Goal: Task Accomplishment & Management: Use online tool/utility

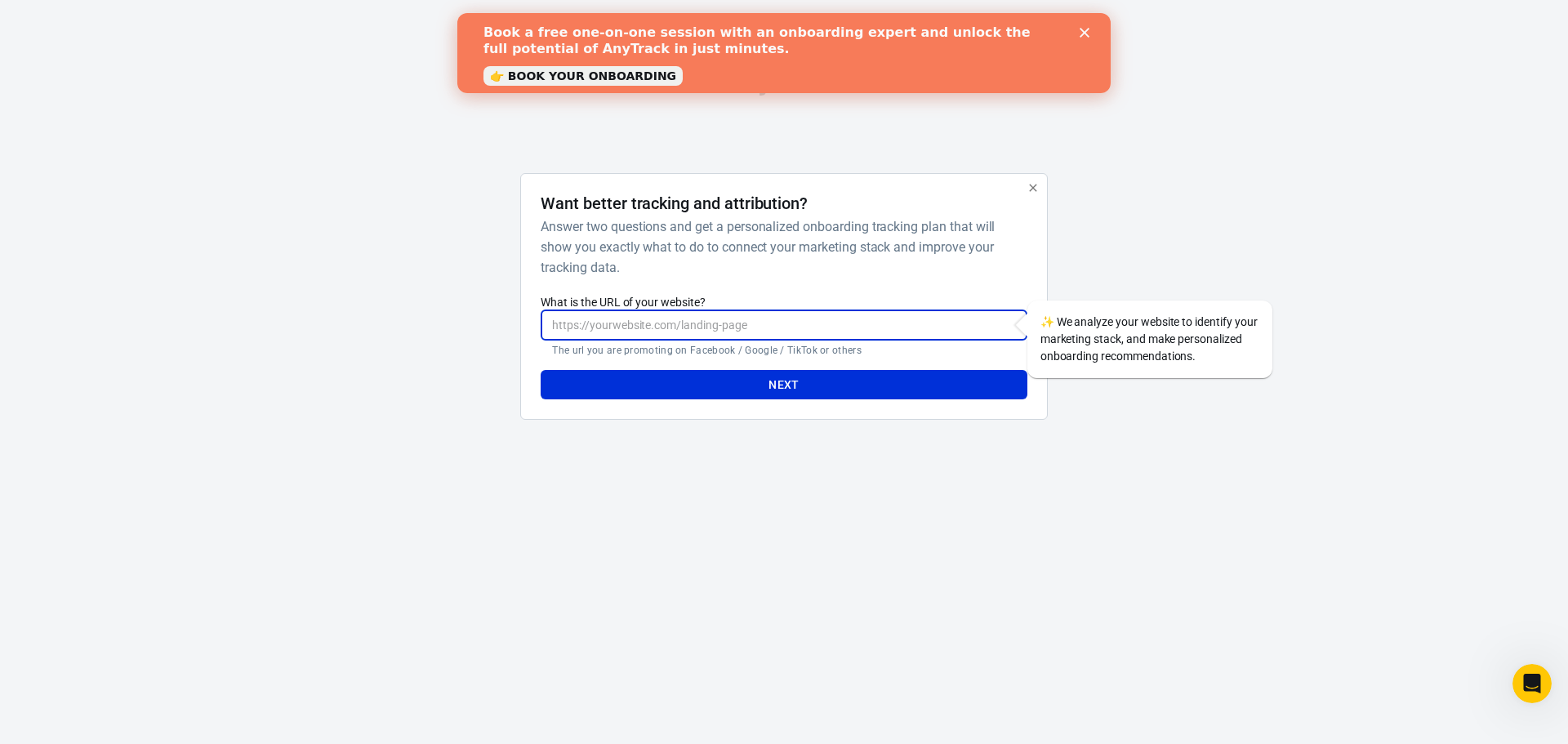
click at [664, 330] on input "What is the URL of your website?" at bounding box center [784, 325] width 486 height 30
click at [941, 456] on div "AnyTrack Want better tracking and attribution? Answer two questions and get a p…" at bounding box center [784, 250] width 817 height 499
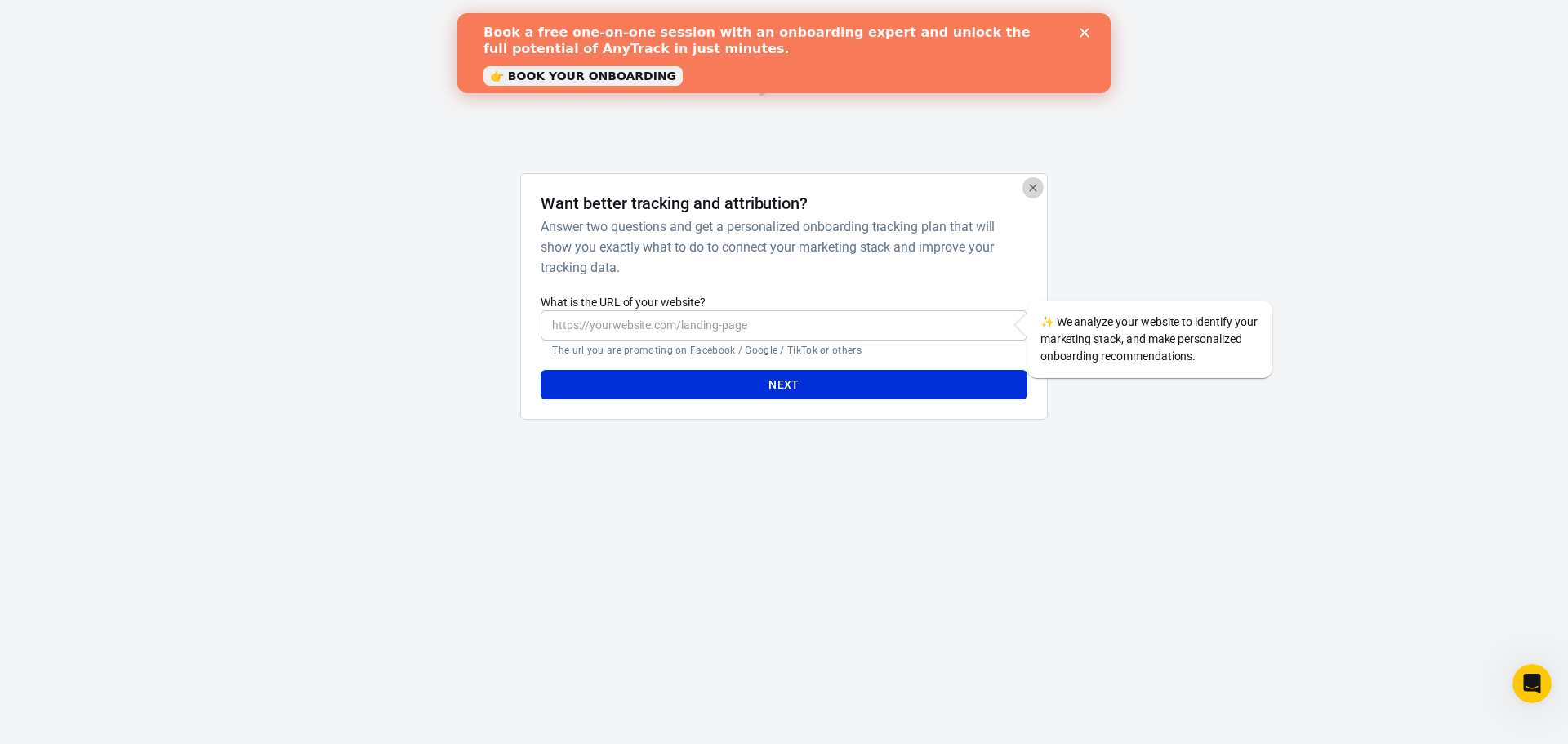
click at [1029, 193] on icon "button" at bounding box center [1033, 188] width 13 height 13
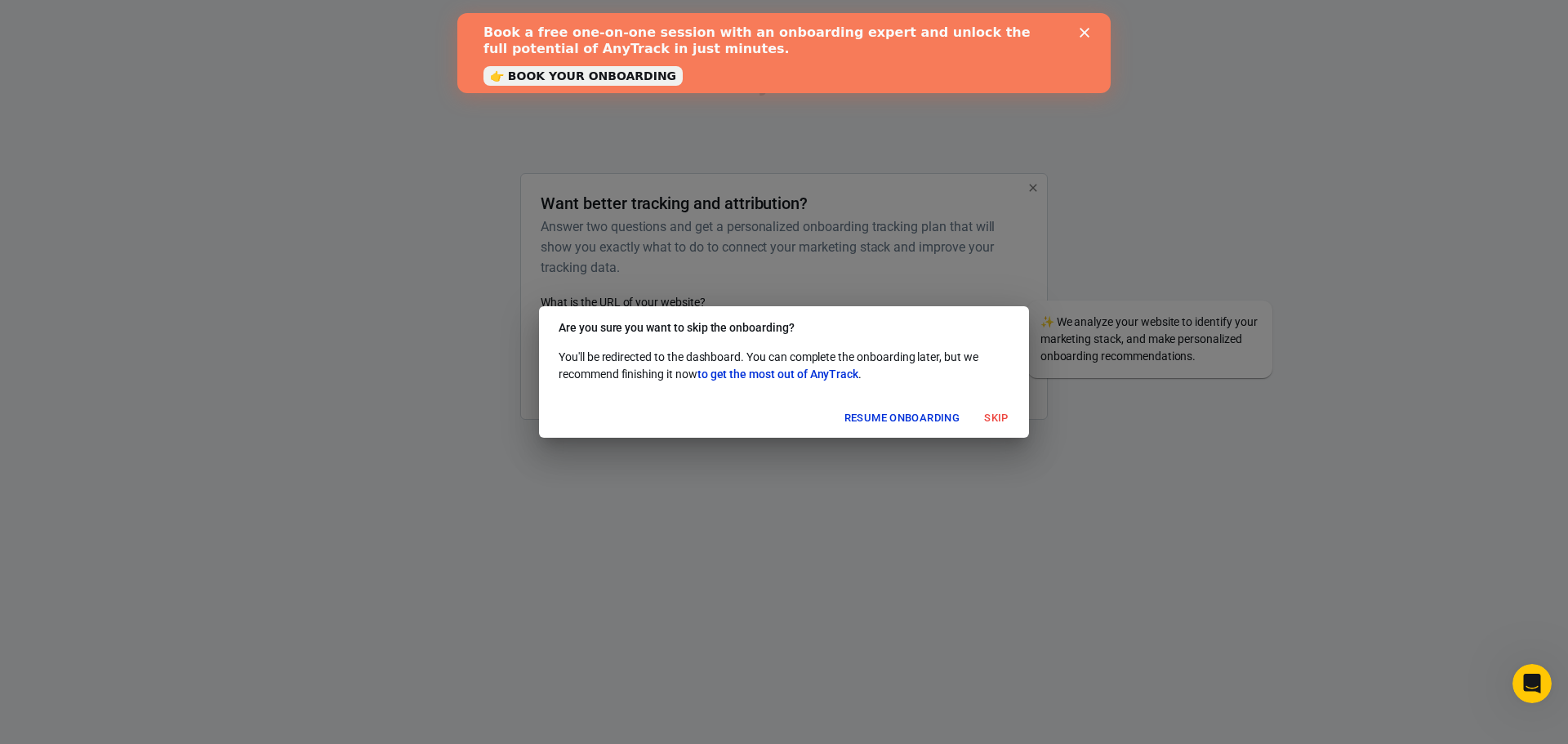
click at [1000, 415] on button "Skip" at bounding box center [996, 419] width 52 height 25
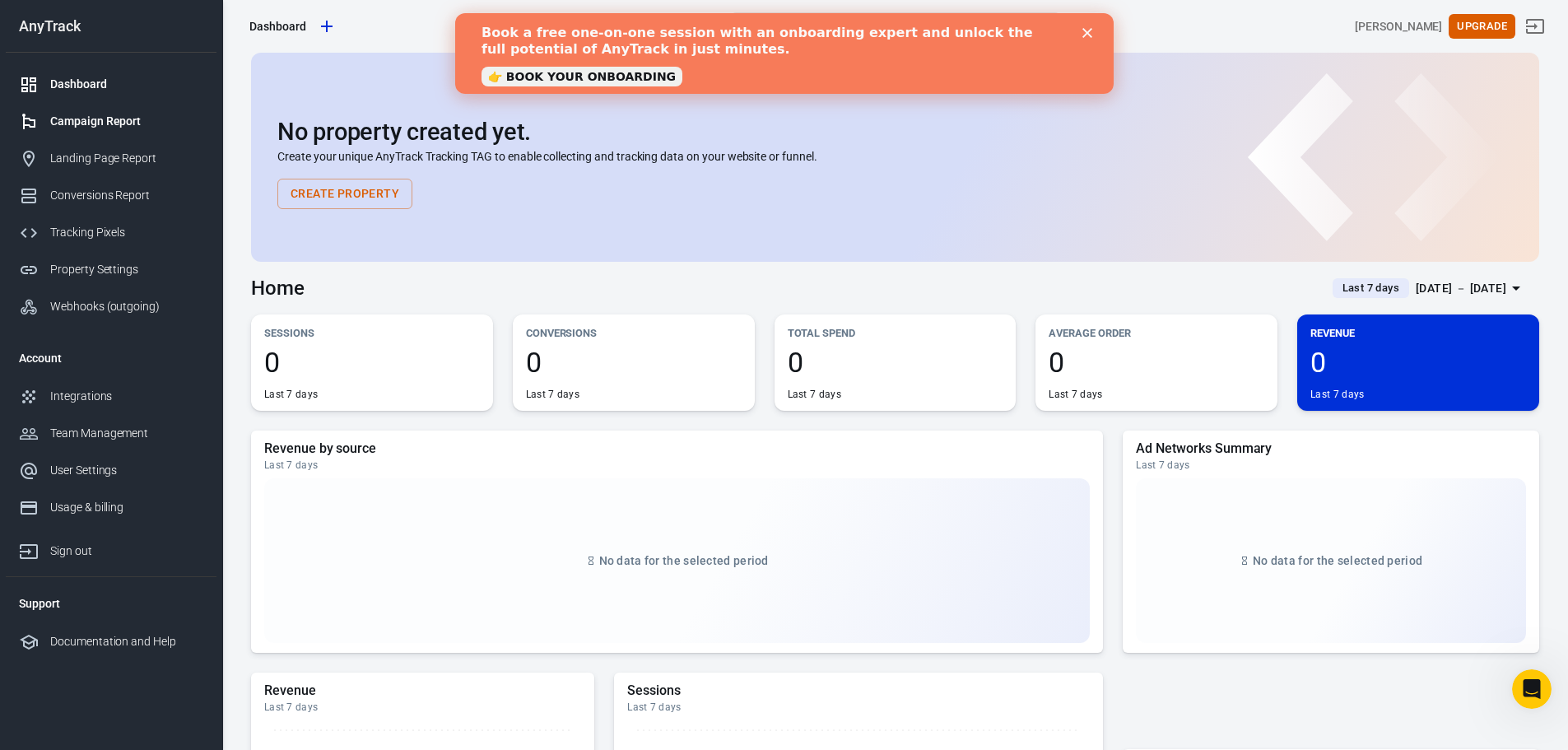
click at [104, 128] on div "Campaign Report" at bounding box center [126, 121] width 153 height 17
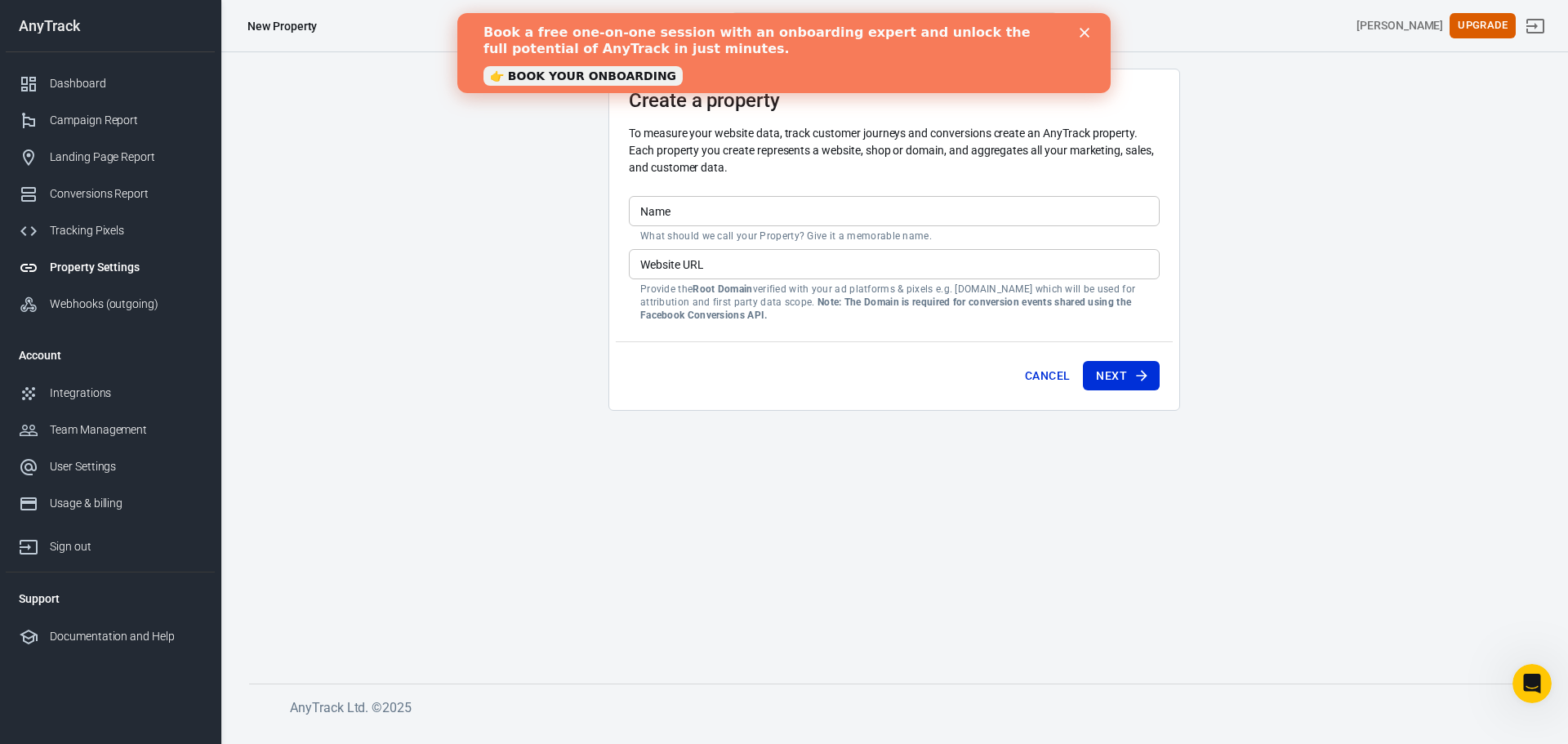
click at [1088, 27] on div "Book a free one-on-one session with an onboarding expert and unlock the full po…" at bounding box center [784, 53] width 653 height 67
click at [101, 226] on div "Tracking Pixels" at bounding box center [125, 230] width 152 height 17
click at [67, 407] on link "Integrations" at bounding box center [110, 393] width 209 height 37
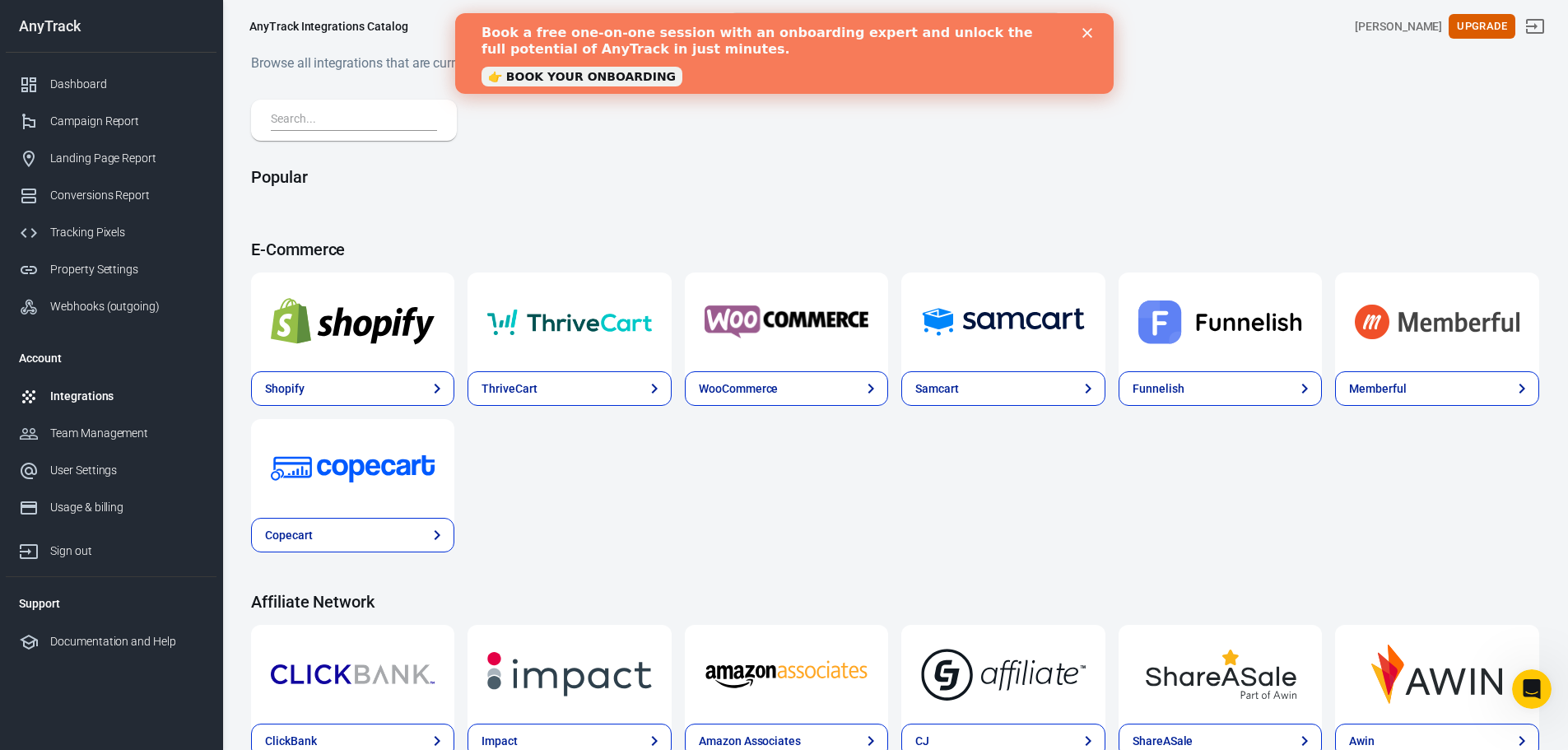
click at [1079, 31] on div "Book a free one-on-one session with an onboarding expert and unlock the full po…" at bounding box center [783, 53] width 606 height 68
click at [1085, 31] on icon "Close" at bounding box center [1087, 33] width 10 height 10
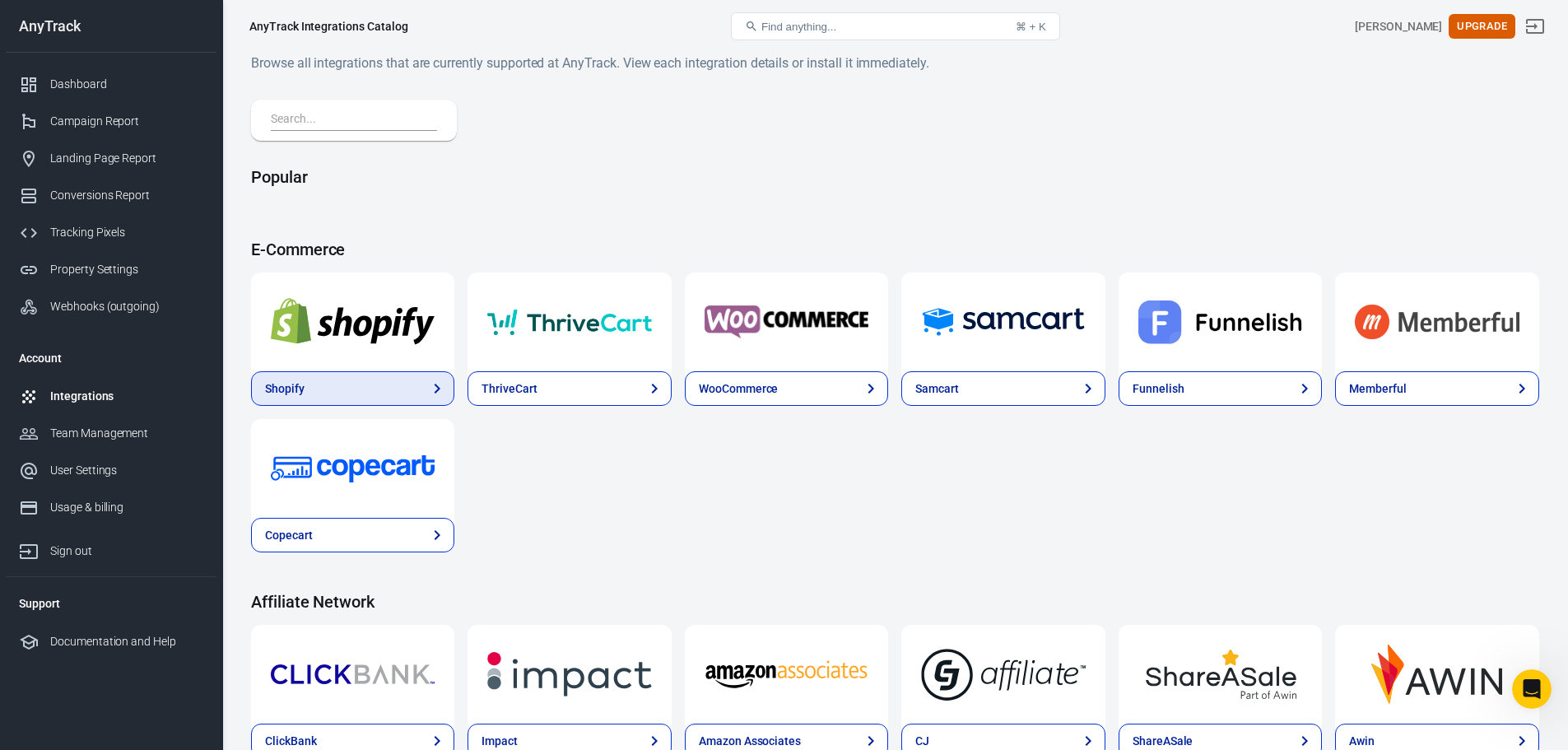
click at [323, 381] on link "Shopify" at bounding box center [352, 388] width 203 height 35
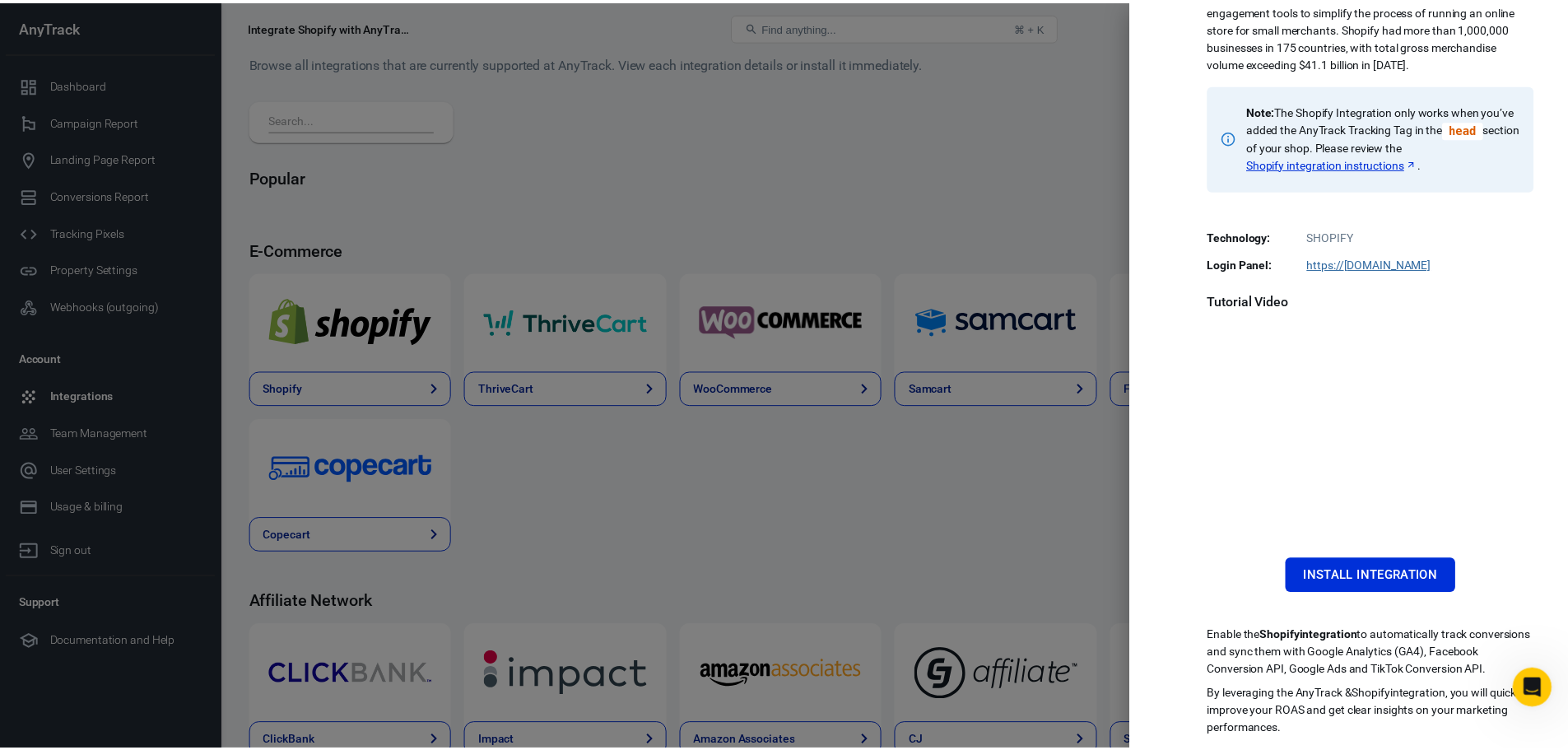
scroll to position [174, 0]
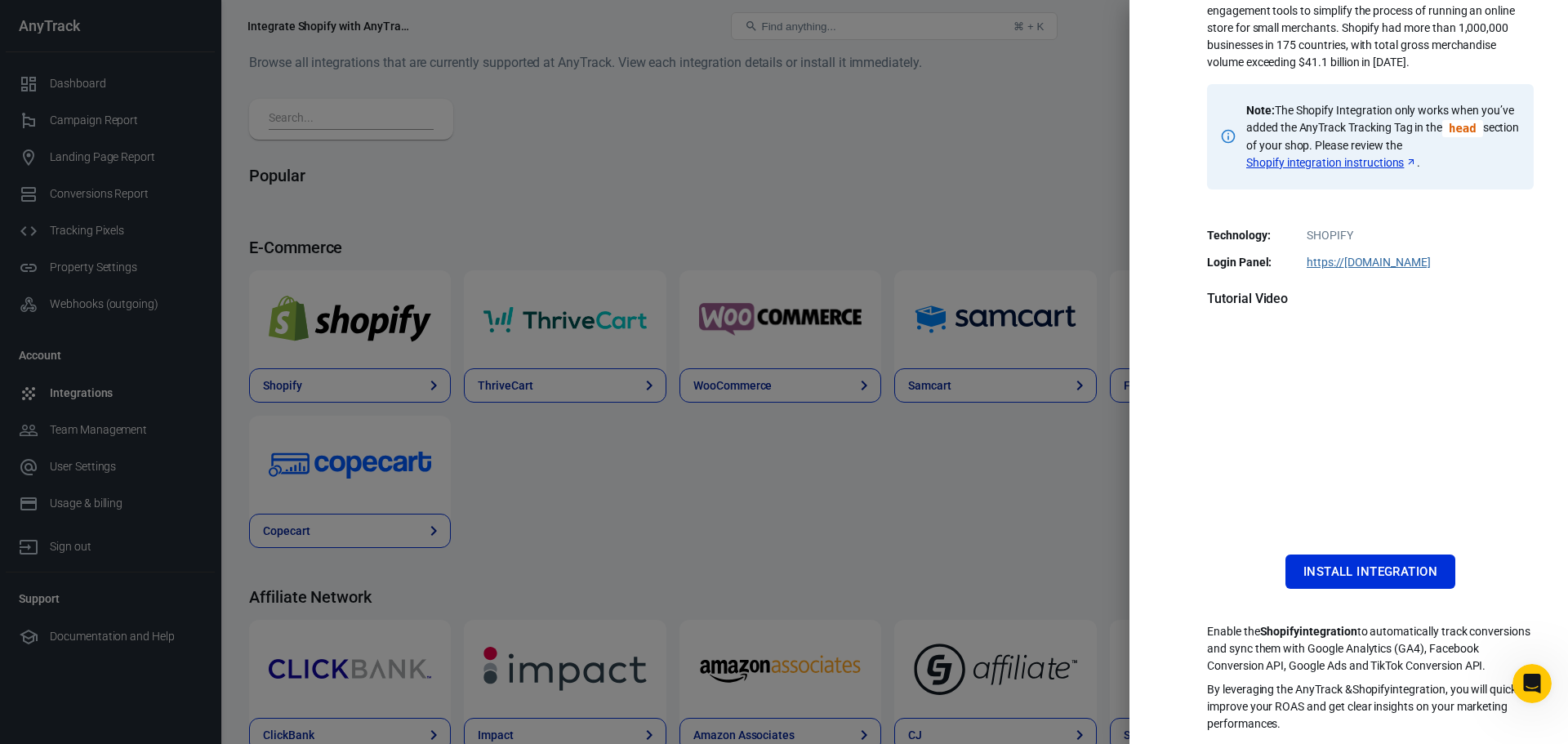
click at [836, 516] on div at bounding box center [784, 372] width 1568 height 744
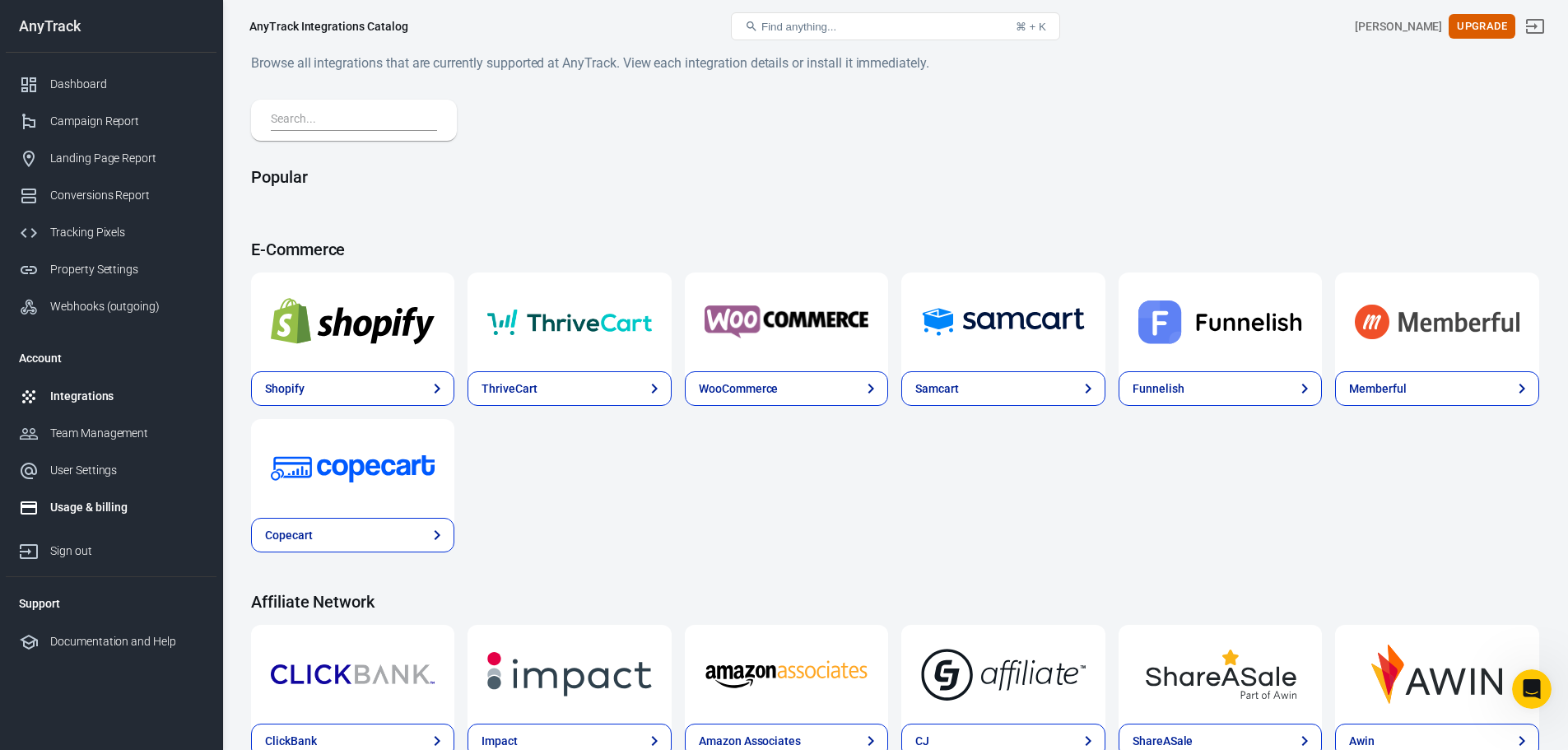
click at [110, 519] on link "Usage & billing" at bounding box center [111, 508] width 211 height 37
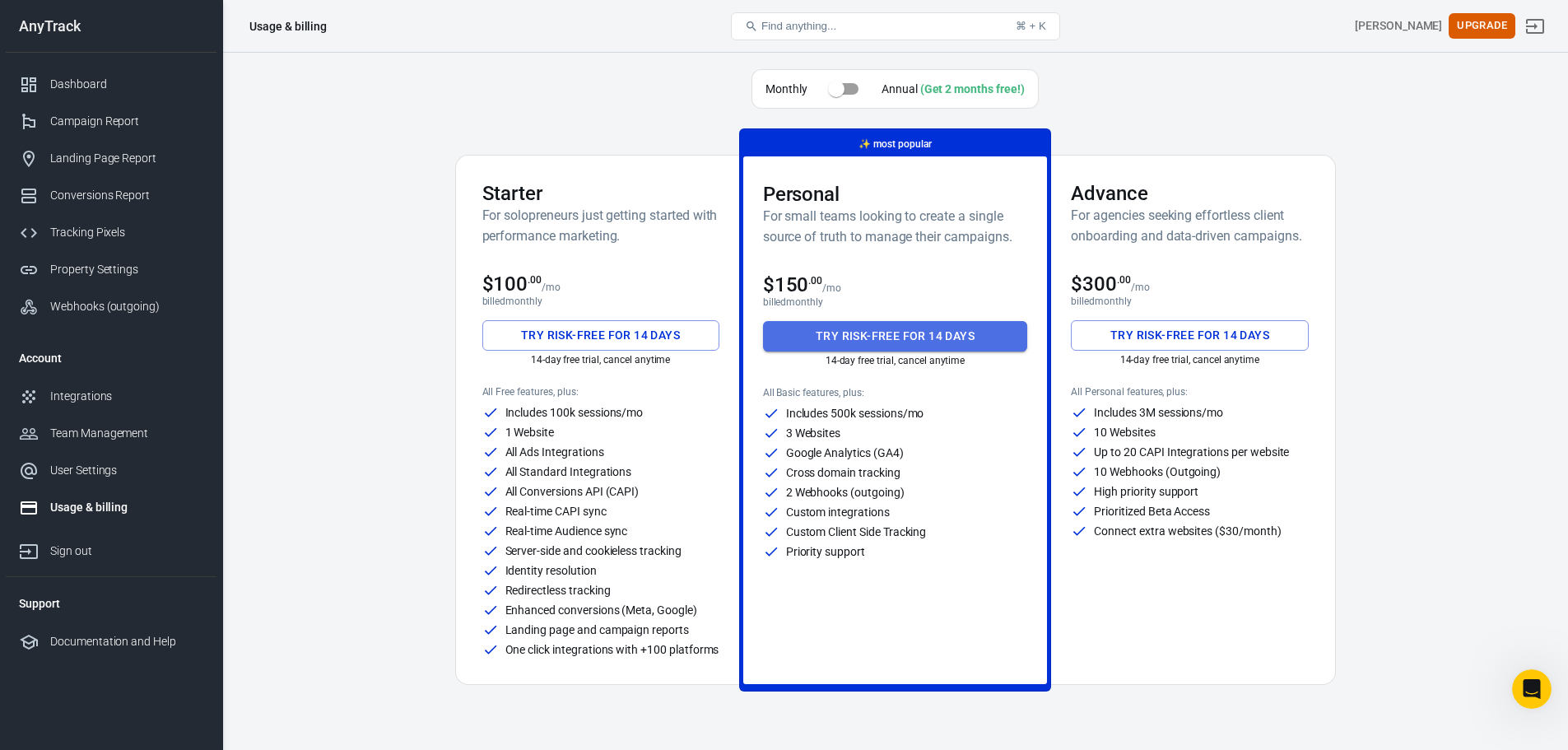
click at [896, 339] on button "Try risk-free for 14 days" at bounding box center [895, 336] width 265 height 31
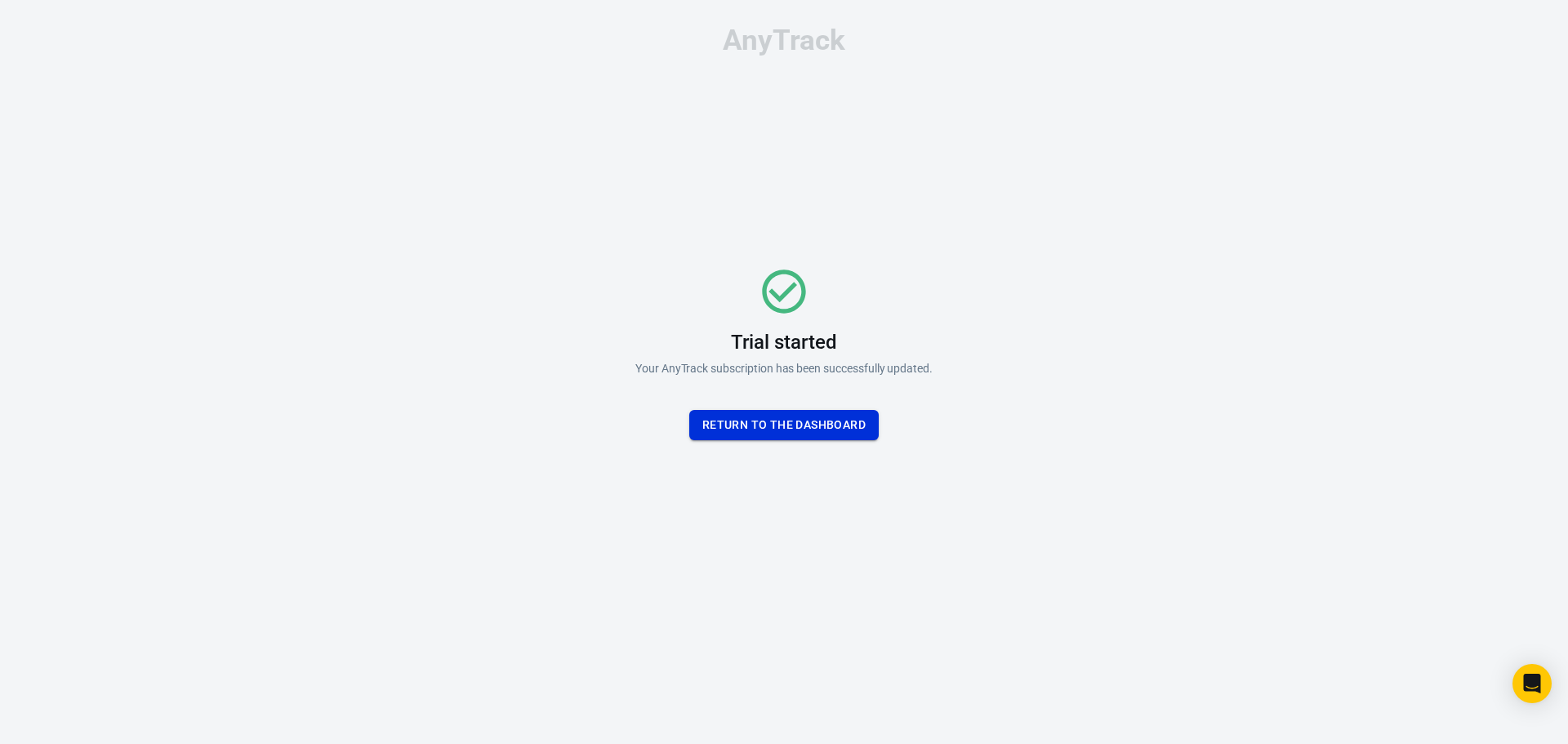
click at [773, 422] on button "Return To the dashboard" at bounding box center [784, 425] width 189 height 30
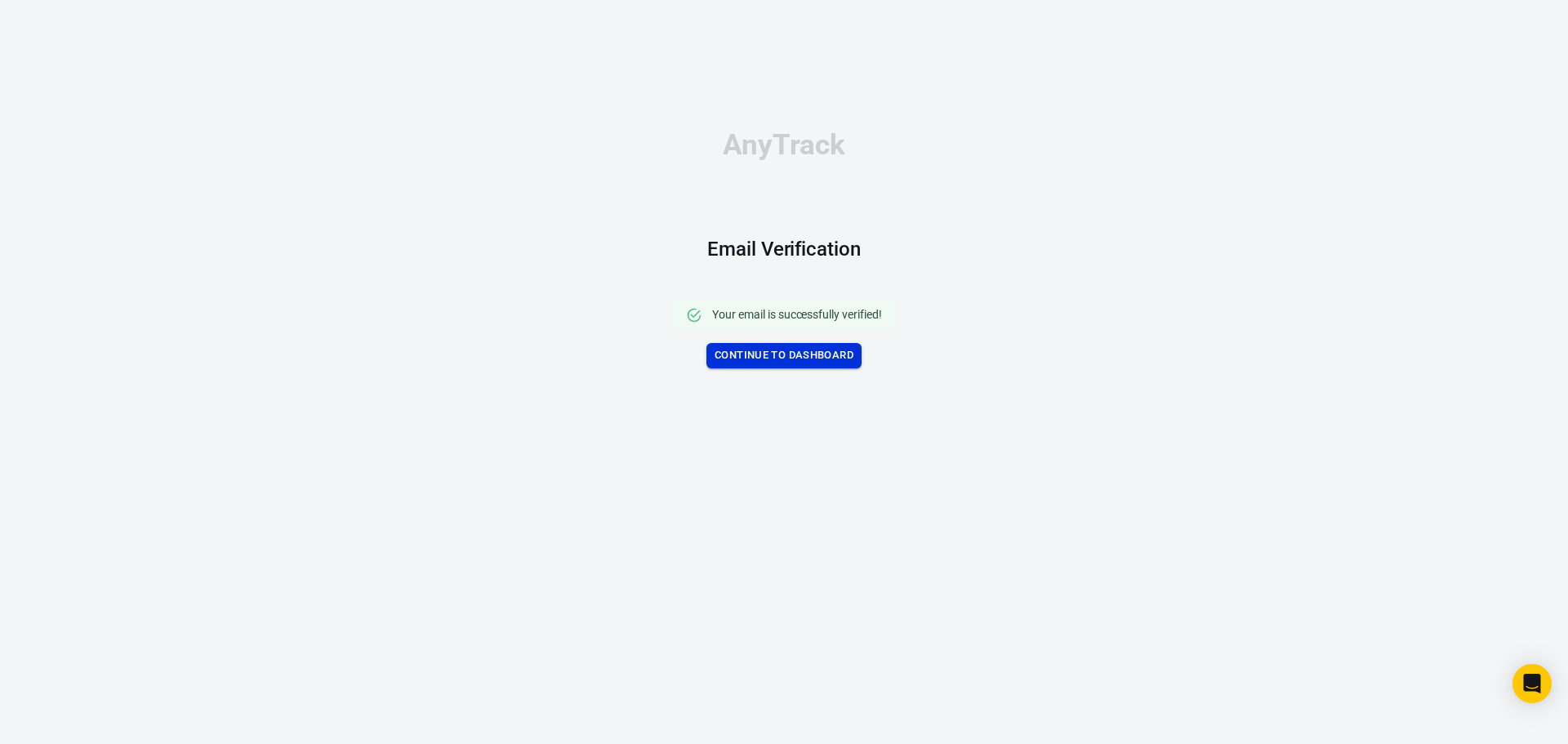
click at [779, 357] on link "Continue to Dashboard" at bounding box center [784, 356] width 156 height 25
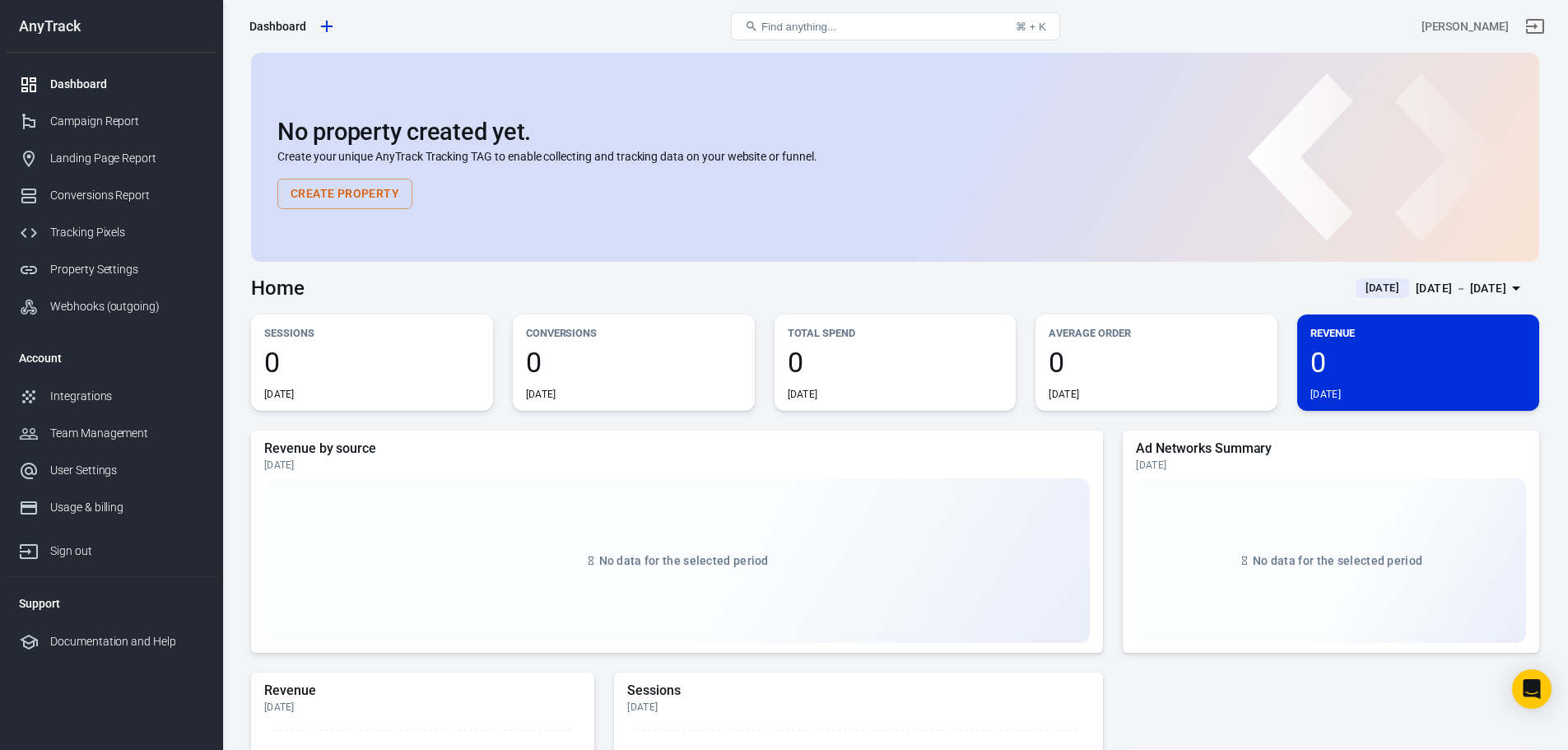
click at [356, 189] on button "Create Property" at bounding box center [344, 194] width 135 height 31
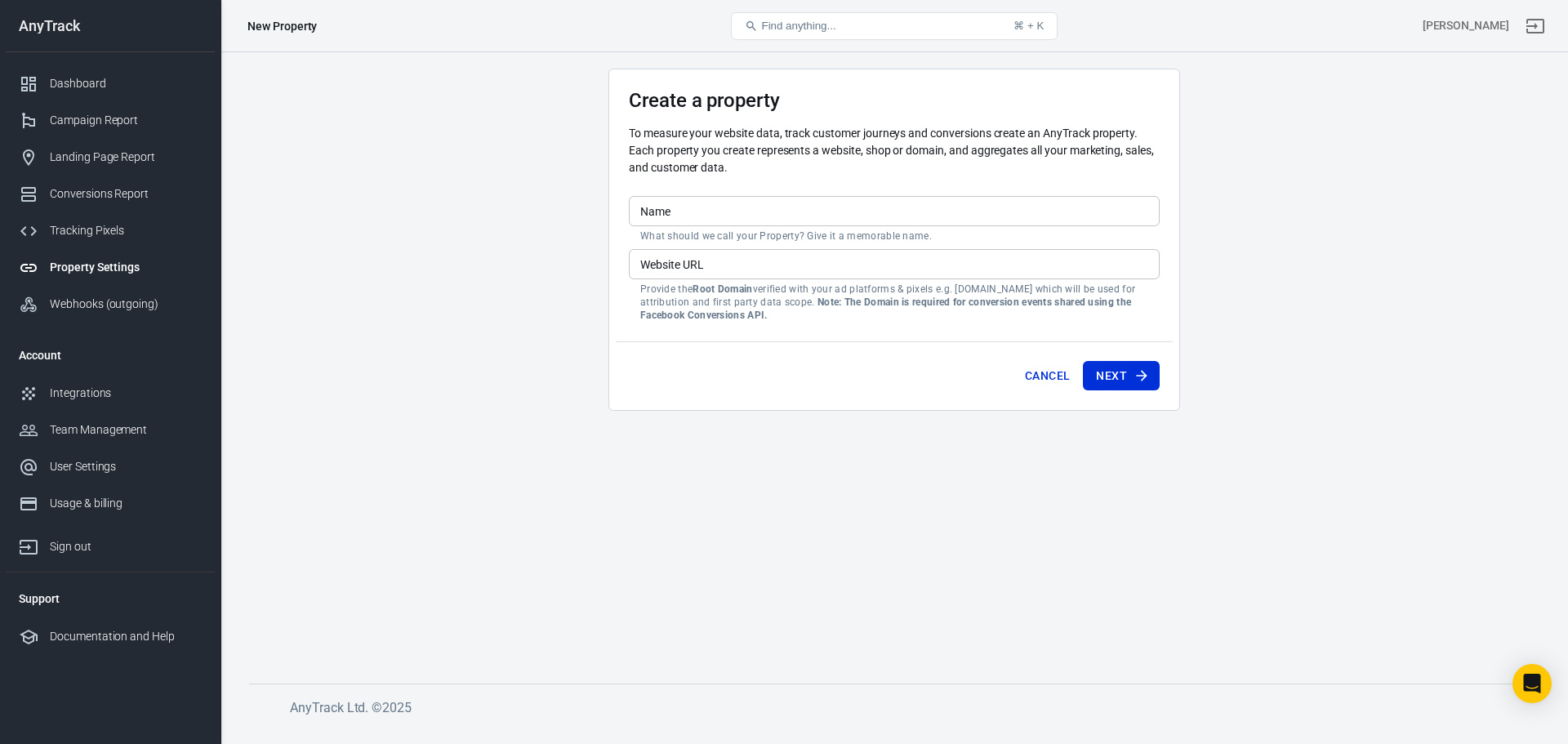
click at [694, 211] on input "Name" at bounding box center [895, 211] width 531 height 30
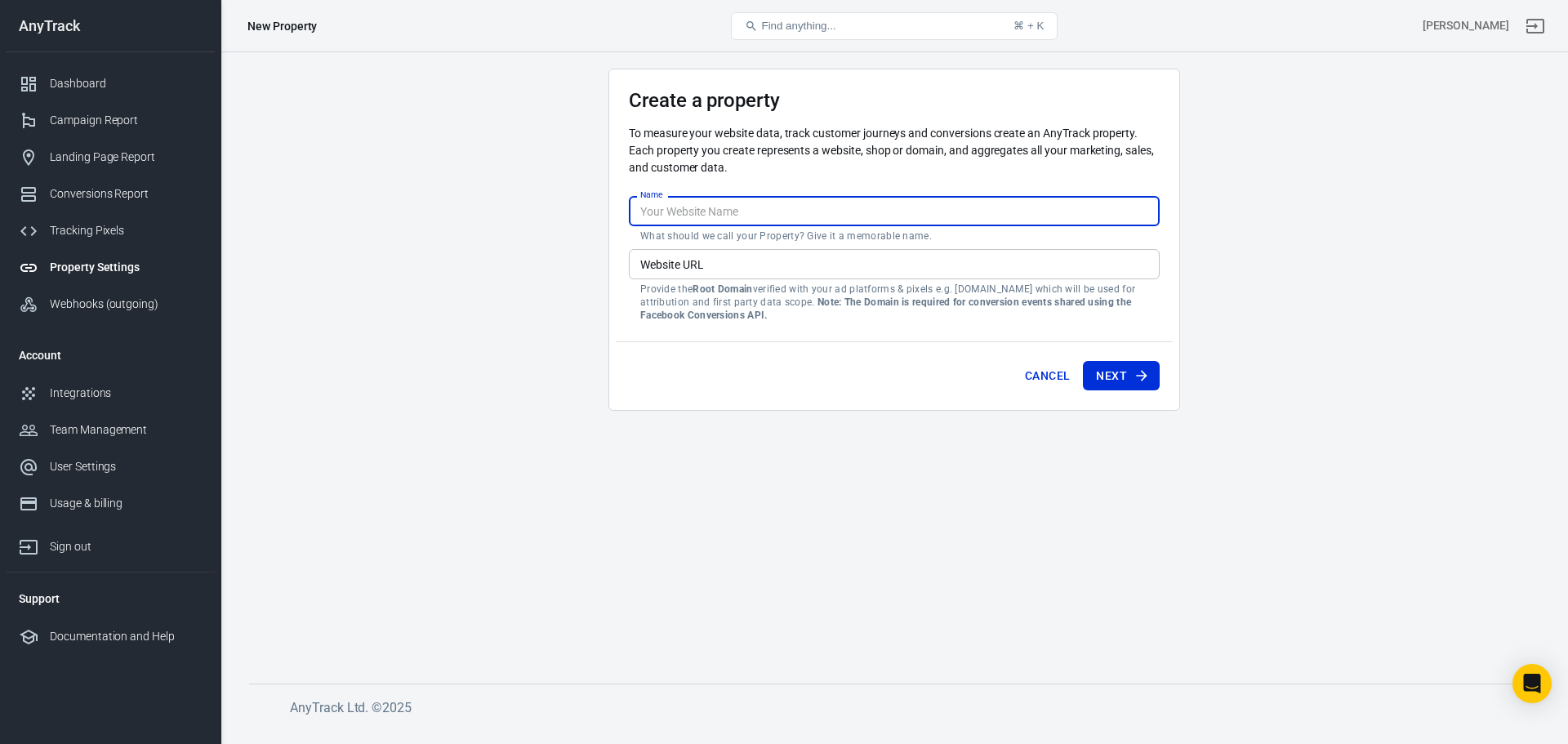
click at [430, 554] on main "Create a property To measure your website data, track customer journeys and con…" at bounding box center [894, 363] width 1291 height 589
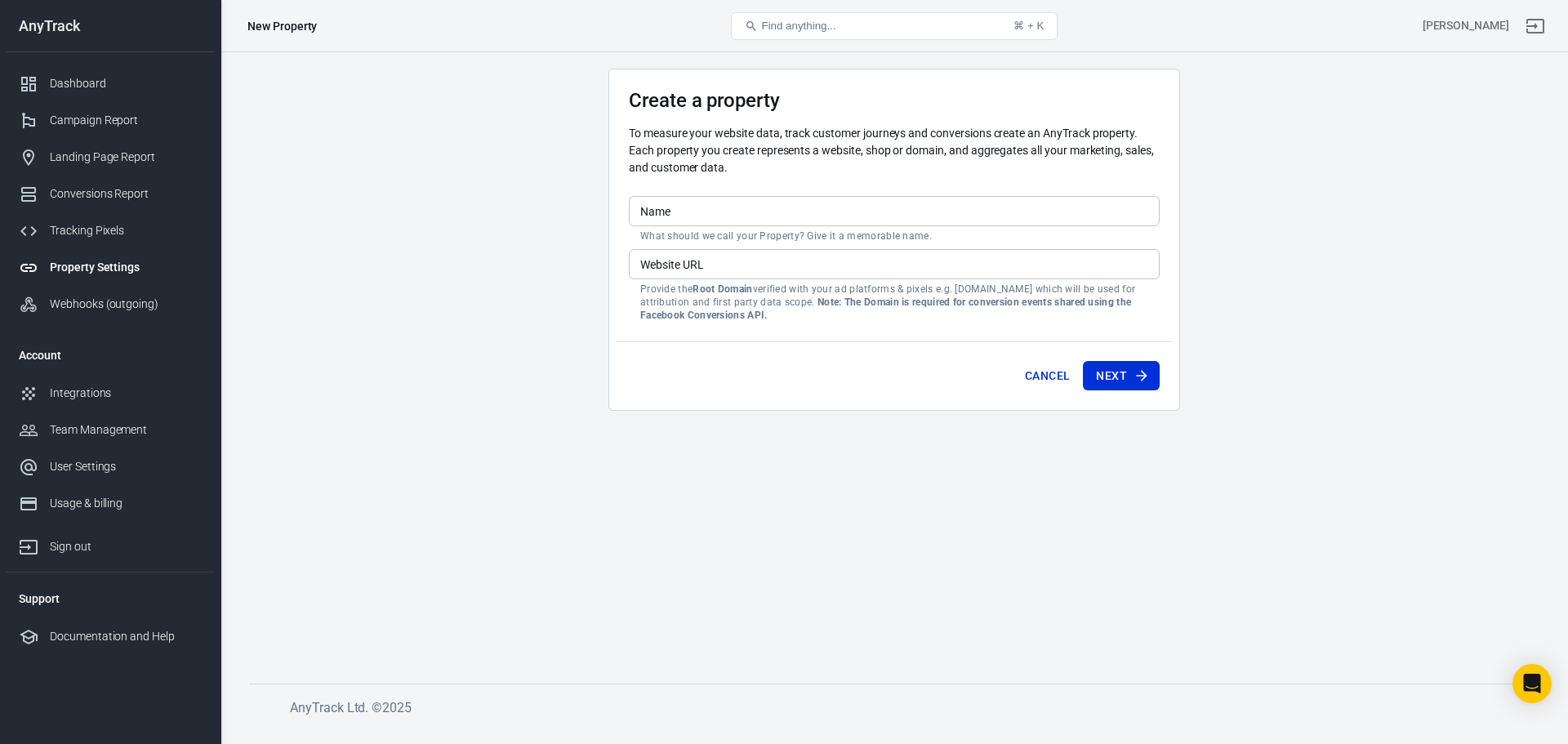
click at [747, 264] on input "Website URL" at bounding box center [895, 264] width 531 height 30
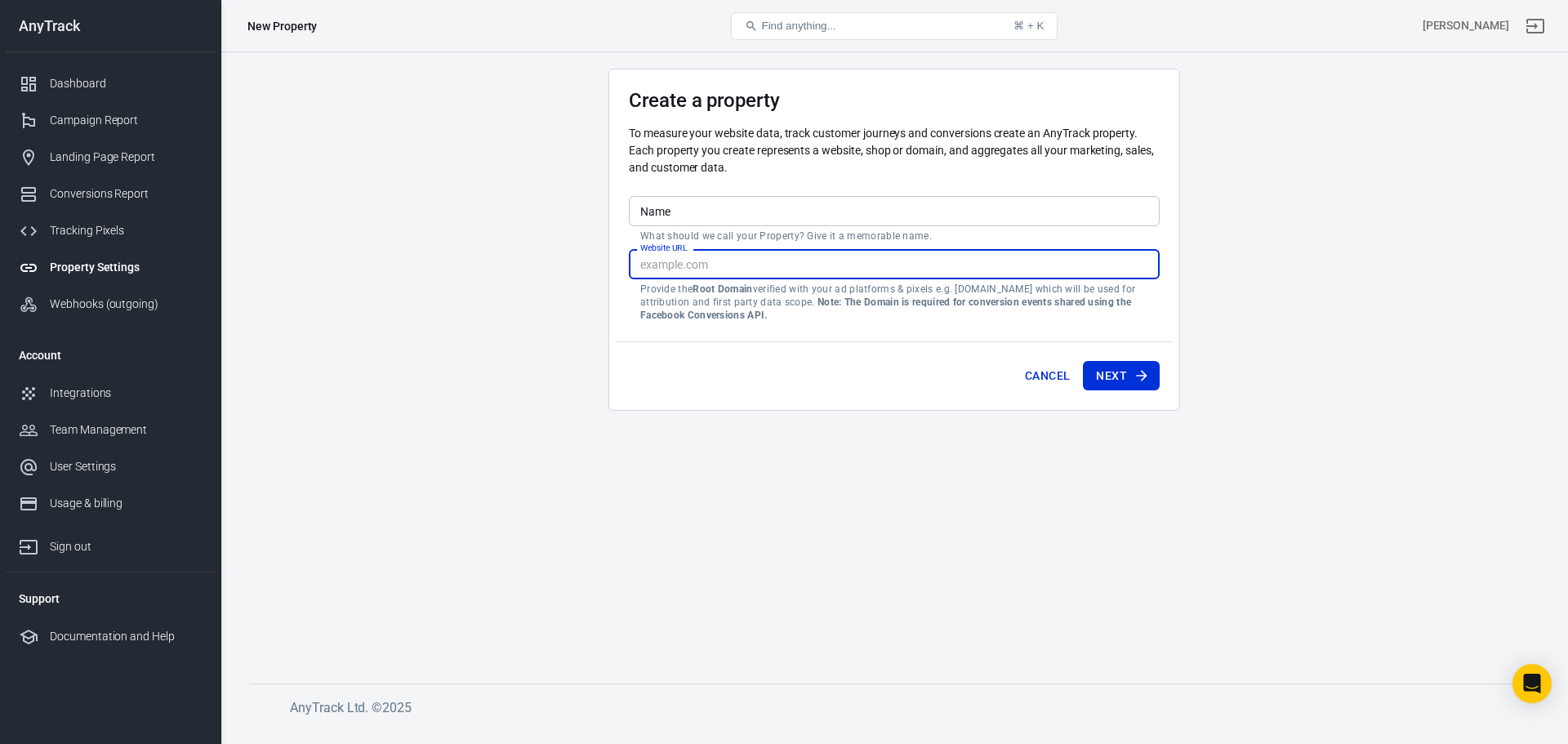
click at [552, 396] on main "Create a property To measure your website data, track customer journeys and con…" at bounding box center [894, 363] width 1291 height 589
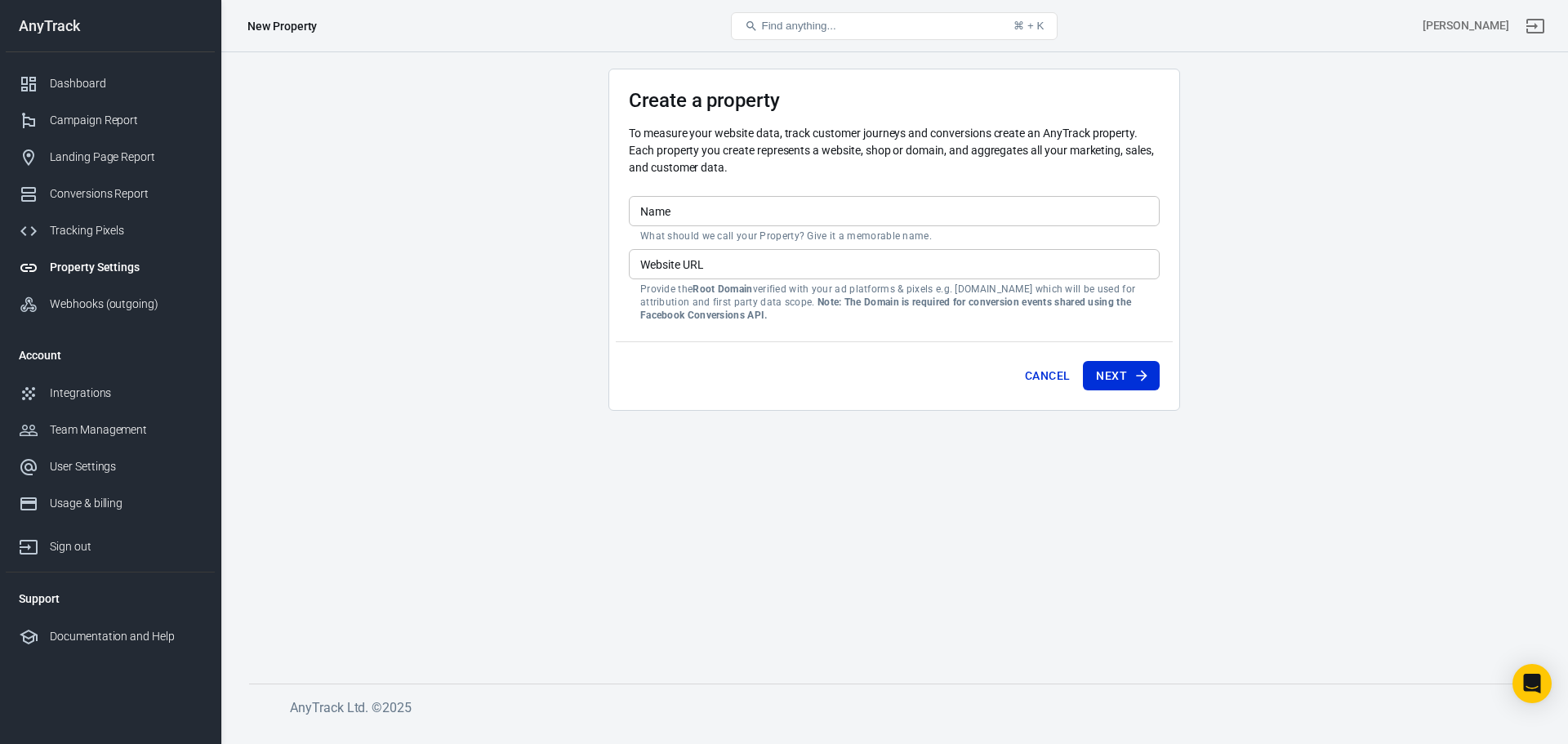
click at [657, 215] on input "Name" at bounding box center [895, 211] width 531 height 30
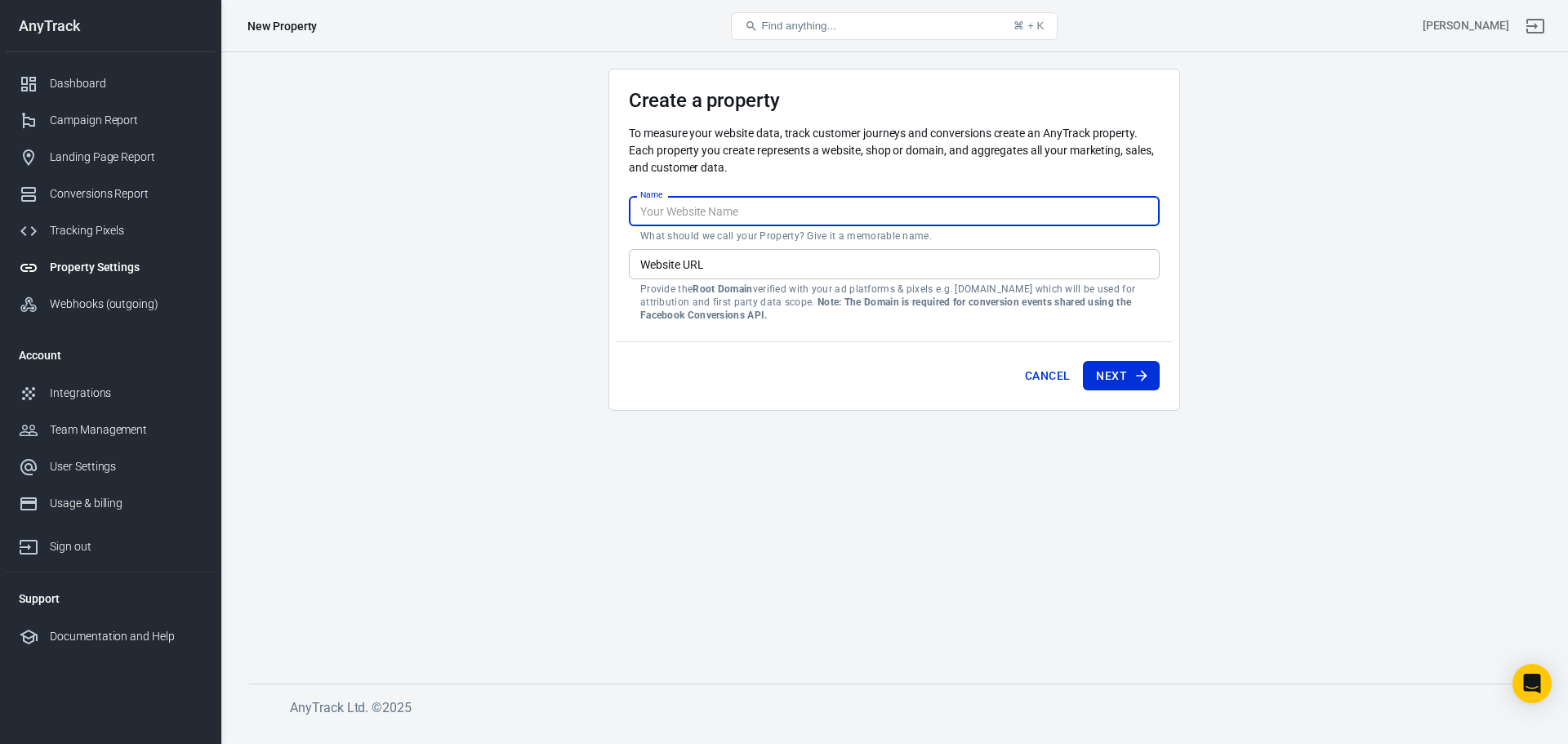
click at [480, 281] on main "Create a property To measure your website data, track customer journeys and con…" at bounding box center [894, 363] width 1291 height 589
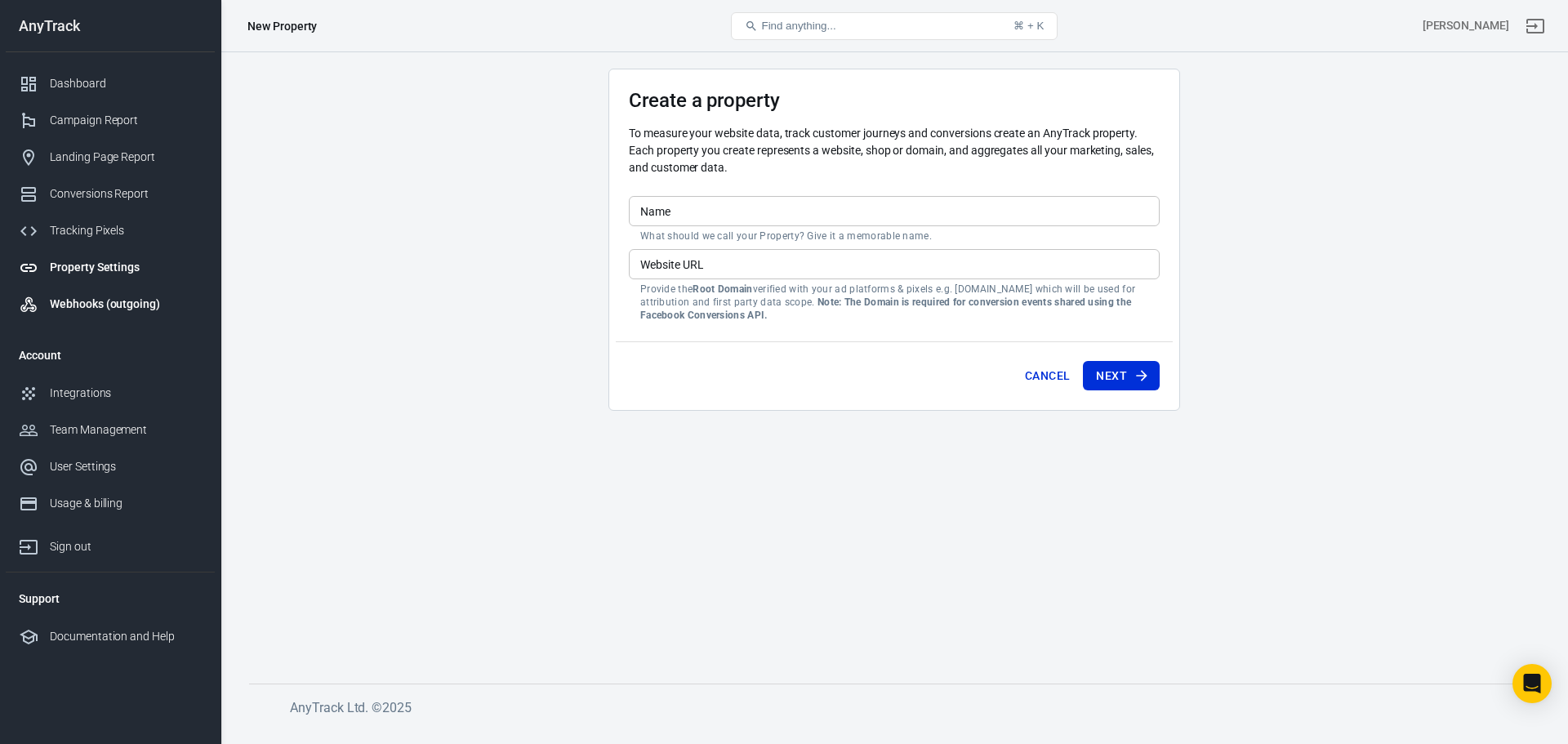
click at [109, 292] on link "Webhooks (outgoing)" at bounding box center [110, 304] width 209 height 37
click at [103, 394] on div "Integrations" at bounding box center [125, 393] width 152 height 17
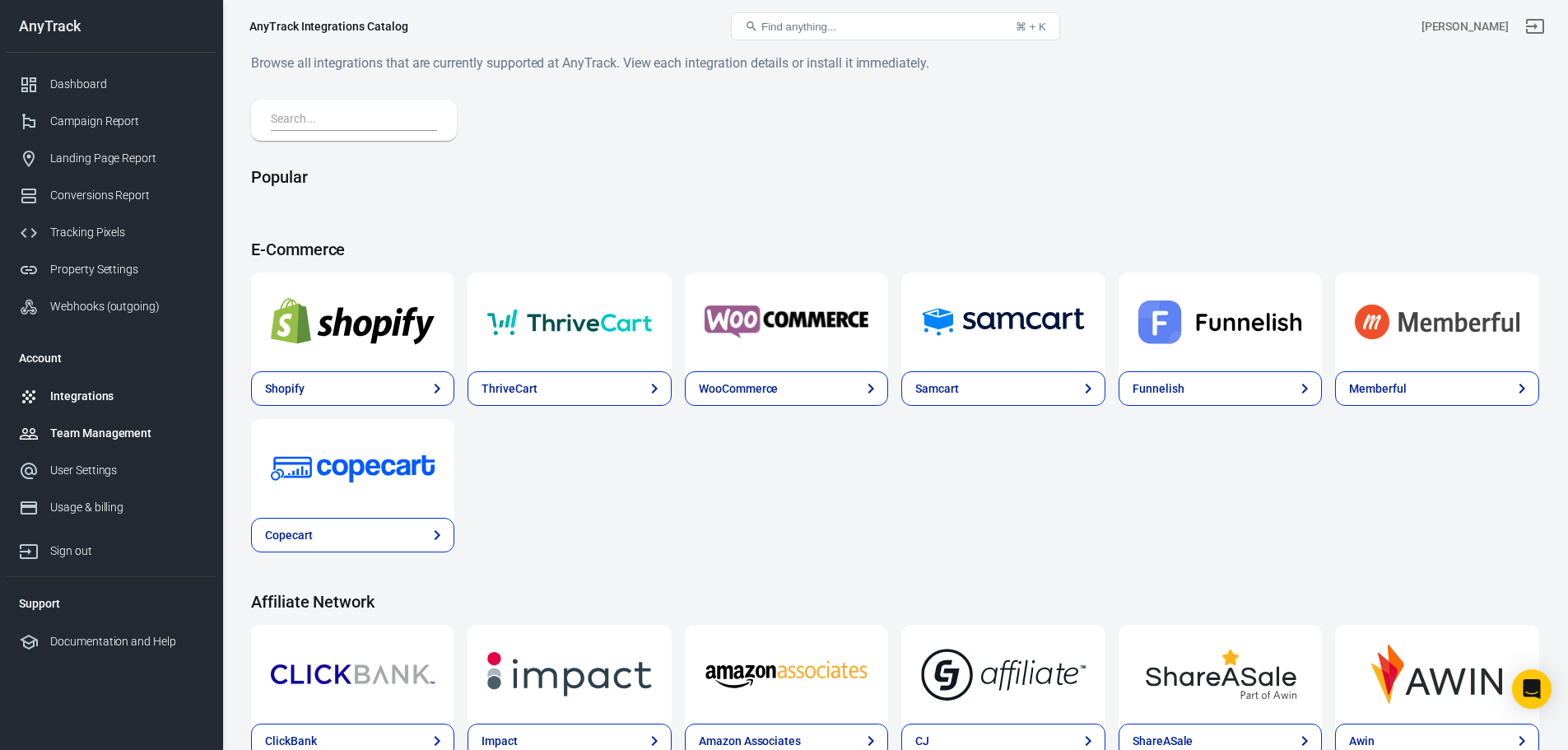
click at [121, 436] on div "Team Management" at bounding box center [126, 433] width 153 height 17
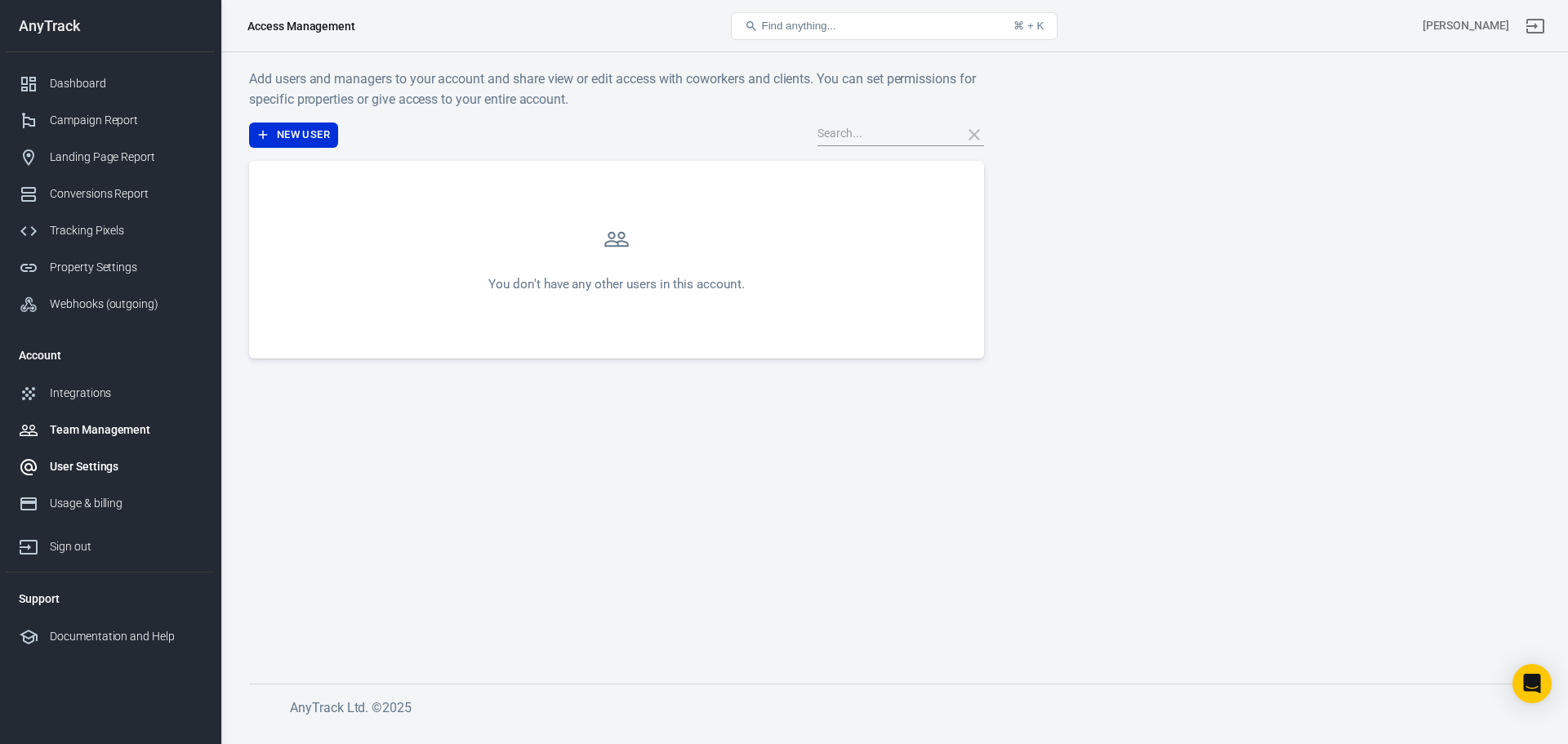
click at [120, 478] on link "User Settings" at bounding box center [110, 467] width 209 height 37
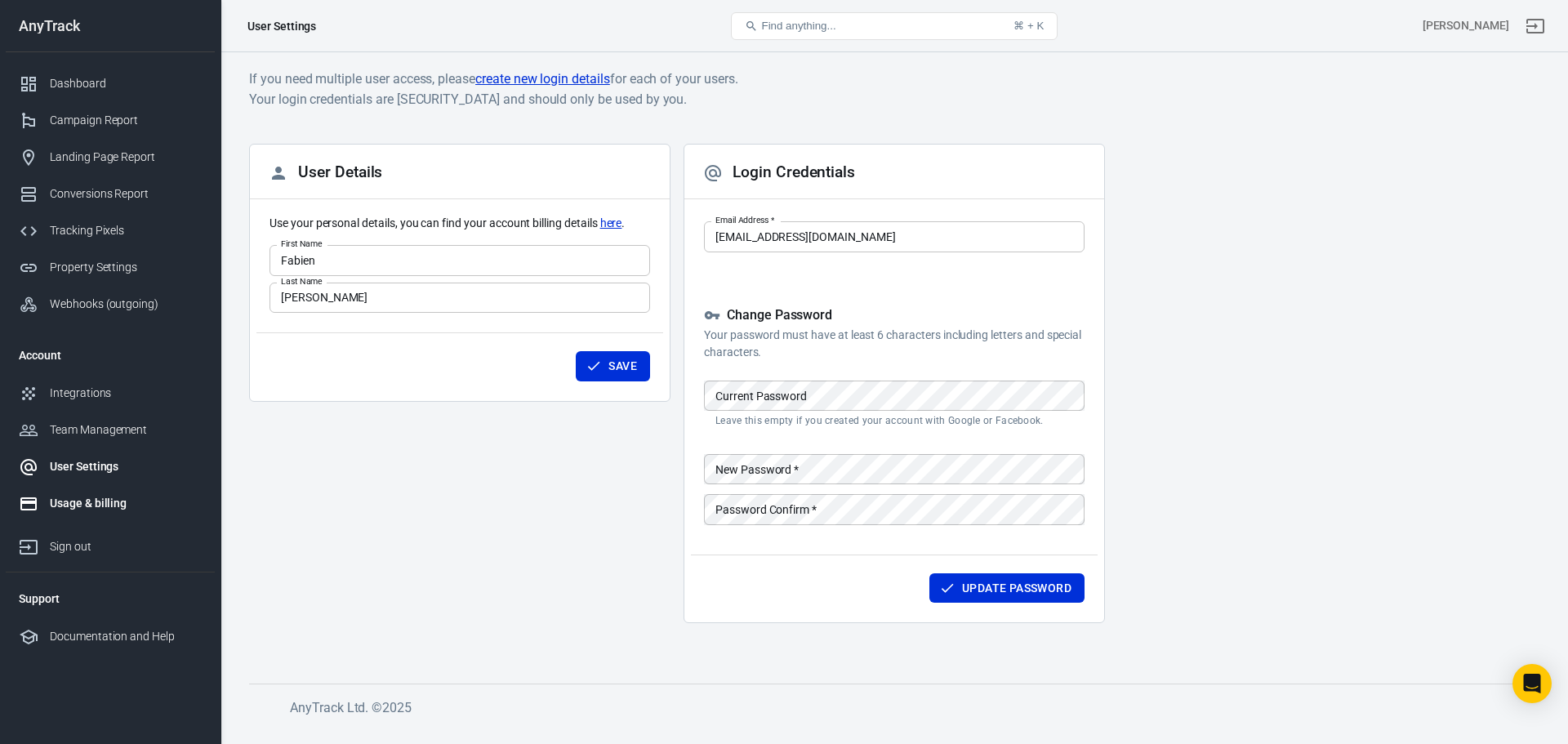
click at [121, 509] on div "Usage & billing" at bounding box center [125, 504] width 152 height 17
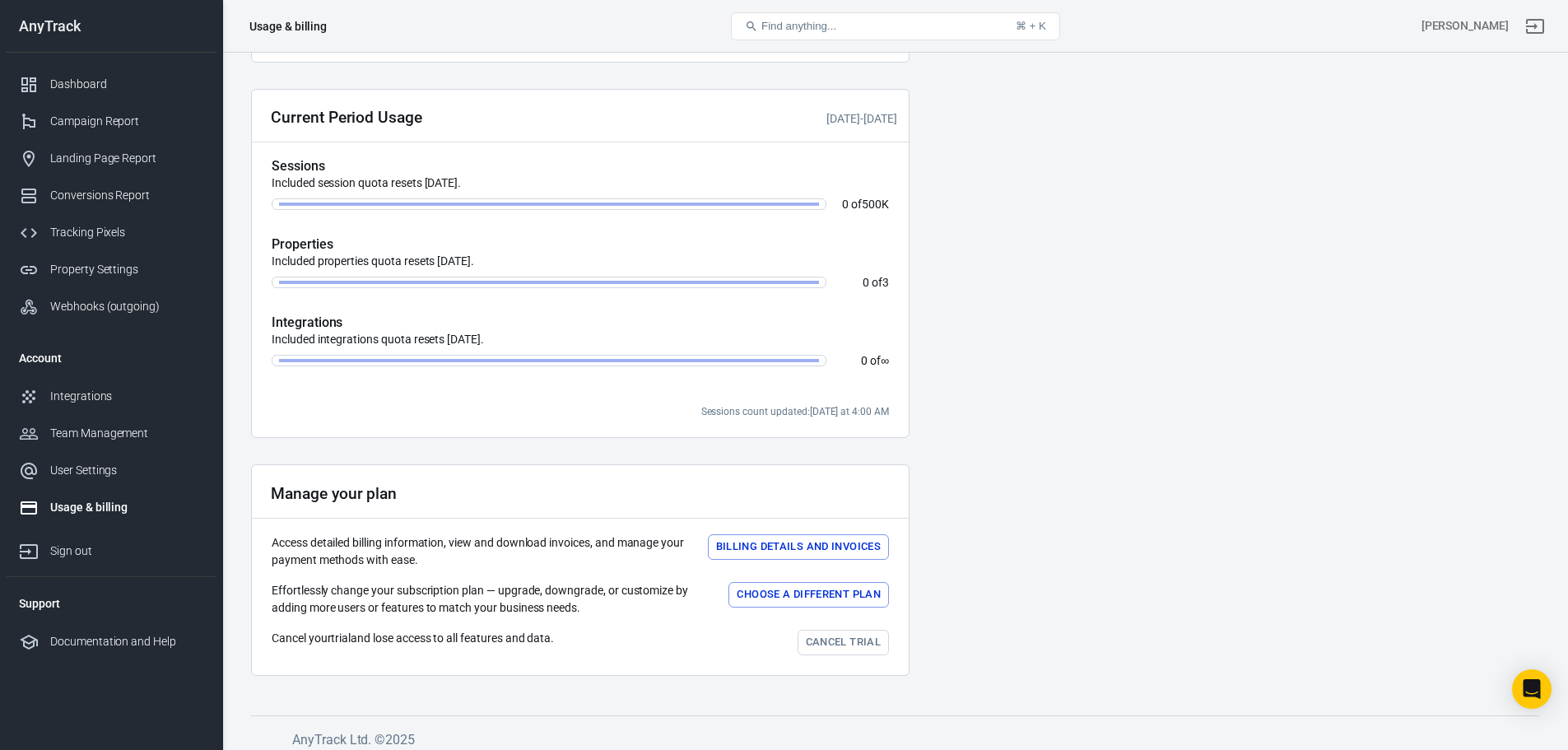
scroll to position [401, 0]
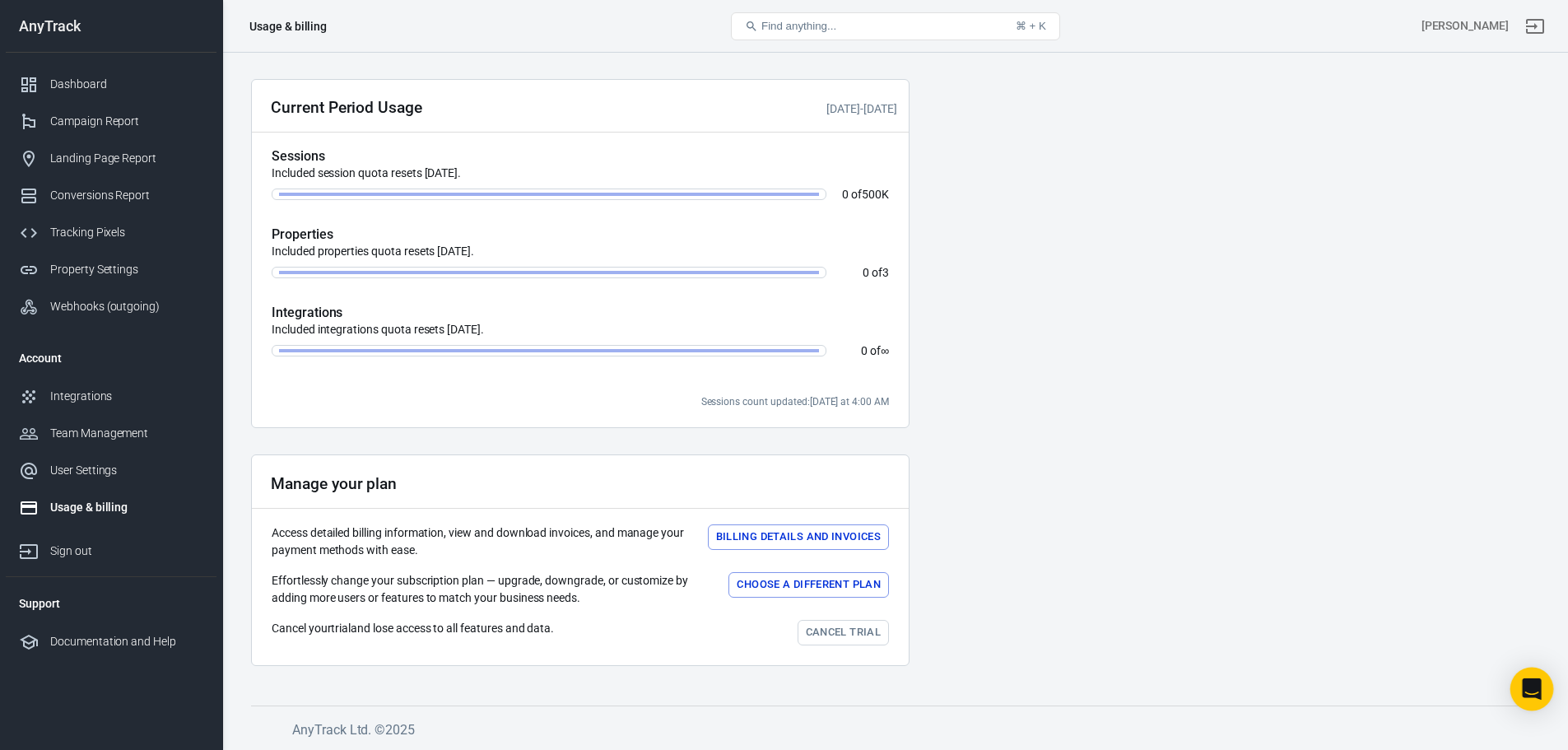
click at [1542, 683] on div "Open Intercom Messenger" at bounding box center [1532, 689] width 43 height 43
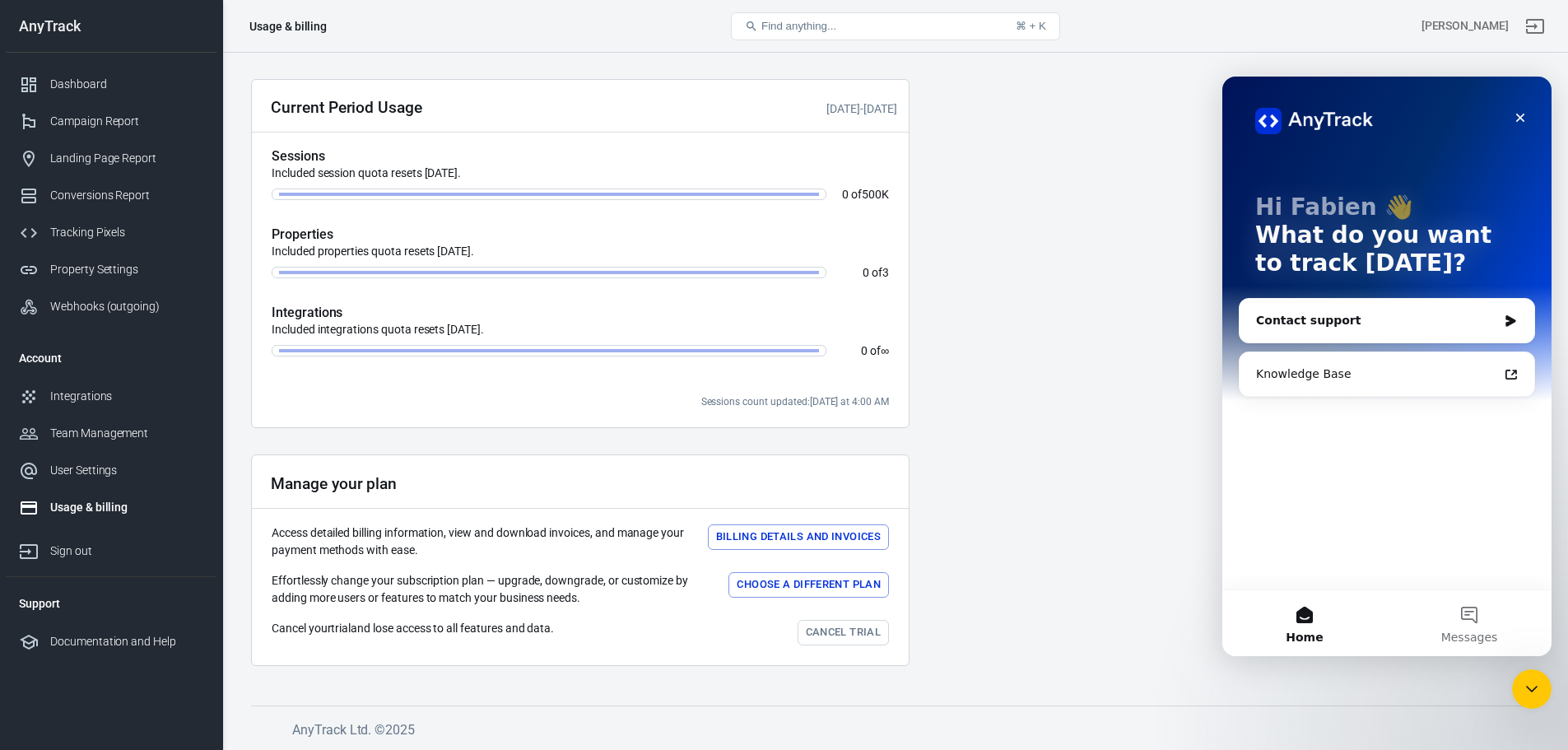
scroll to position [0, 0]
click at [111, 237] on div "Tracking Pixels" at bounding box center [126, 232] width 153 height 17
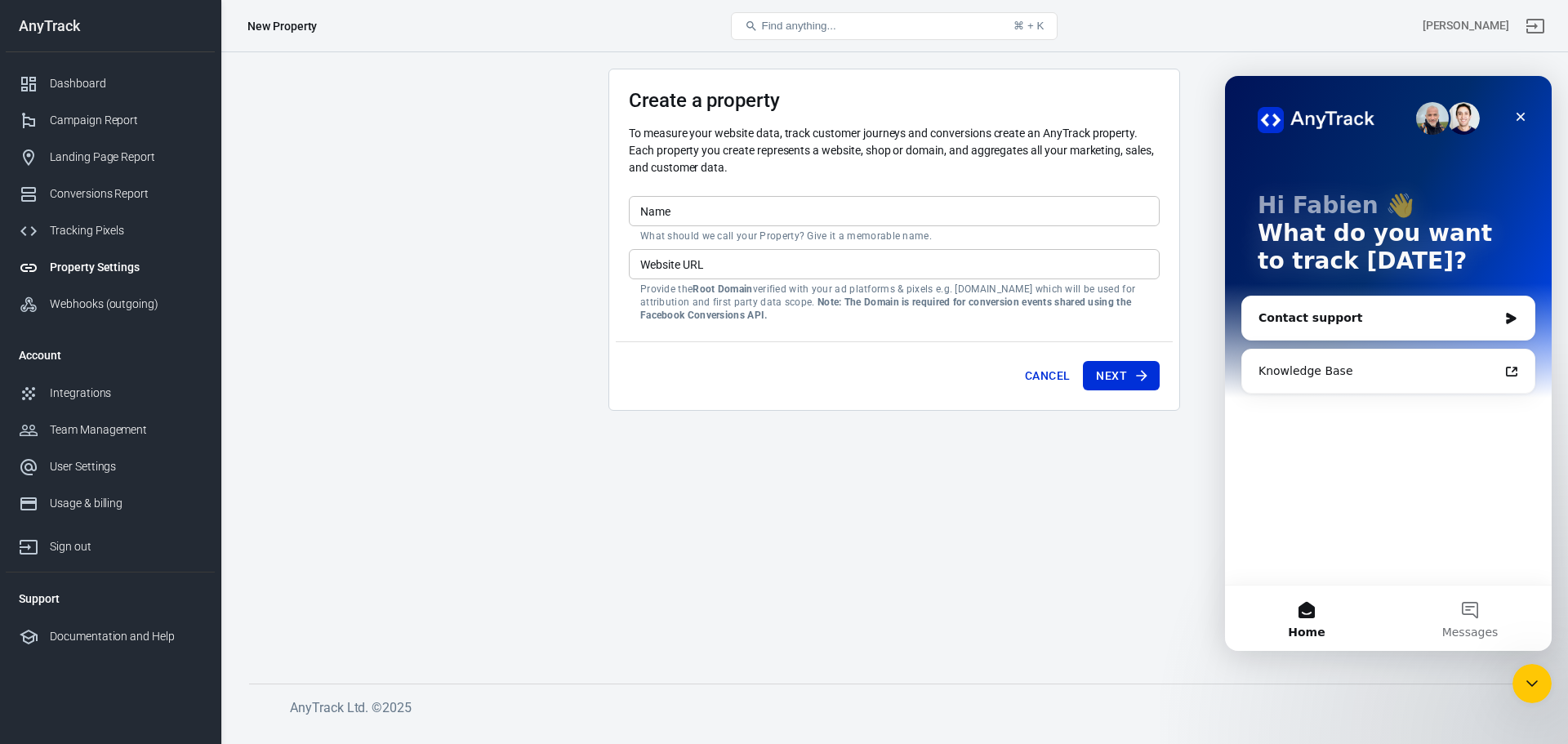
click at [730, 214] on input "Name" at bounding box center [895, 211] width 531 height 30
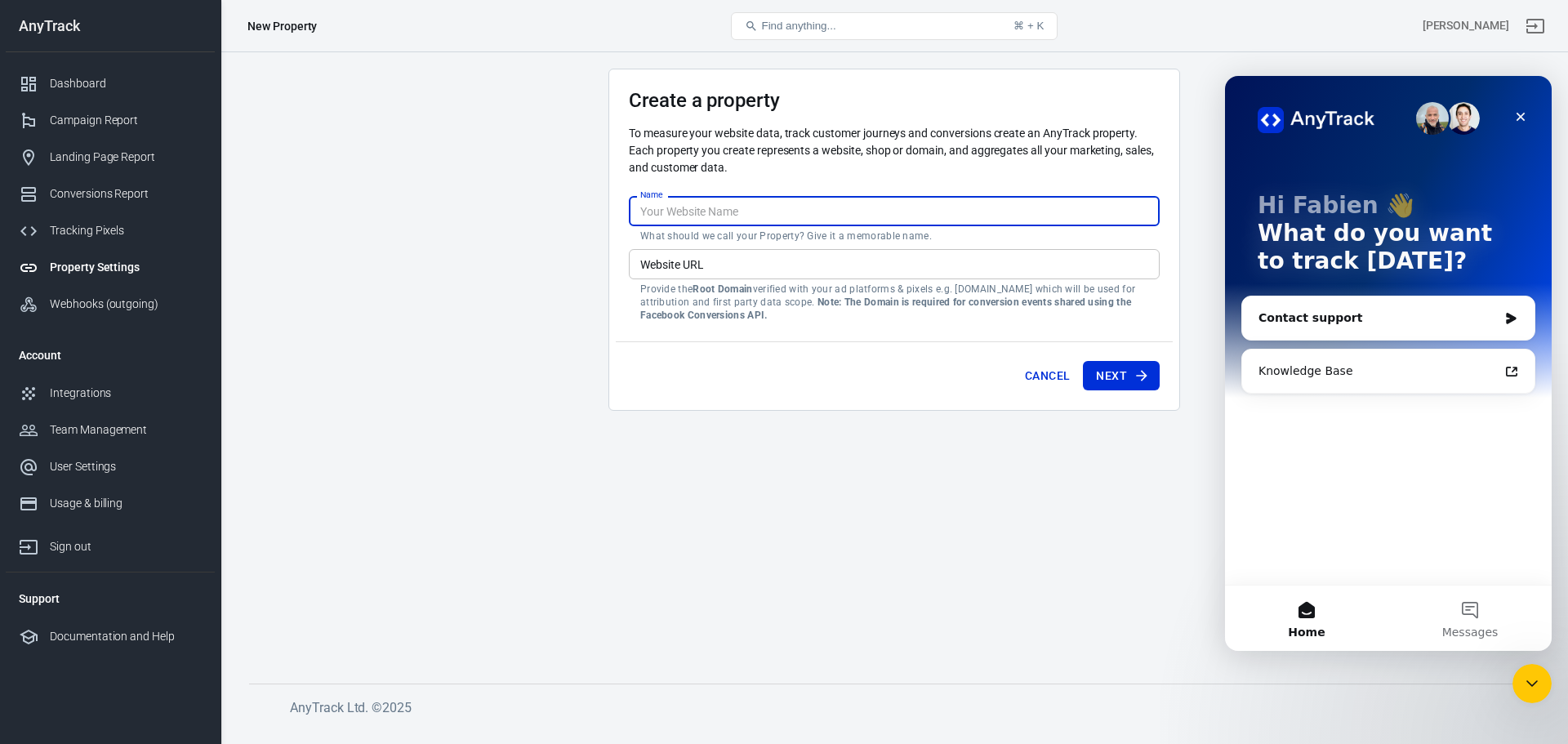
click at [730, 214] on input "Name" at bounding box center [895, 211] width 531 height 30
type input "HearWell"
click at [662, 263] on input "Website URL" at bounding box center [895, 264] width 531 height 30
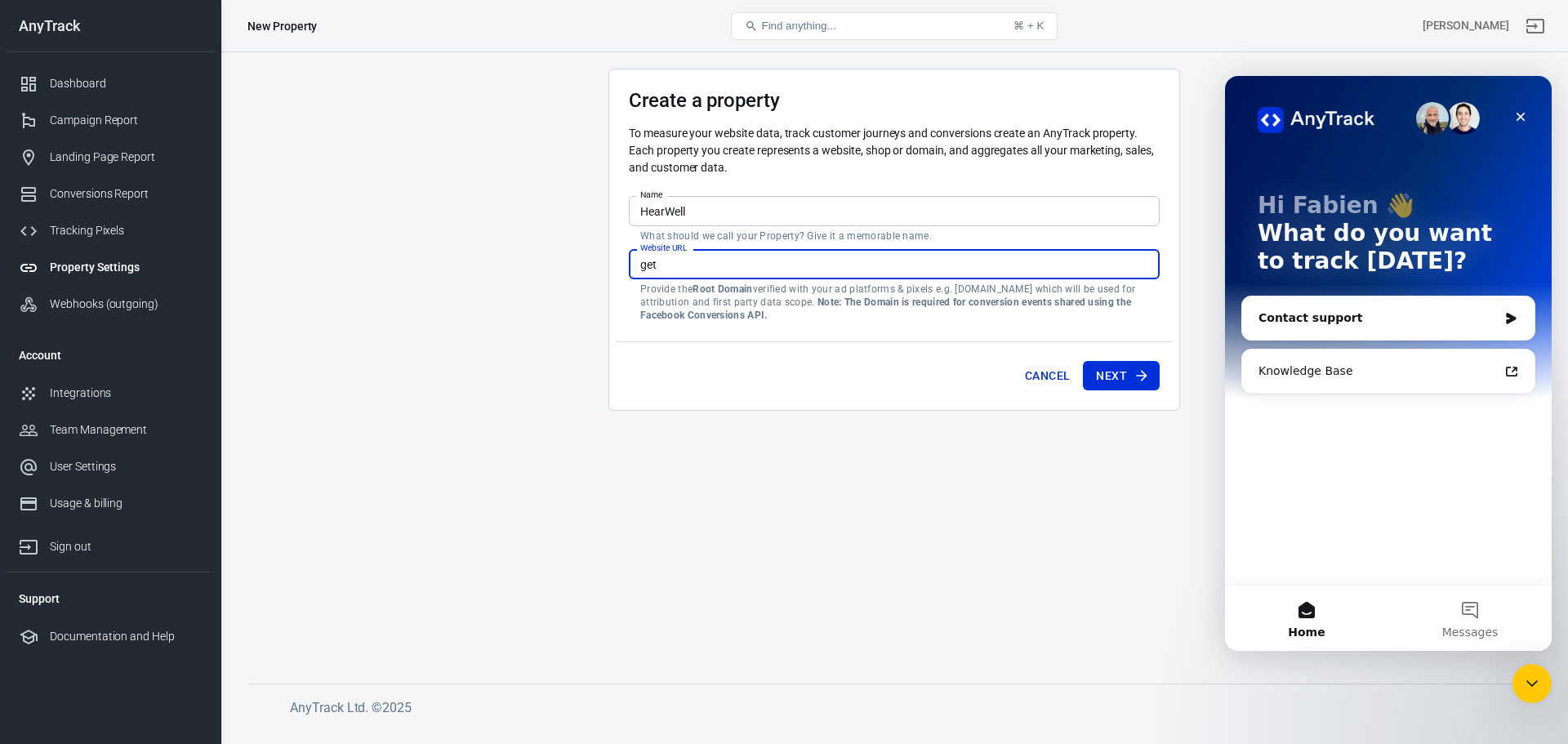
click at [755, 265] on input "get" at bounding box center [895, 264] width 531 height 30
paste input "https://gethearwell.co.uk/"
type input "https://gethearwell.co.uk/"
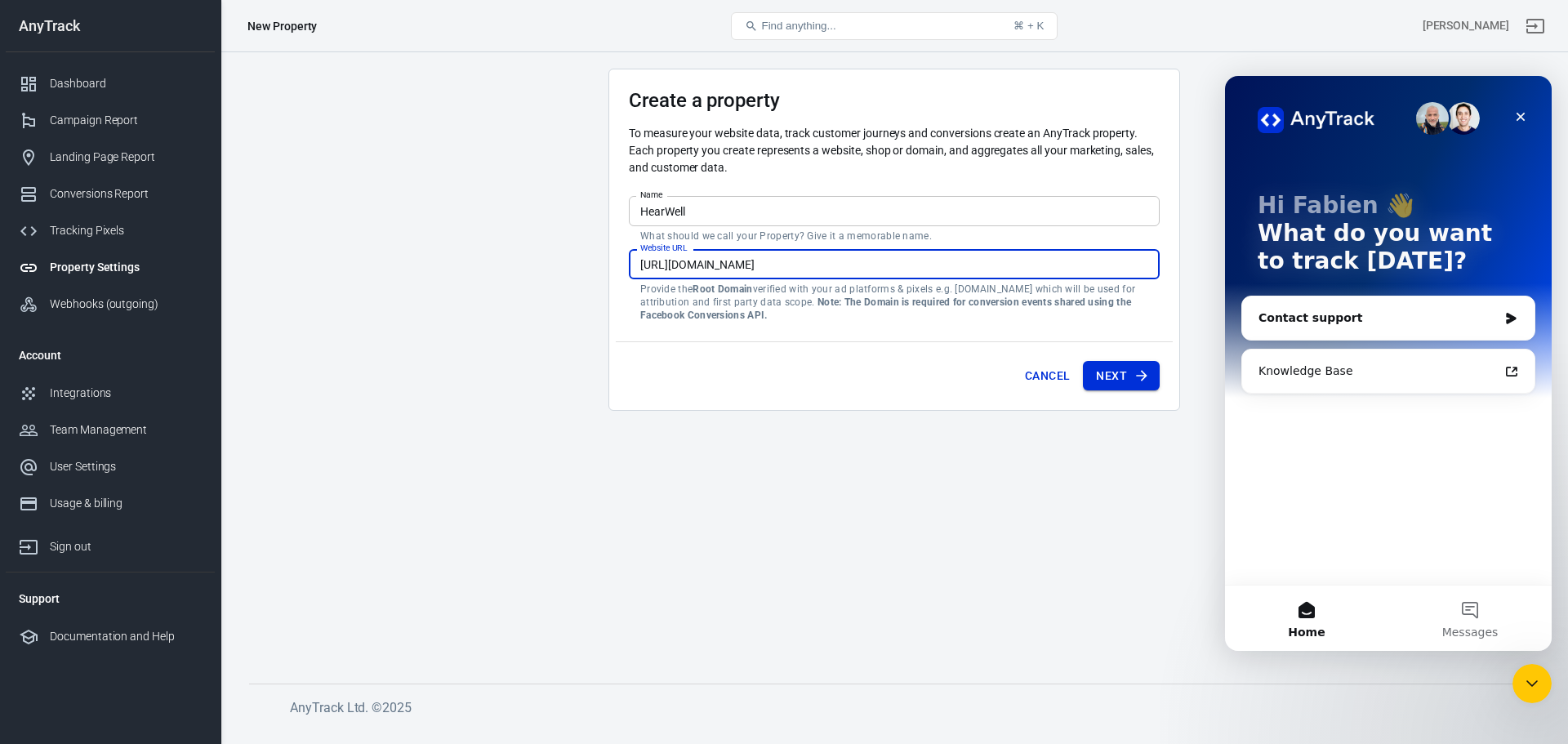
click at [1129, 381] on button "Next" at bounding box center [1121, 376] width 77 height 30
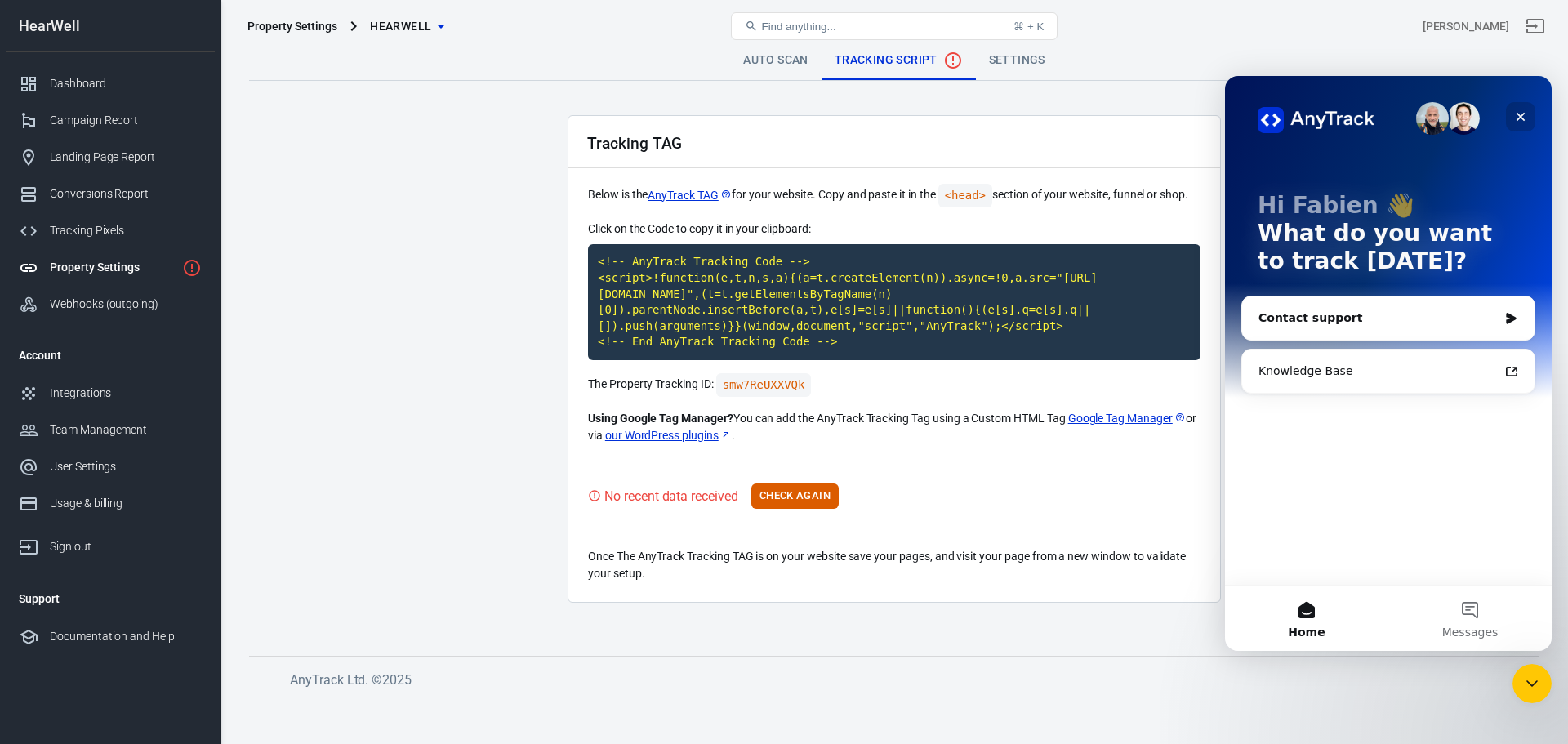
click at [1528, 114] on div "Close" at bounding box center [1521, 116] width 29 height 29
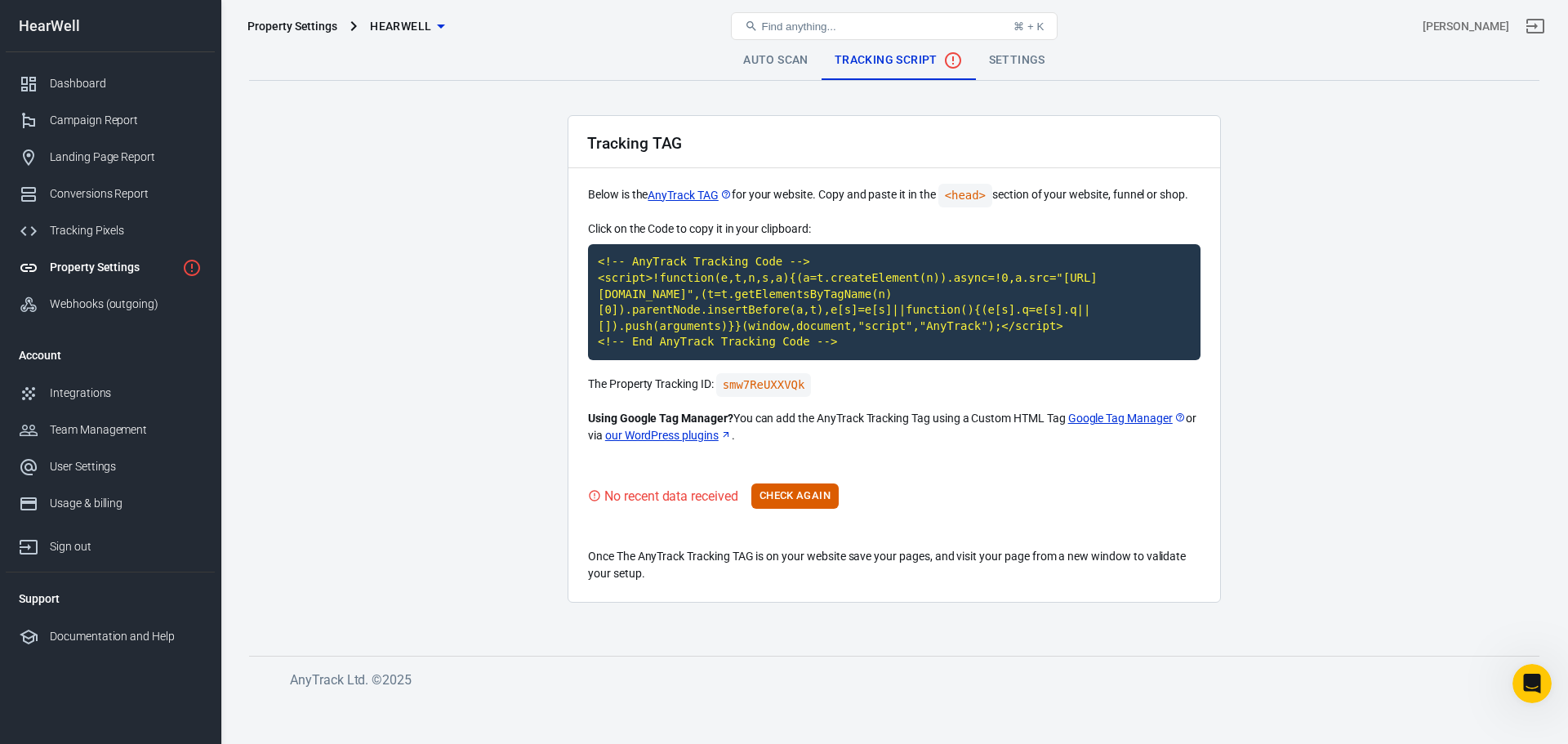
click at [470, 391] on main "Auto Scan Tracking Script Settings Tracking TAG Below is the AnyTrack TAG for y…" at bounding box center [894, 335] width 1291 height 589
click at [848, 343] on code "<!-- AnyTrack Tracking Code --> <script>!function(e,t,n,s,a){(a=t.createElement…" at bounding box center [895, 303] width 613 height 116
click at [127, 242] on link "Tracking Pixels" at bounding box center [110, 231] width 209 height 37
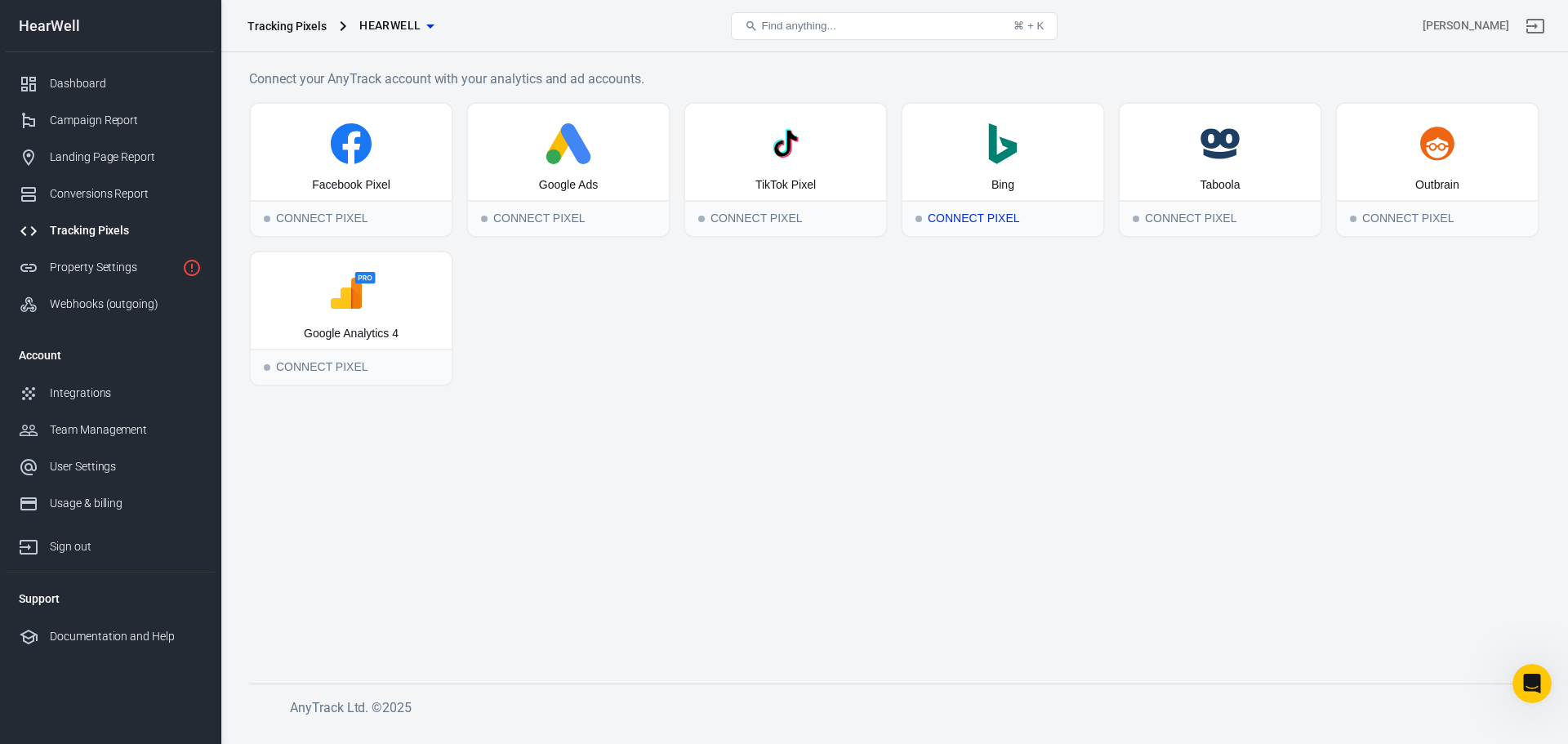
click at [1041, 184] on div ".st0{fill:#008272;} Bing" at bounding box center [1003, 151] width 201 height 97
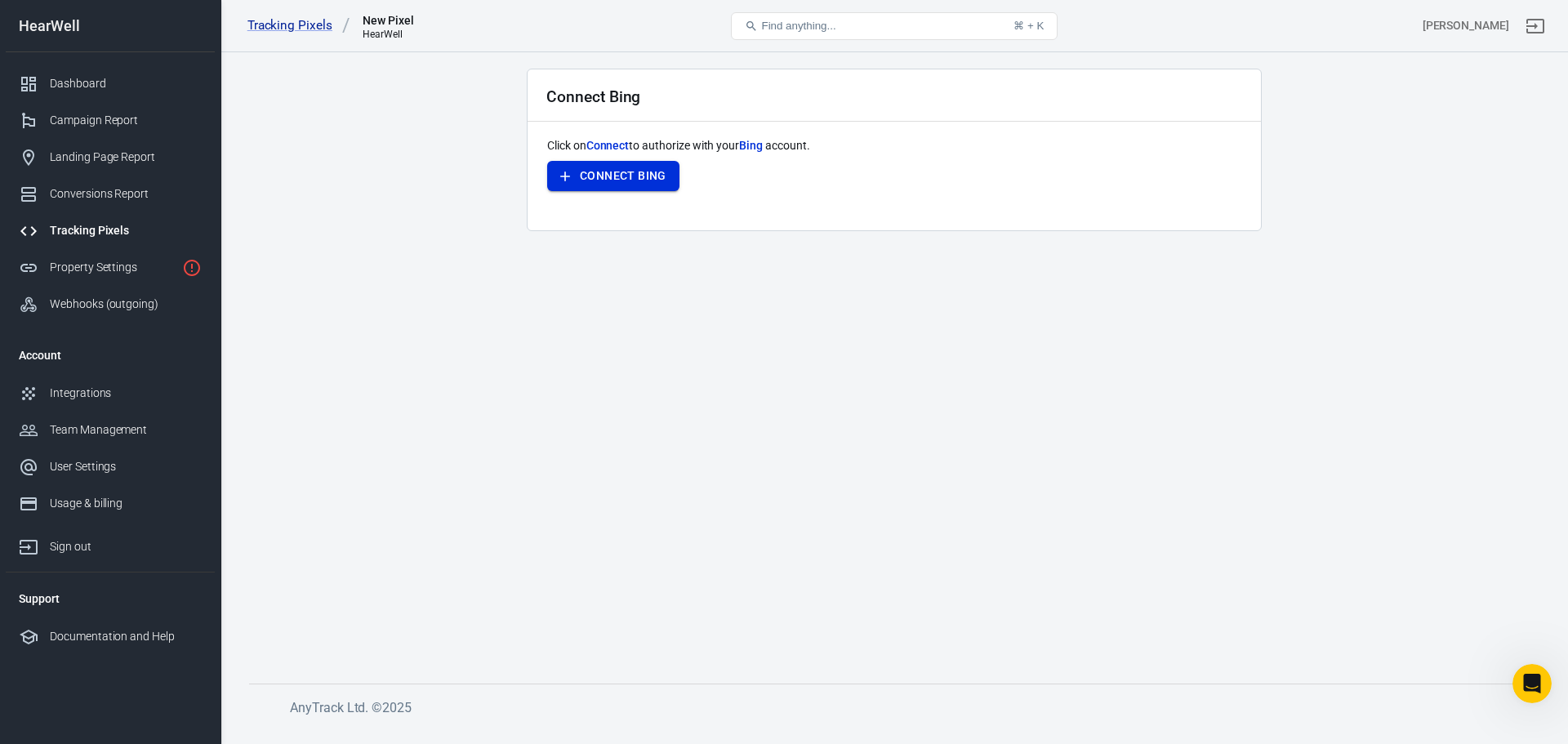
click at [626, 177] on button "Connect Bing" at bounding box center [613, 176] width 132 height 30
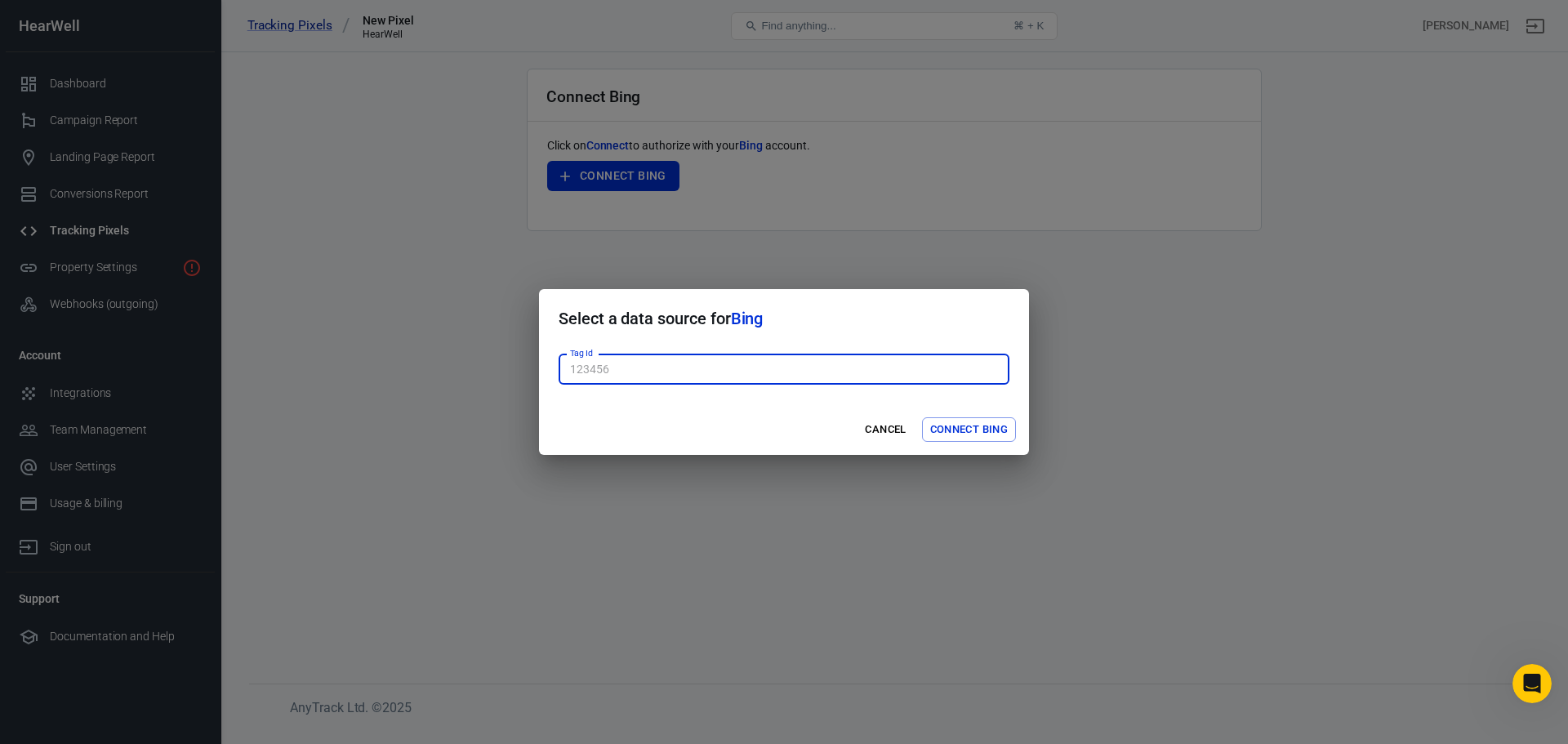
click at [676, 377] on input "Tag Id" at bounding box center [784, 370] width 451 height 30
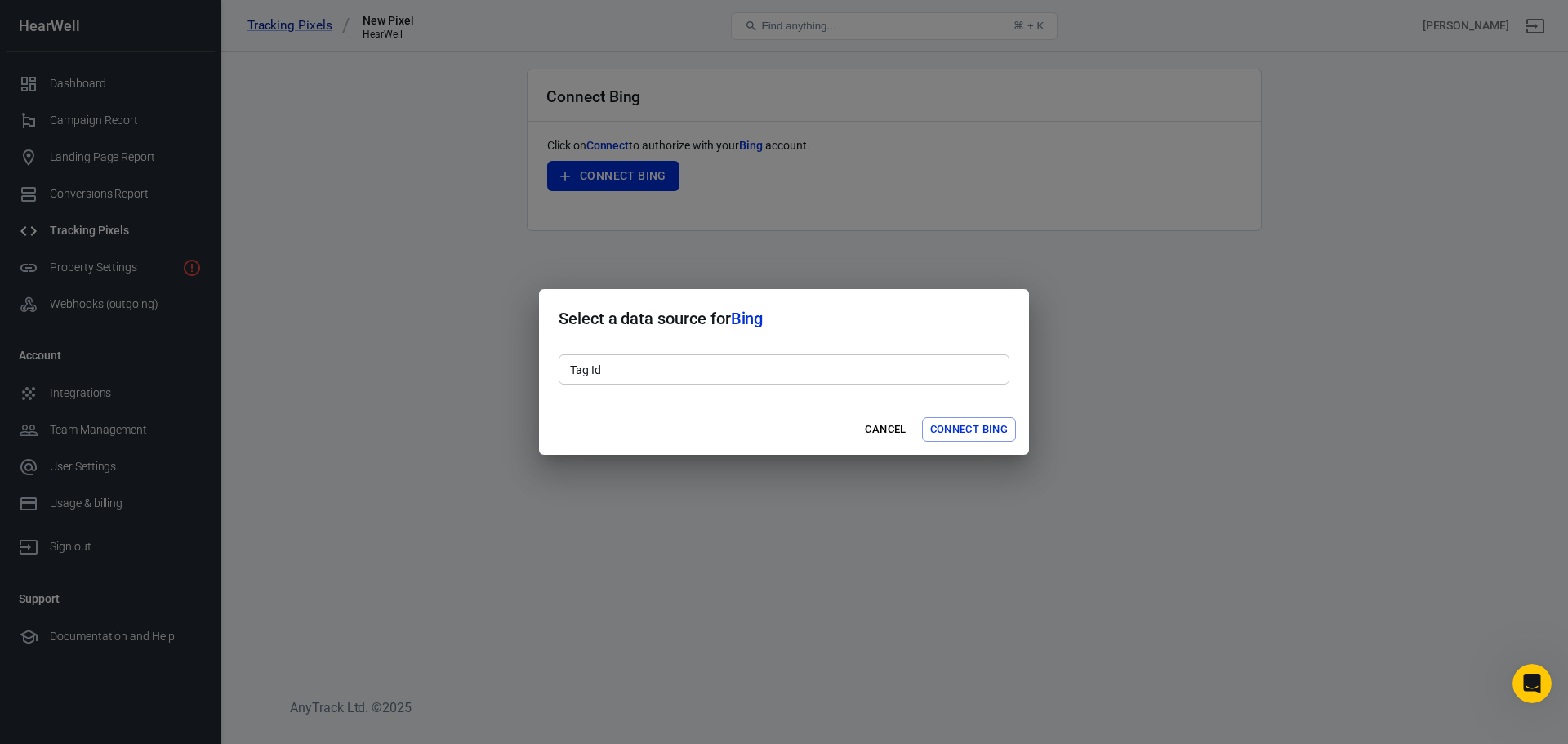
click at [640, 376] on input "Tag Id" at bounding box center [784, 370] width 451 height 30
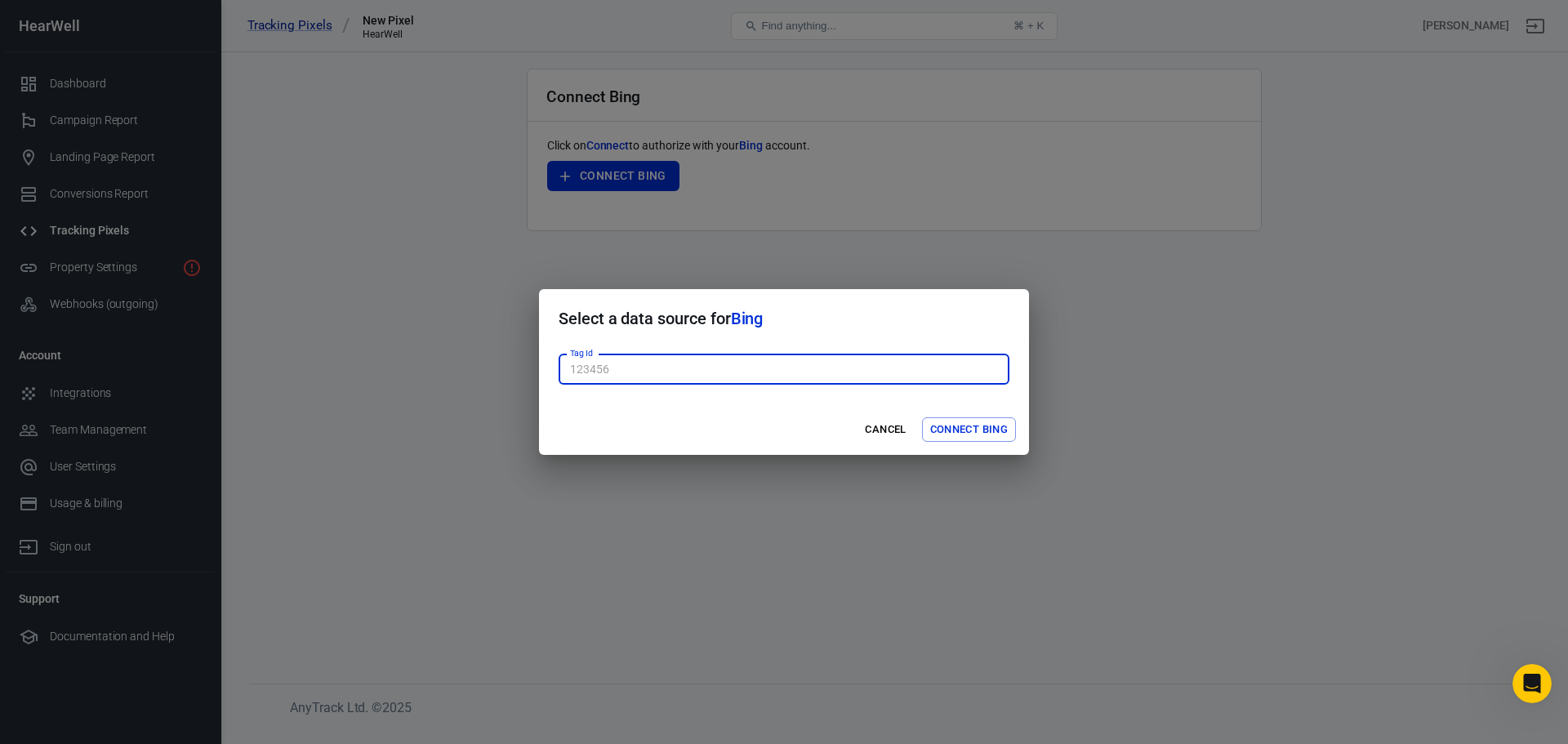
click at [589, 365] on input "Tag Id" at bounding box center [784, 370] width 451 height 30
paste input "343212737"
type input "343212737"
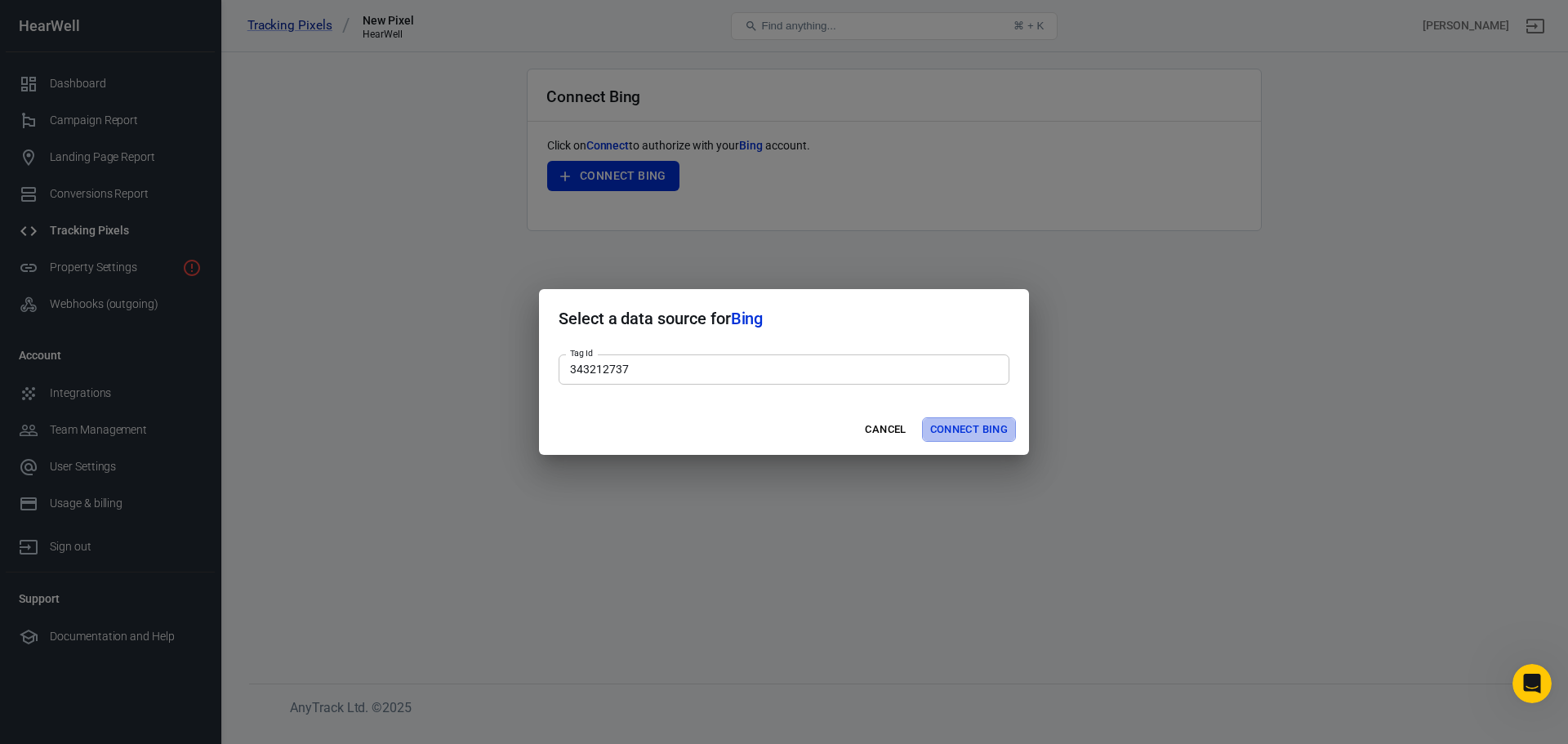
click at [970, 430] on button "Connect Bing" at bounding box center [969, 430] width 94 height 25
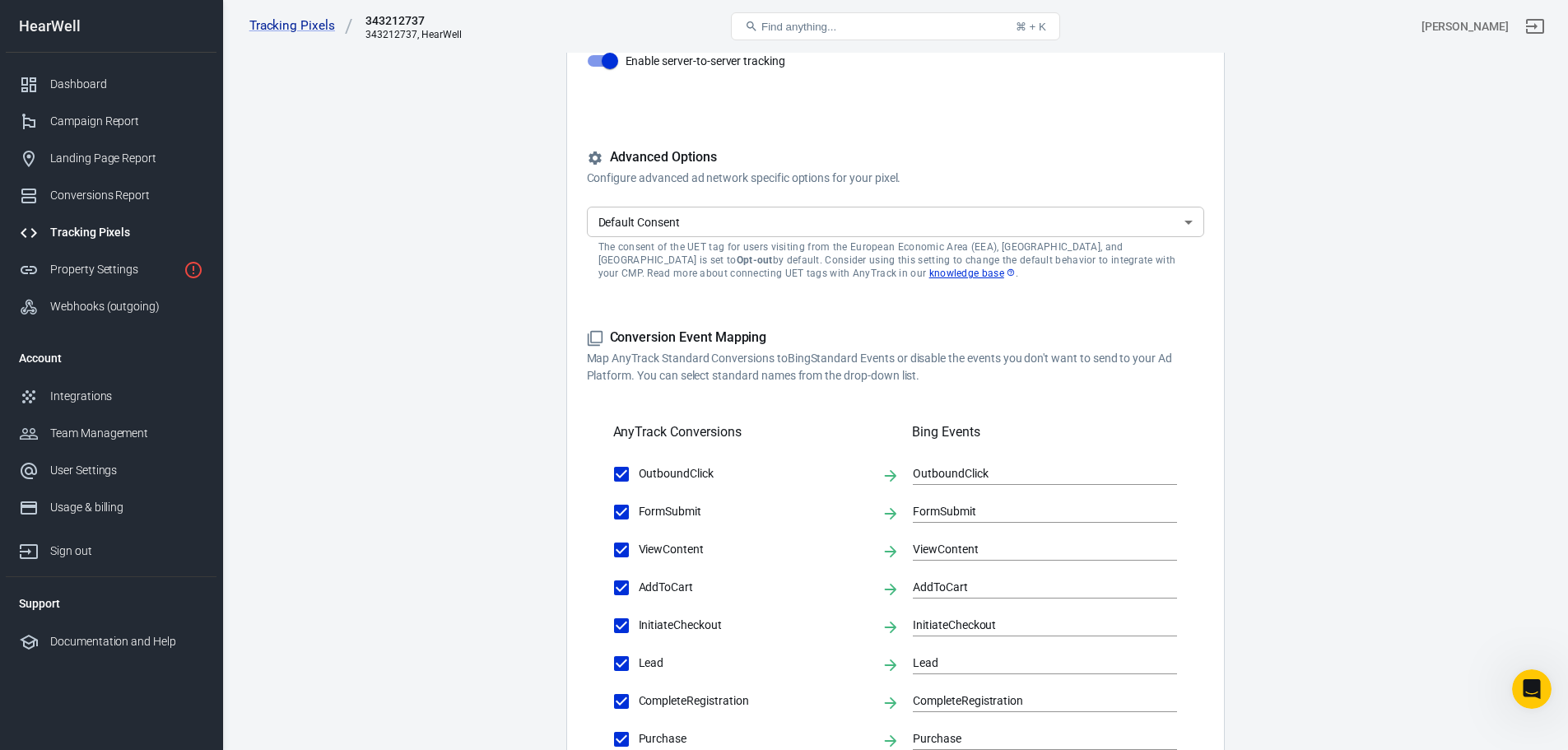
scroll to position [247, 0]
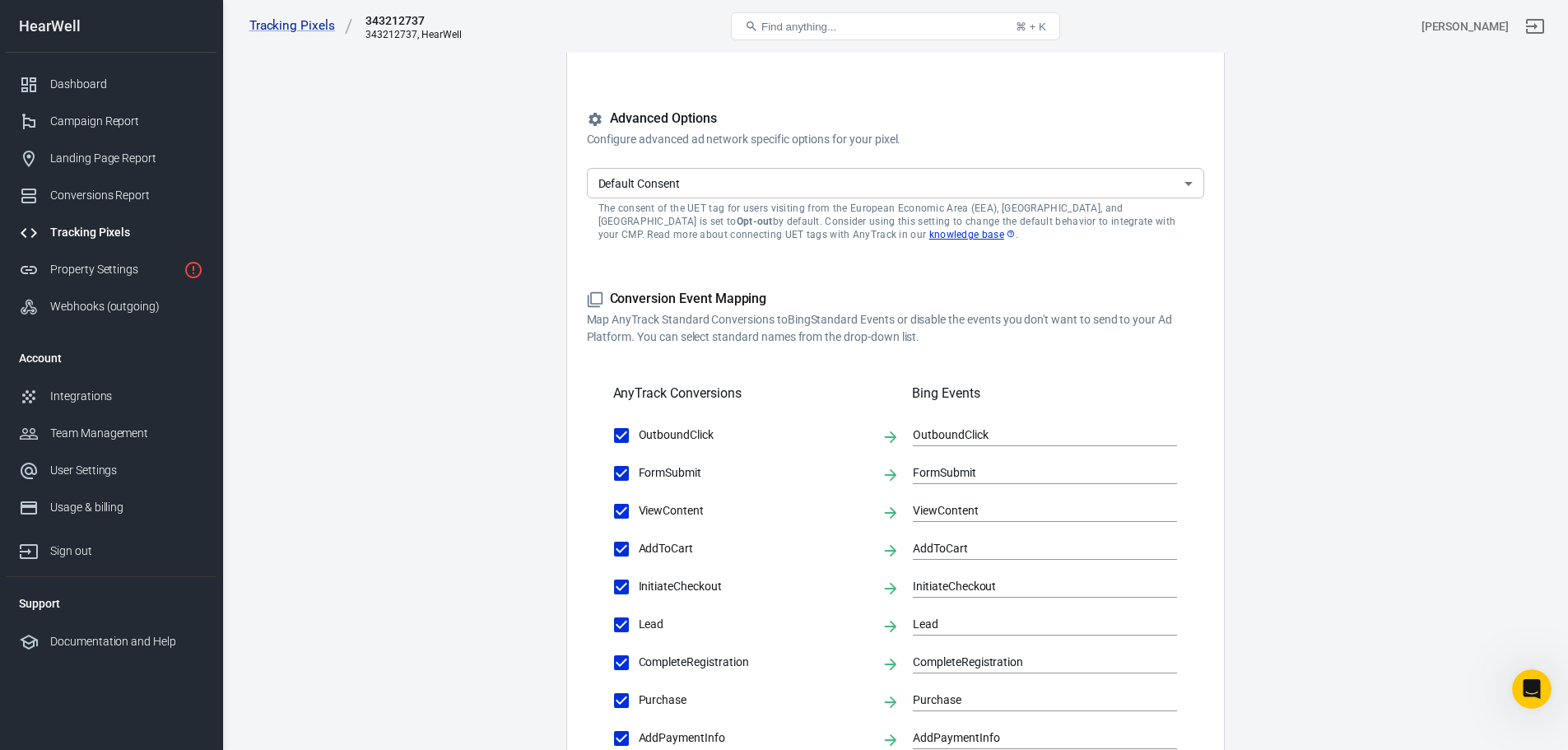
click at [716, 190] on body "Tracking Pixels 343212737 343212737, HearWell Find anything... ⌘ + K Fabien Tol…" at bounding box center [784, 496] width 1568 height 1380
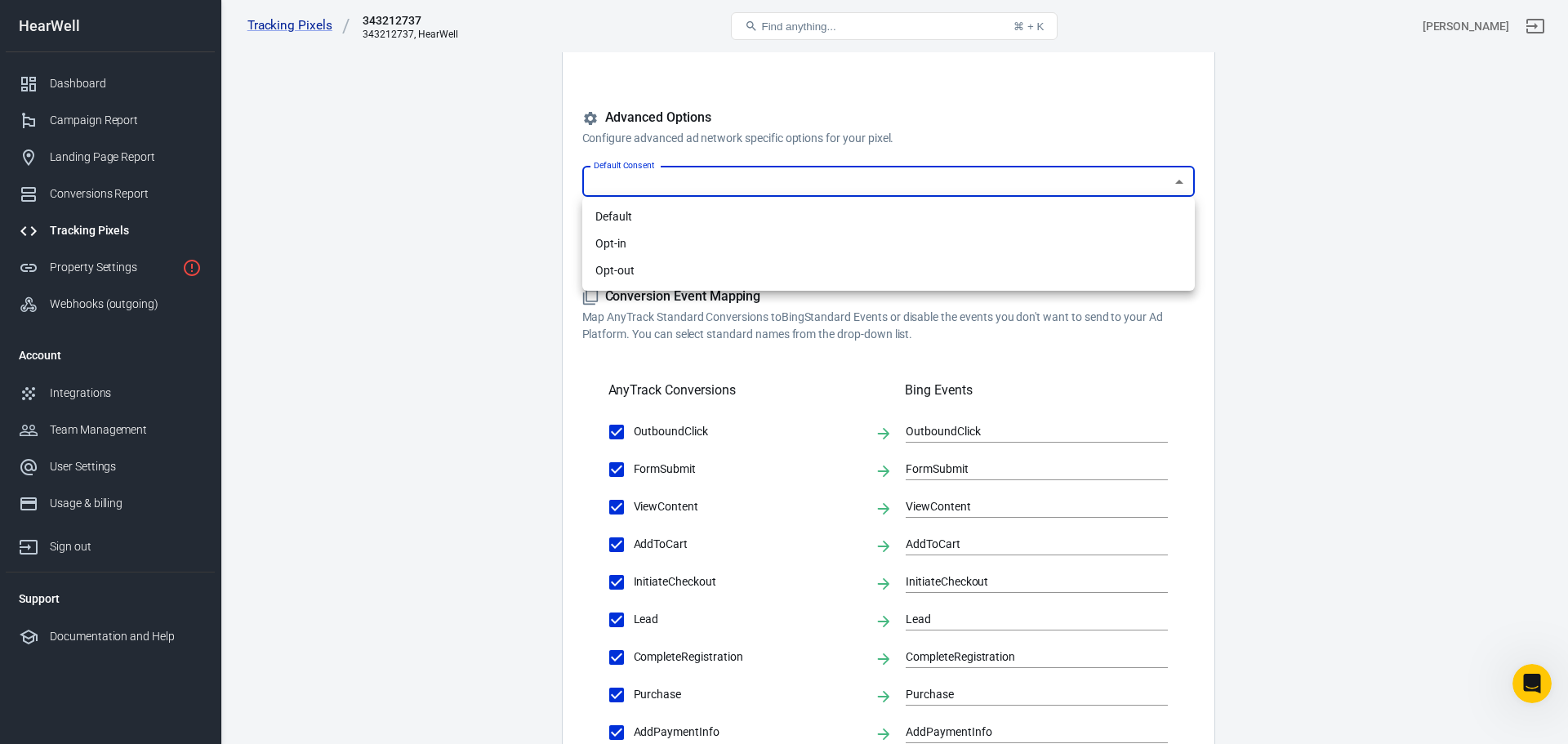
click at [441, 232] on div at bounding box center [784, 372] width 1568 height 744
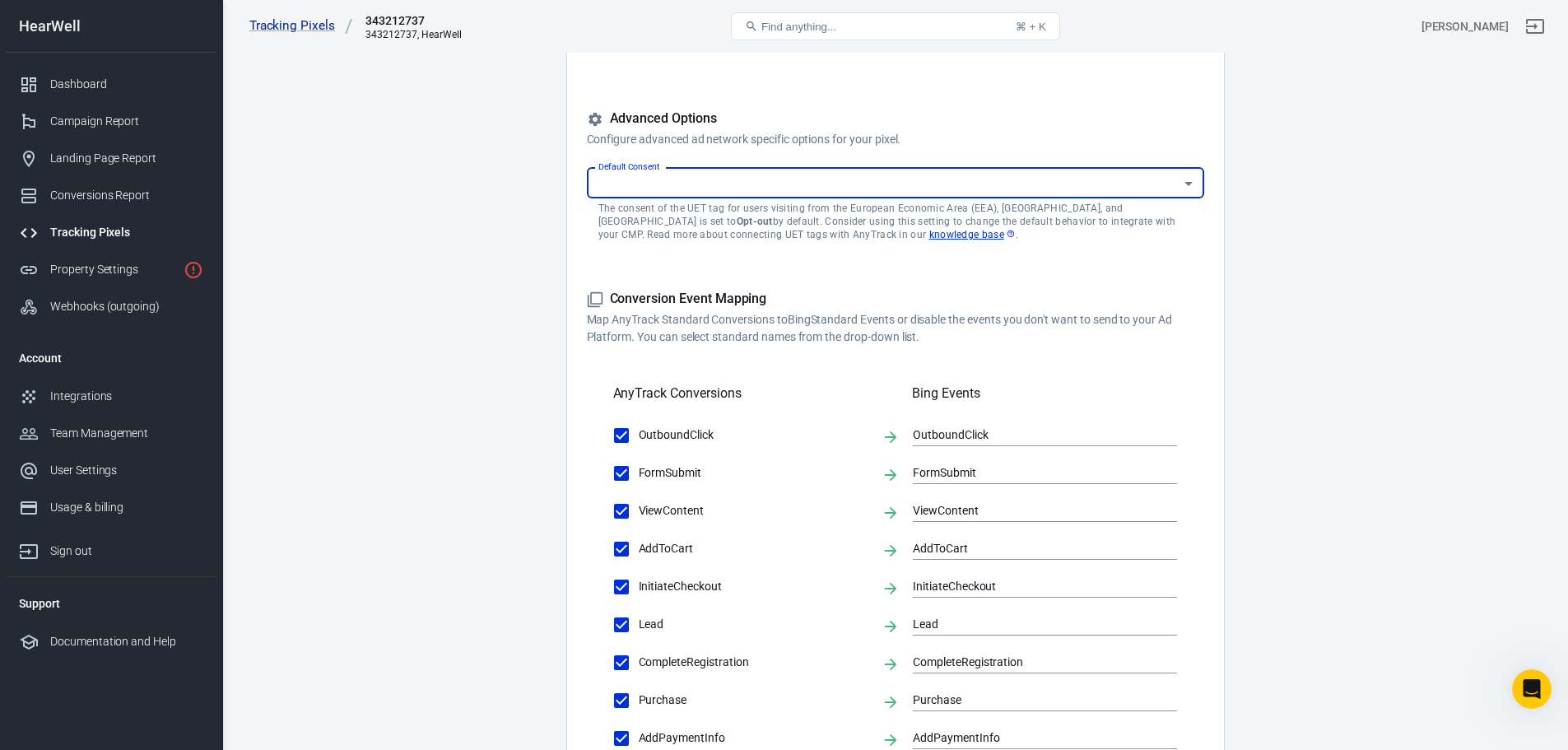
click at [445, 236] on main "Conversions Ads Integration Settings Conversions Settings Server-Side Tracking …" at bounding box center [895, 454] width 1288 height 1320
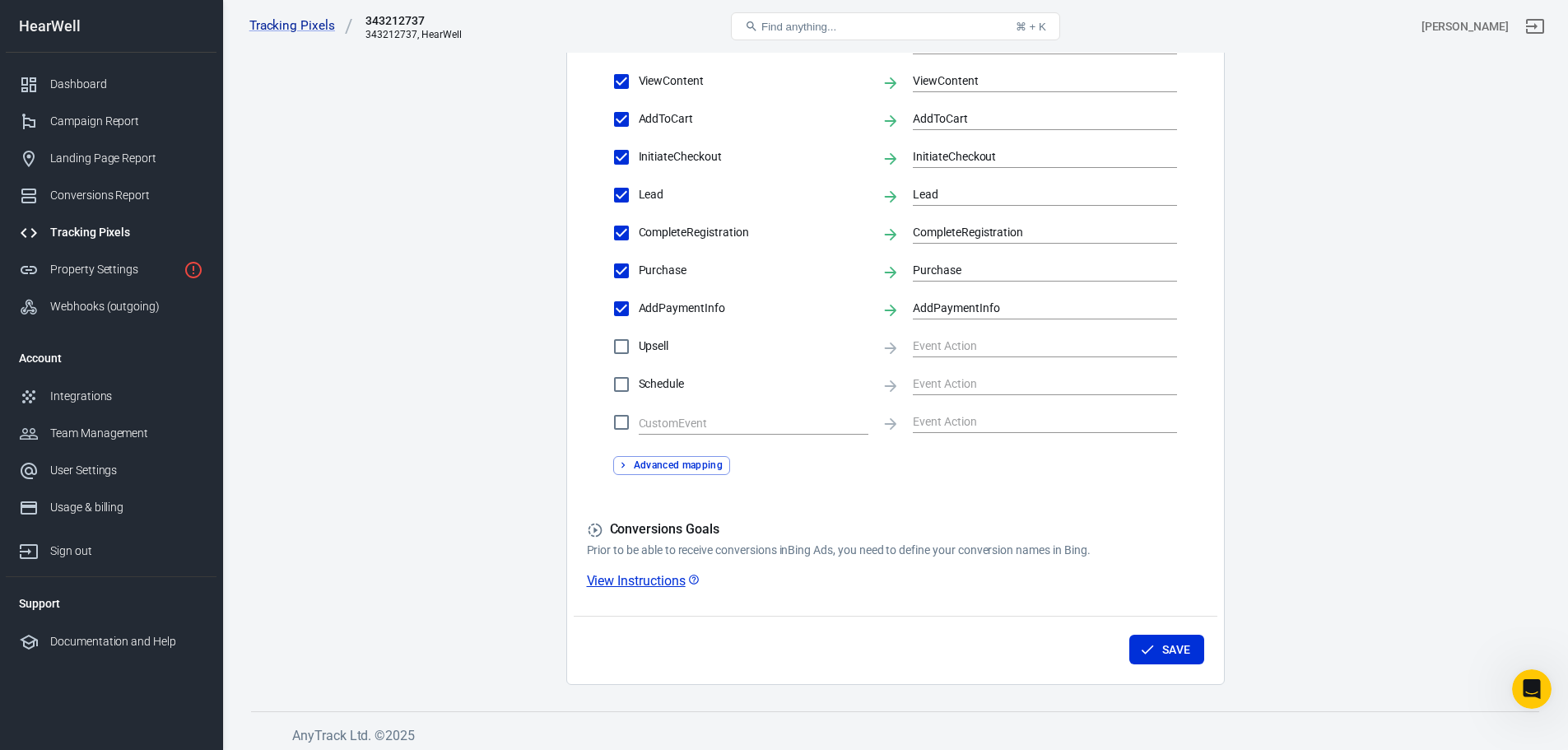
scroll to position [682, 0]
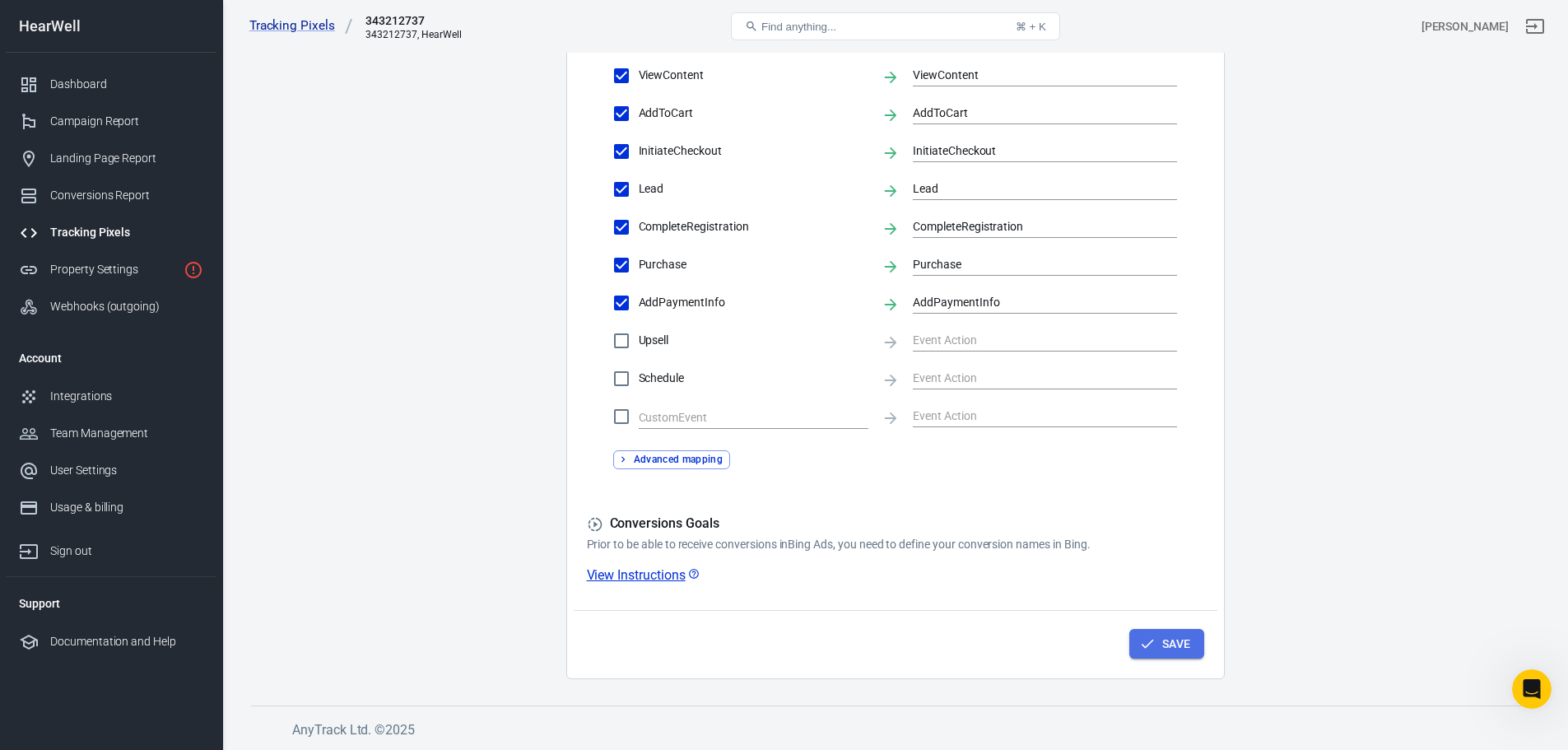
click at [1165, 643] on button "Save" at bounding box center [1166, 644] width 75 height 31
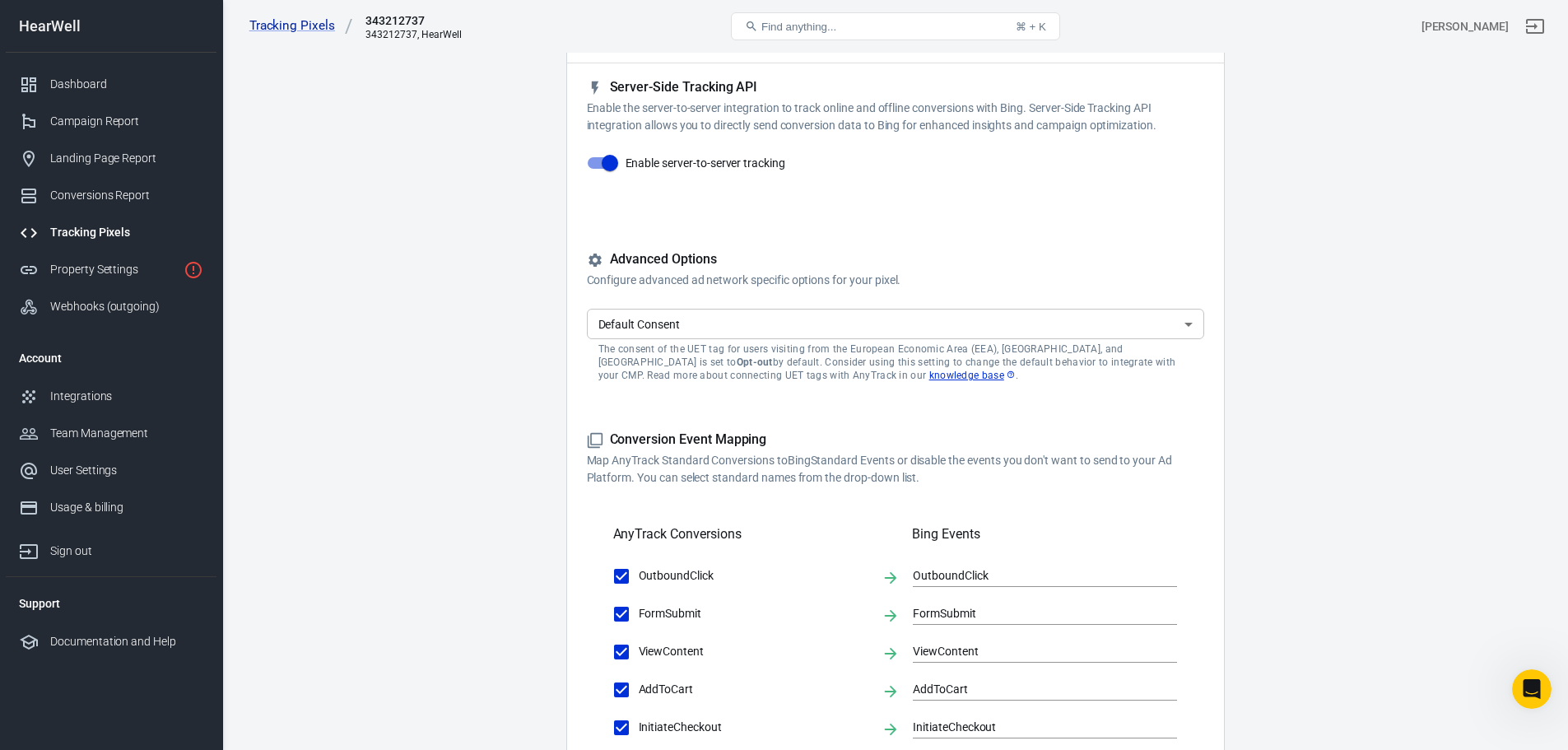
scroll to position [0, 0]
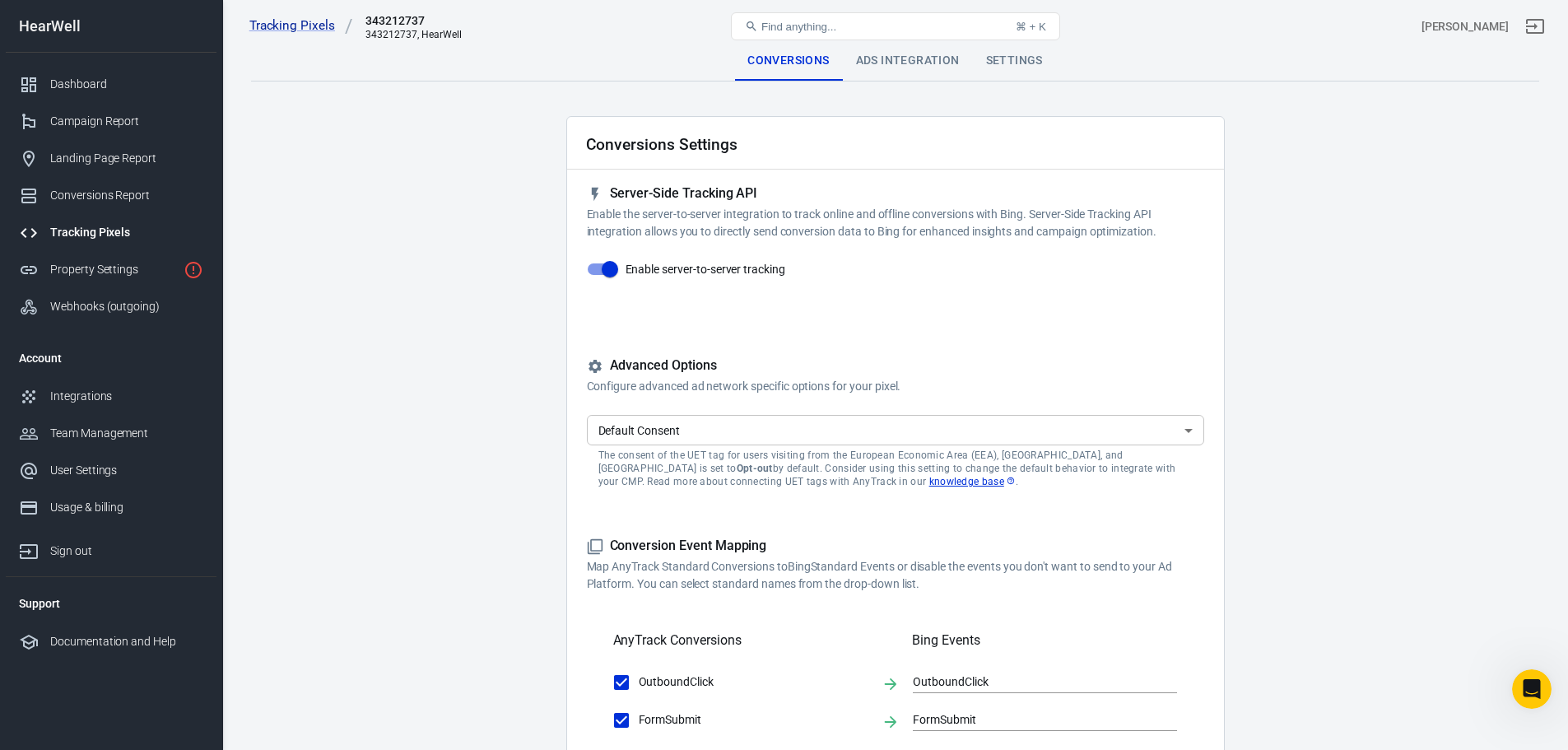
click at [877, 59] on div "Ads Integration" at bounding box center [908, 61] width 130 height 40
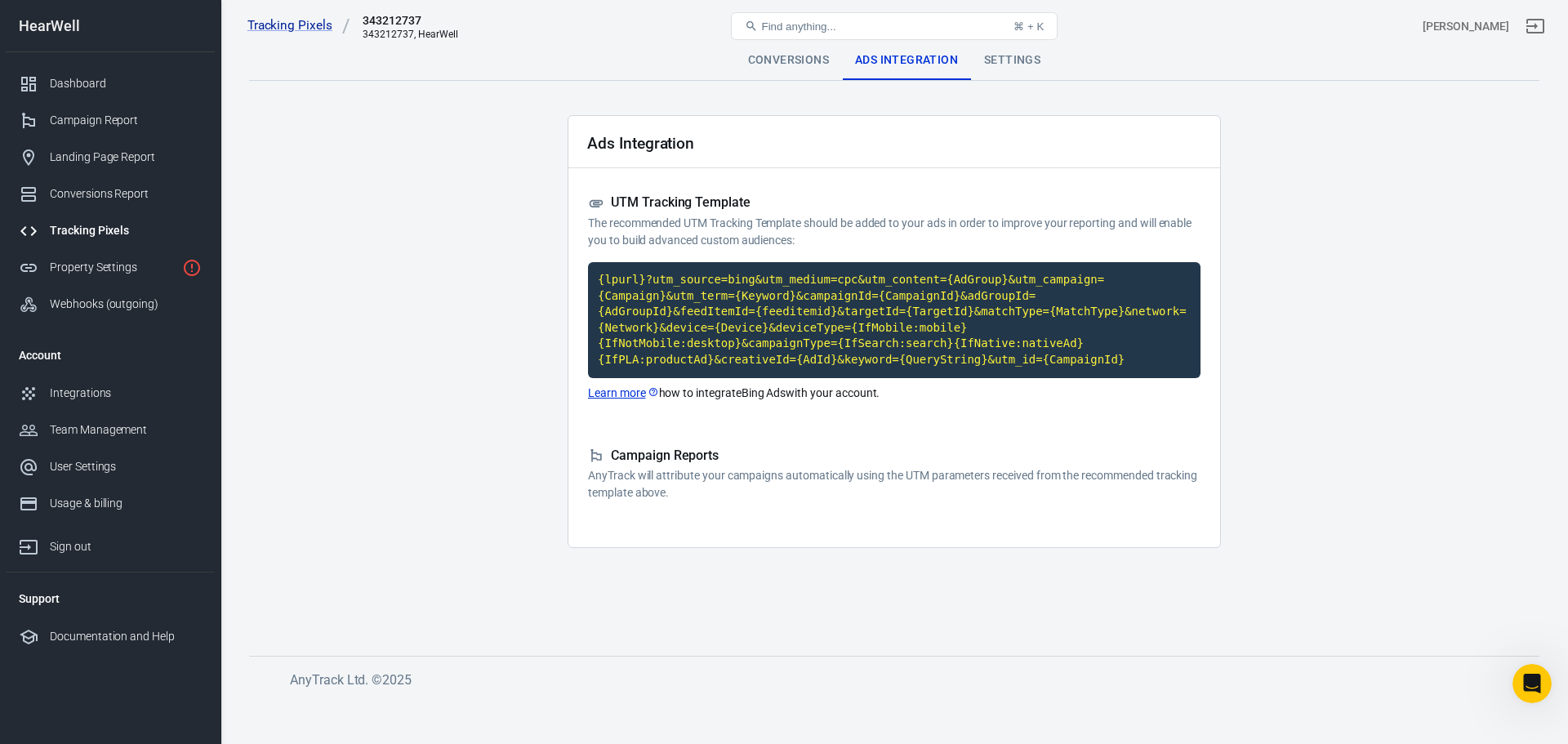
click at [1028, 69] on div "Settings" at bounding box center [1012, 61] width 82 height 40
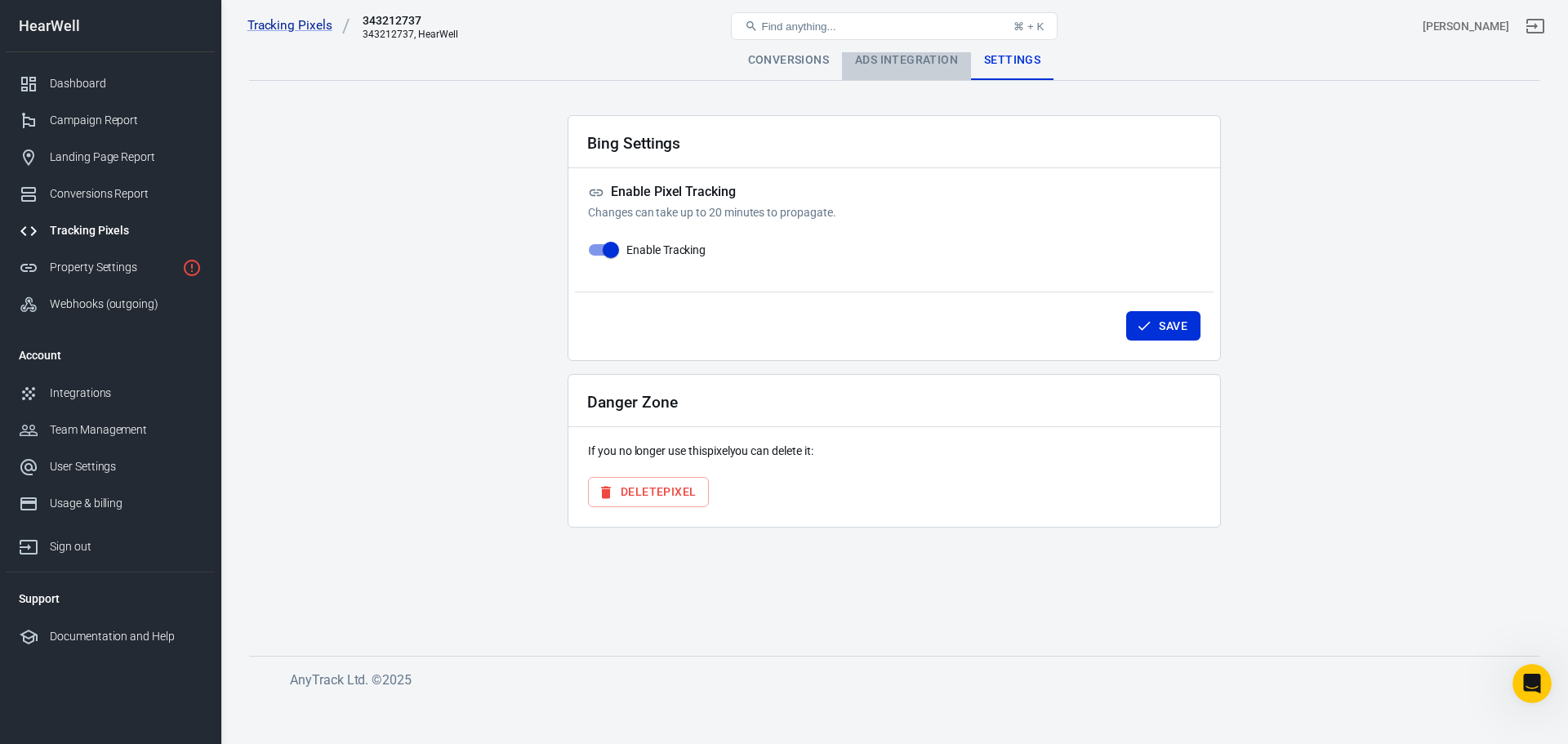
click at [924, 66] on div "Ads Integration" at bounding box center [907, 61] width 129 height 40
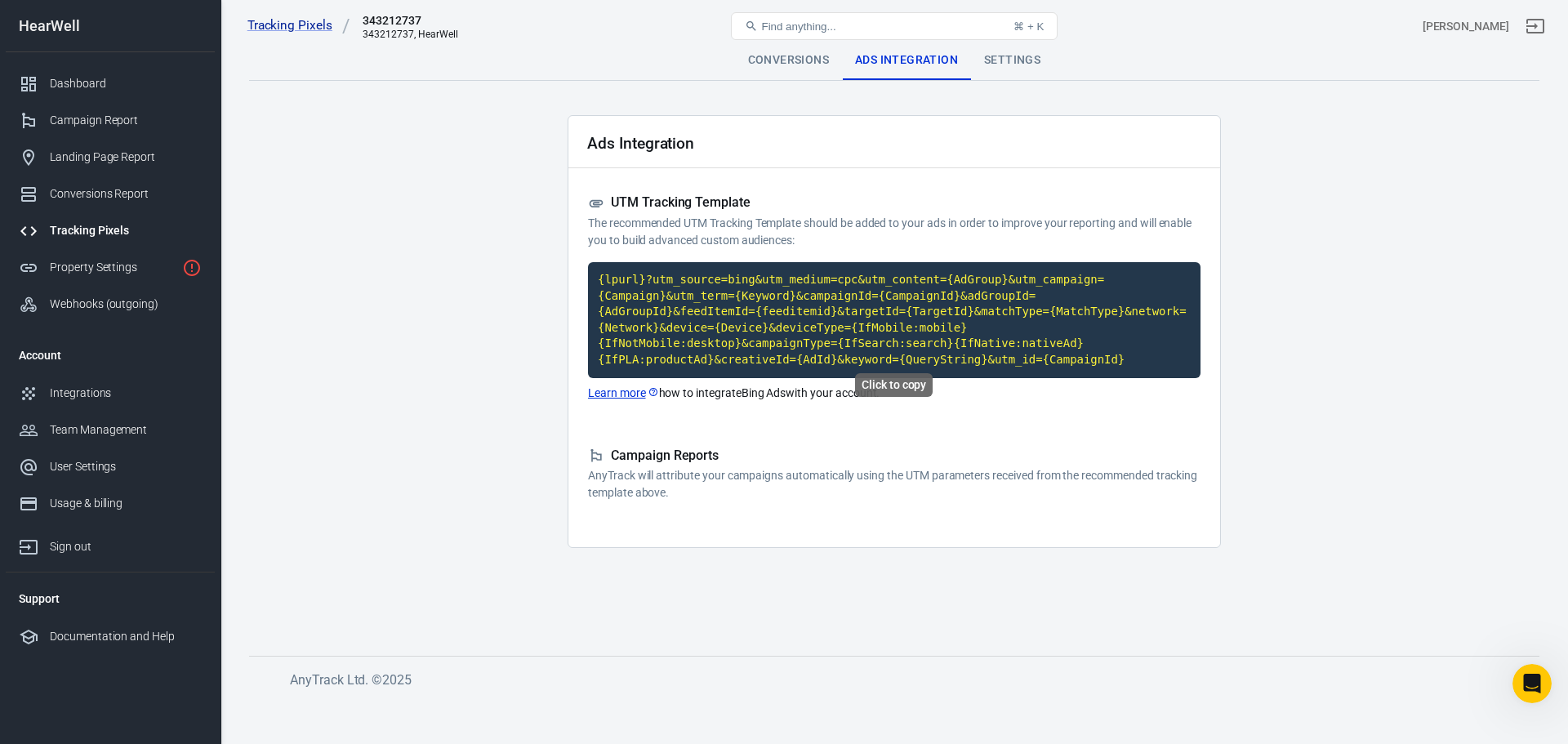
click at [832, 314] on code "{lpurl}?utm_source=bing&utm_medium=cpc&utm_content={AdGroup}&utm_campaign={Camp…" at bounding box center [895, 320] width 613 height 116
click at [631, 385] on link "Learn more" at bounding box center [624, 393] width 71 height 17
click at [652, 388] on icon at bounding box center [653, 393] width 12 height 12
click at [60, 398] on div "Integrations" at bounding box center [125, 393] width 152 height 17
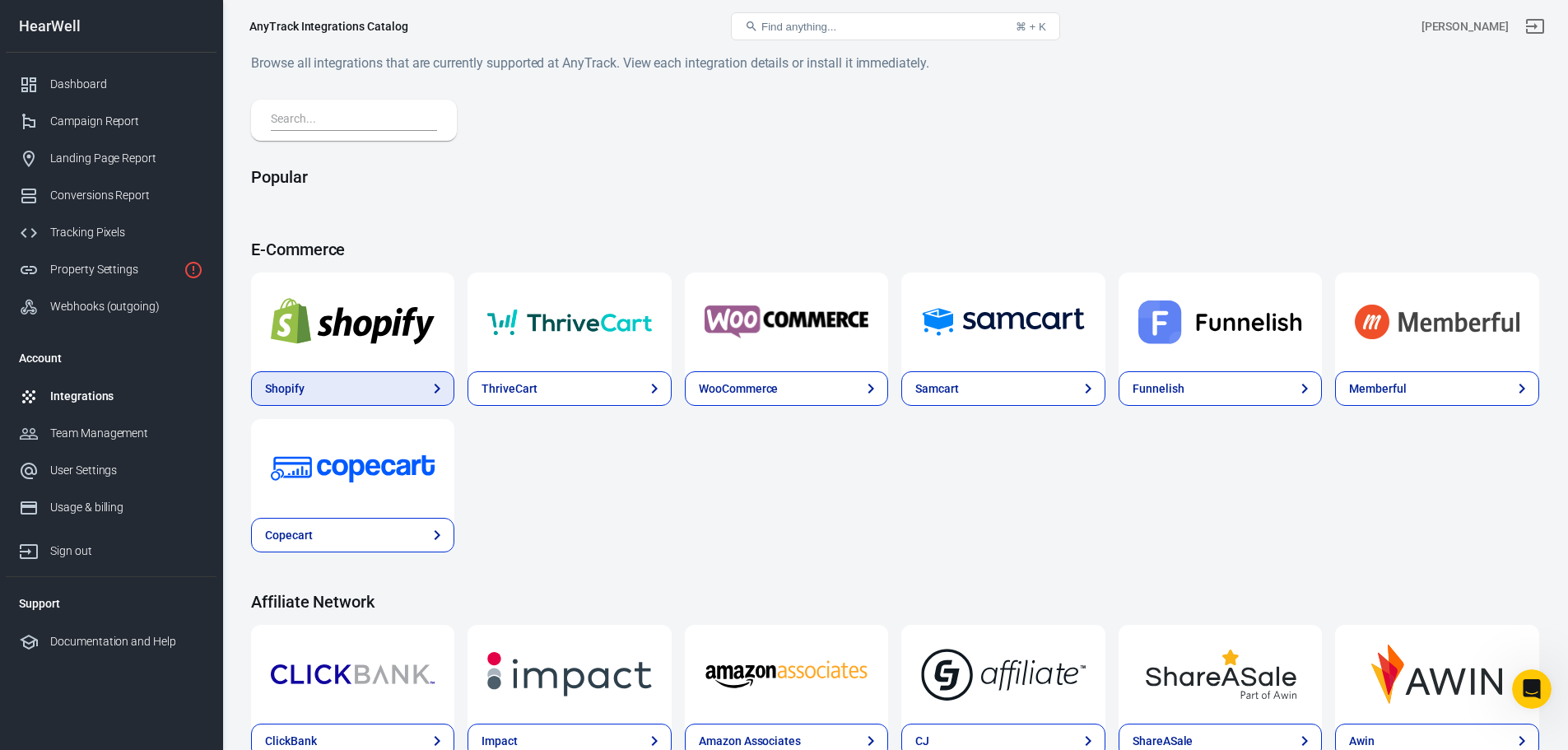
click at [297, 391] on div "Shopify" at bounding box center [285, 389] width 40 height 17
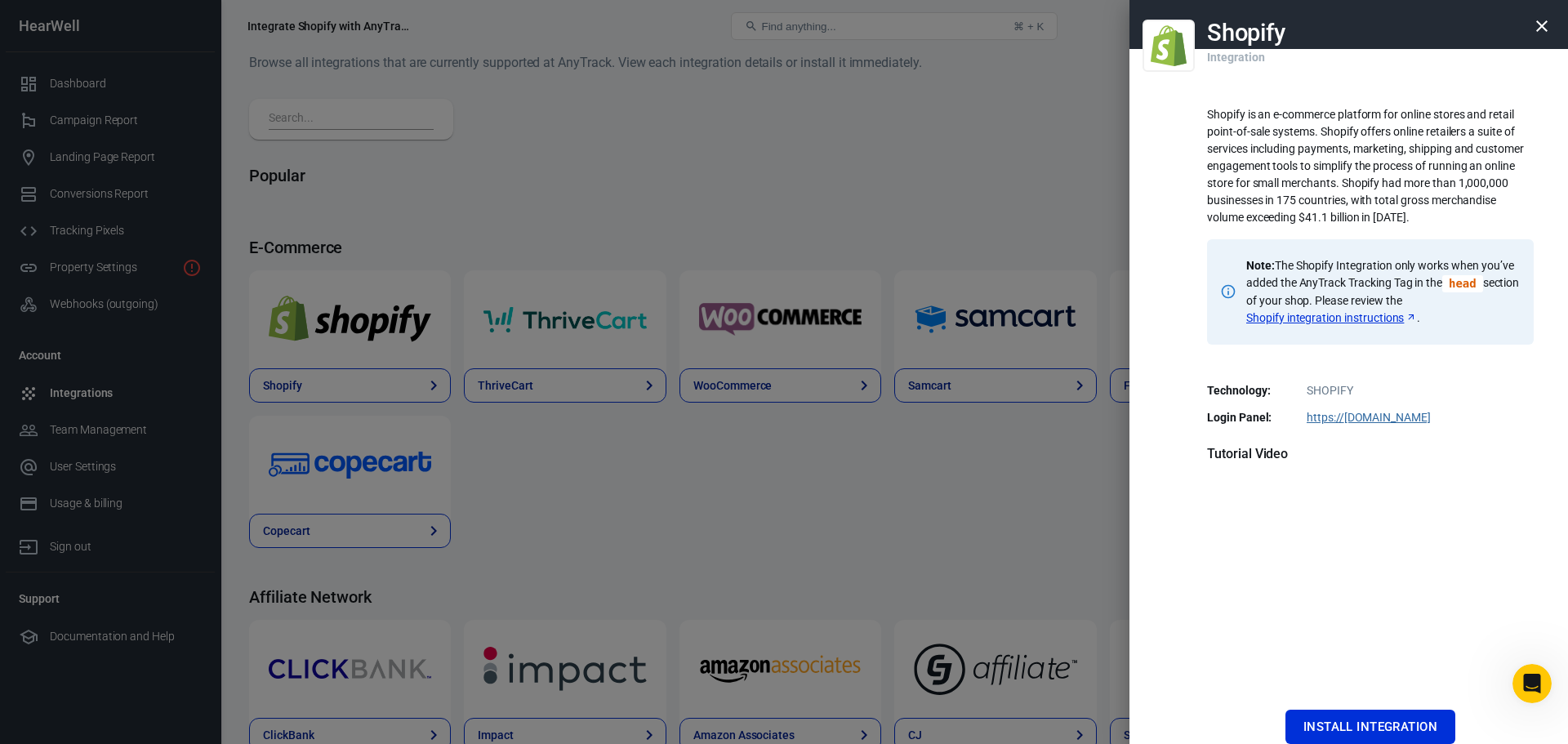
click at [875, 507] on div at bounding box center [784, 372] width 1568 height 744
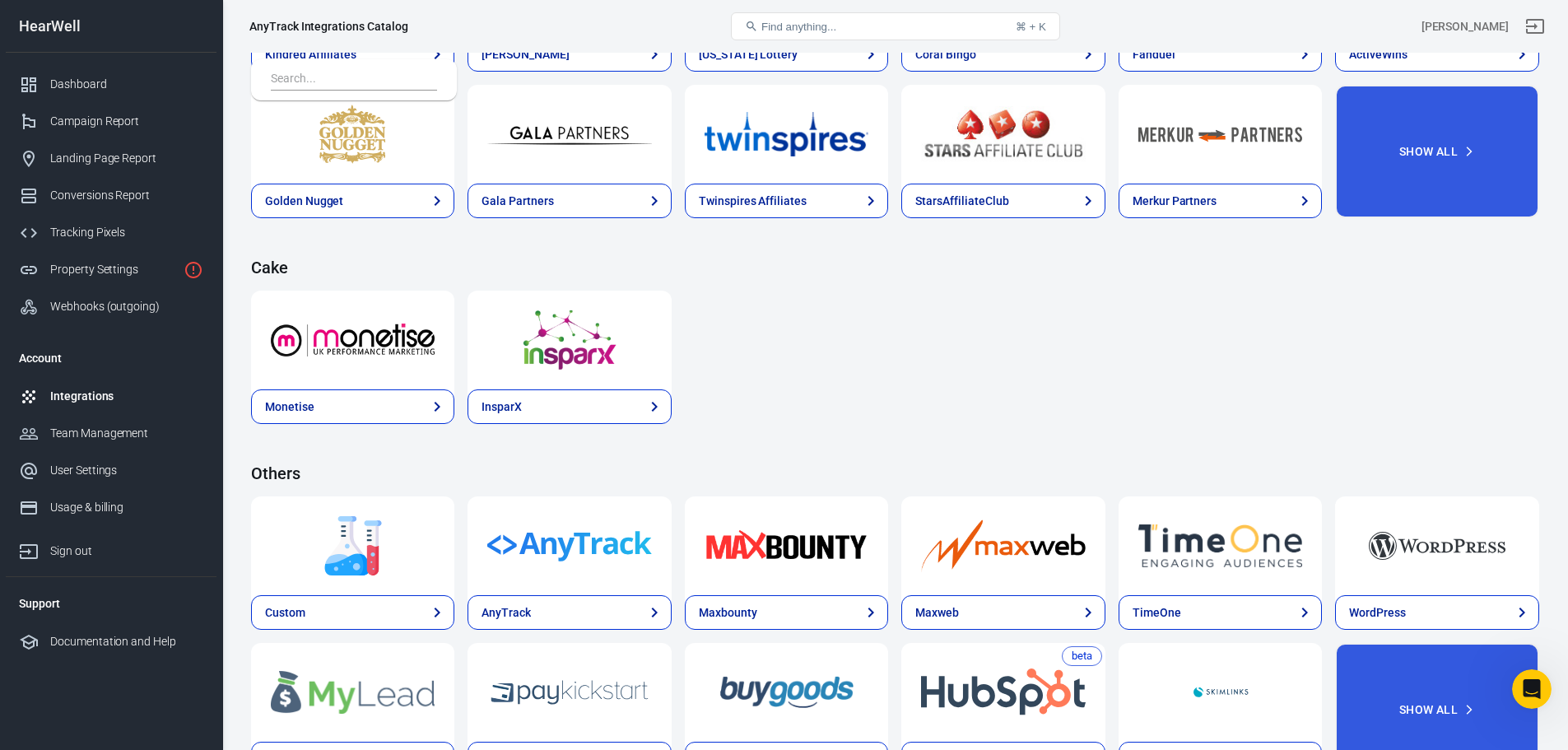
scroll to position [2399, 0]
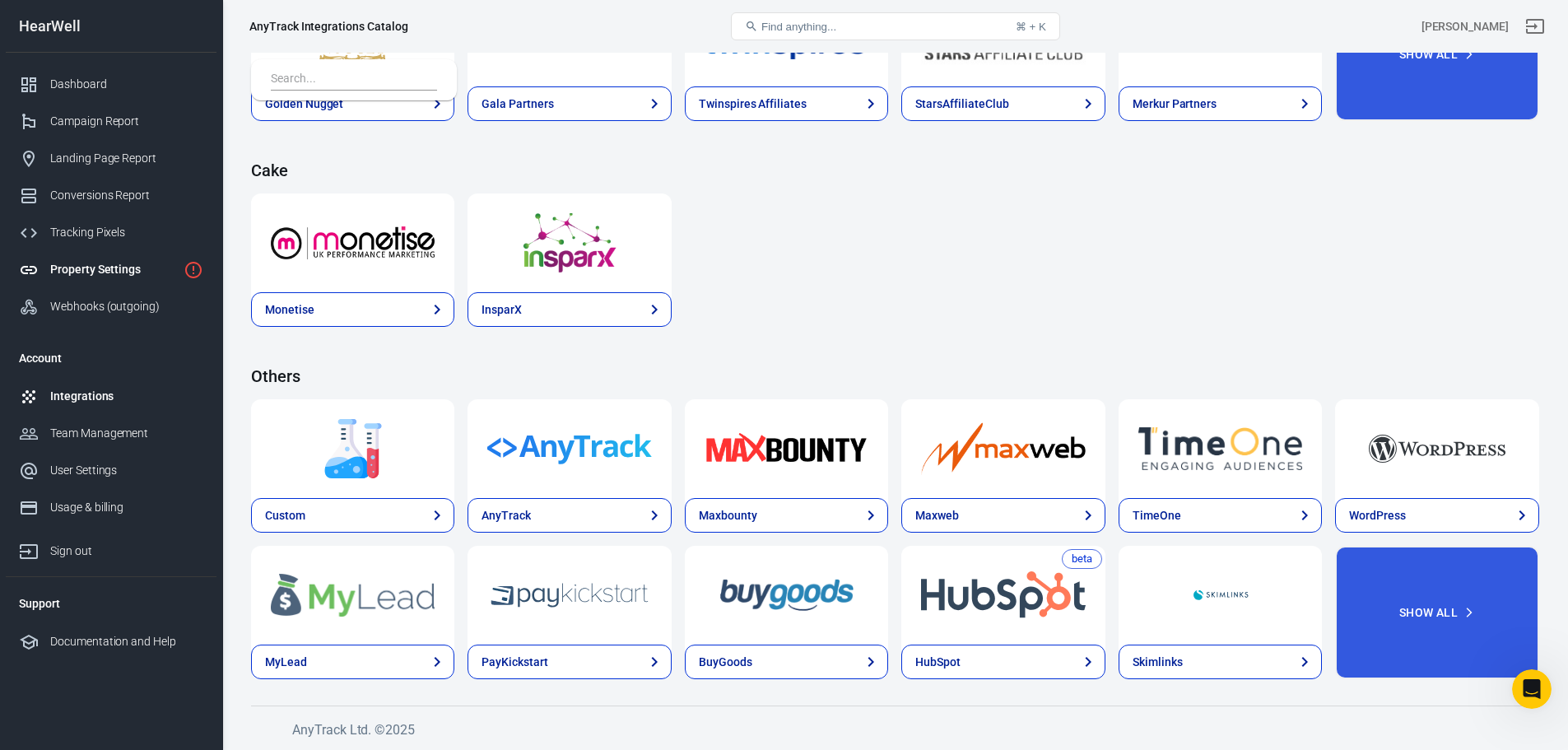
click at [100, 275] on div "Property Settings" at bounding box center [114, 269] width 127 height 17
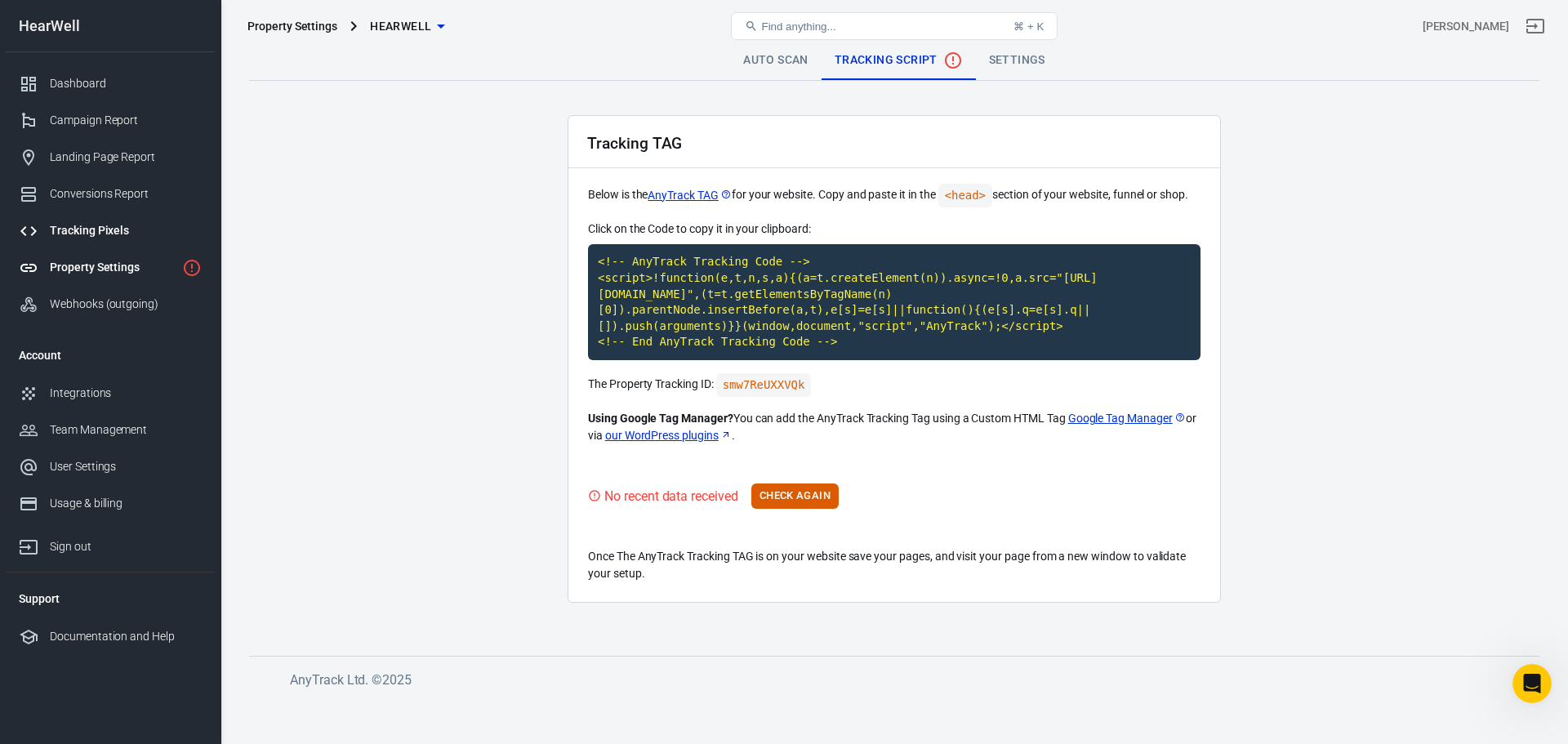
click at [92, 223] on div "Tracking Pixels" at bounding box center [125, 230] width 152 height 17
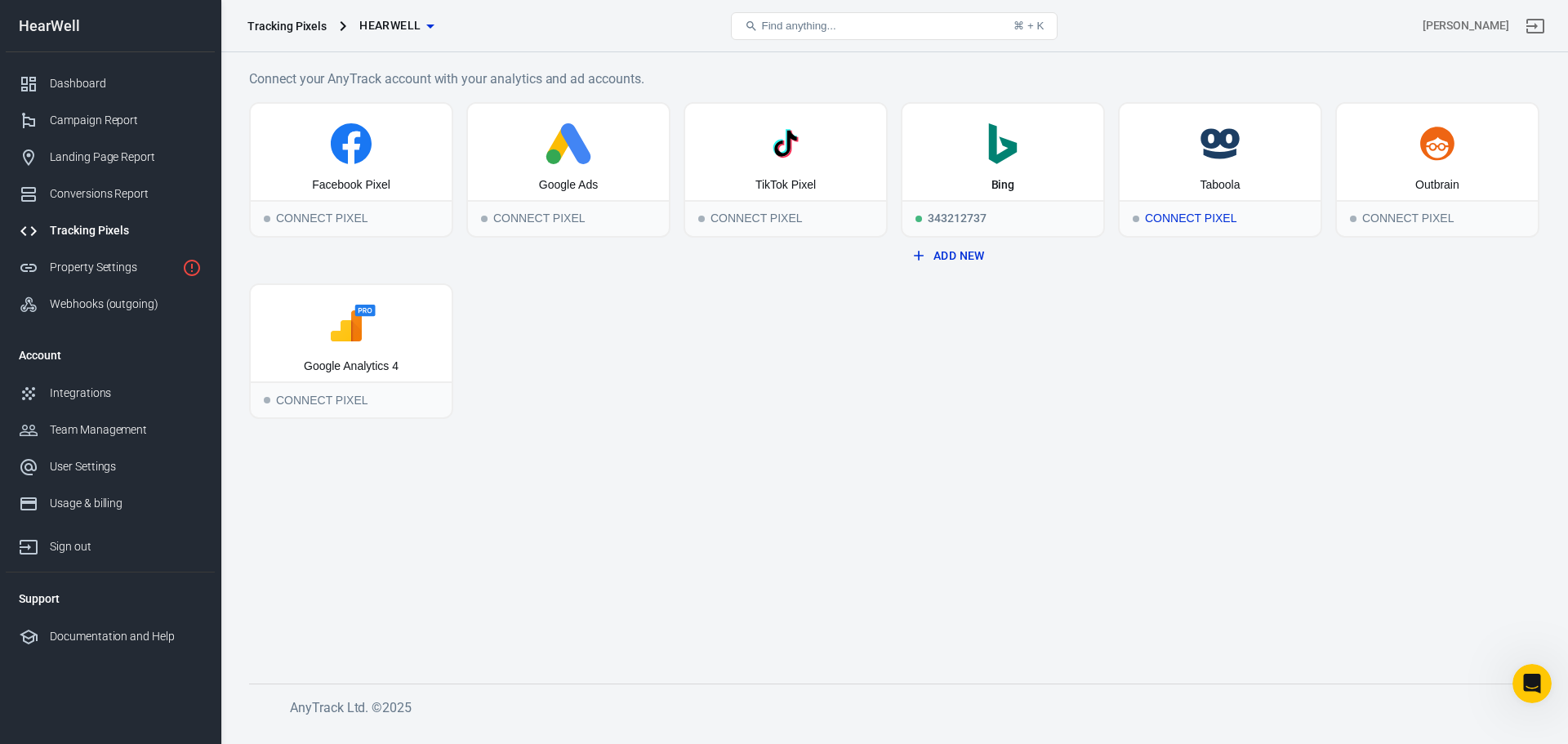
click at [1279, 218] on div "Connect Pixel" at bounding box center [1220, 218] width 201 height 36
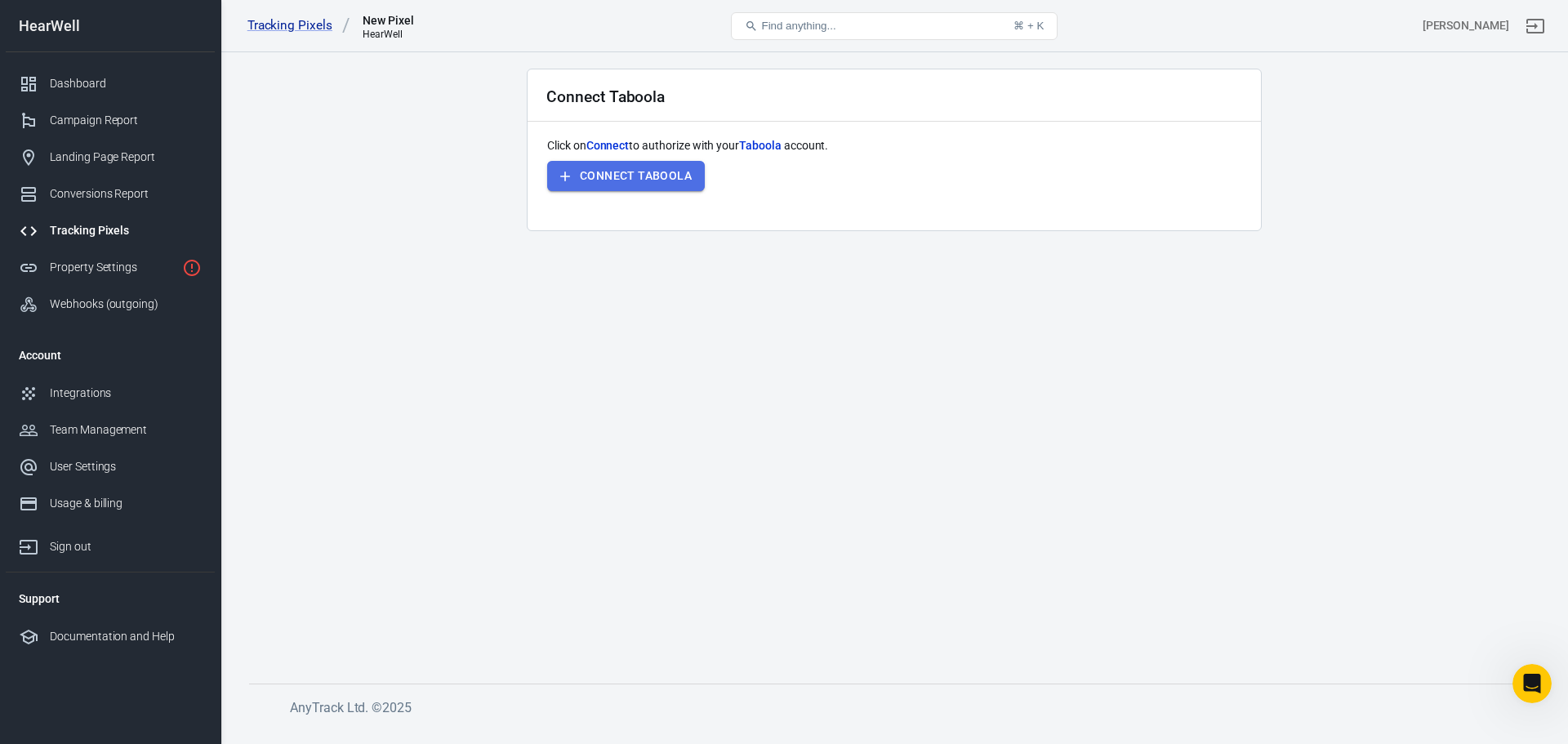
click at [589, 174] on button "Connect Taboola" at bounding box center [626, 176] width 158 height 30
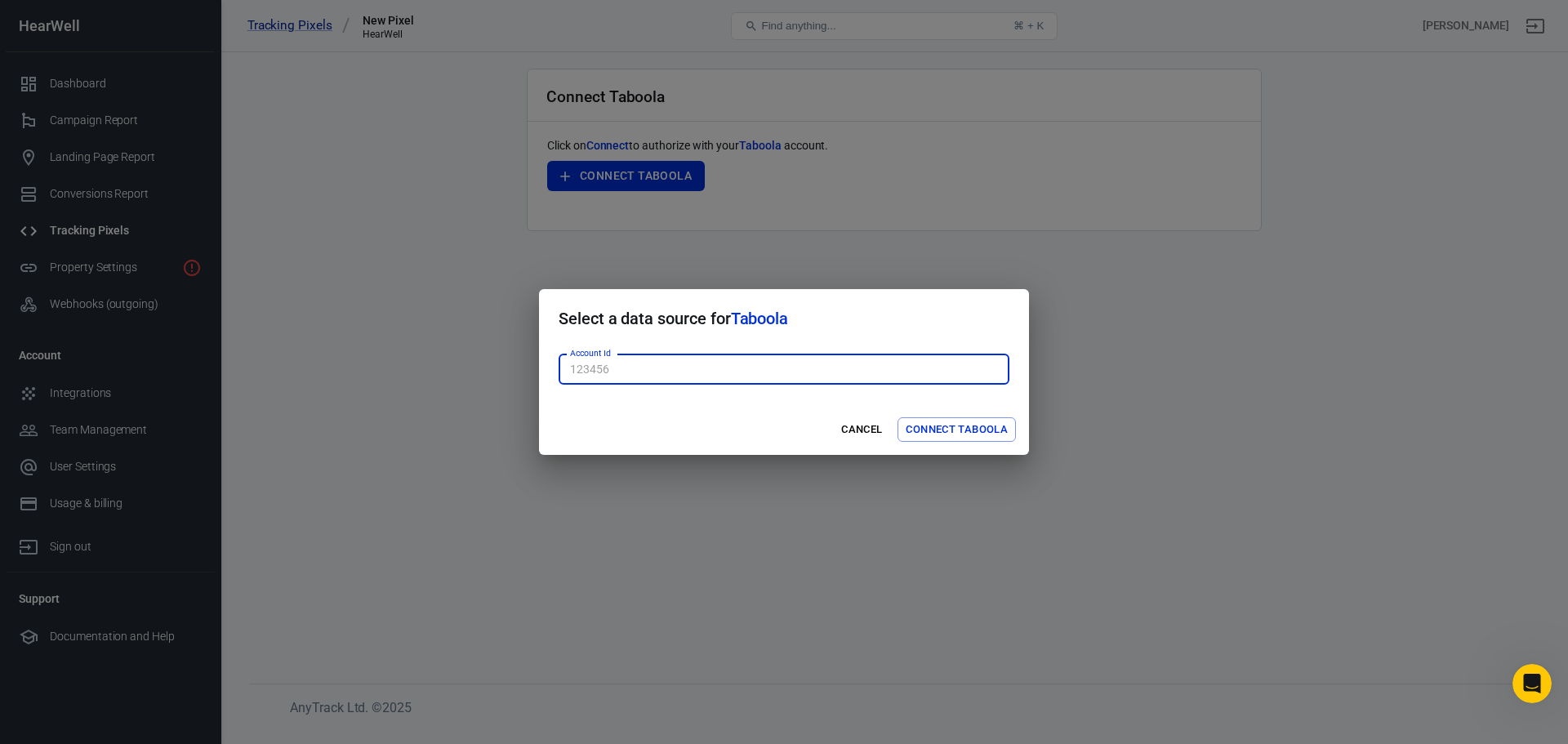
click at [699, 374] on input "Account Id" at bounding box center [784, 370] width 451 height 30
paste input "1878202"
type input "1878202"
click at [956, 426] on button "Connect Taboola" at bounding box center [957, 430] width 119 height 25
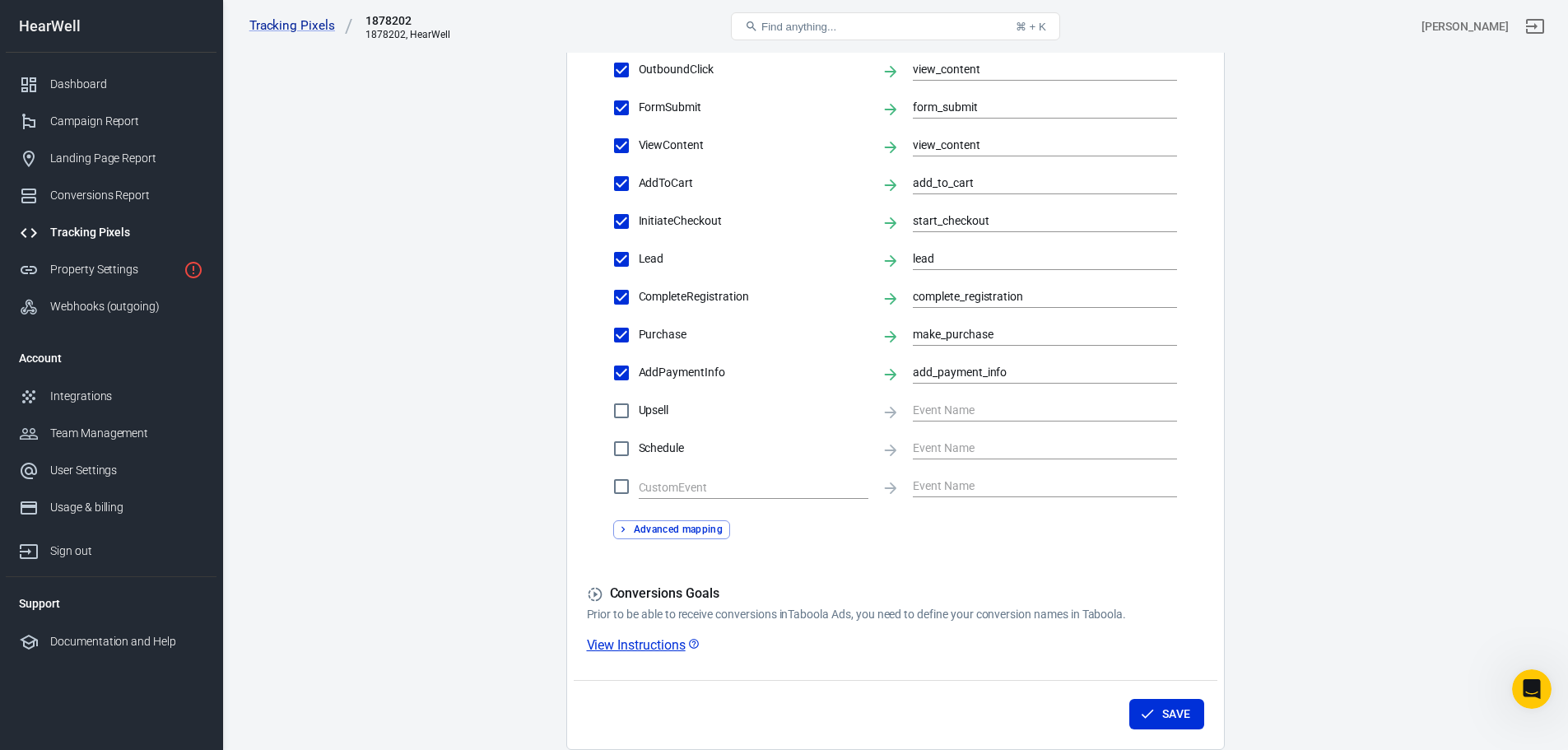
scroll to position [503, 0]
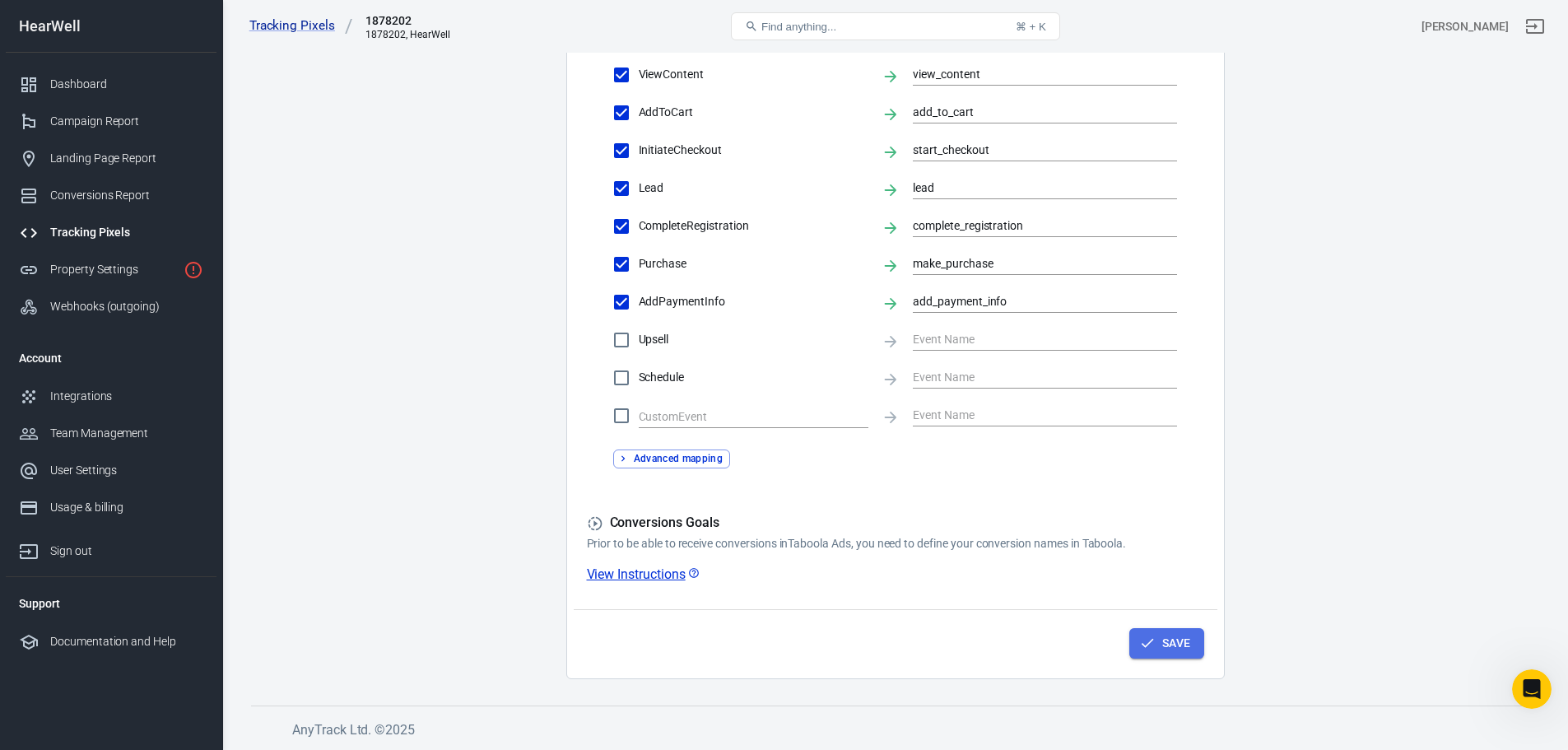
click at [1151, 642] on icon "button" at bounding box center [1147, 642] width 16 height 16
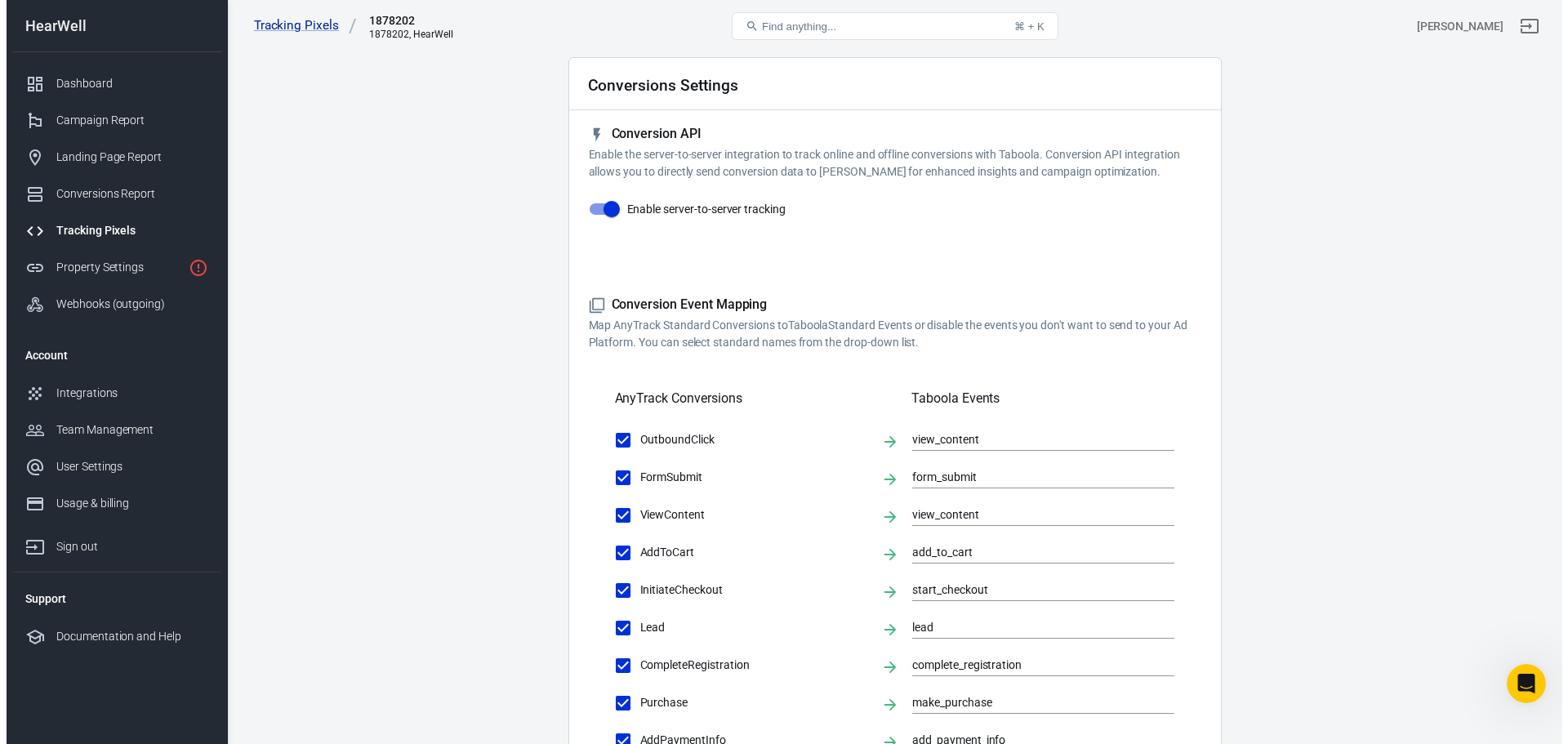
scroll to position [0, 0]
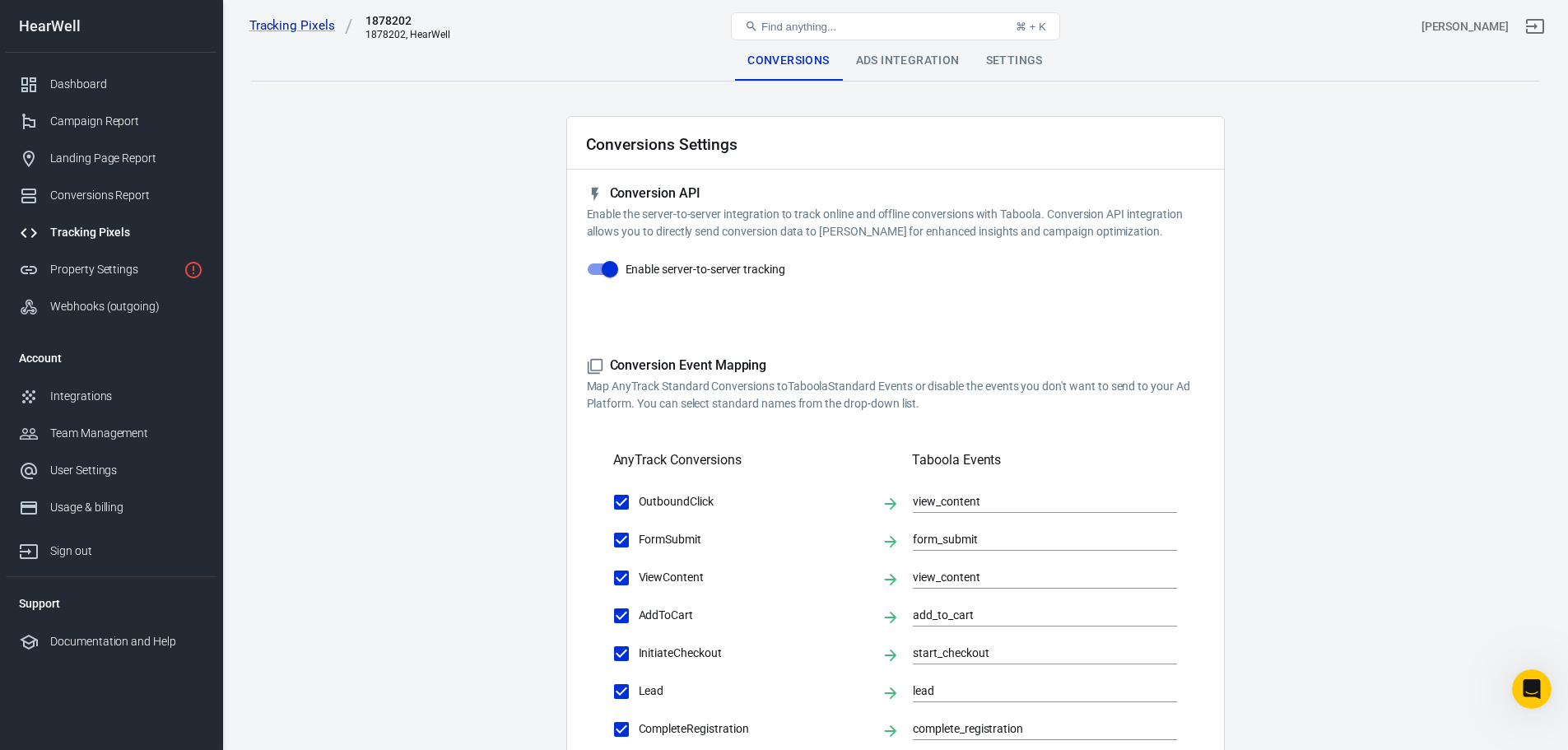
click at [922, 43] on div "Find anything... ⌘ + K" at bounding box center [895, 26] width 430 height 40
click at [917, 51] on div "Tracking Pixels 1878202 1878202, HearWell Find anything... ⌘ + K Fabien Tolhuis" at bounding box center [895, 26] width 1345 height 53
click at [912, 61] on div "Ads Integration" at bounding box center [908, 61] width 130 height 40
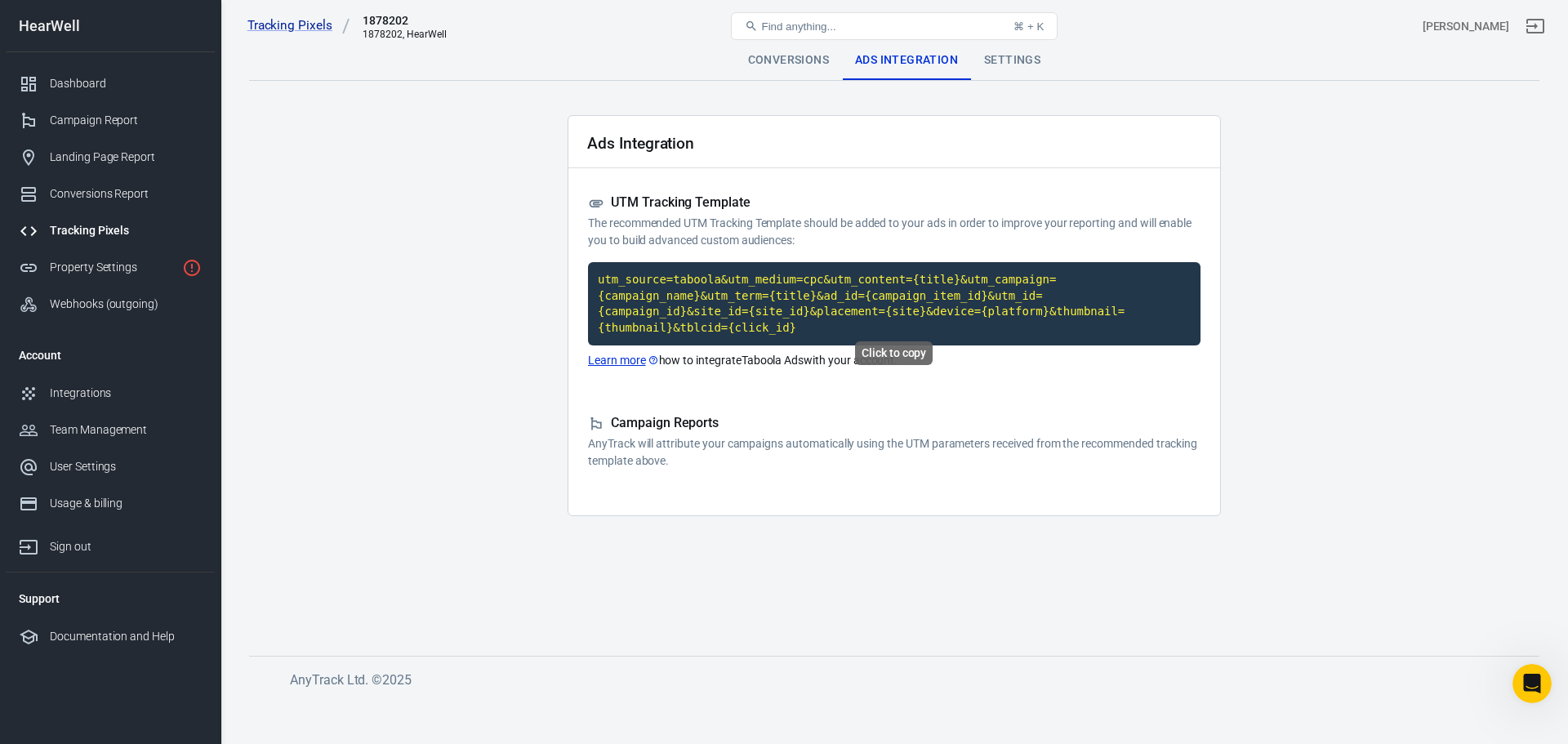
click at [643, 293] on code "utm_source=taboola&utm_medium=cpc&utm_content={title}&utm_campaign={campaign_na…" at bounding box center [895, 303] width 613 height 83
click at [626, 352] on link "Learn more" at bounding box center [624, 361] width 71 height 17
click at [258, 25] on link "Tracking Pixels" at bounding box center [298, 25] width 103 height 17
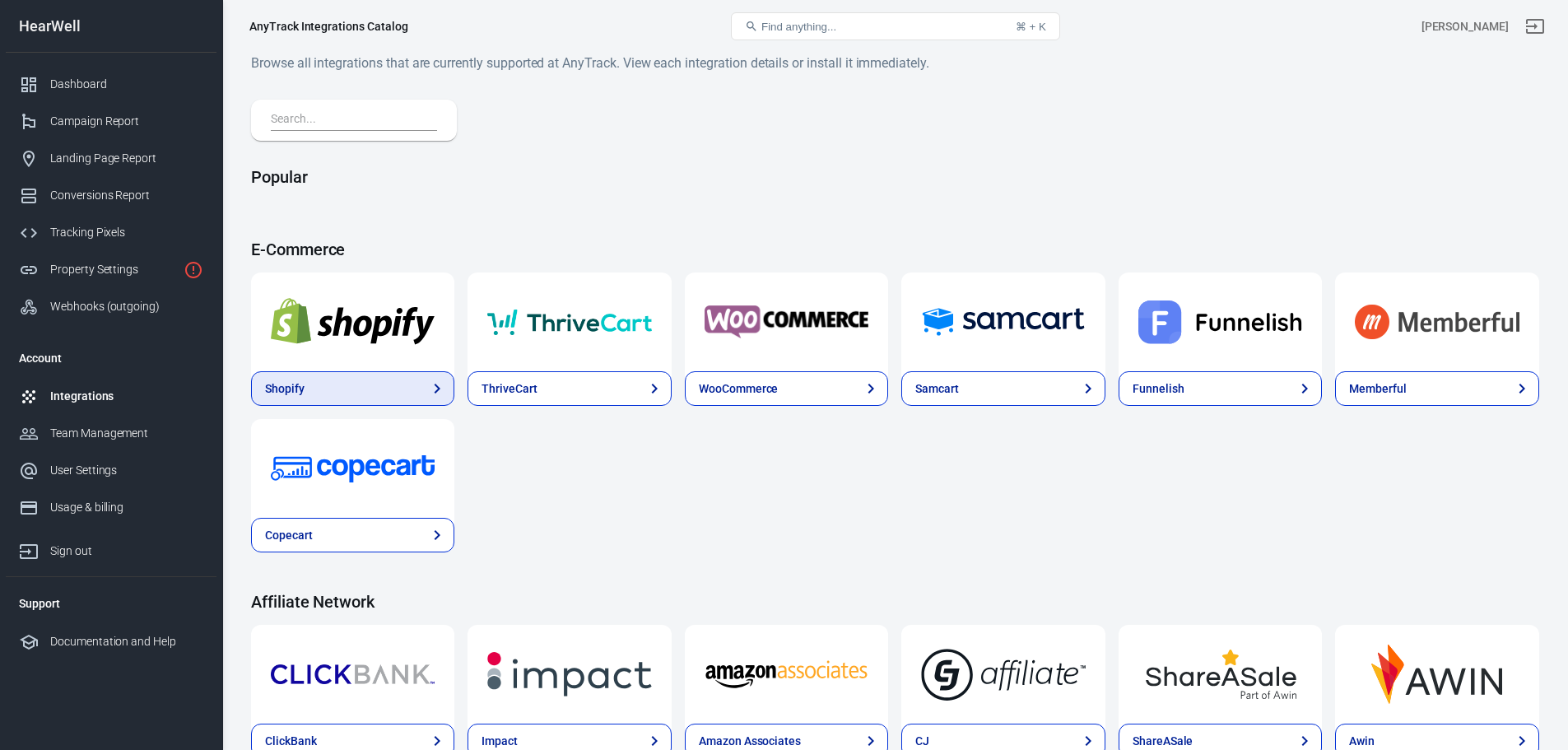
click at [362, 392] on link "Shopify" at bounding box center [352, 388] width 203 height 35
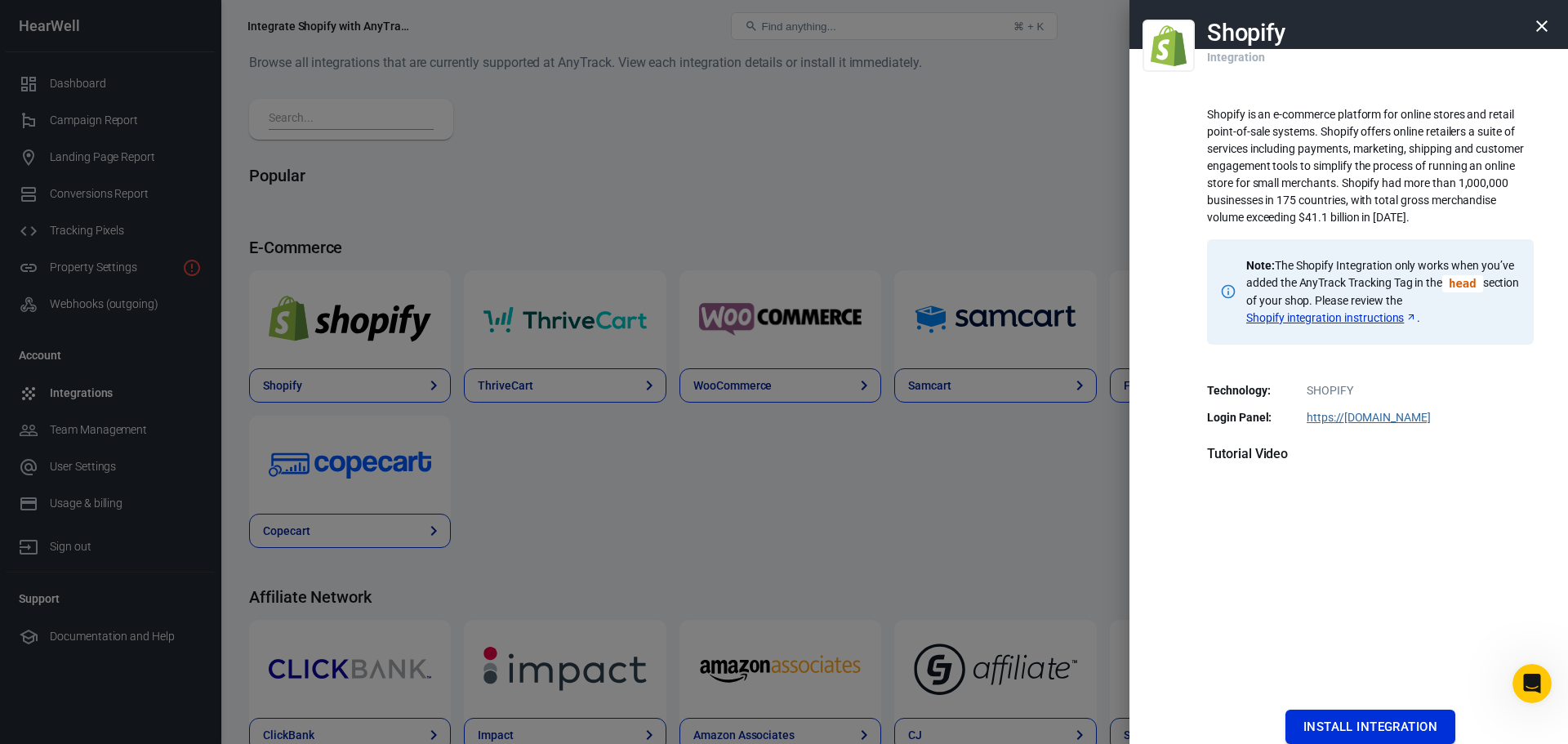
click at [1370, 726] on button "Install Integration" at bounding box center [1370, 726] width 170 height 34
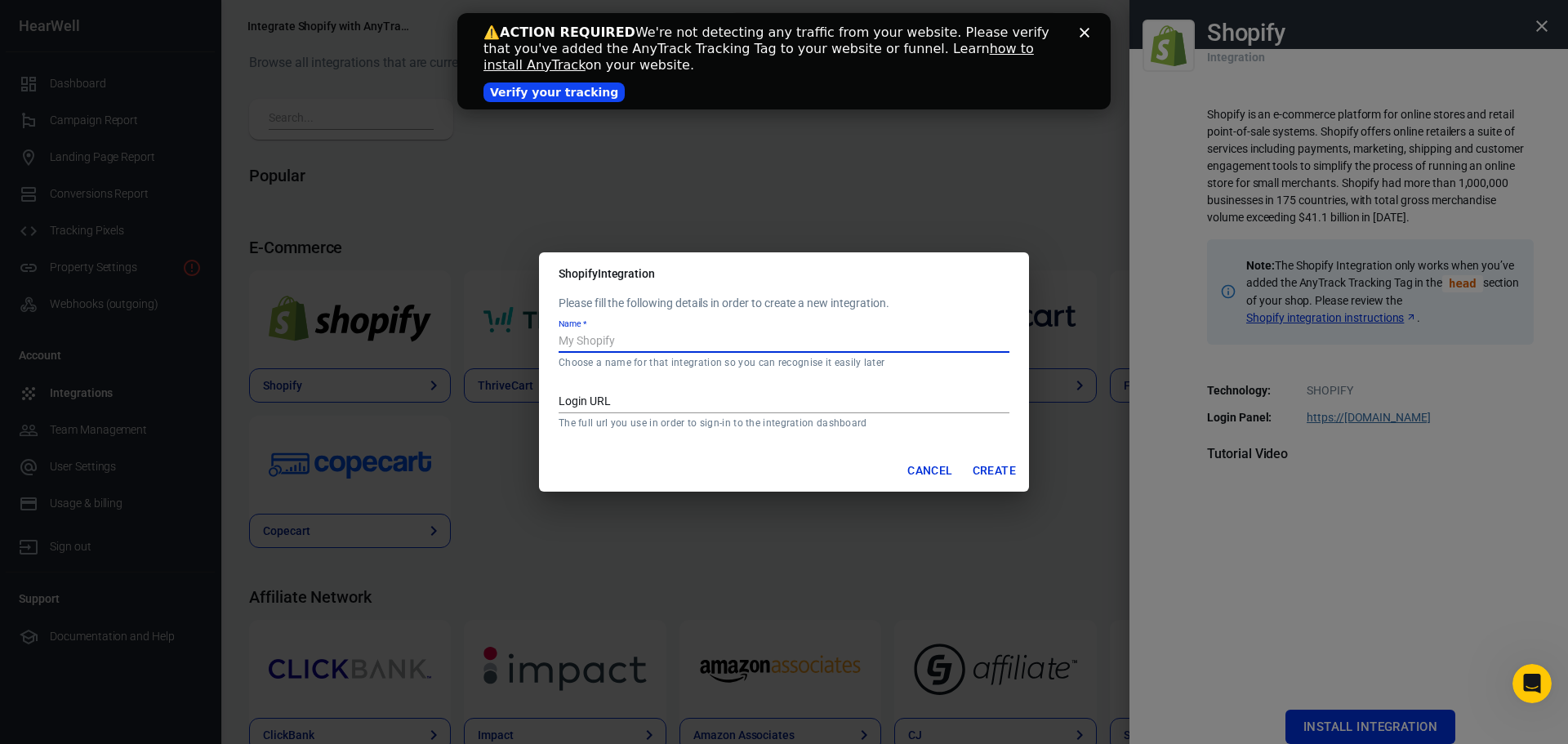
click at [717, 336] on input "Name   *" at bounding box center [784, 341] width 451 height 21
type input "Shopify"
click at [619, 407] on input "Login URL" at bounding box center [784, 402] width 451 height 21
click at [617, 399] on input "Login URL" at bounding box center [784, 402] width 451 height 21
drag, startPoint x: 663, startPoint y: 427, endPoint x: 871, endPoint y: 430, distance: 208.0
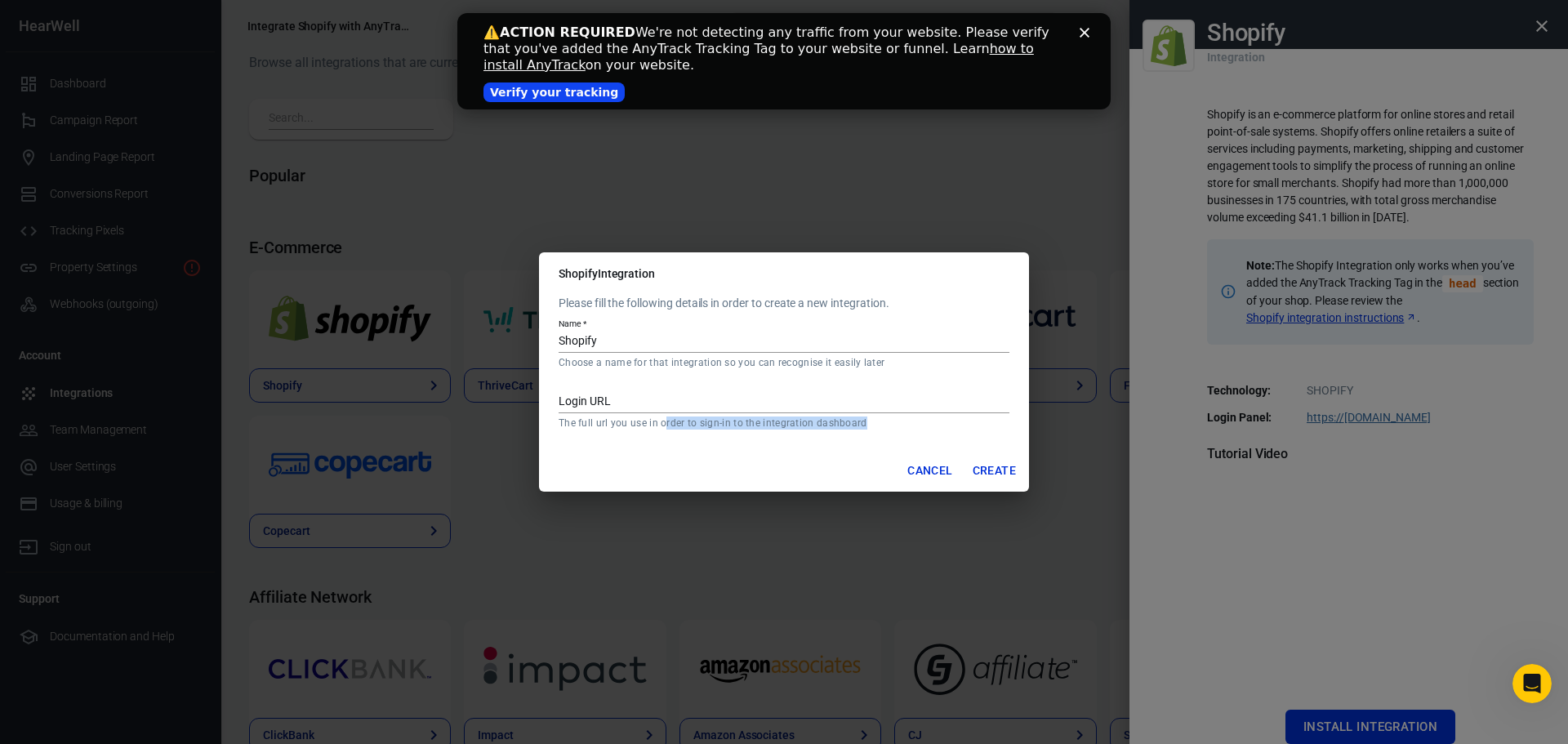
click at [869, 430] on div "Please fill the following details in order to create a new integration. Name   …" at bounding box center [784, 372] width 490 height 155
click at [871, 430] on div "Please fill the following details in order to create a new integration. Name   …" at bounding box center [784, 372] width 490 height 155
click at [1361, 560] on div "Shopify Integration Please fill the following details in order to create a new …" at bounding box center [784, 372] width 1568 height 744
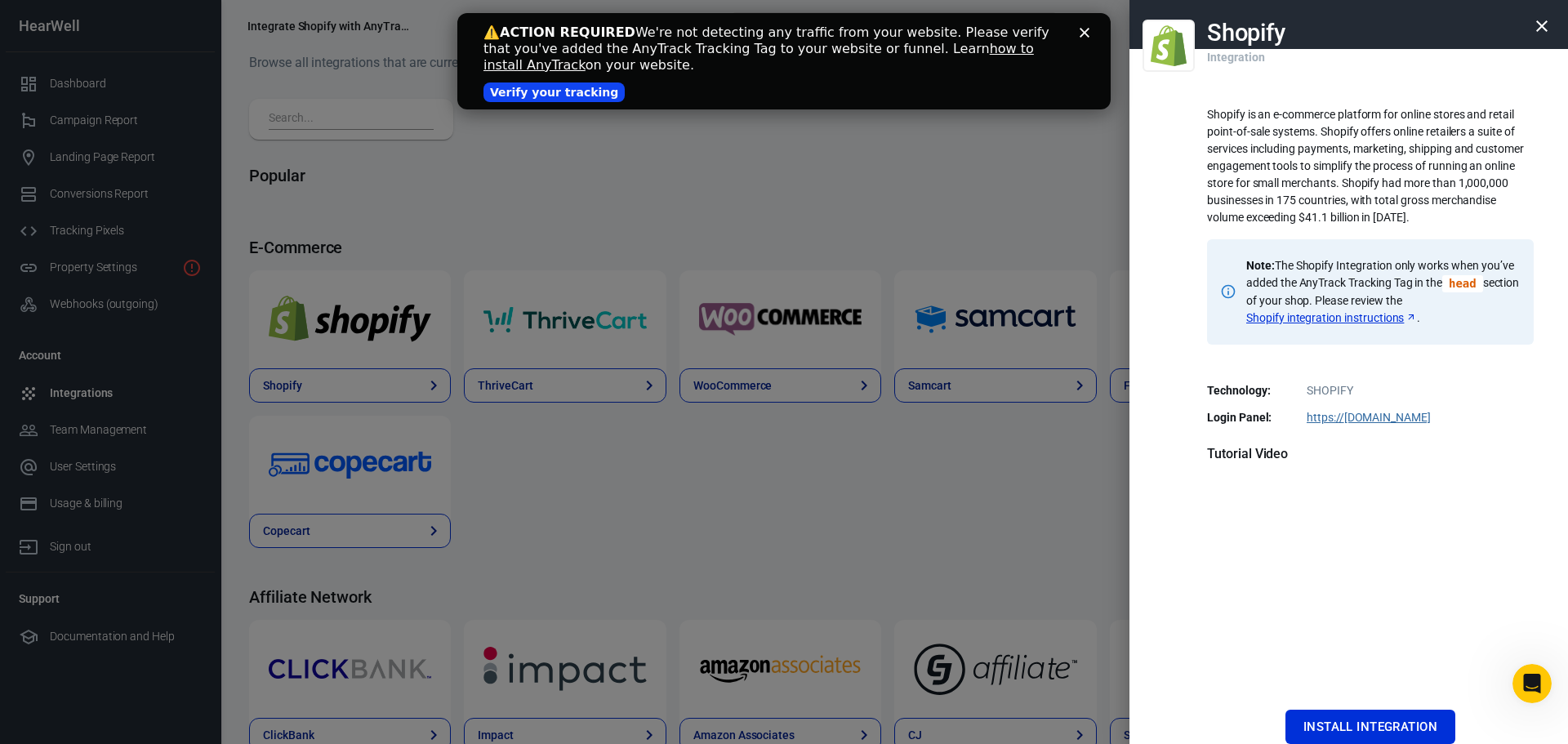
click at [1537, 28] on icon "button" at bounding box center [1543, 26] width 12 height 12
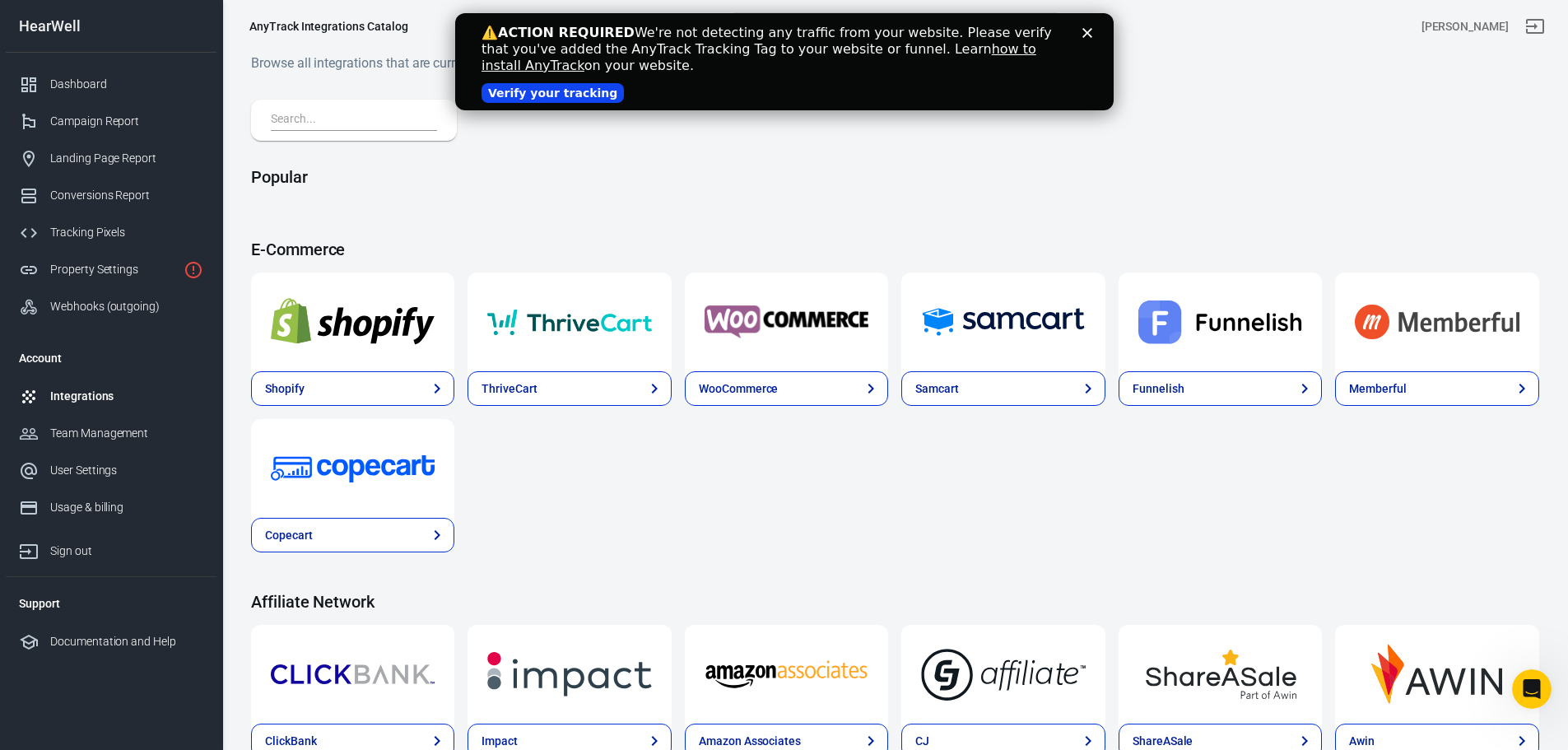
click at [551, 97] on link "Verify your tracking" at bounding box center [551, 92] width 142 height 19
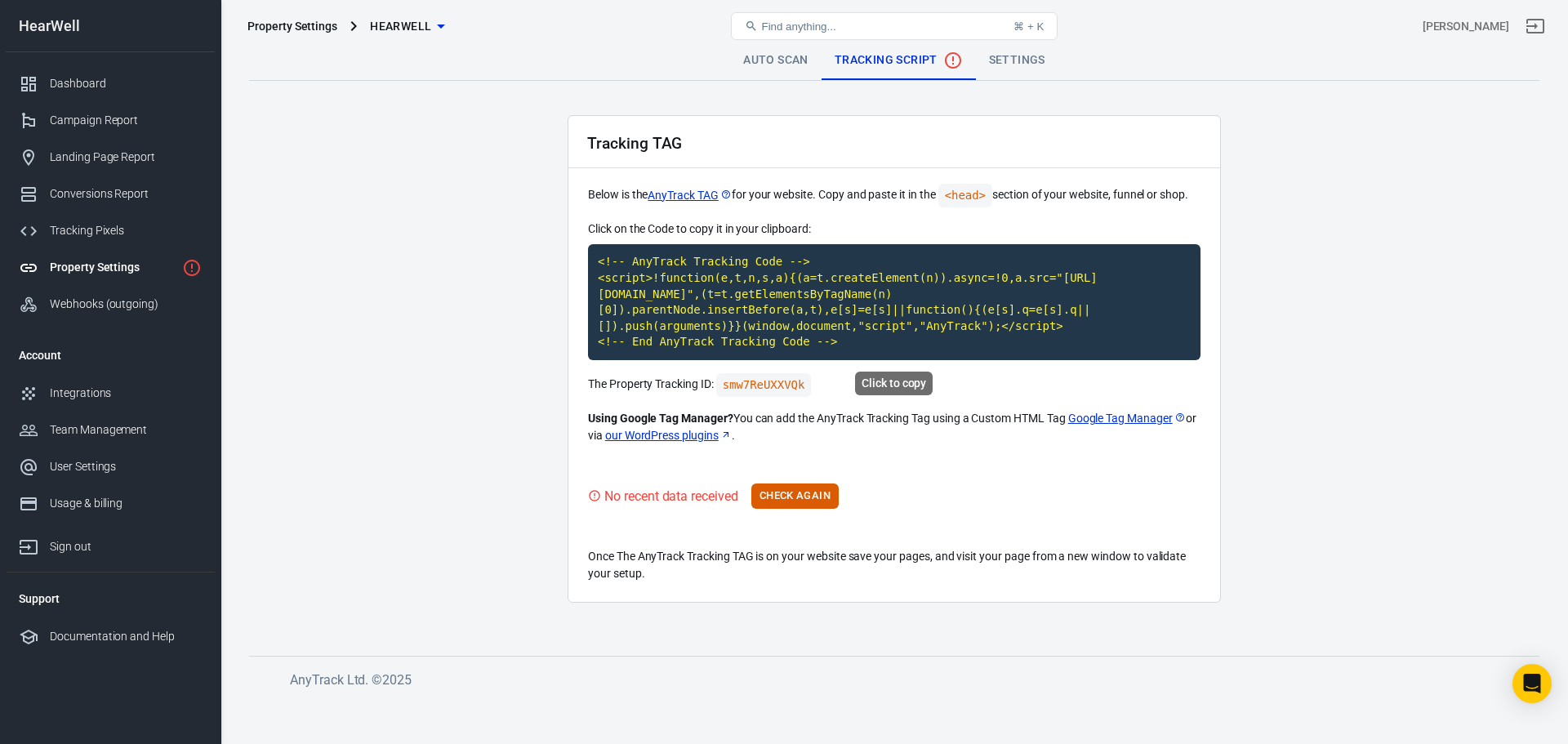
click at [710, 319] on code "<!-- AnyTrack Tracking Code --> <script>!function(e,t,n,s,a){(a=t.createElement…" at bounding box center [895, 303] width 613 height 116
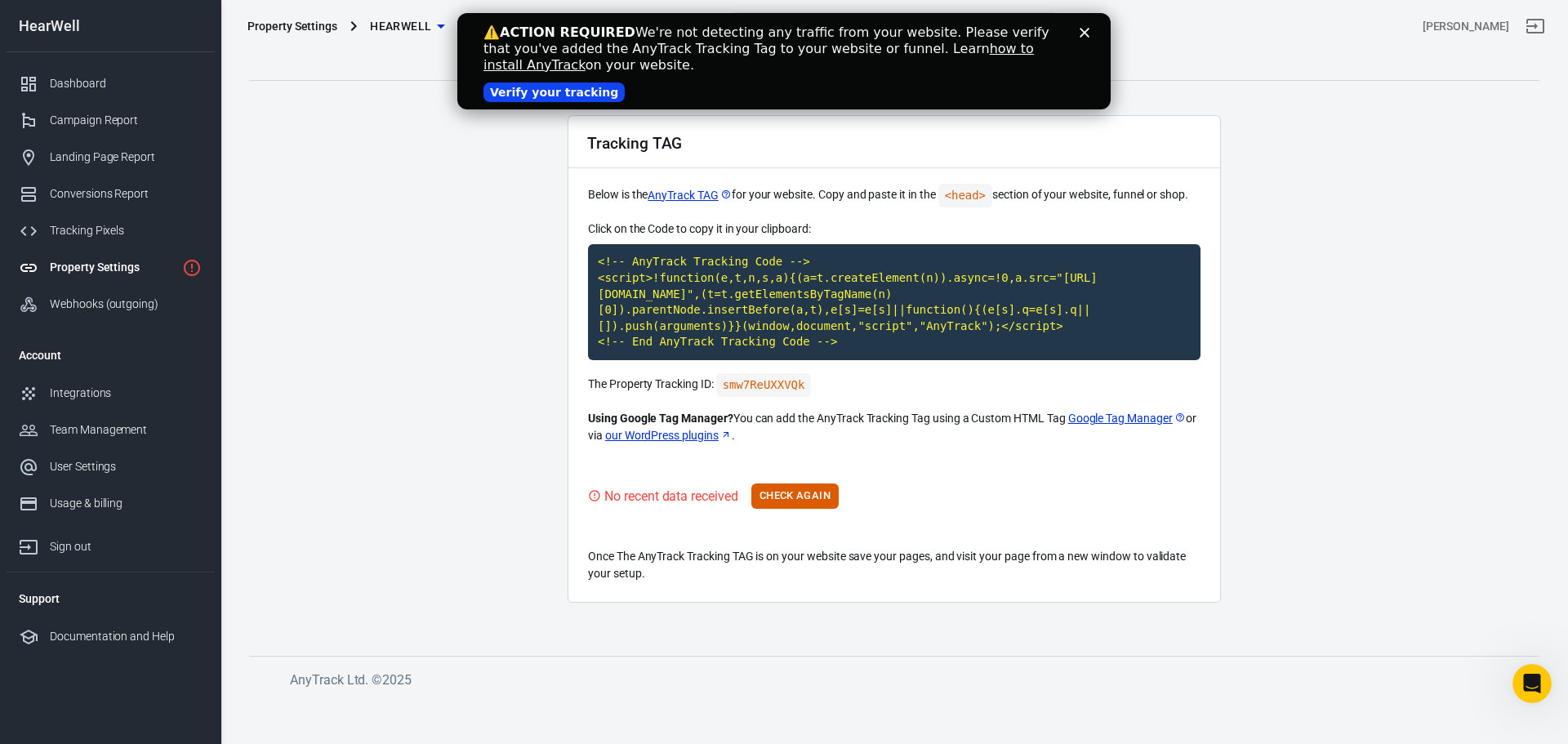
click at [1085, 33] on polygon "Close" at bounding box center [1085, 33] width 10 height 10
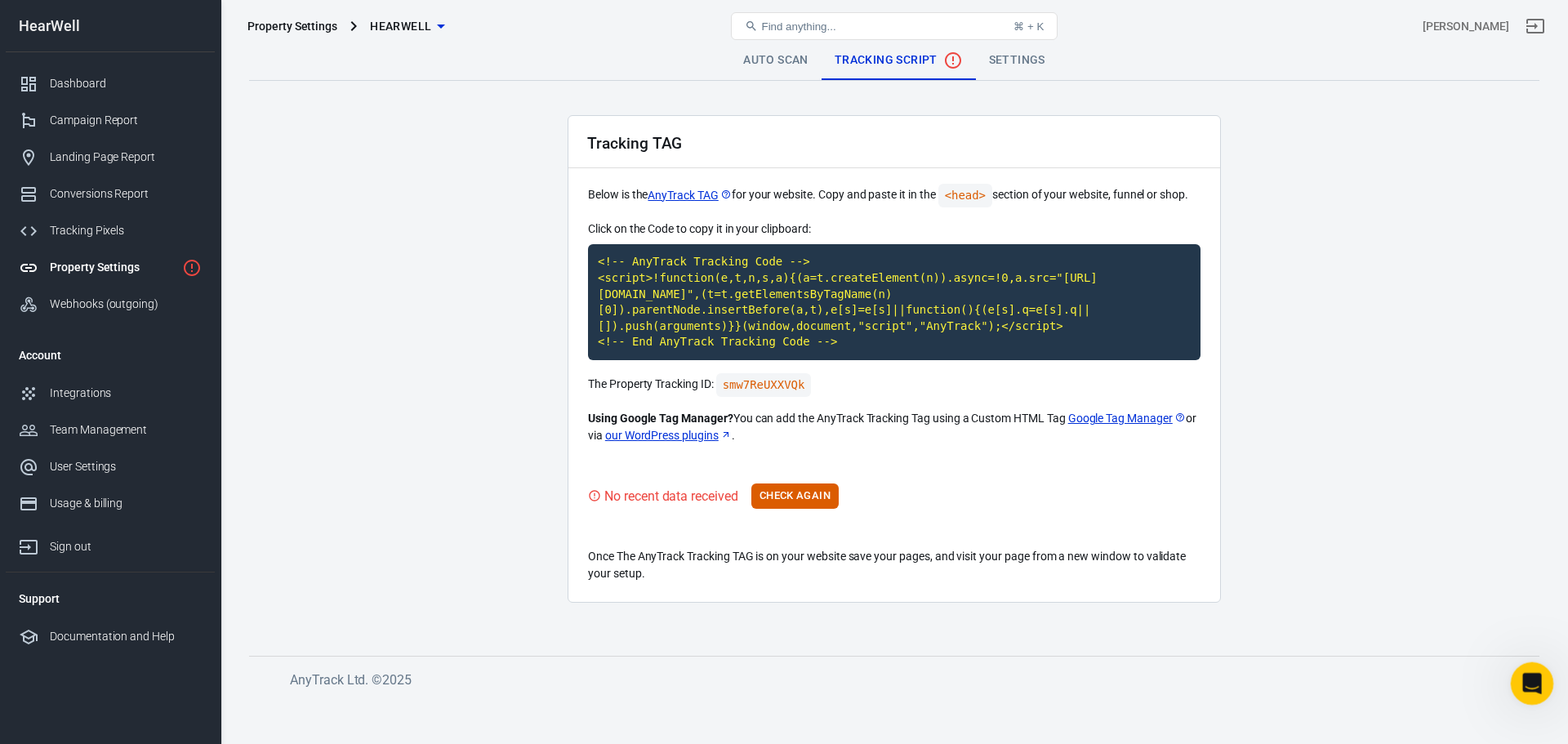
click at [1528, 695] on div "Open Intercom Messenger" at bounding box center [1530, 681] width 54 height 54
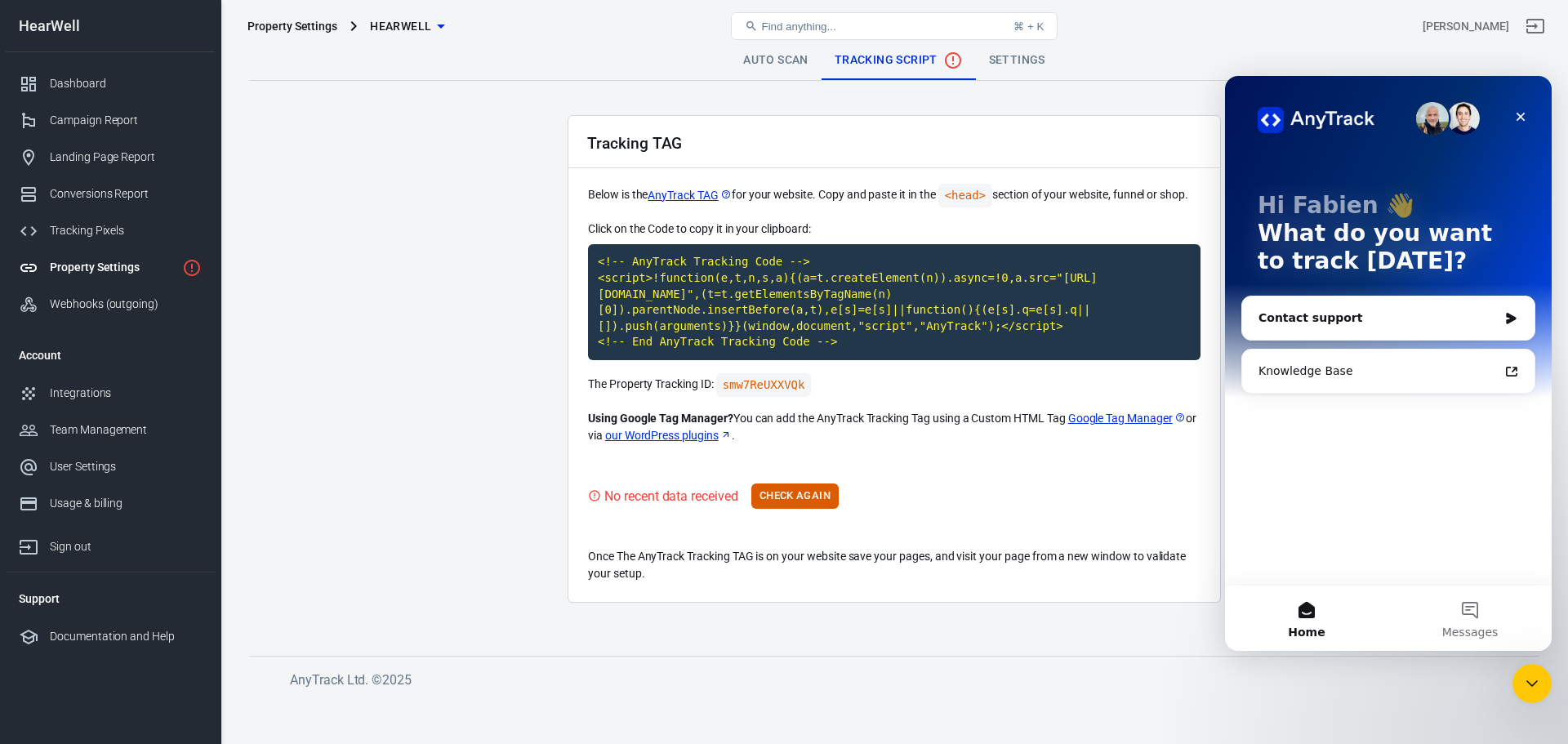
click at [1386, 325] on div "Contact support" at bounding box center [1378, 318] width 240 height 17
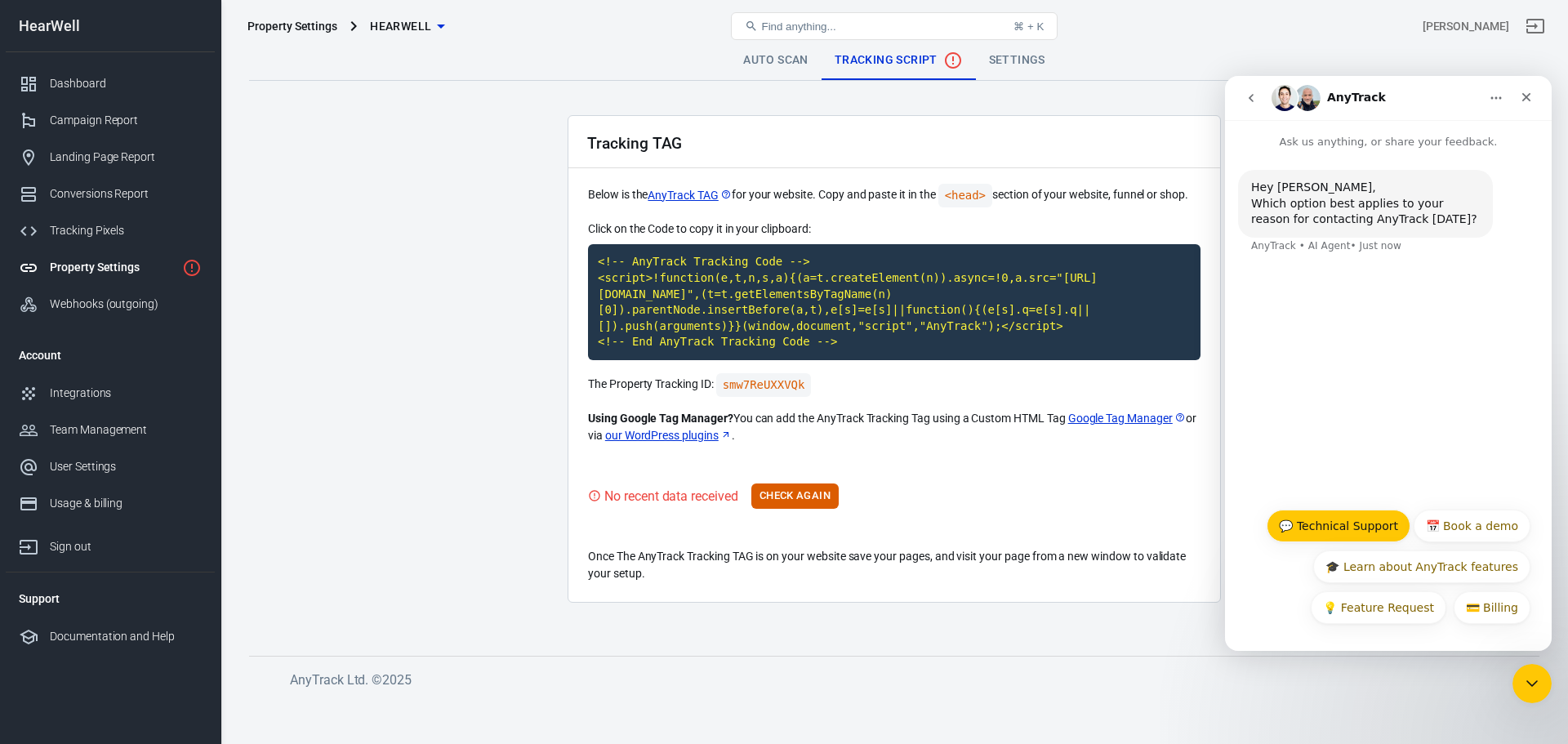
click at [1366, 531] on button "💬 Technical Support" at bounding box center [1338, 525] width 144 height 33
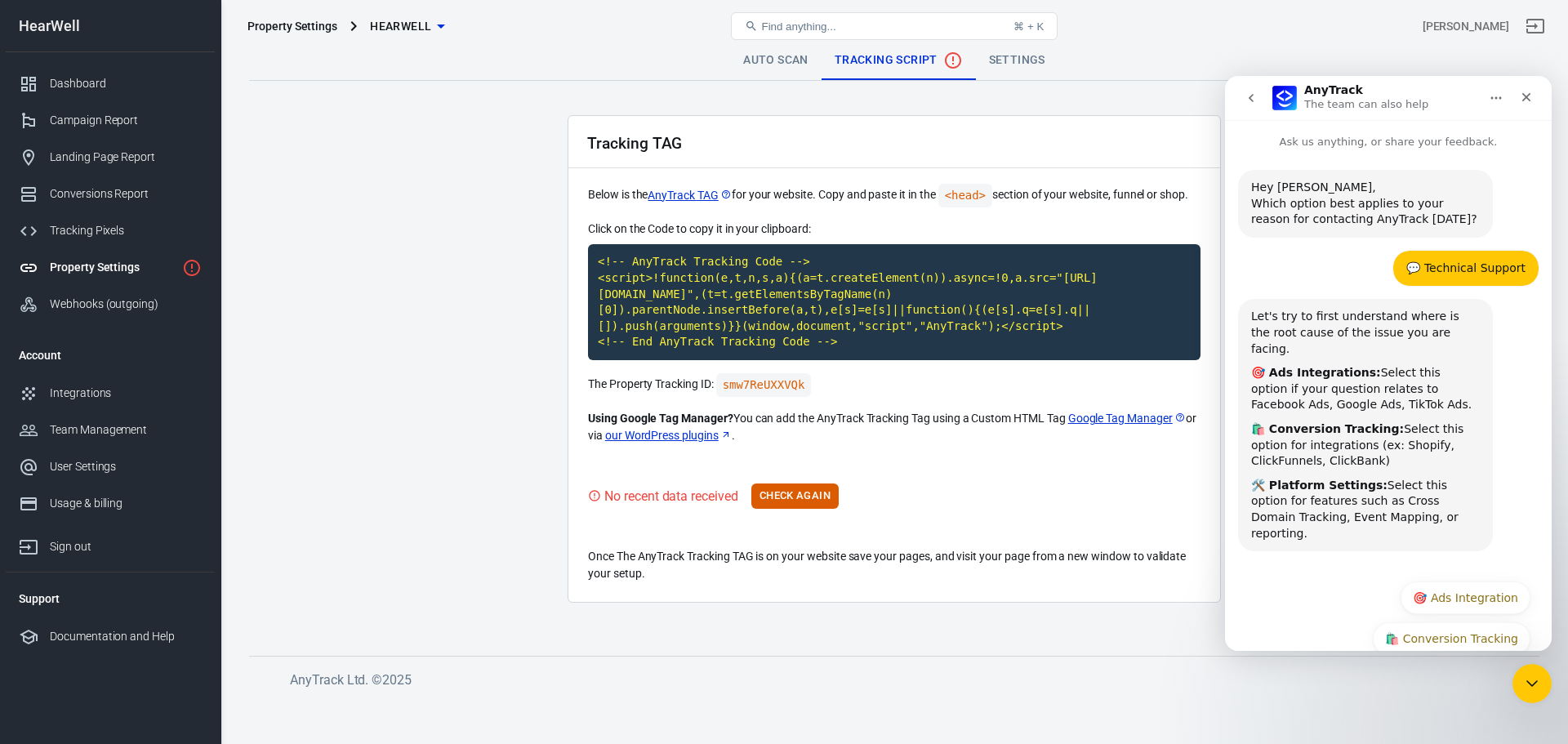
scroll to position [40, 0]
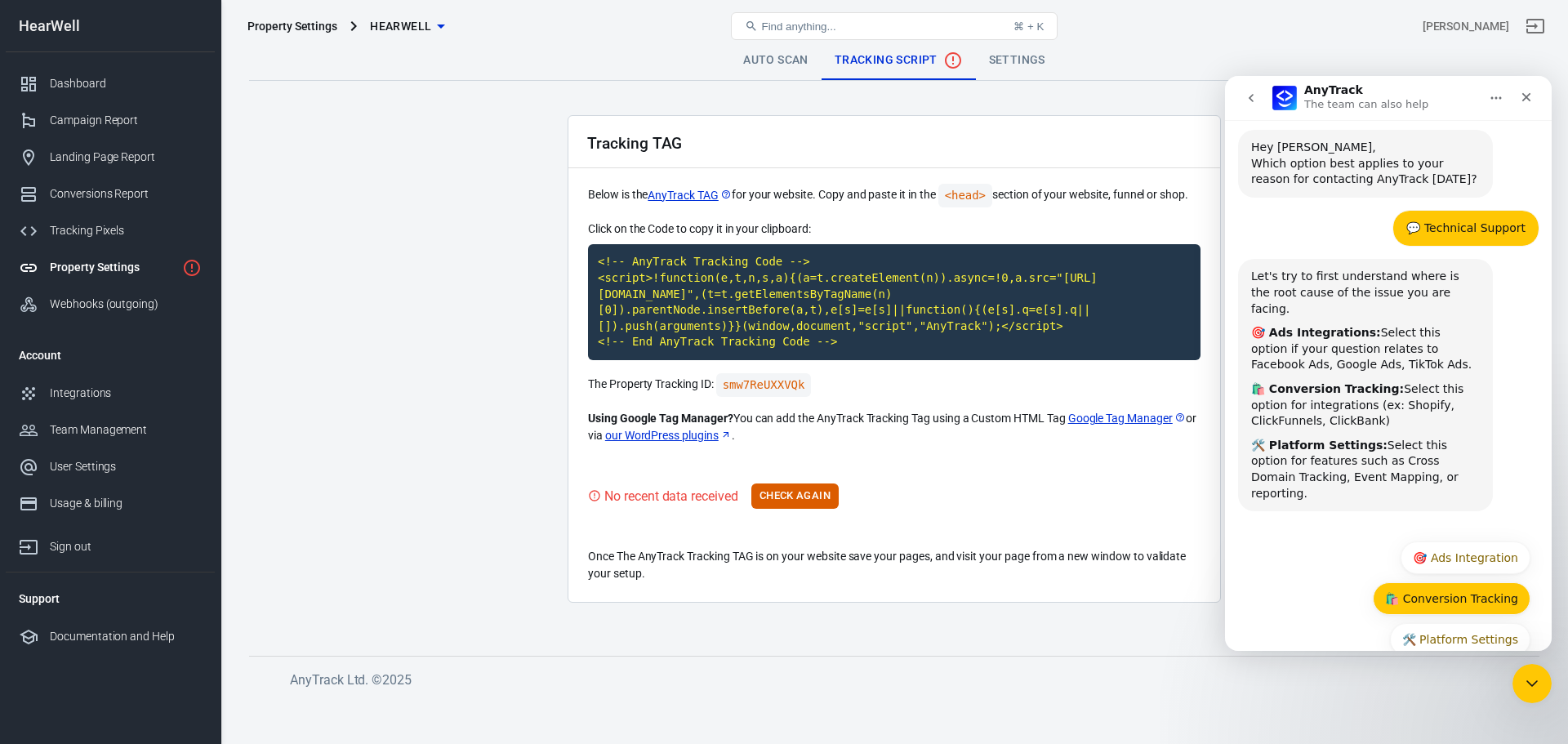
click at [1457, 583] on button "🛍️ Conversion Tracking" at bounding box center [1452, 599] width 158 height 33
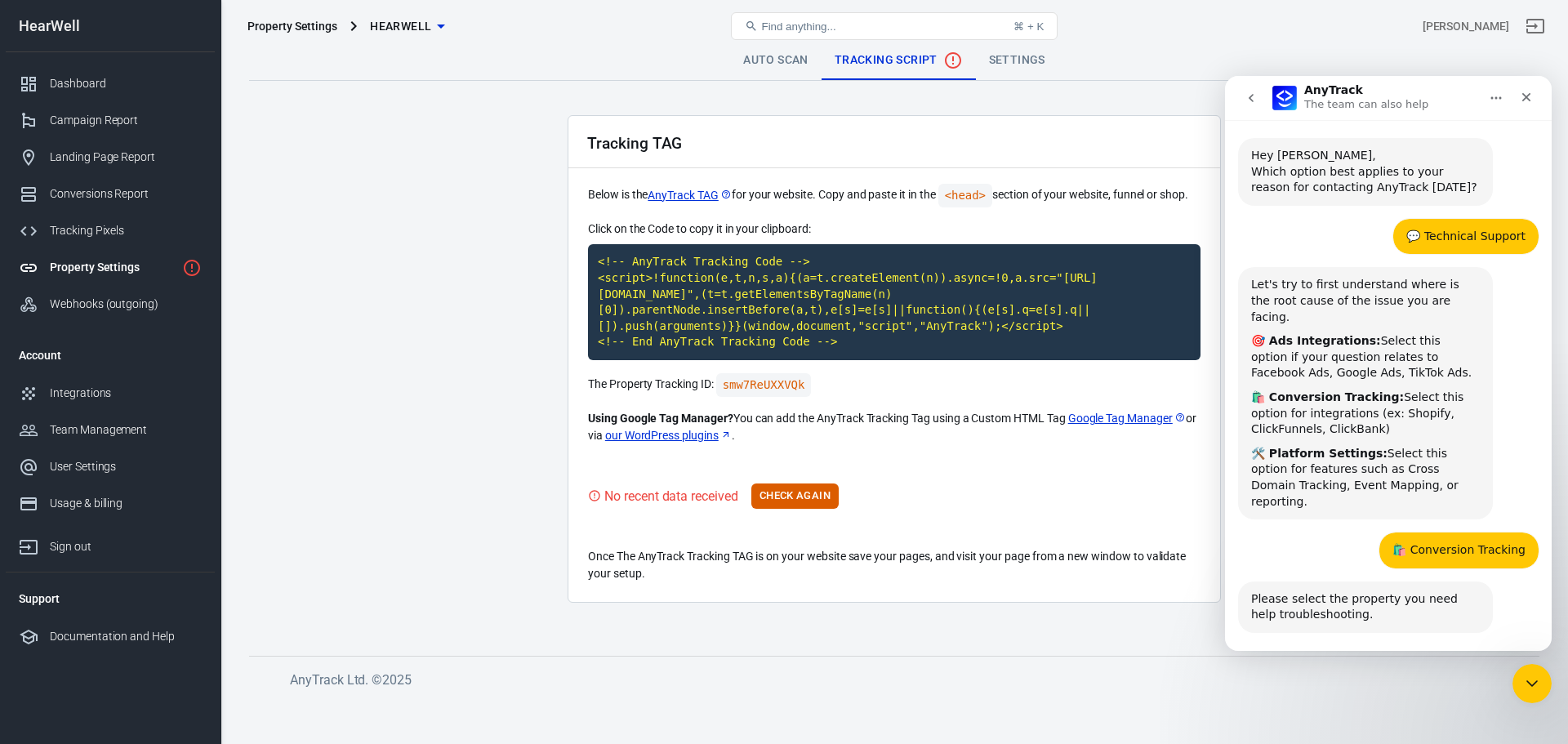
scroll to position [73, 0]
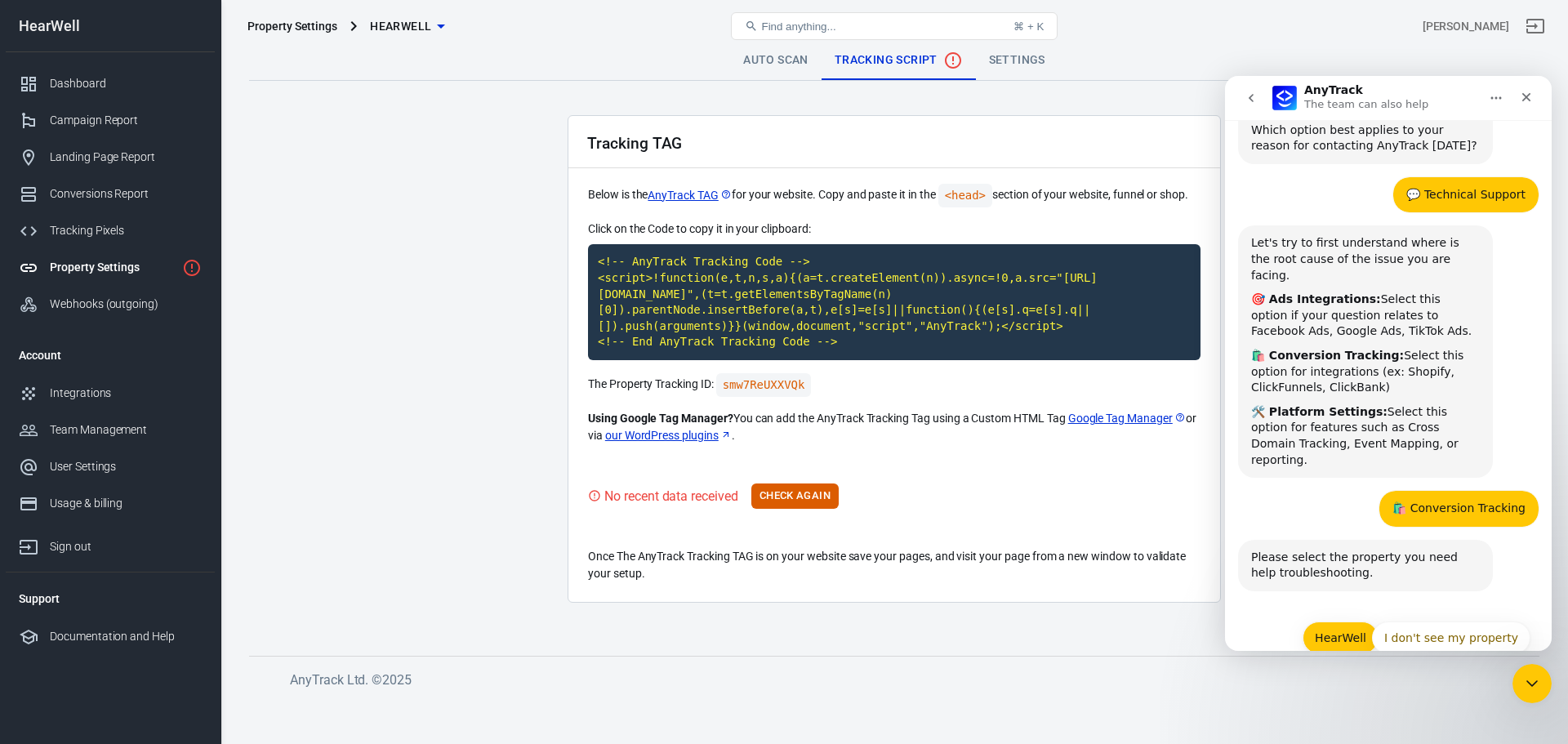
click at [1345, 621] on button "HearWell" at bounding box center [1341, 637] width 76 height 33
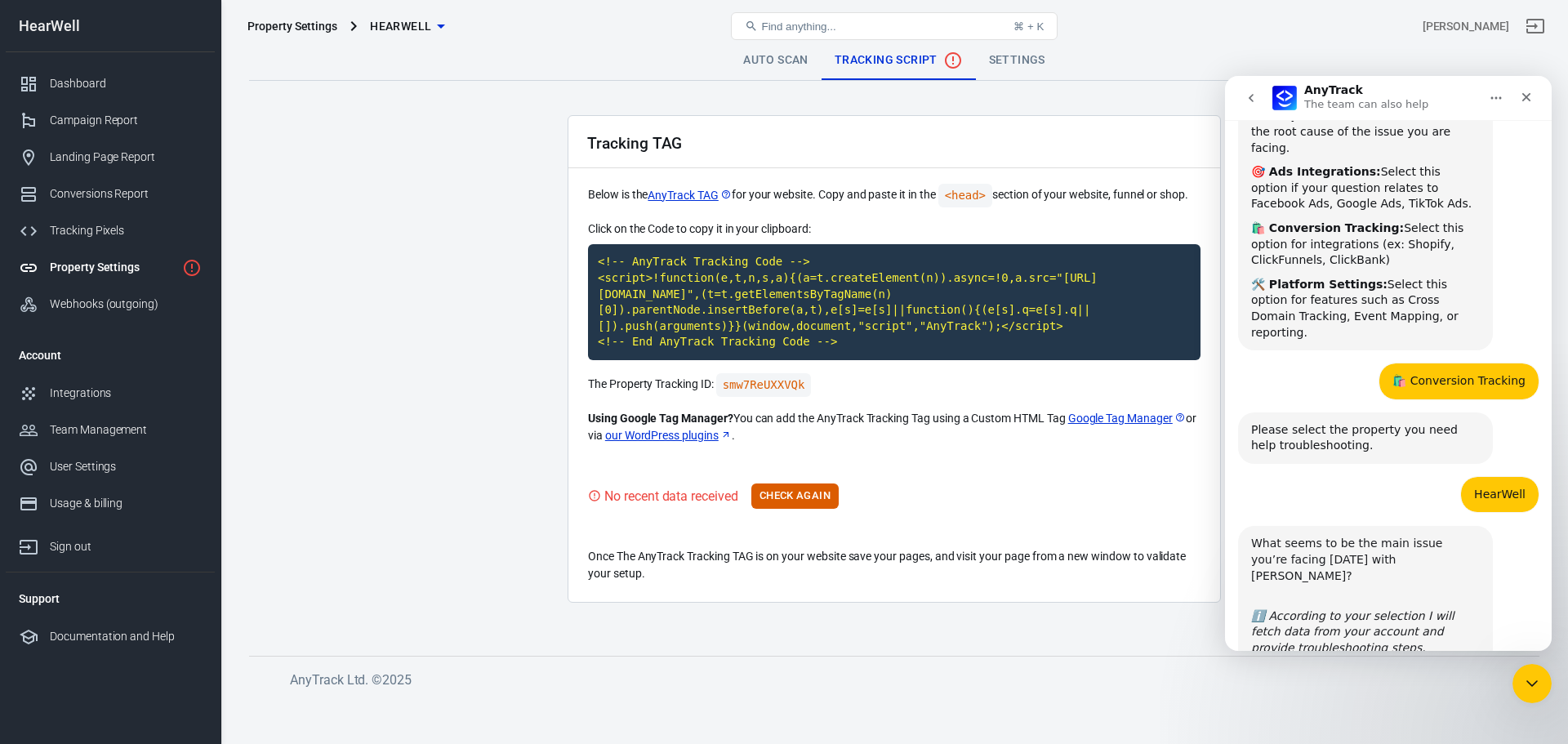
scroll to position [298, 0]
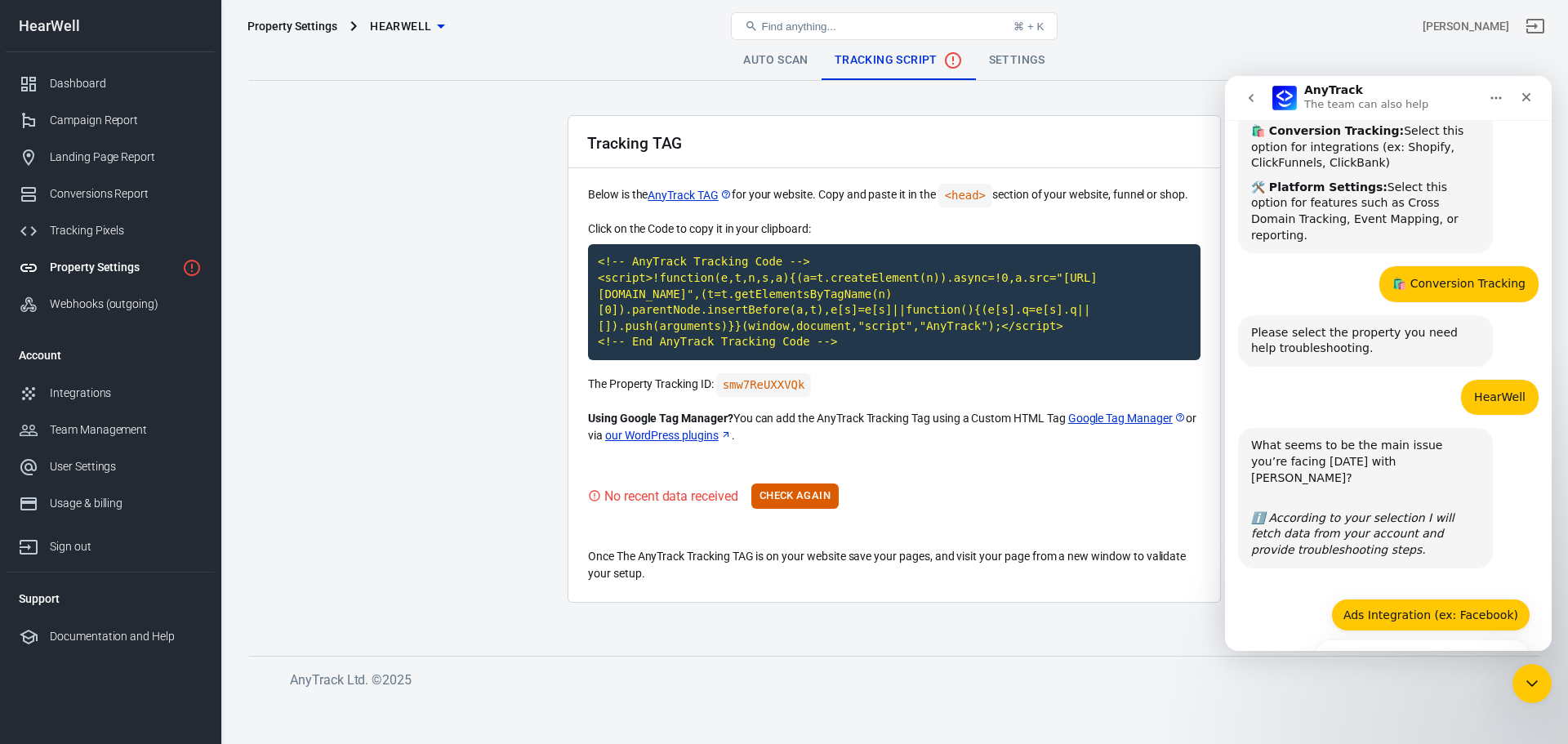
click at [1443, 599] on button "Ads Integration (ex: Facebook)" at bounding box center [1431, 615] width 199 height 33
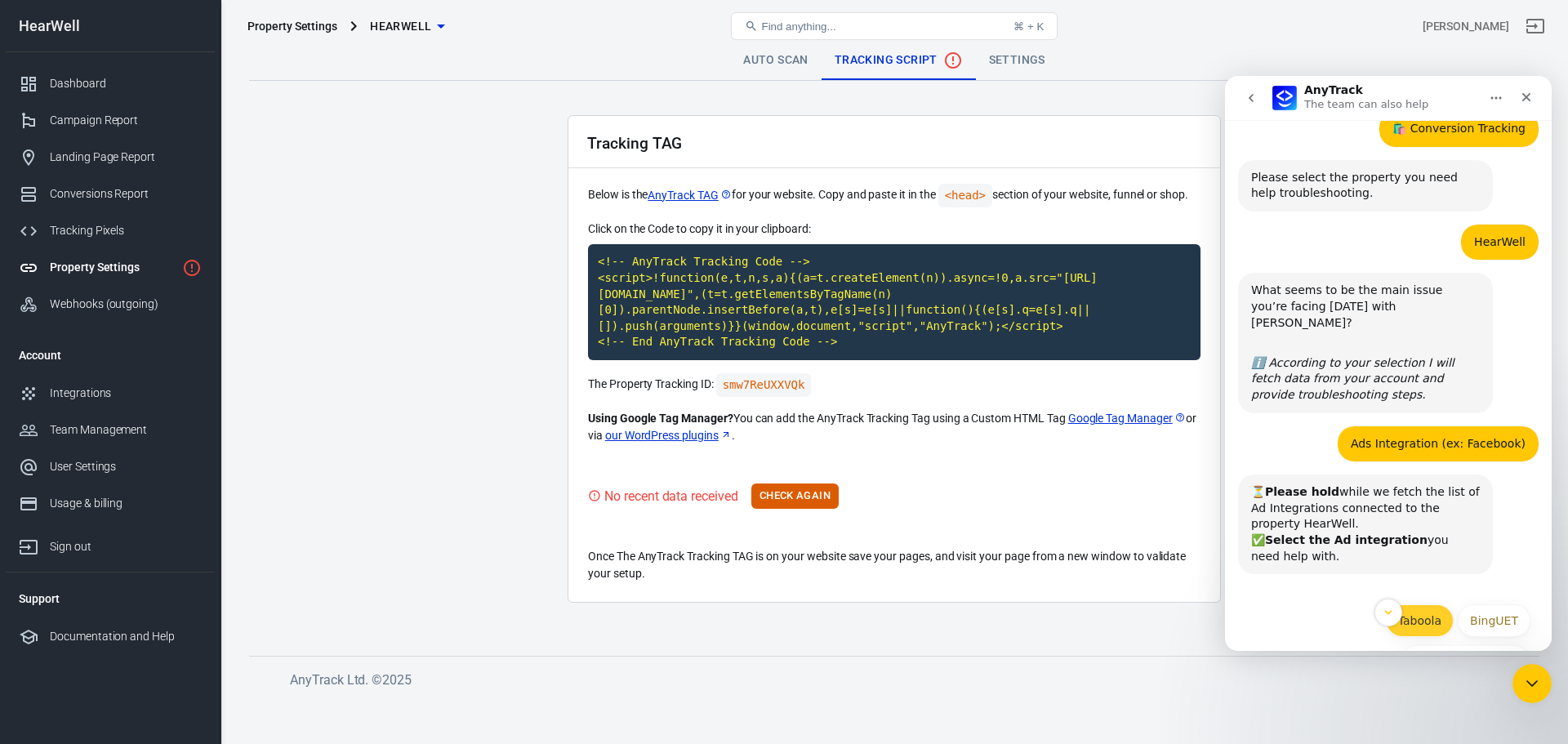
scroll to position [459, 0]
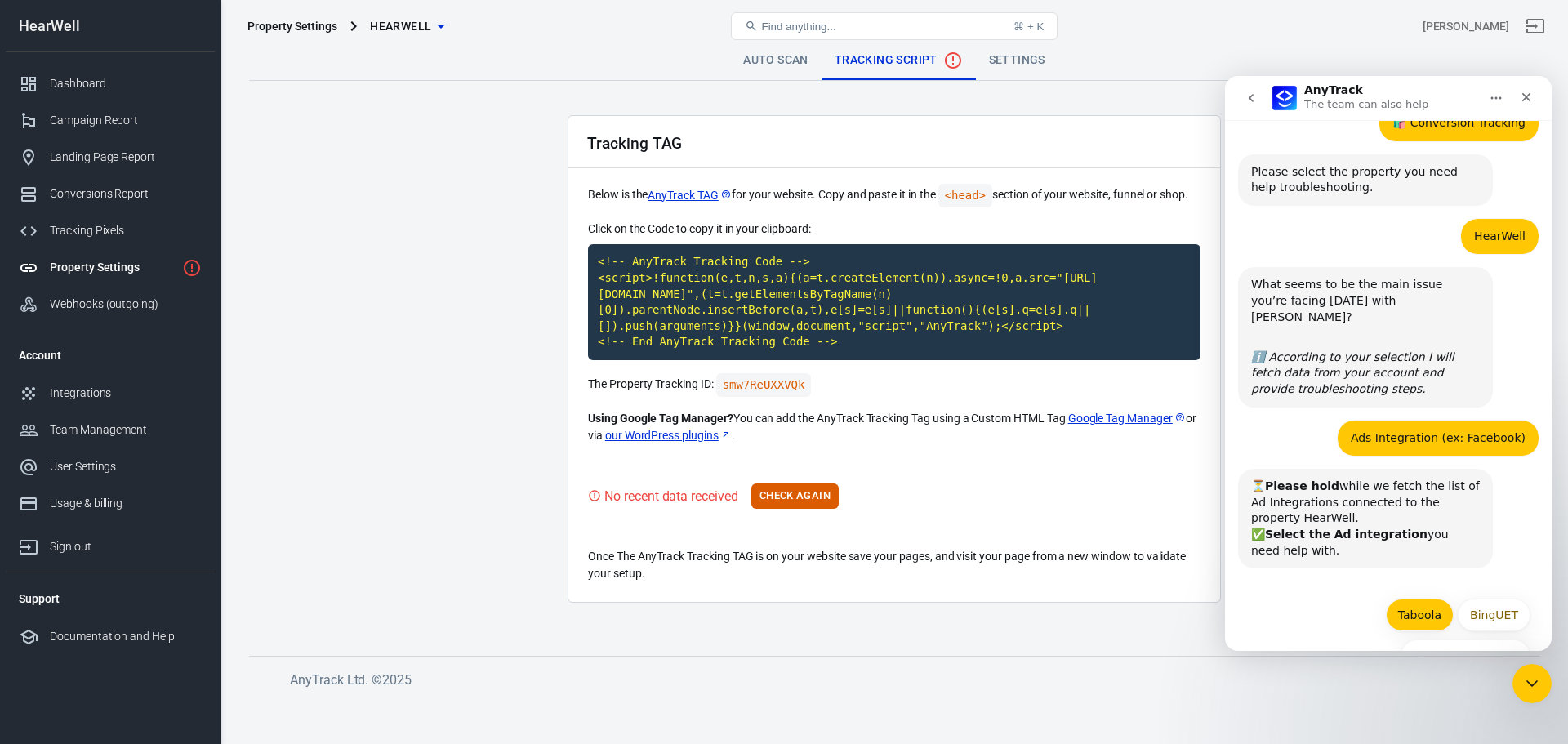
click at [1405, 599] on button "Taboola" at bounding box center [1420, 615] width 68 height 33
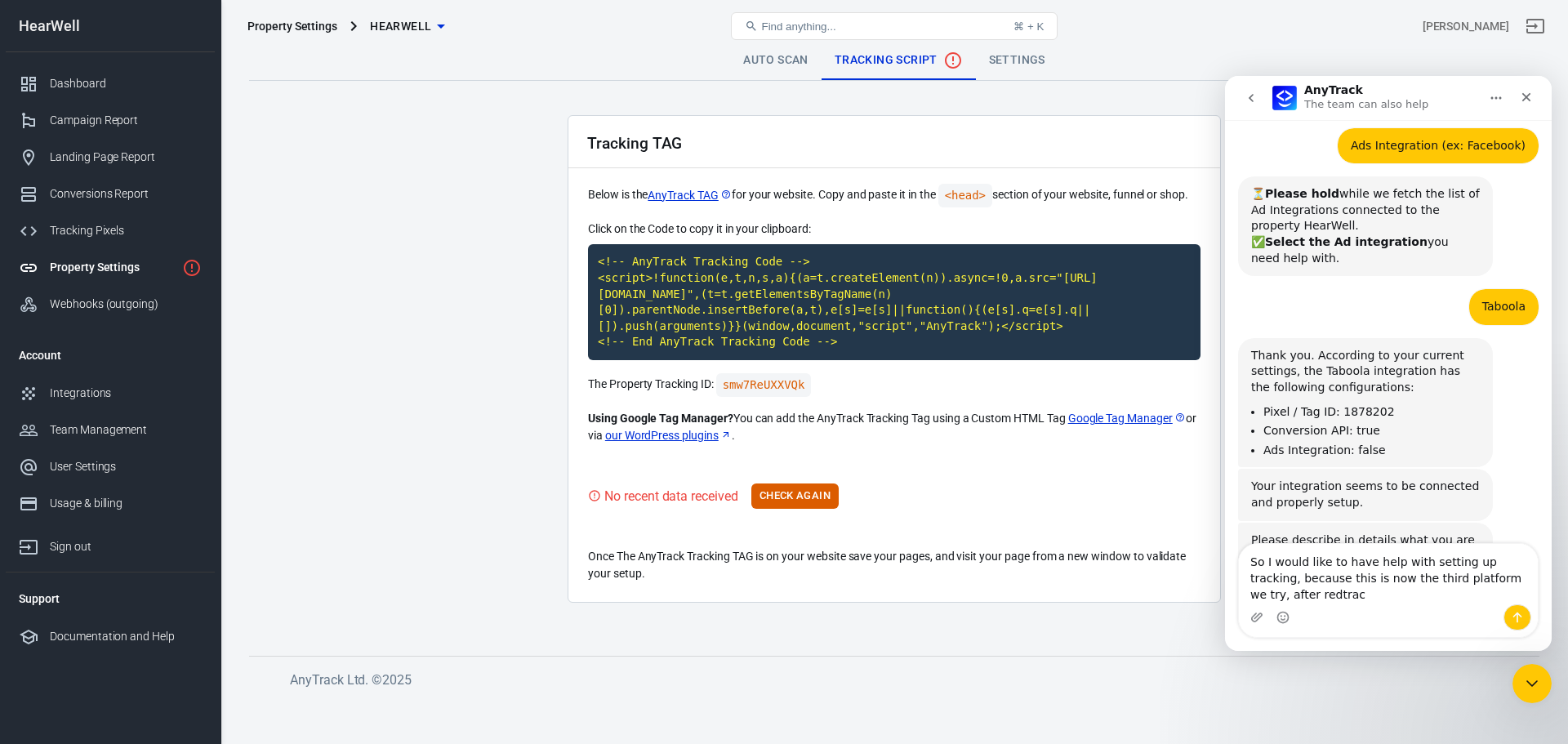
scroll to position [768, 0]
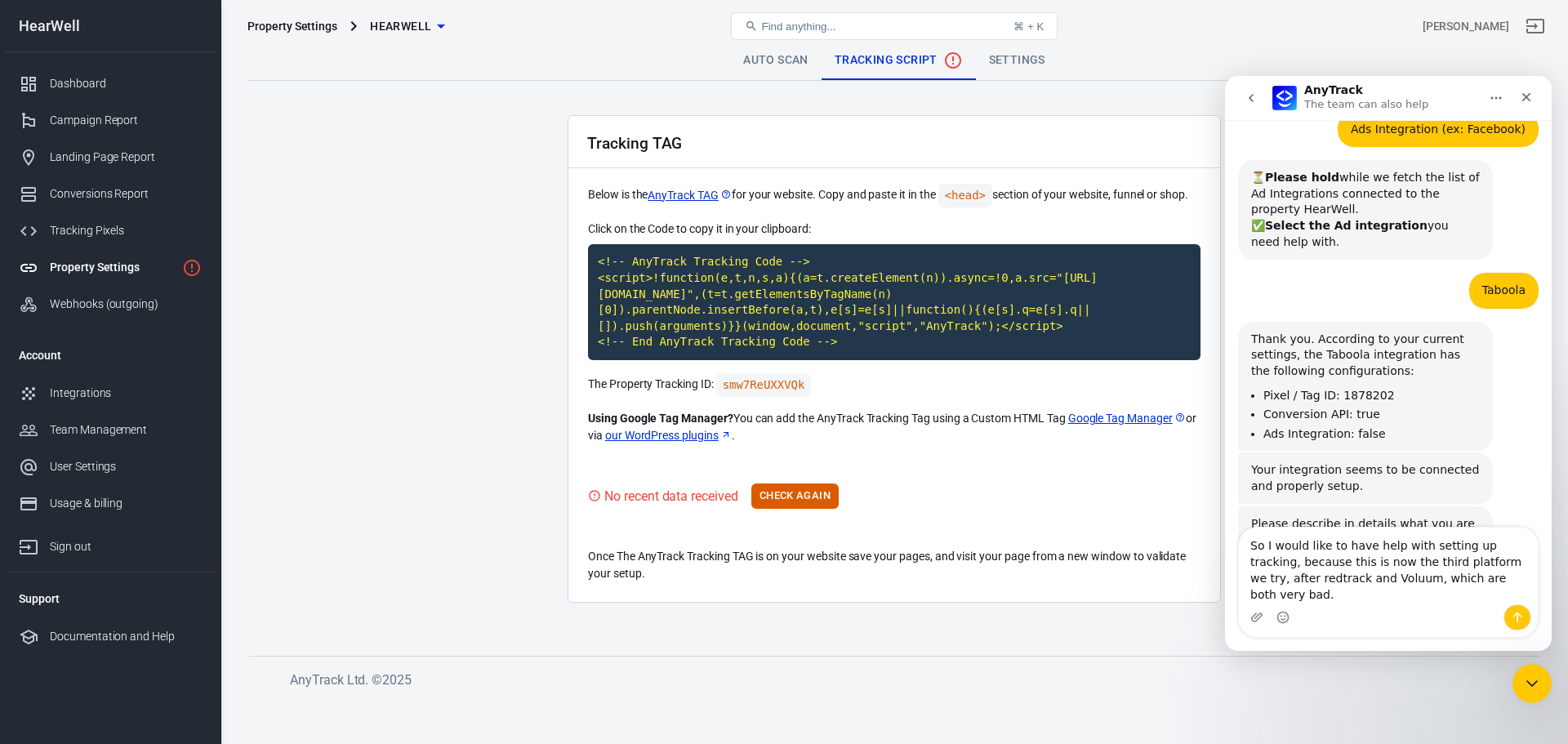
type textarea "So I would like to have help with setting up tracking, because this is now the …"
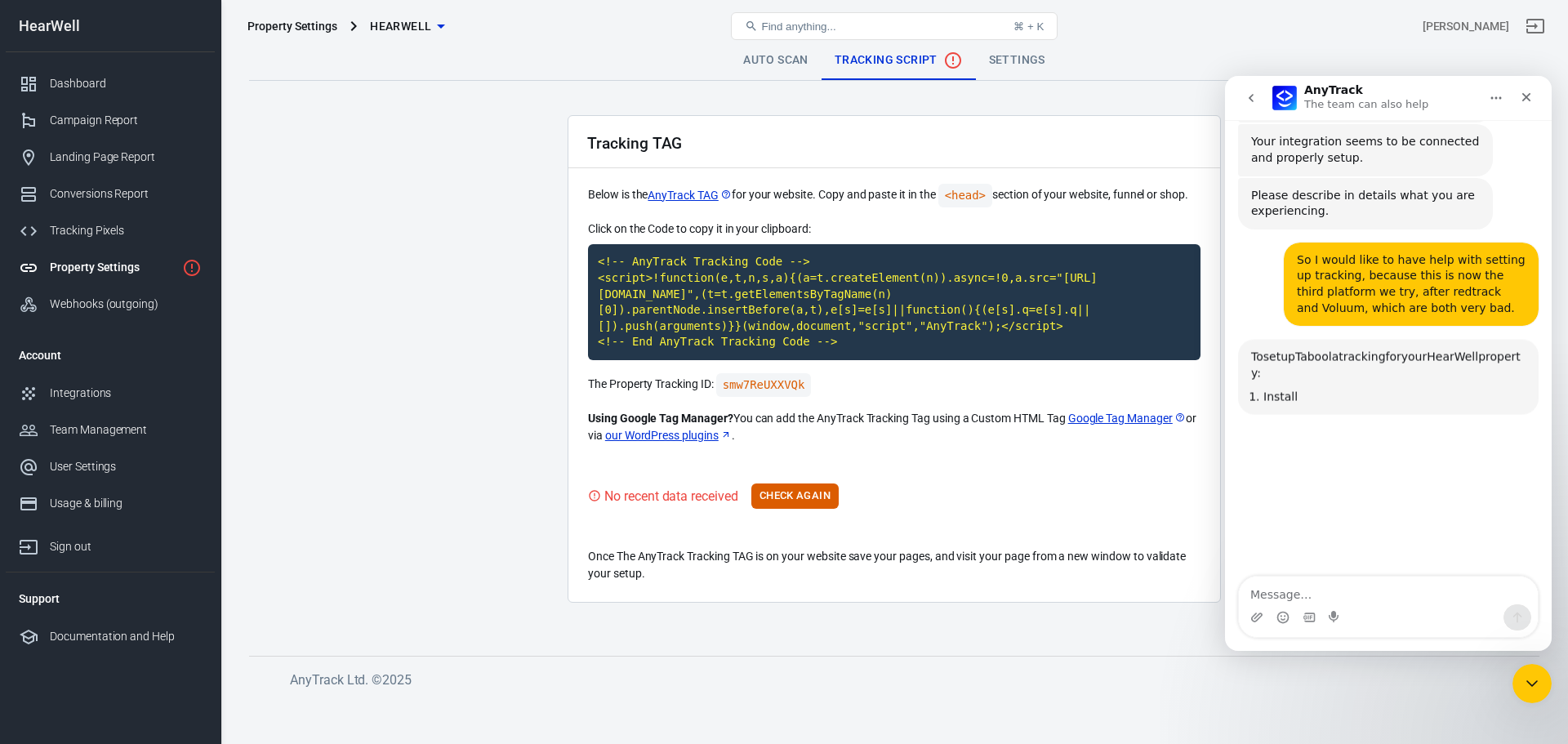
scroll to position [1174, 0]
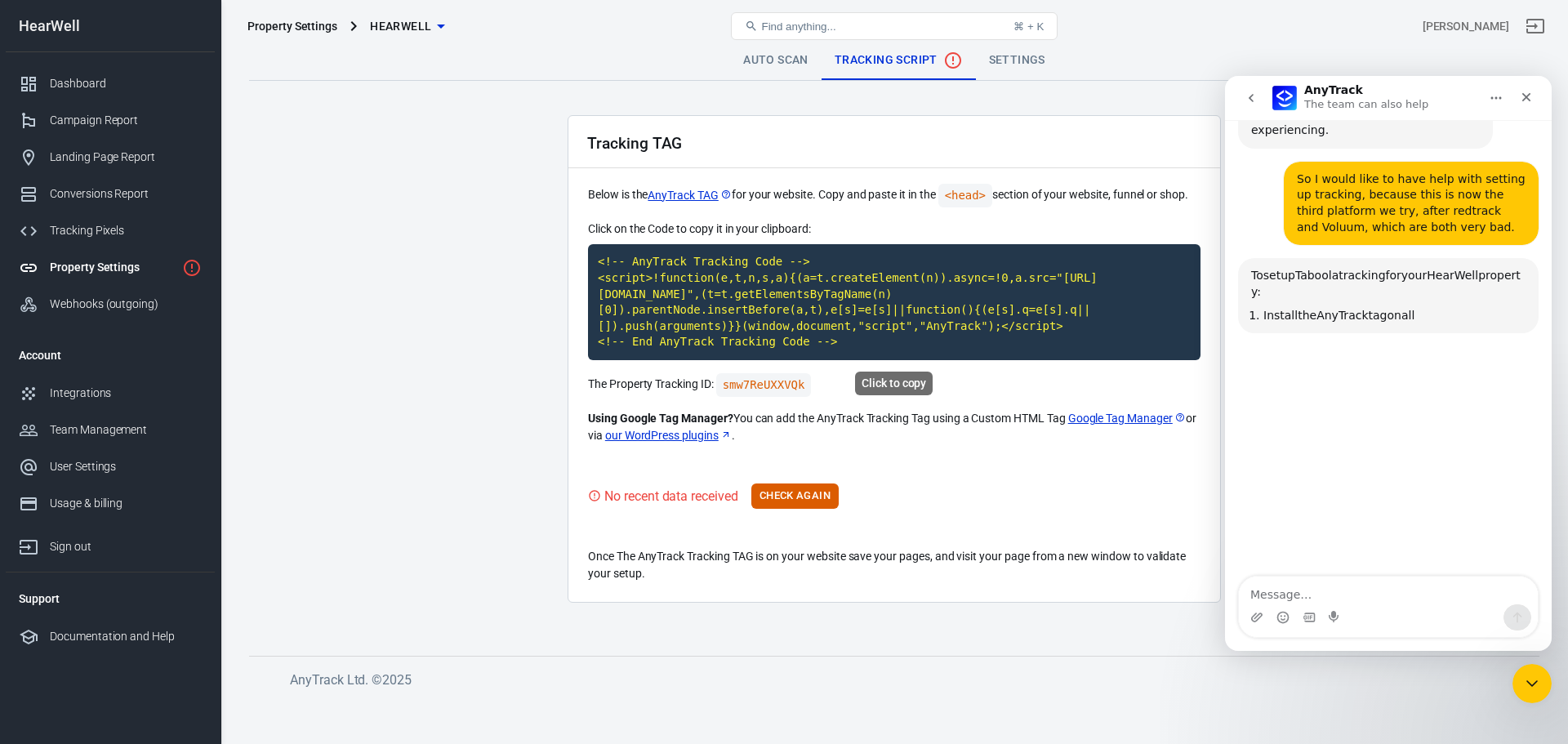
click at [770, 324] on code "<!-- AnyTrack Tracking Code --> <script>!function(e,t,n,s,a){(a=t.createElement…" at bounding box center [895, 303] width 613 height 116
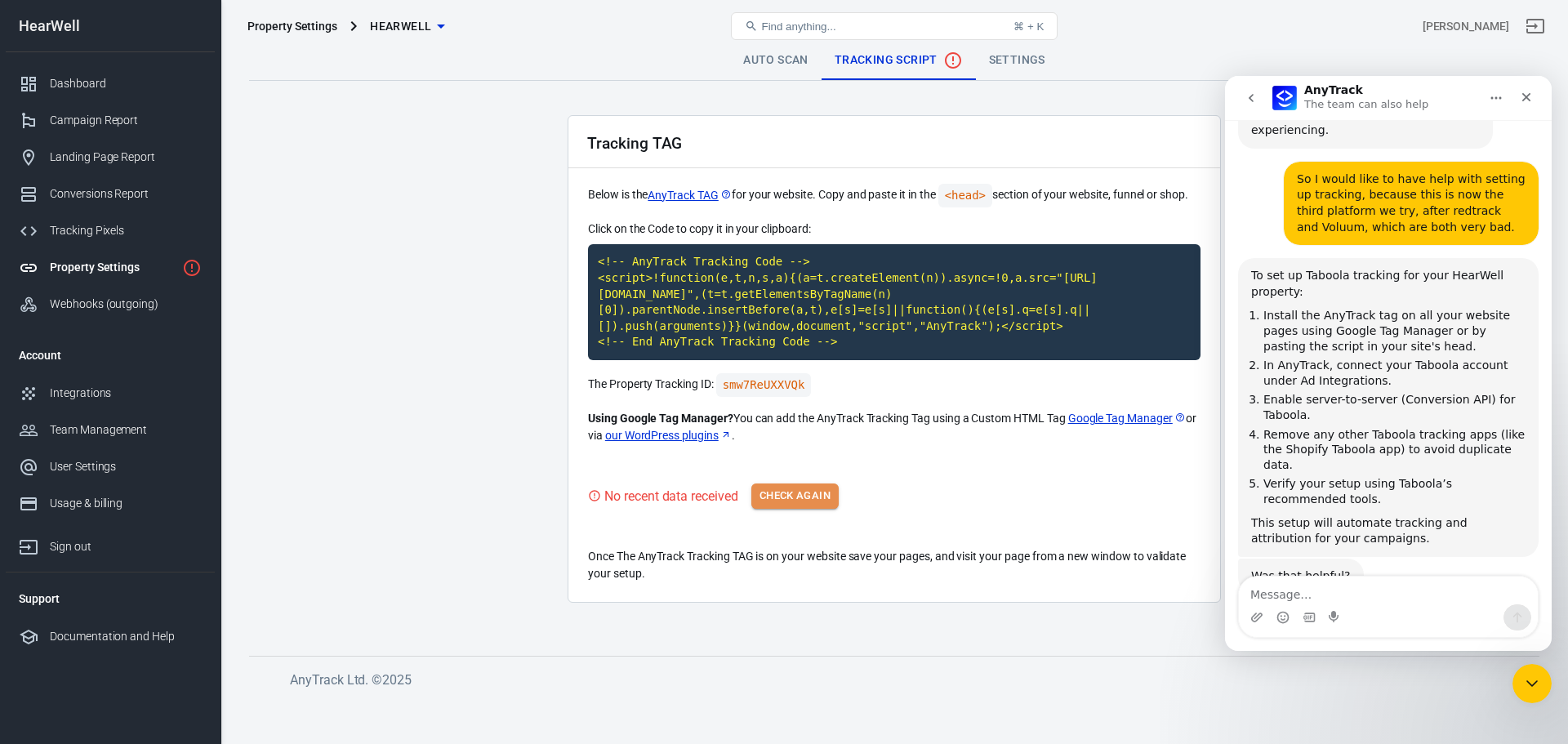
click at [799, 487] on button "Check Again" at bounding box center [795, 496] width 87 height 25
click at [801, 501] on button "Check Again" at bounding box center [795, 496] width 87 height 25
click at [818, 494] on button "Check Again" at bounding box center [795, 496] width 87 height 25
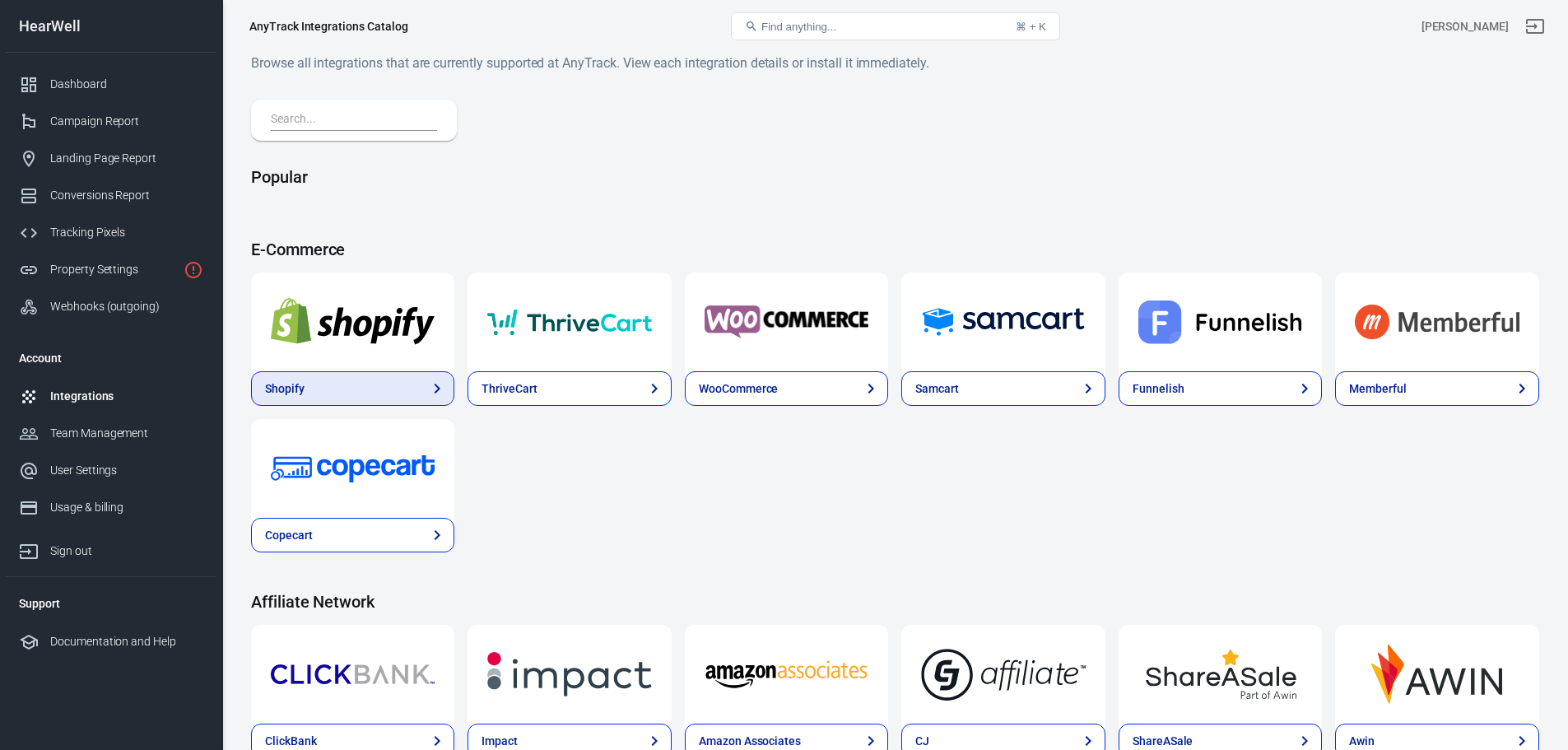
click at [377, 380] on link "Shopify" at bounding box center [352, 388] width 203 height 35
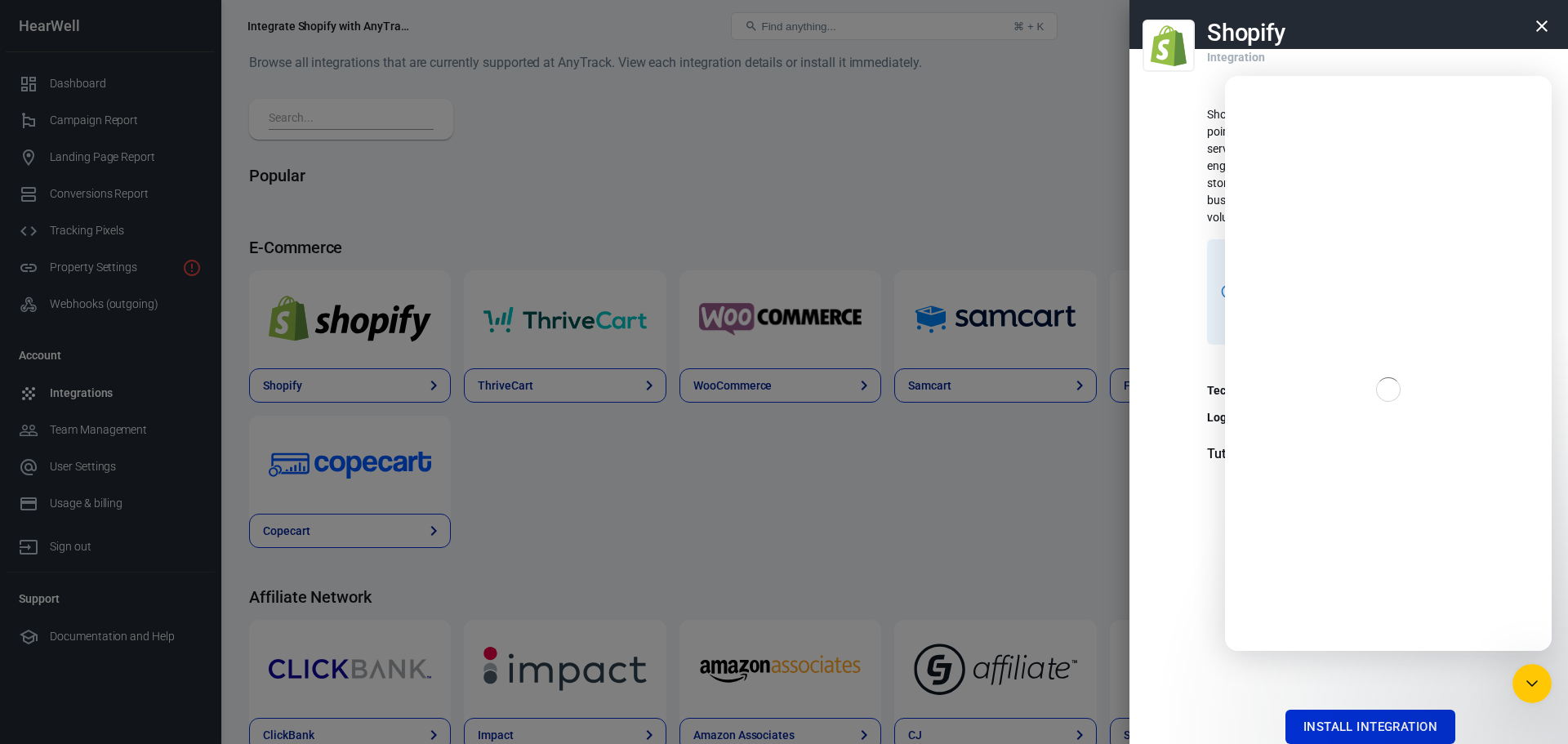
click at [1185, 356] on div "Shopify Integration Shopify is an e-commerce platform for online stores and ret…" at bounding box center [1349, 372] width 439 height 744
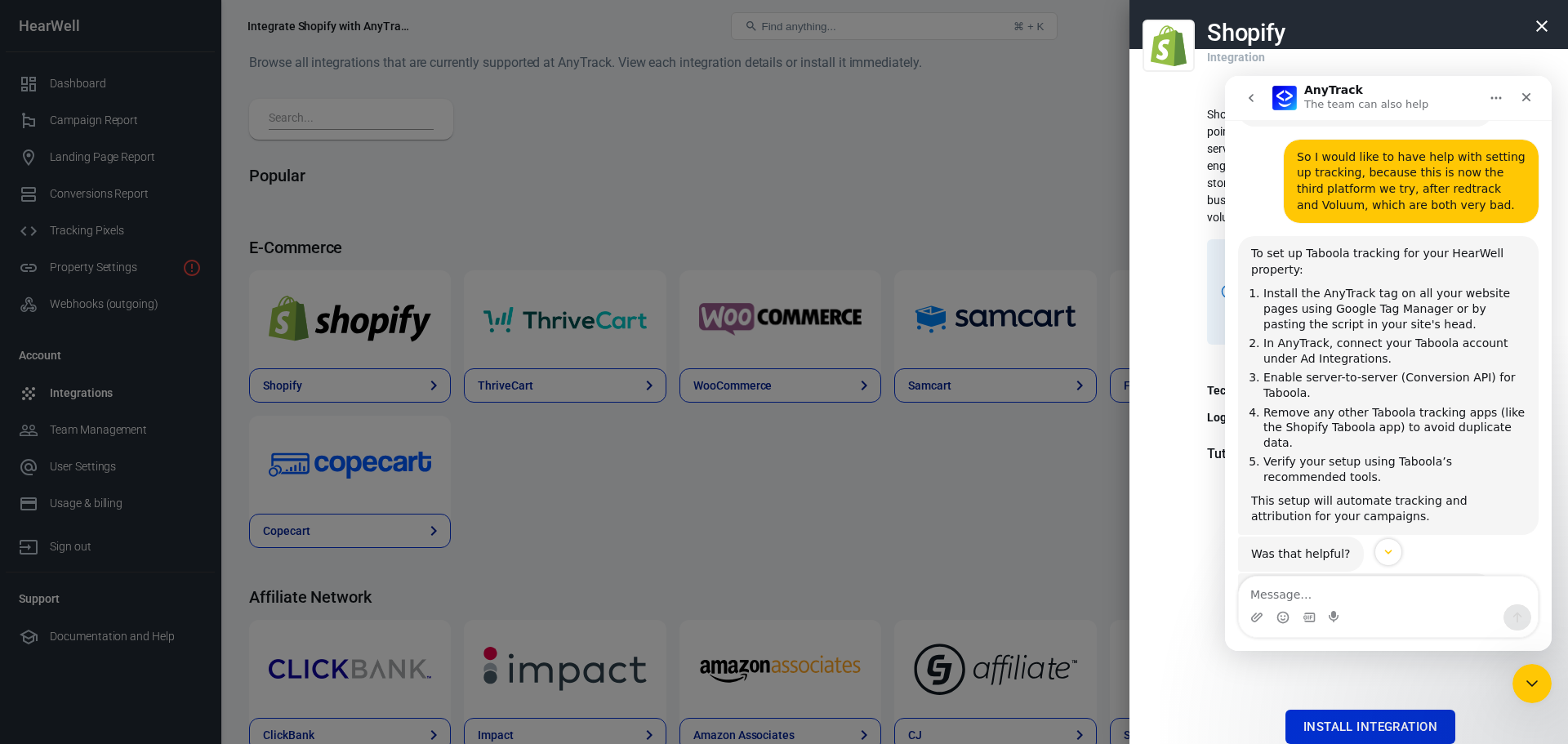
scroll to position [1206, 0]
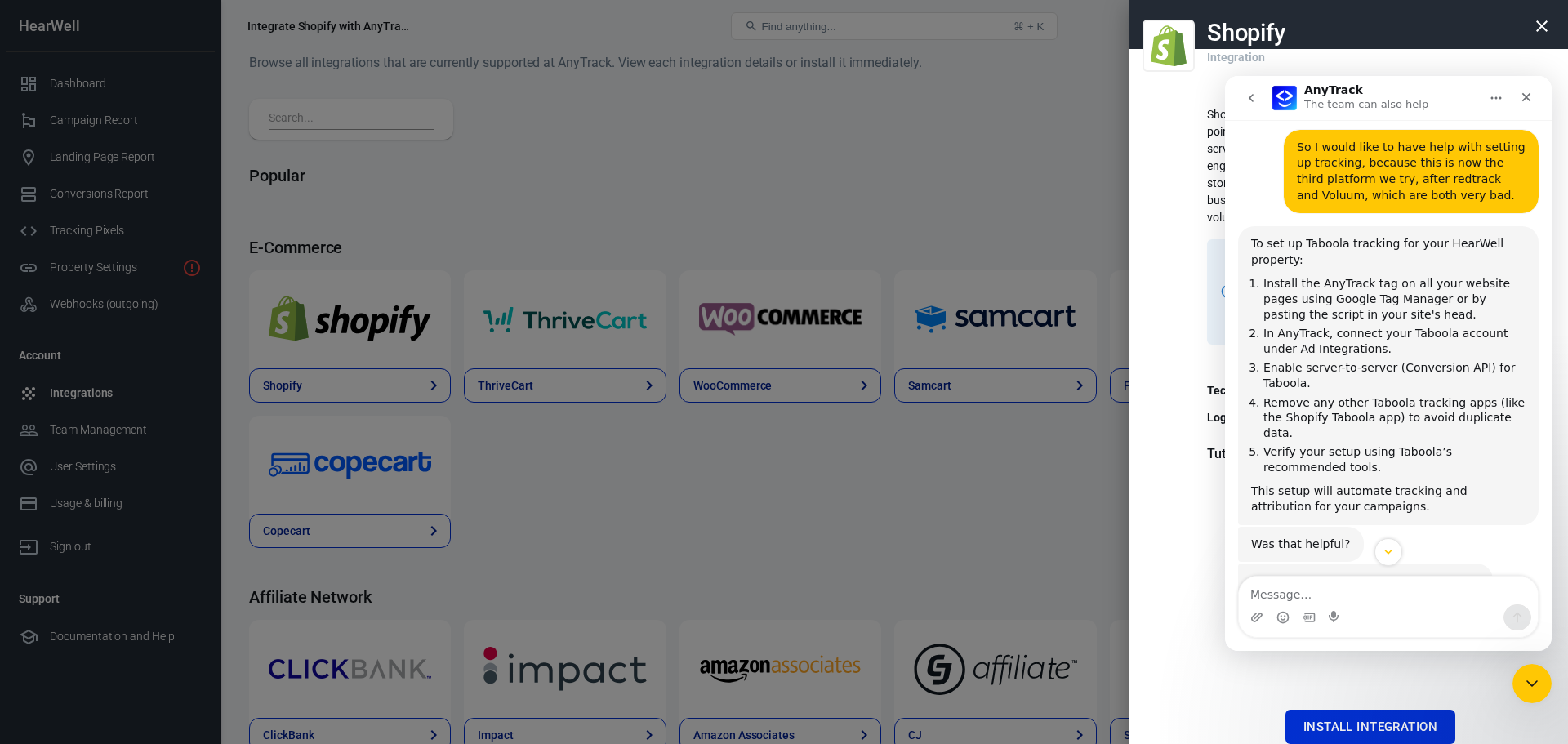
click at [1422, 592] on textarea "Message…" at bounding box center [1389, 590] width 299 height 28
type textarea "n"
type textarea "but we have 2 websites, 1 advertorial/lander and 1 offer"
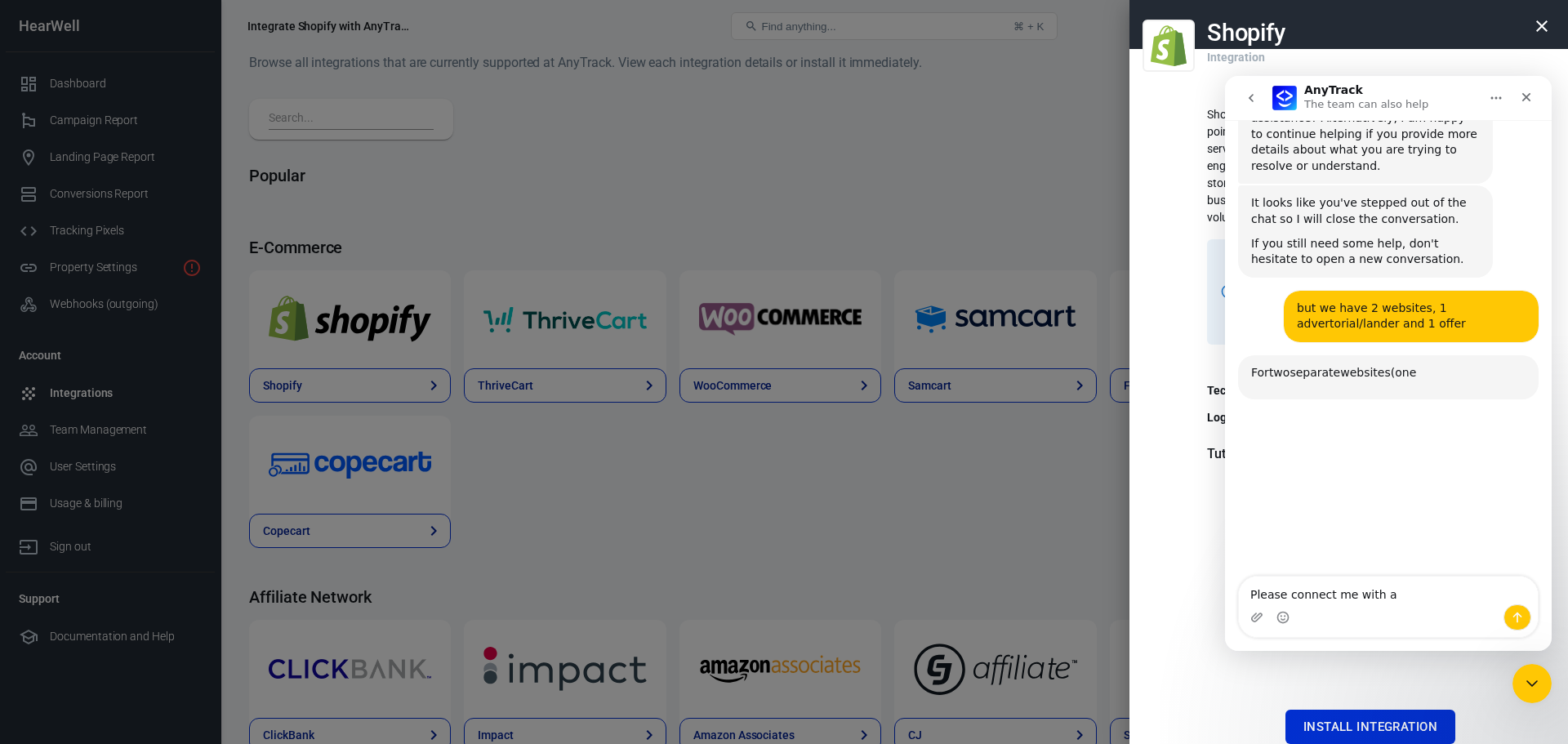
scroll to position [1864, 0]
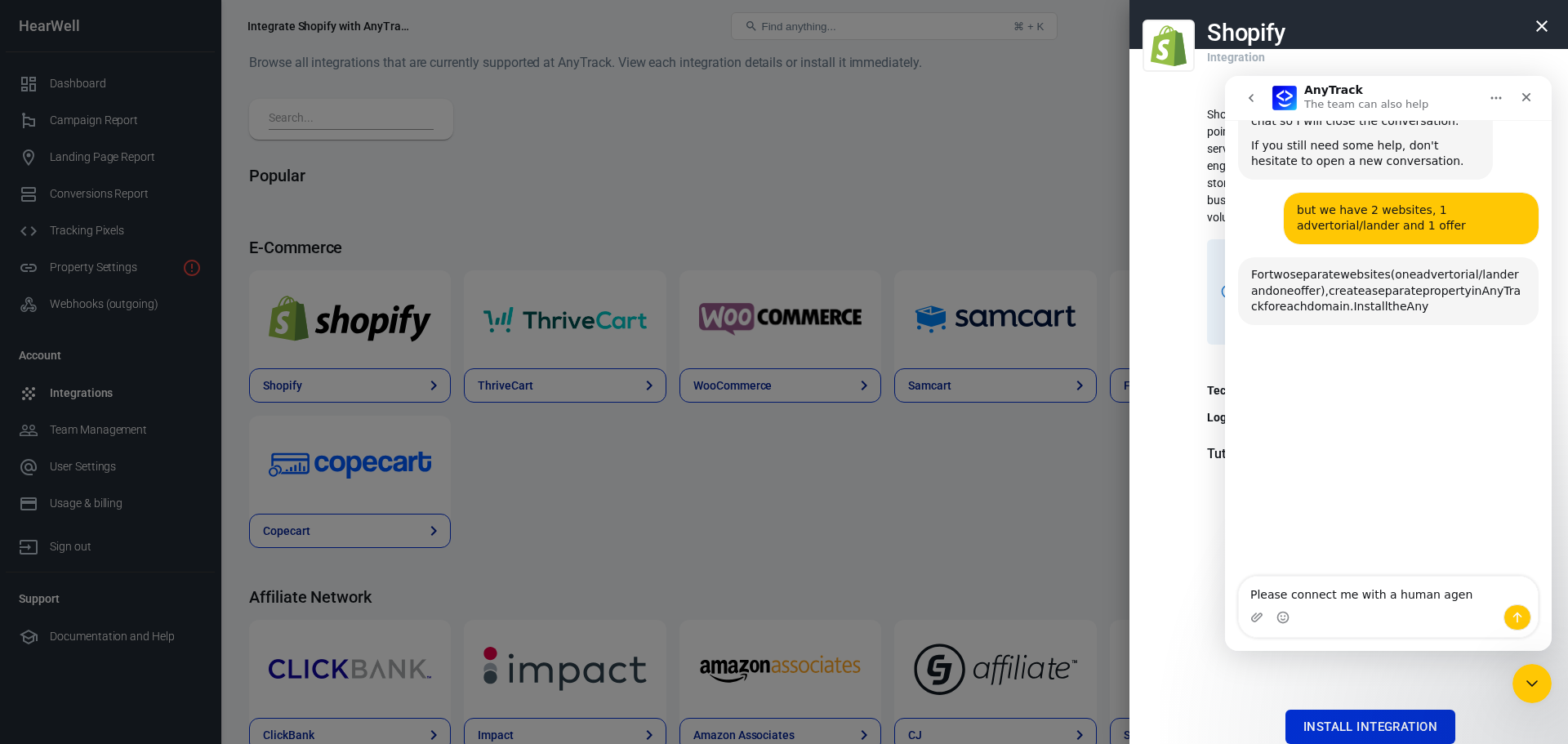
type textarea "Please connect me with a human agent"
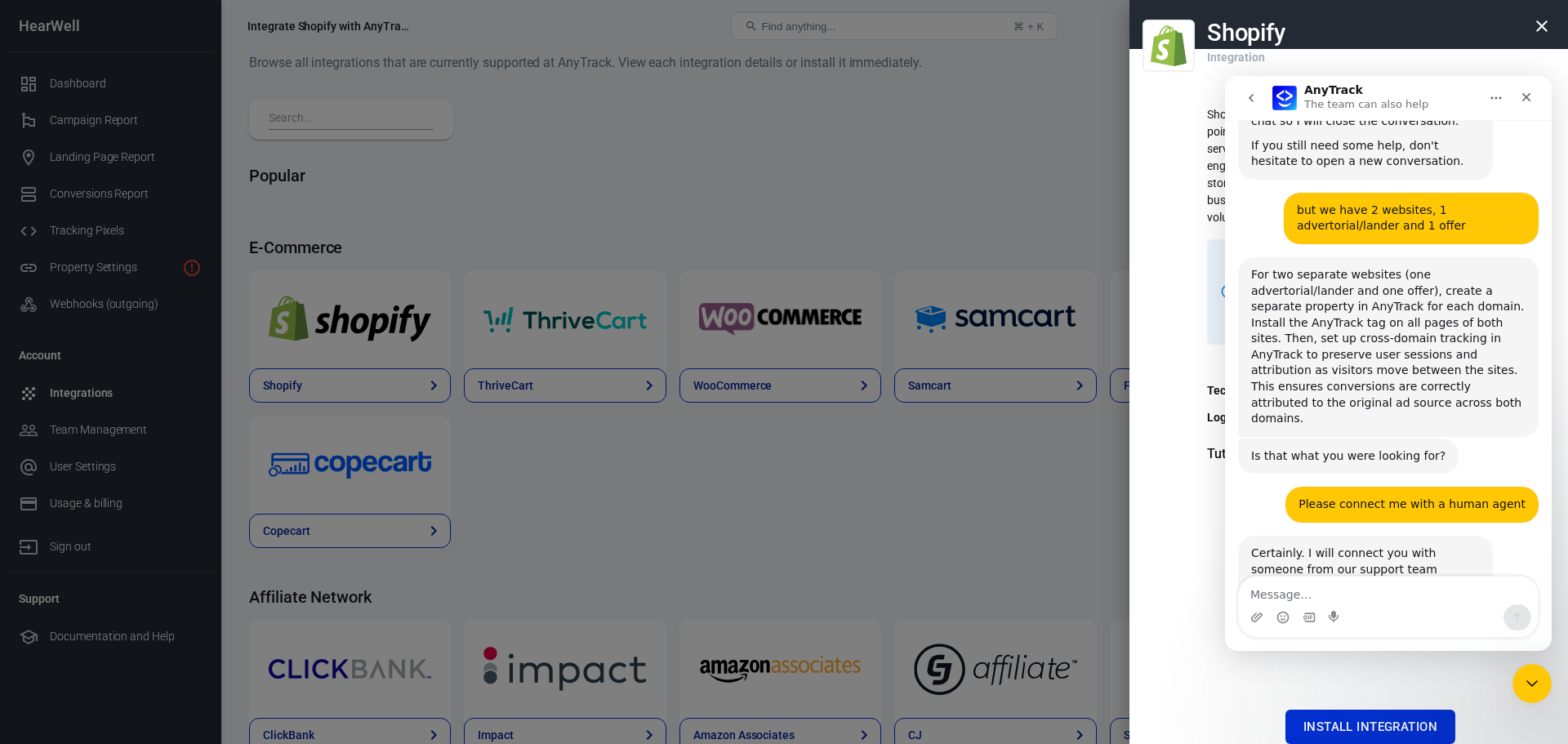
type textarea "w"
type textarea "J"
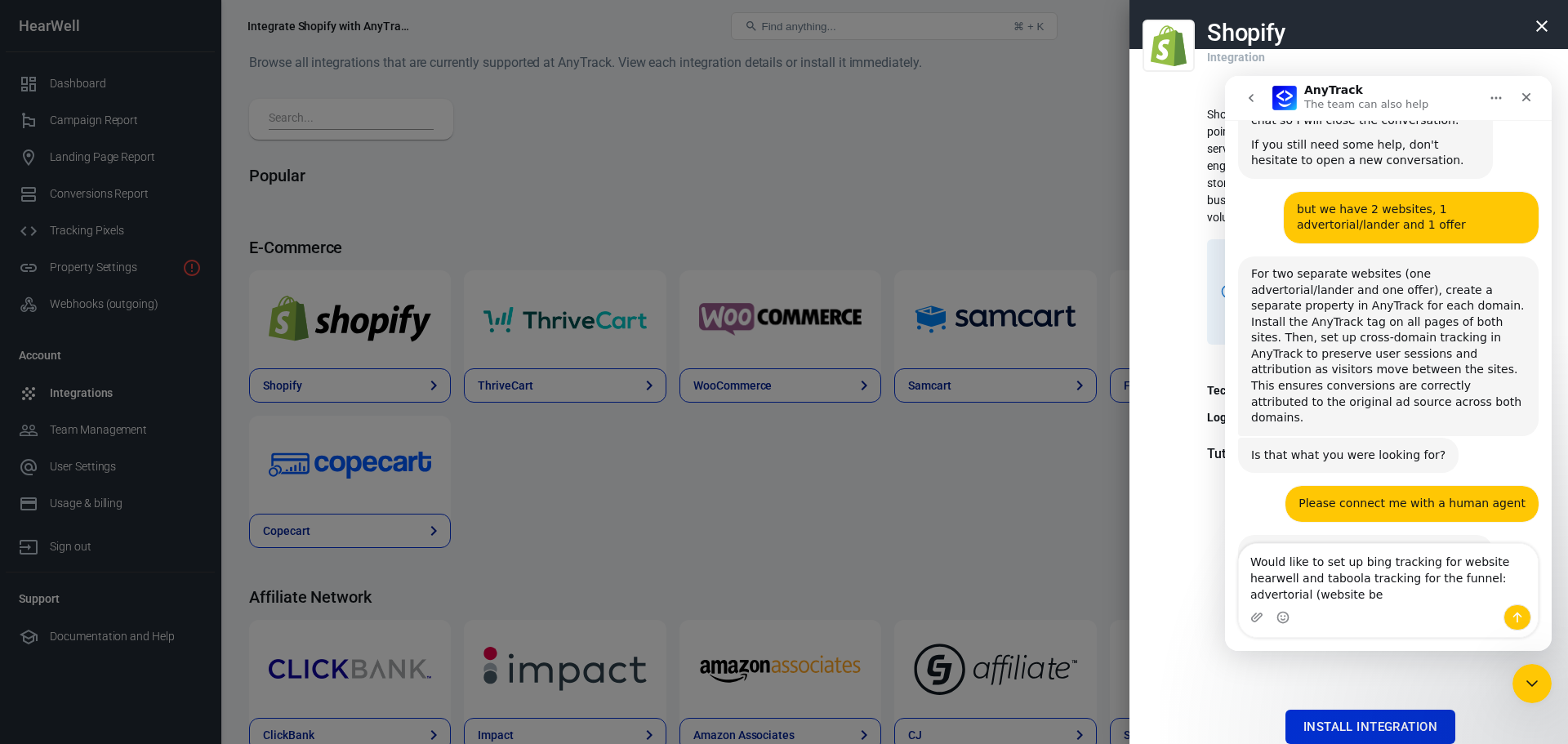
scroll to position [1881, 0]
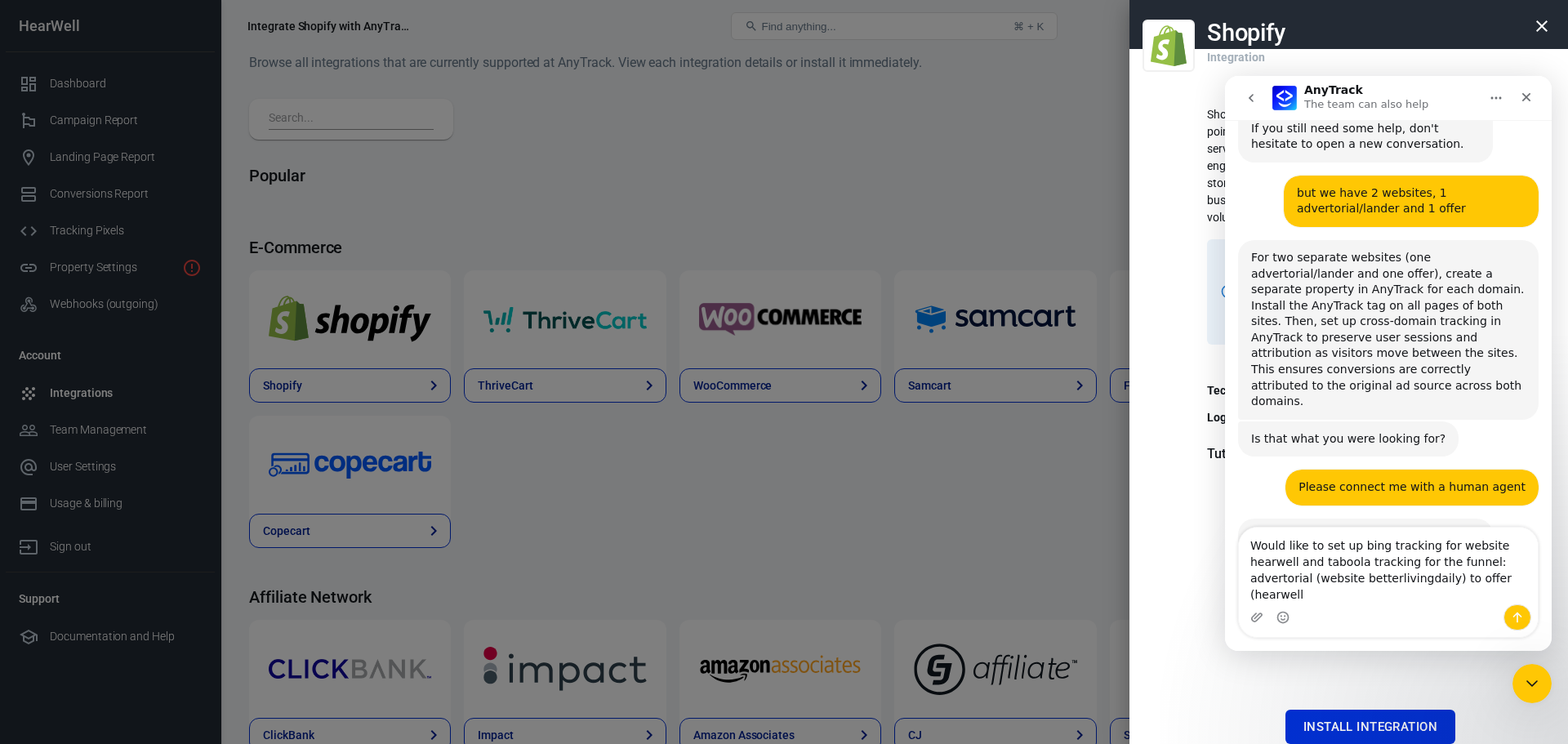
type textarea "Would like to set up bing tracking for website hearwell and taboola tracking fo…"
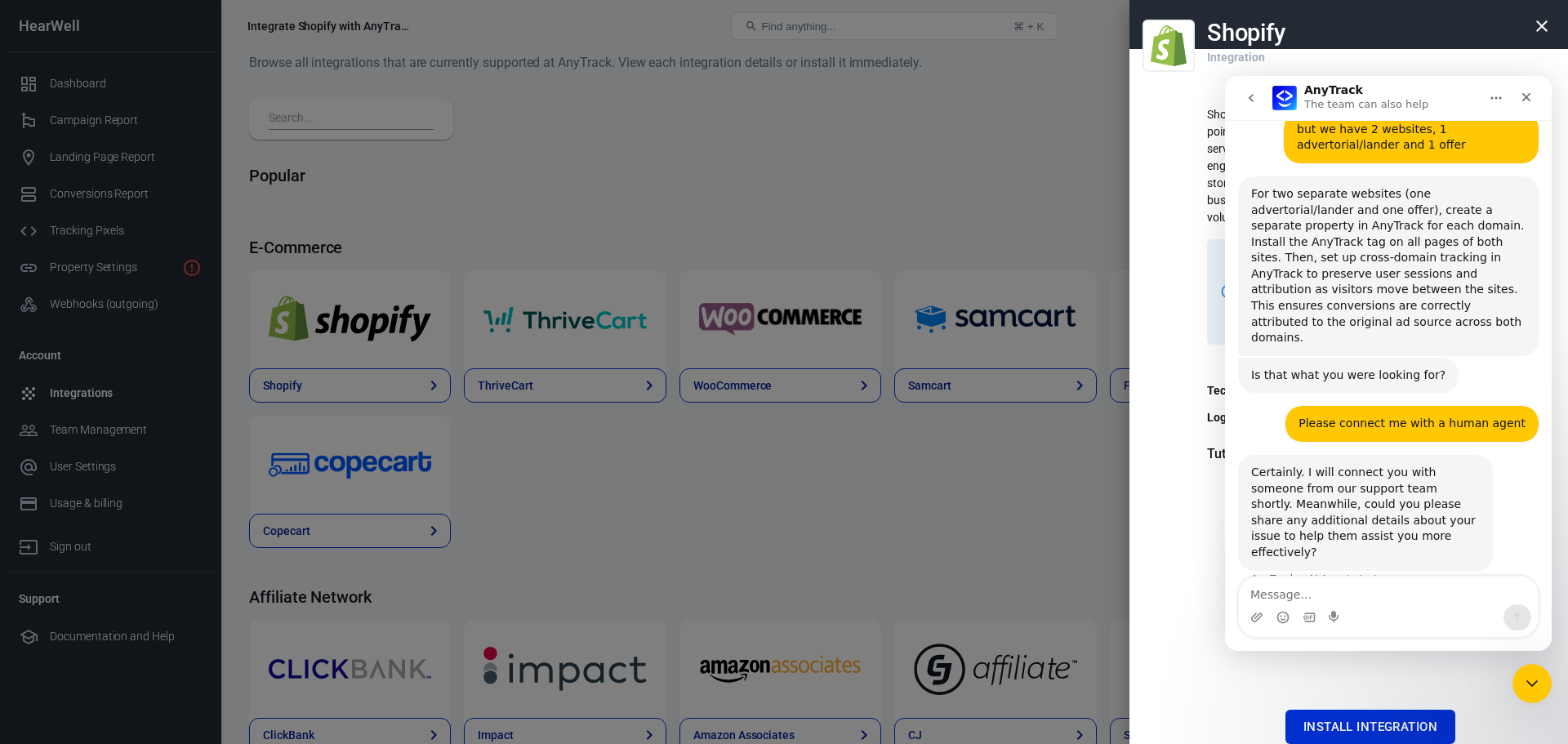
scroll to position [1932, 0]
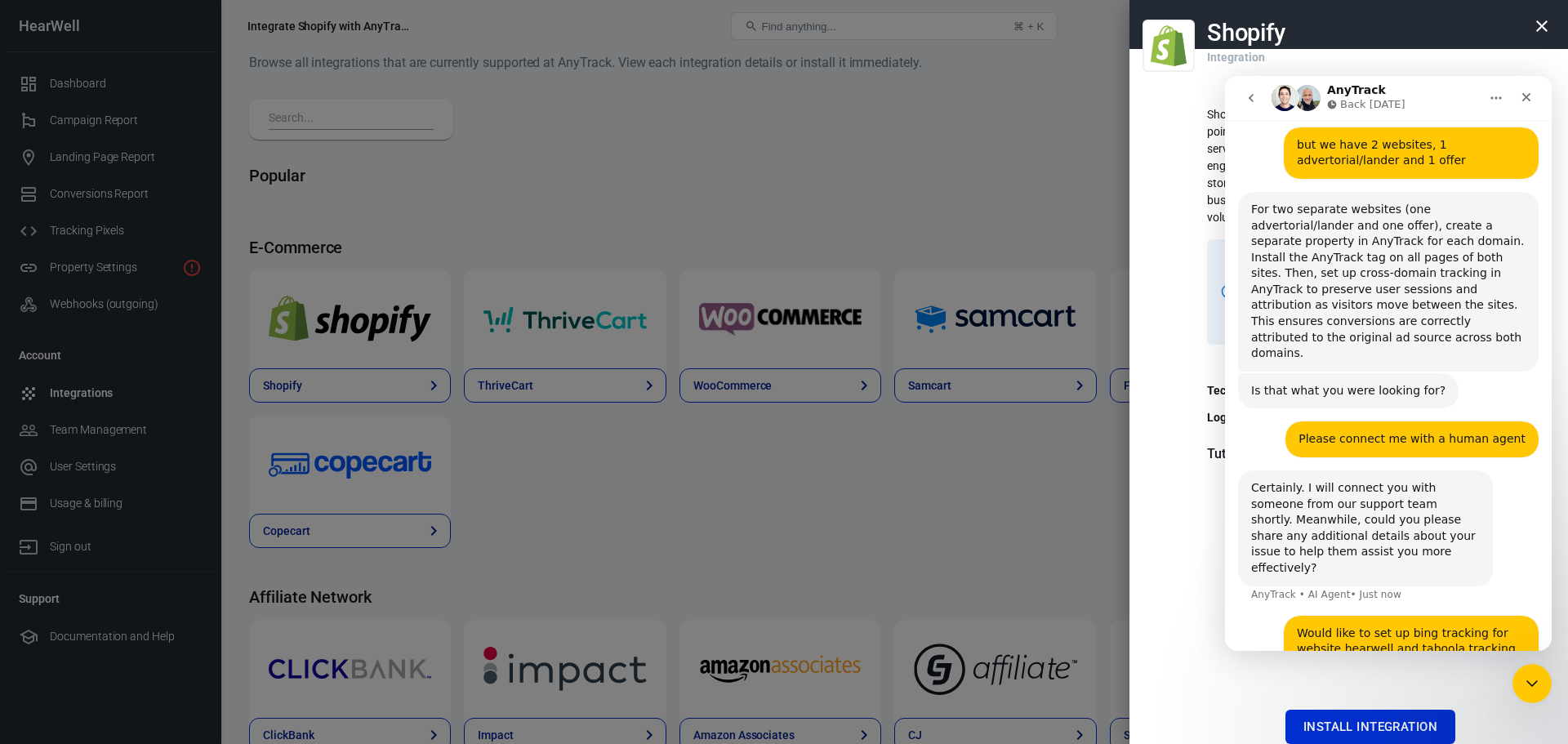
click at [1357, 101] on p "Back Monday" at bounding box center [1373, 104] width 66 height 16
click at [1541, 670] on div "Close Intercom Messenger" at bounding box center [1529, 681] width 40 height 40
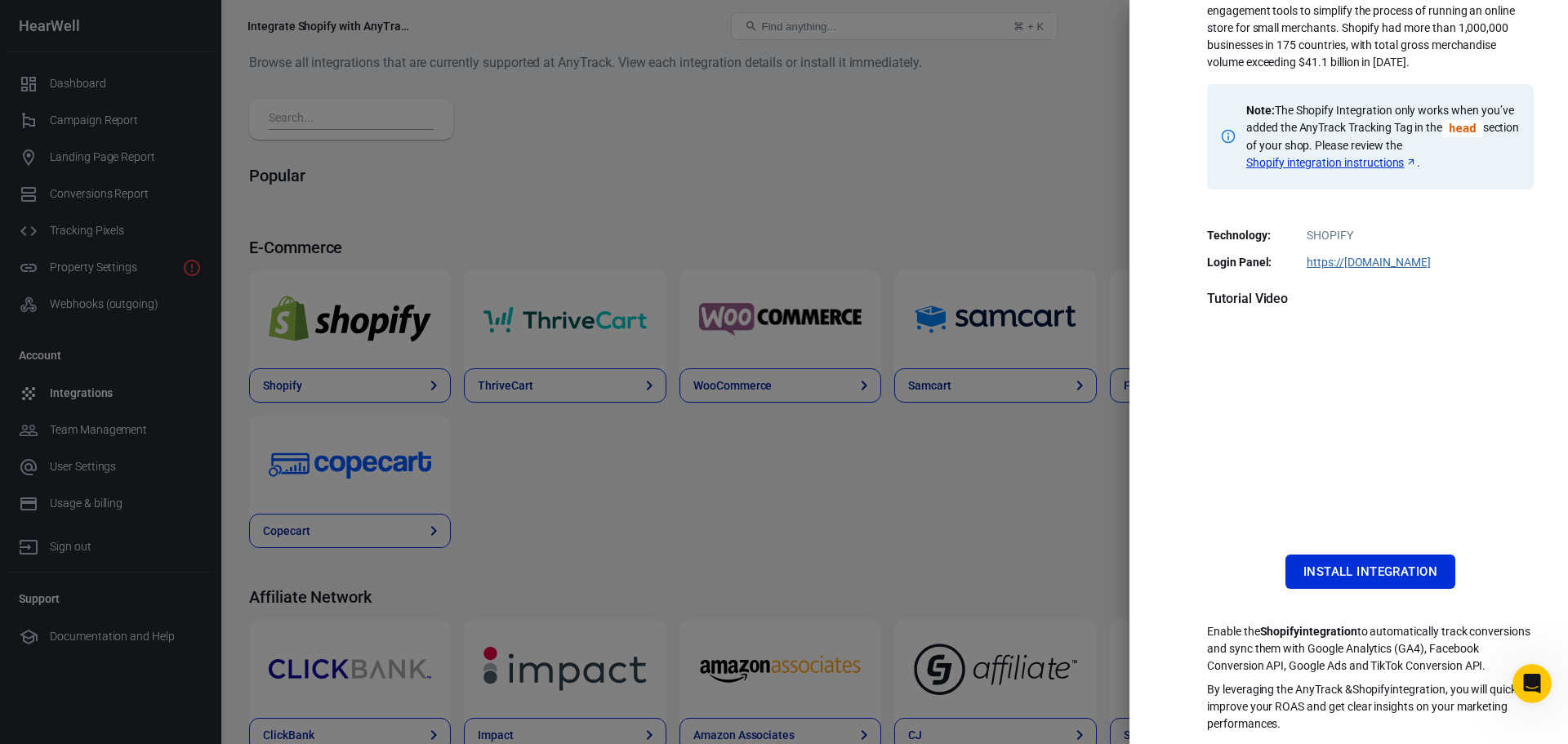
scroll to position [163, 0]
click at [1372, 557] on button "Install Integration" at bounding box center [1370, 572] width 170 height 34
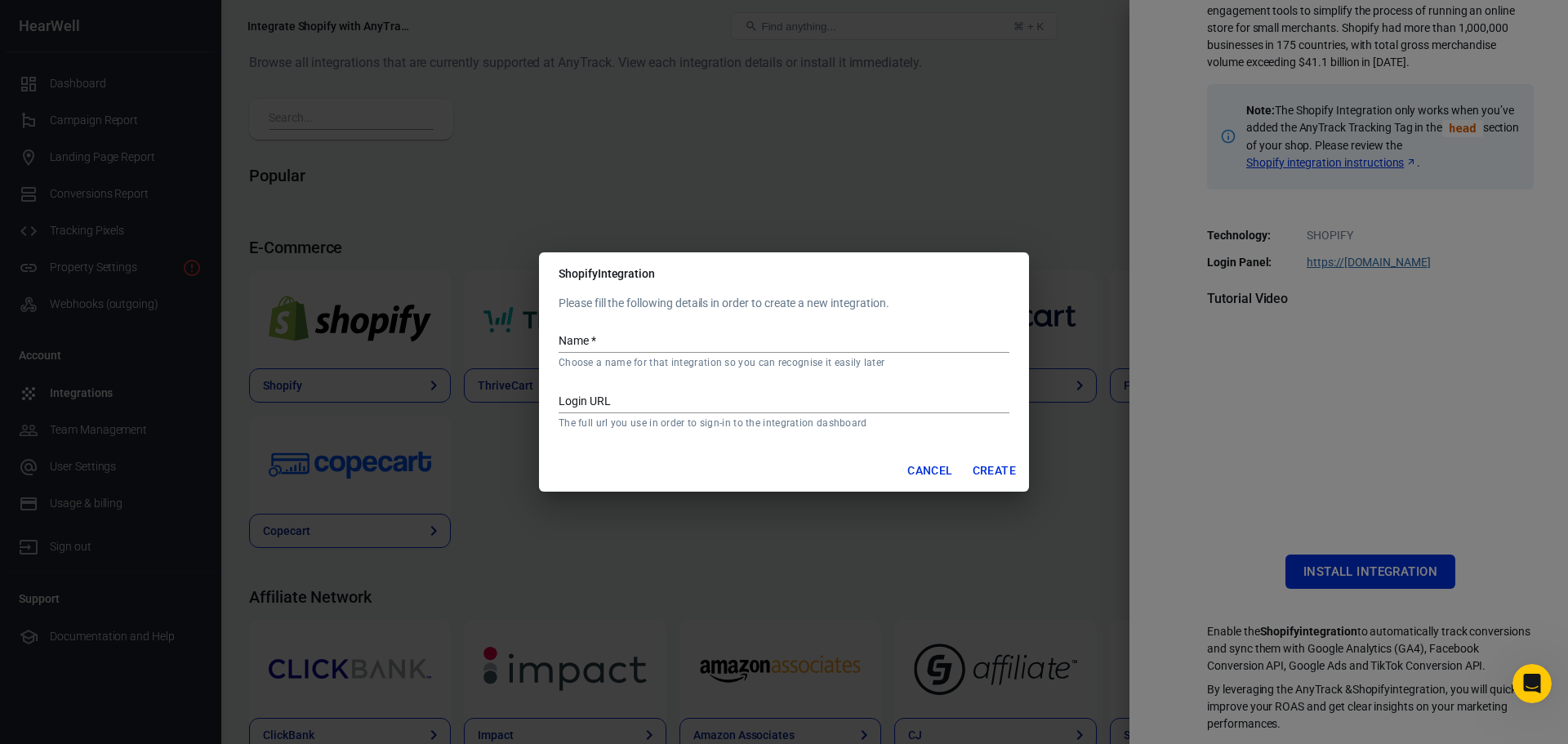
scroll to position [1991, 0]
click at [1347, 661] on div "Shopify Integration Please fill the following details in order to create a new …" at bounding box center [784, 372] width 1568 height 744
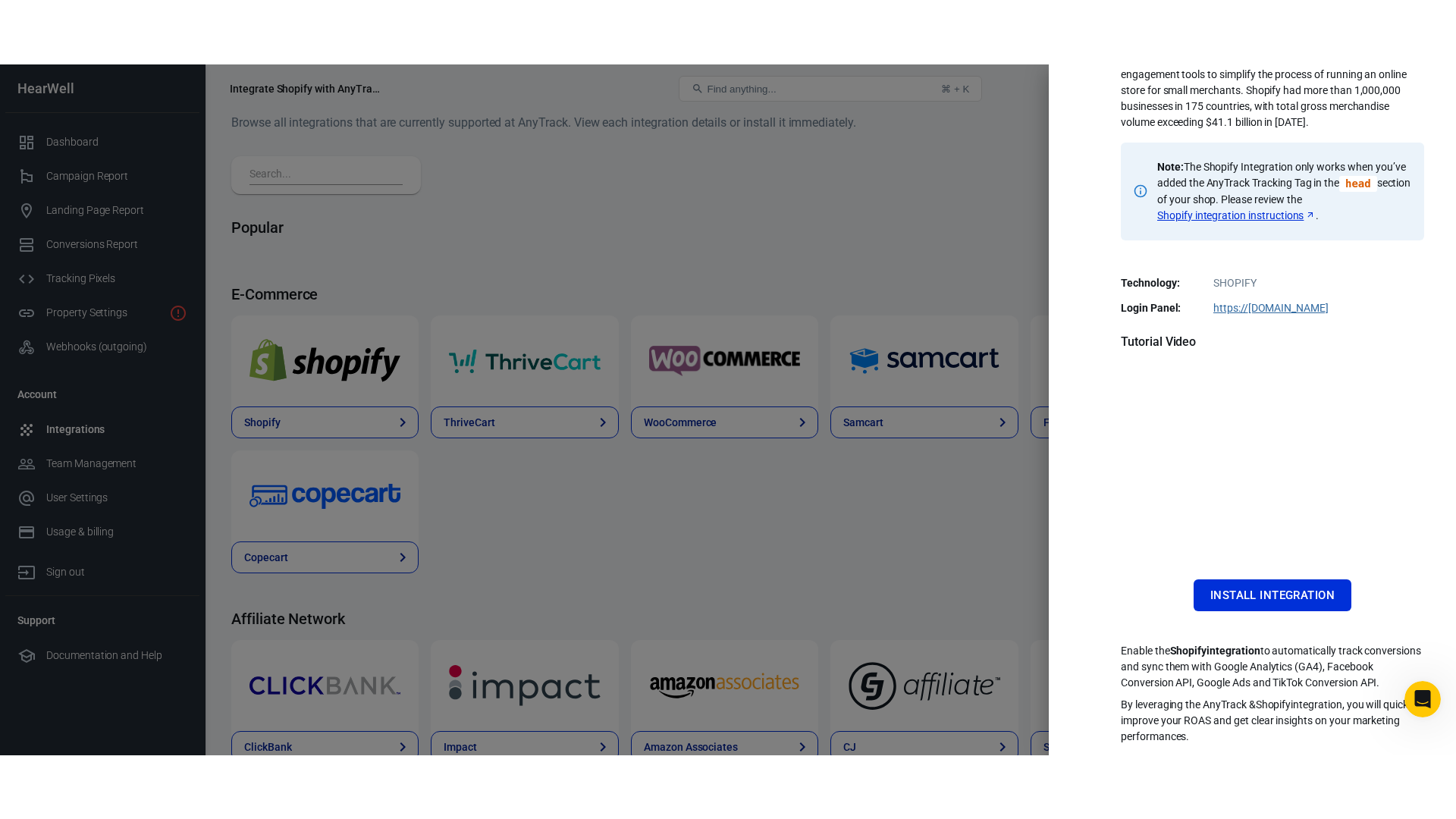
scroll to position [160, 0]
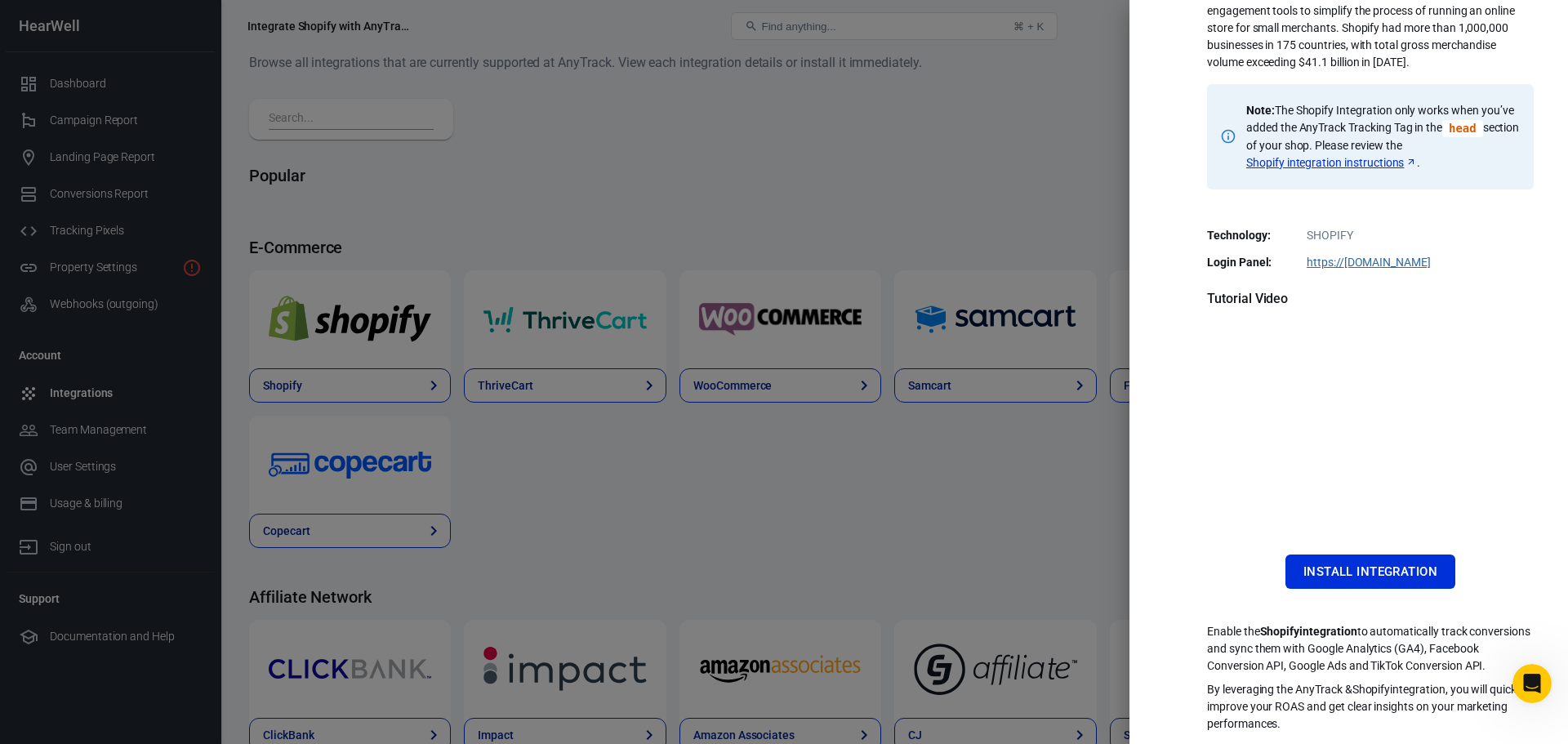
drag, startPoint x: 1239, startPoint y: 690, endPoint x: 1433, endPoint y: 716, distance: 195.7
click at [1433, 716] on p "By leveraging the AnyTrack & Shopify integration, you will quickly improve your…" at bounding box center [1370, 706] width 327 height 51
click at [1433, 716] on p "By leveraging the AnyTrack & Shopify integration, you will quickly improve your…" at bounding box center [1370, 706] width 327 height 51
click at [1391, 723] on p "By leveraging the AnyTrack & Shopify integration, you will quickly improve your…" at bounding box center [1370, 706] width 327 height 51
drag, startPoint x: 1384, startPoint y: 716, endPoint x: 1269, endPoint y: 667, distance: 125.0
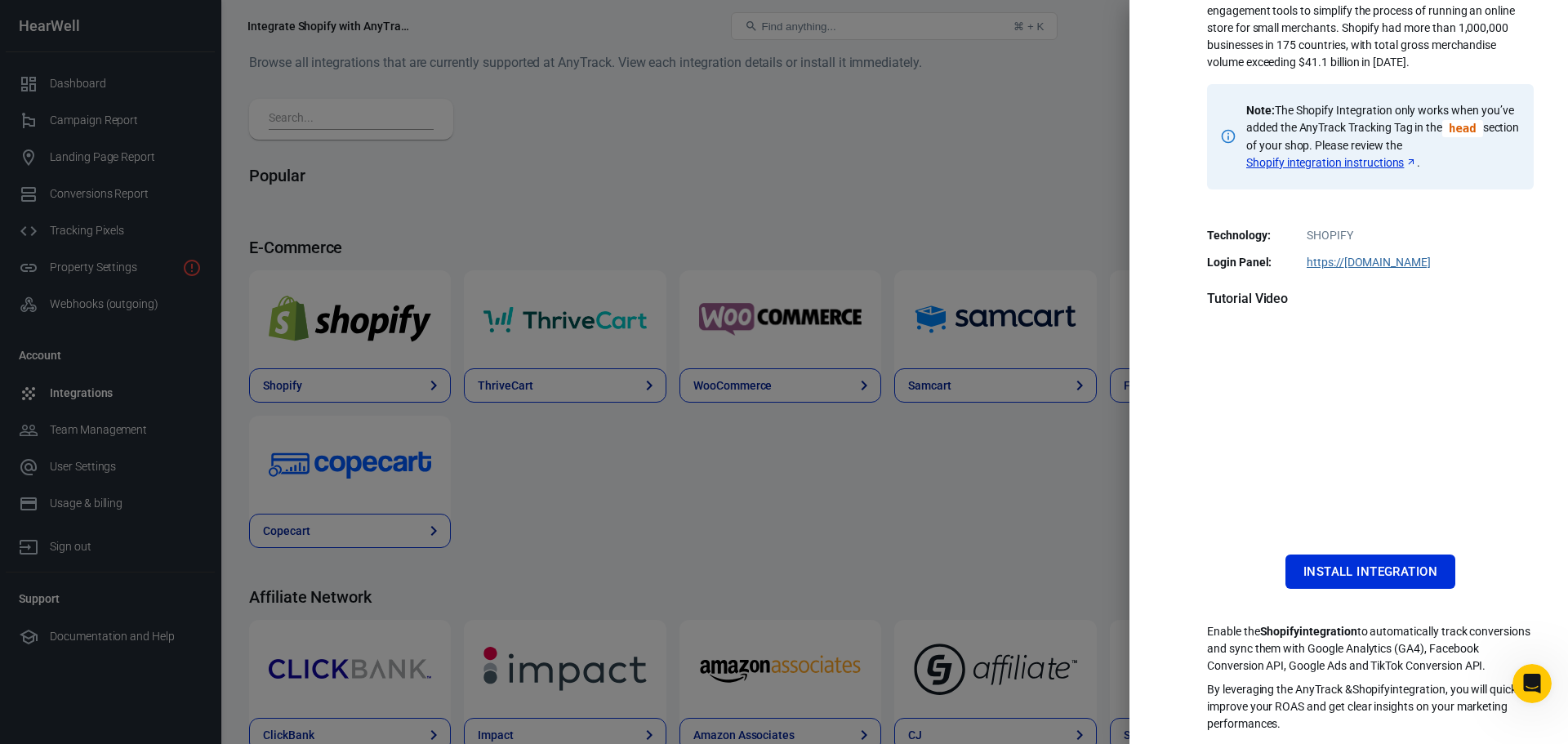
click at [1270, 667] on div "Shopify is an e-commerce platform for online stores and retail point-of-sale sy…" at bounding box center [1370, 335] width 327 height 793
click at [1264, 665] on p "Enable the Shopify integration to automatically track conversions and sync them…" at bounding box center [1370, 648] width 327 height 51
click at [1333, 562] on button "Install Integration" at bounding box center [1370, 572] width 170 height 34
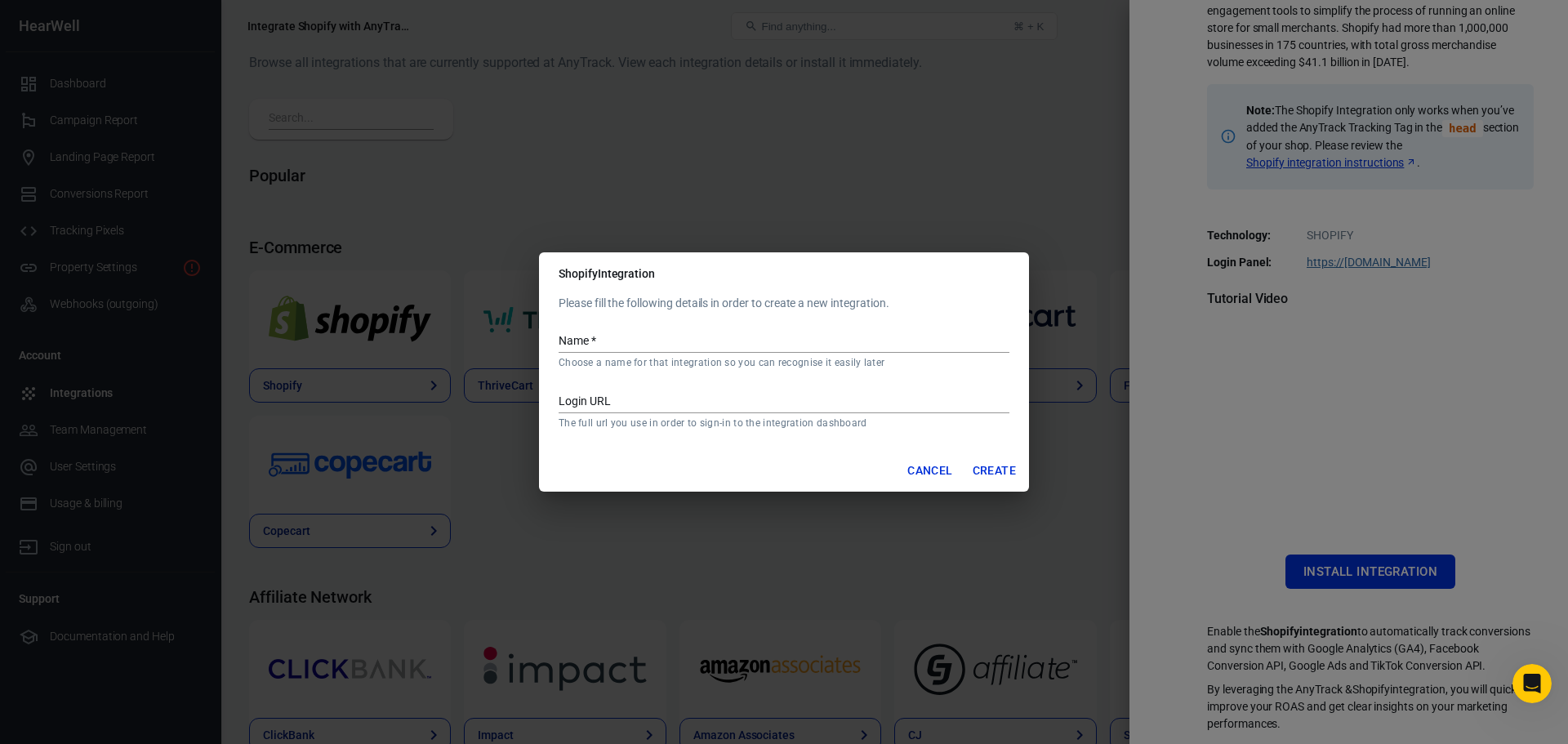
click at [1354, 394] on div "Shopify Integration Please fill the following details in order to create a new …" at bounding box center [784, 372] width 1568 height 744
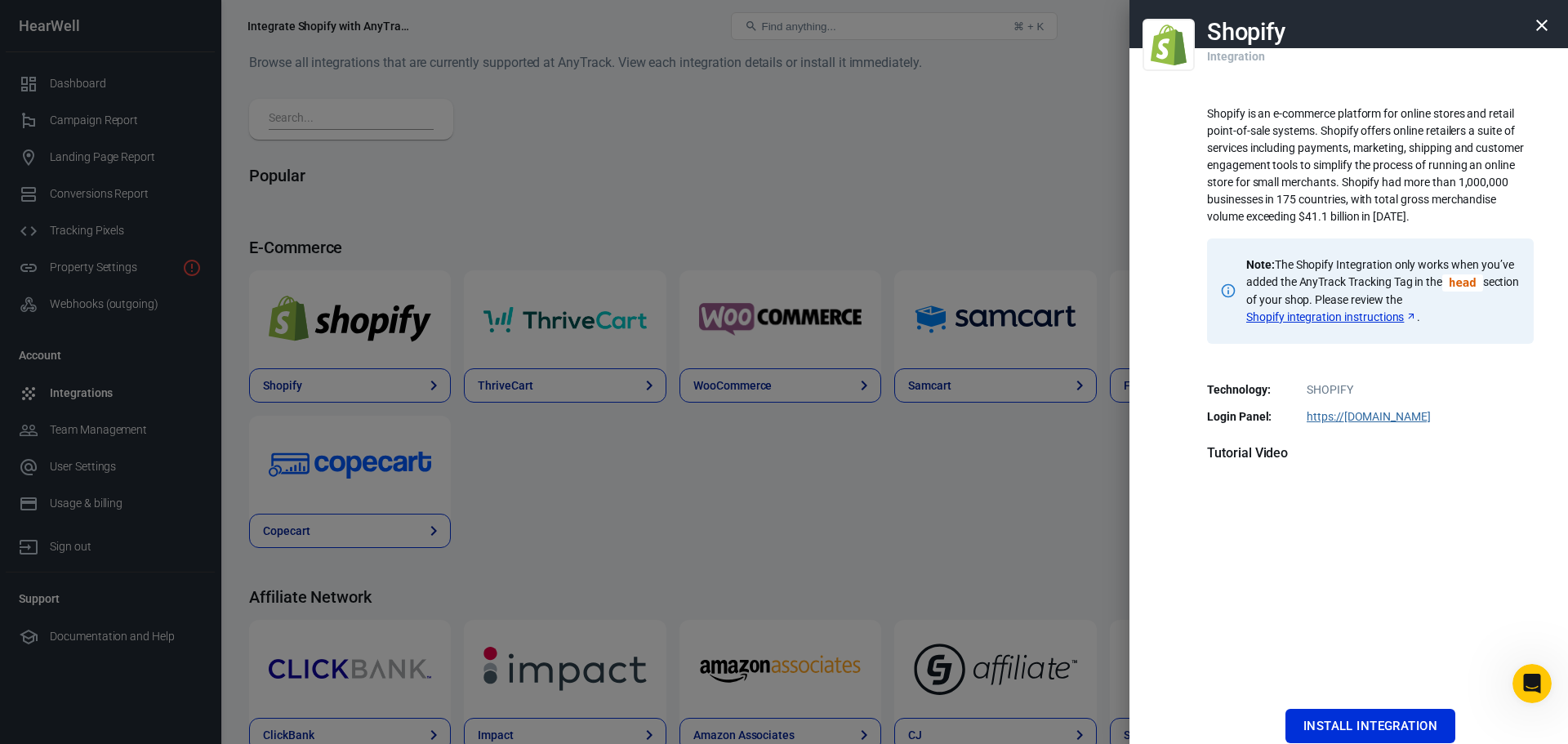
scroll to position [0, 0]
click at [1347, 417] on link "https:// accounts.shopify.com" at bounding box center [1370, 418] width 124 height 13
click at [1366, 719] on button "Install Integration" at bounding box center [1370, 726] width 170 height 34
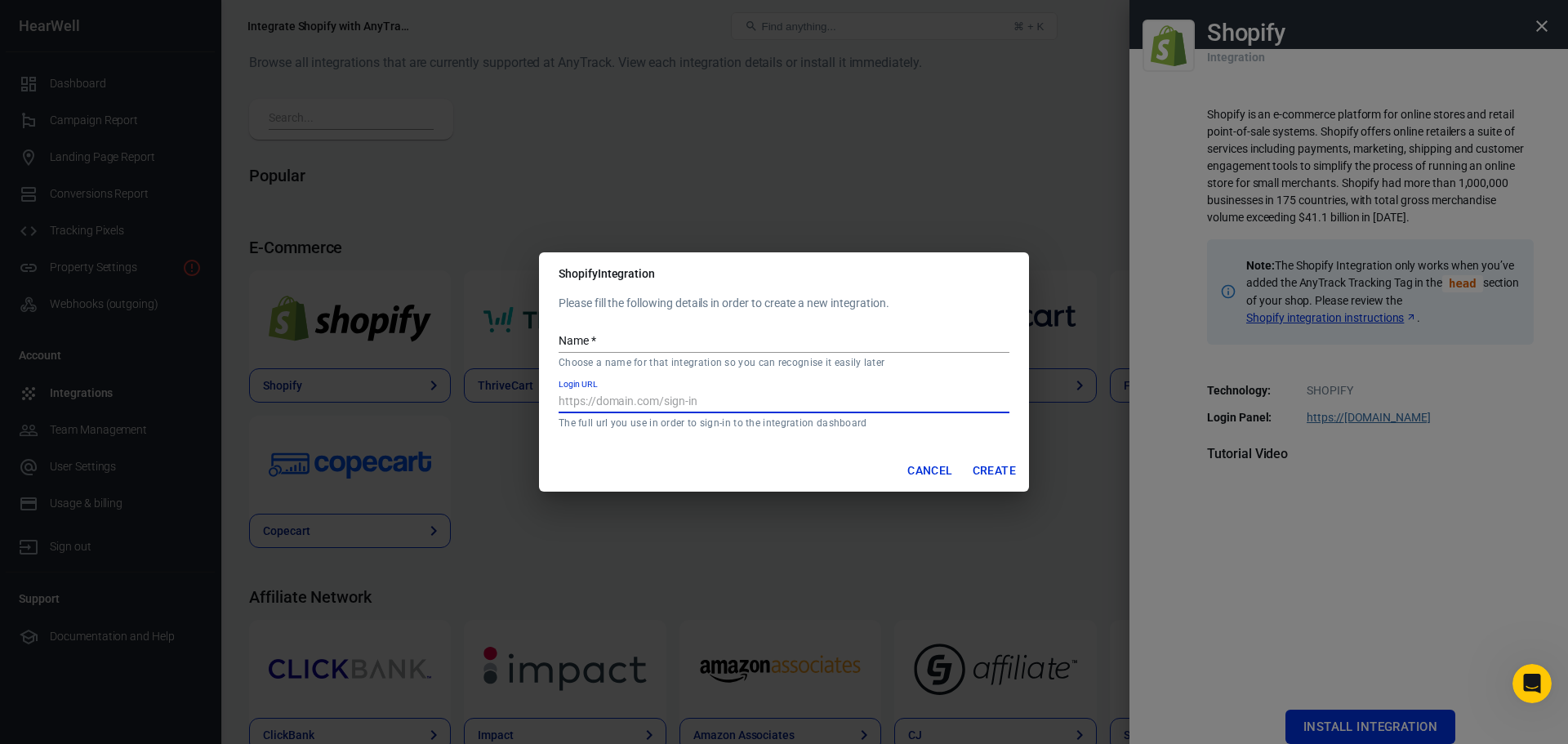
click at [747, 406] on input "Login URL" at bounding box center [784, 402] width 451 height 21
click at [936, 473] on button "Cancel" at bounding box center [930, 471] width 58 height 30
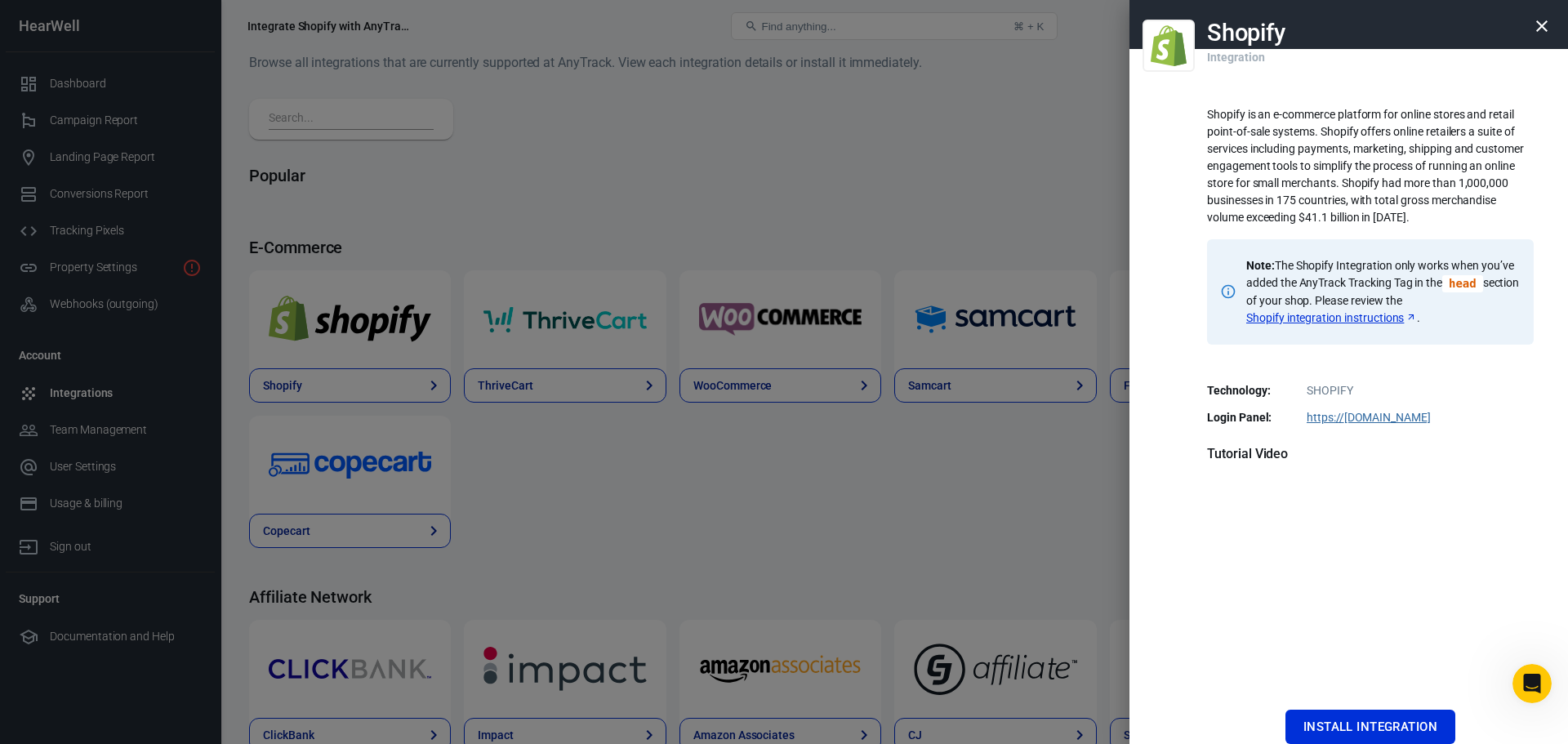
click at [1533, 22] on icon "button" at bounding box center [1542, 25] width 19 height 19
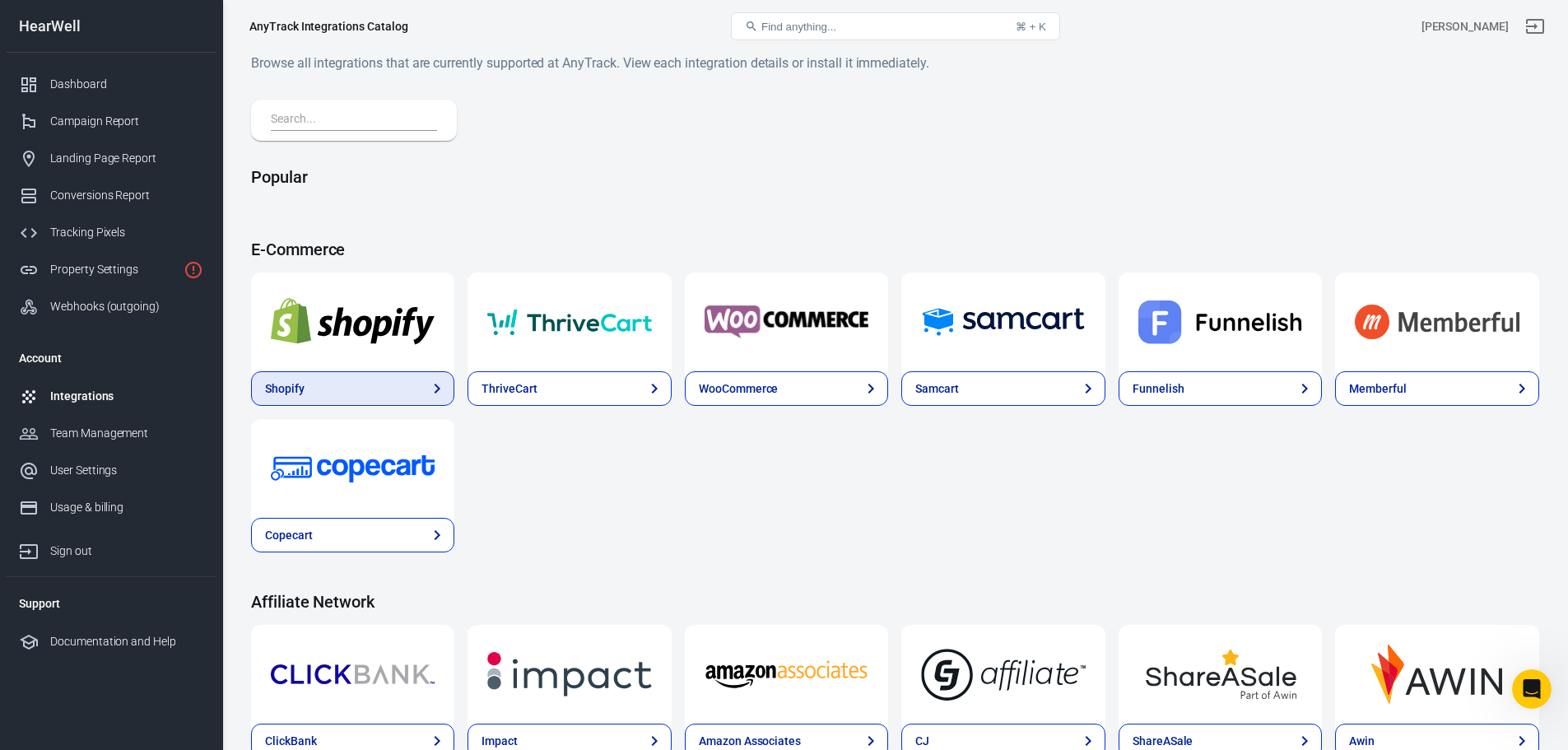
click at [307, 381] on link "Shopify" at bounding box center [352, 388] width 203 height 35
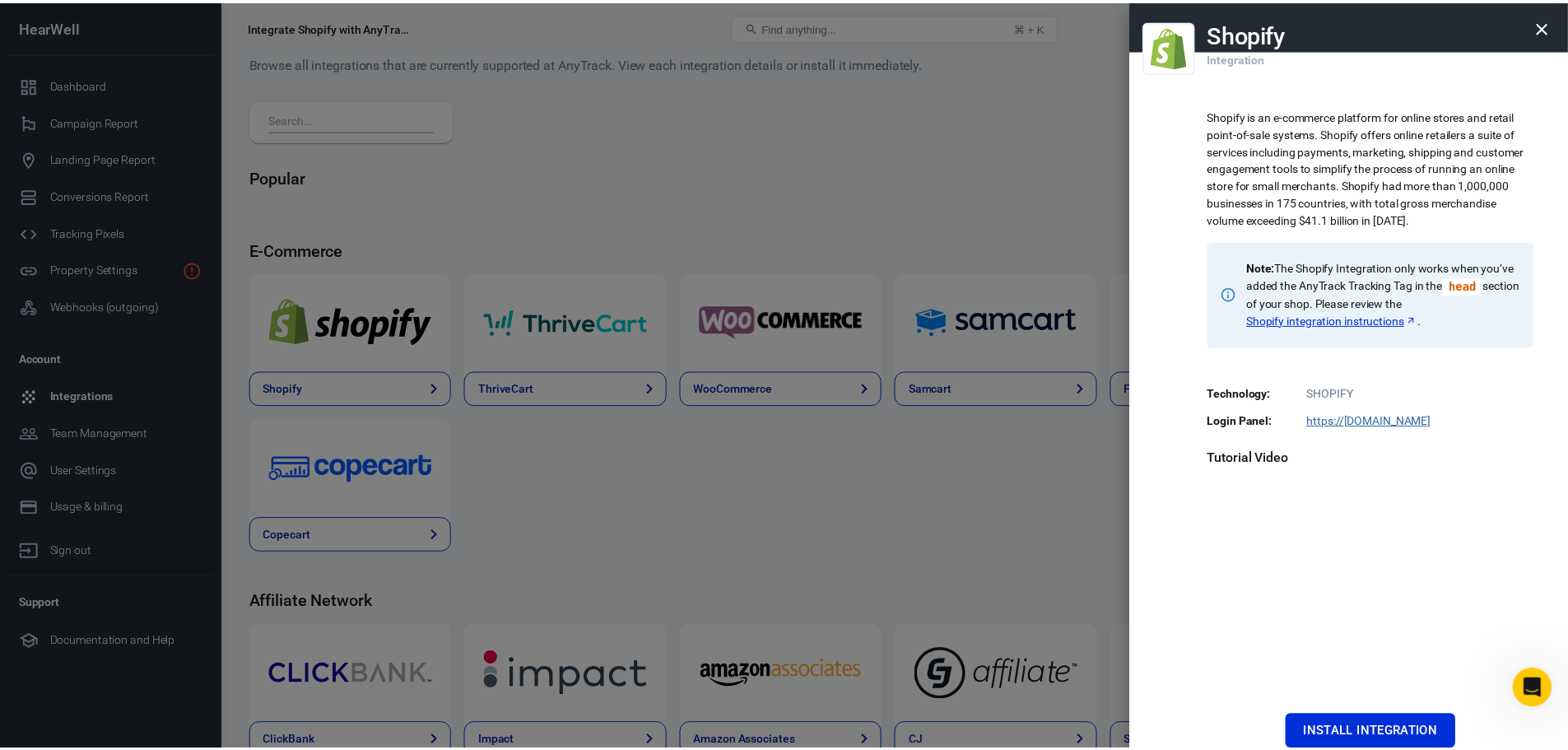
scroll to position [174, 0]
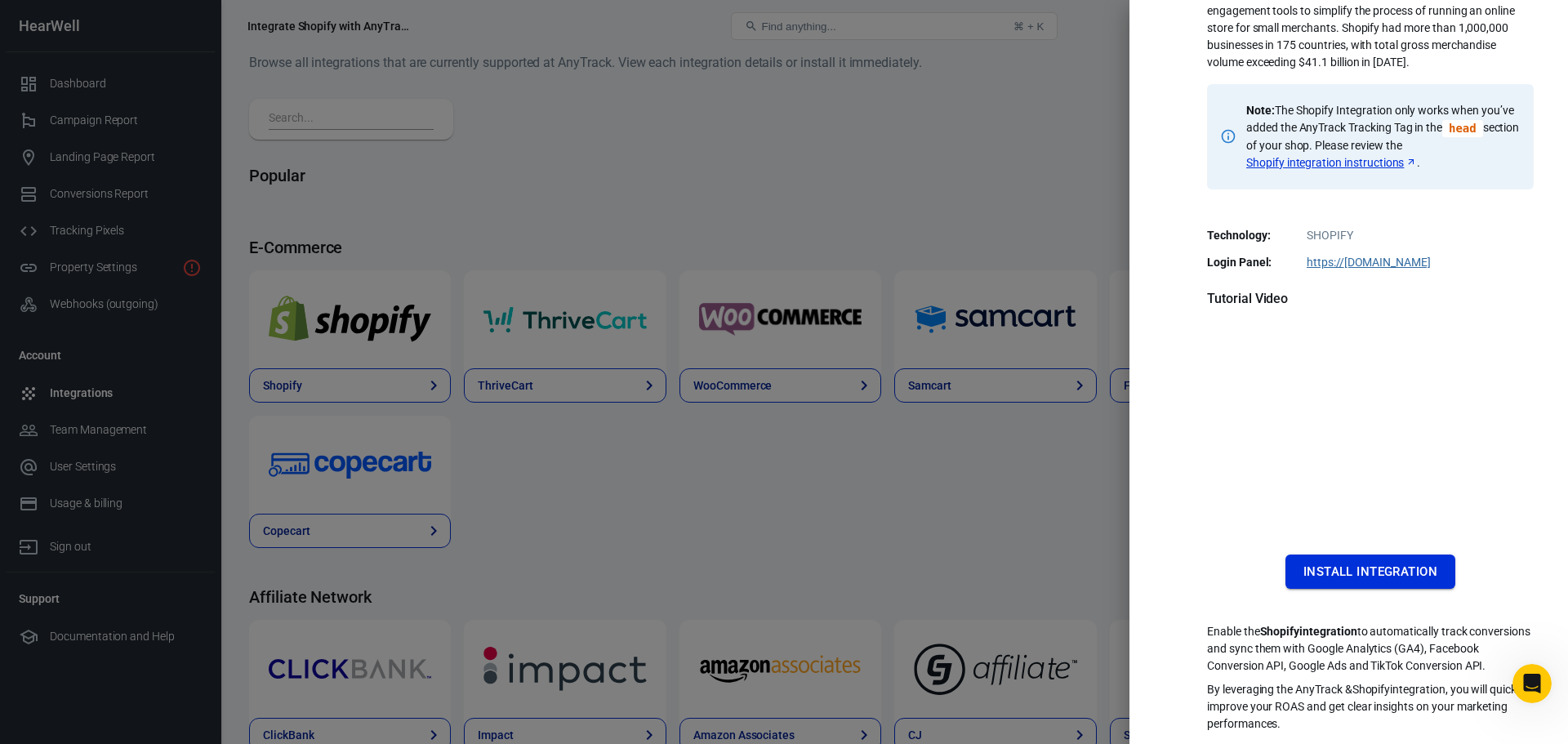
click at [1359, 555] on button "Install Integration" at bounding box center [1370, 572] width 170 height 34
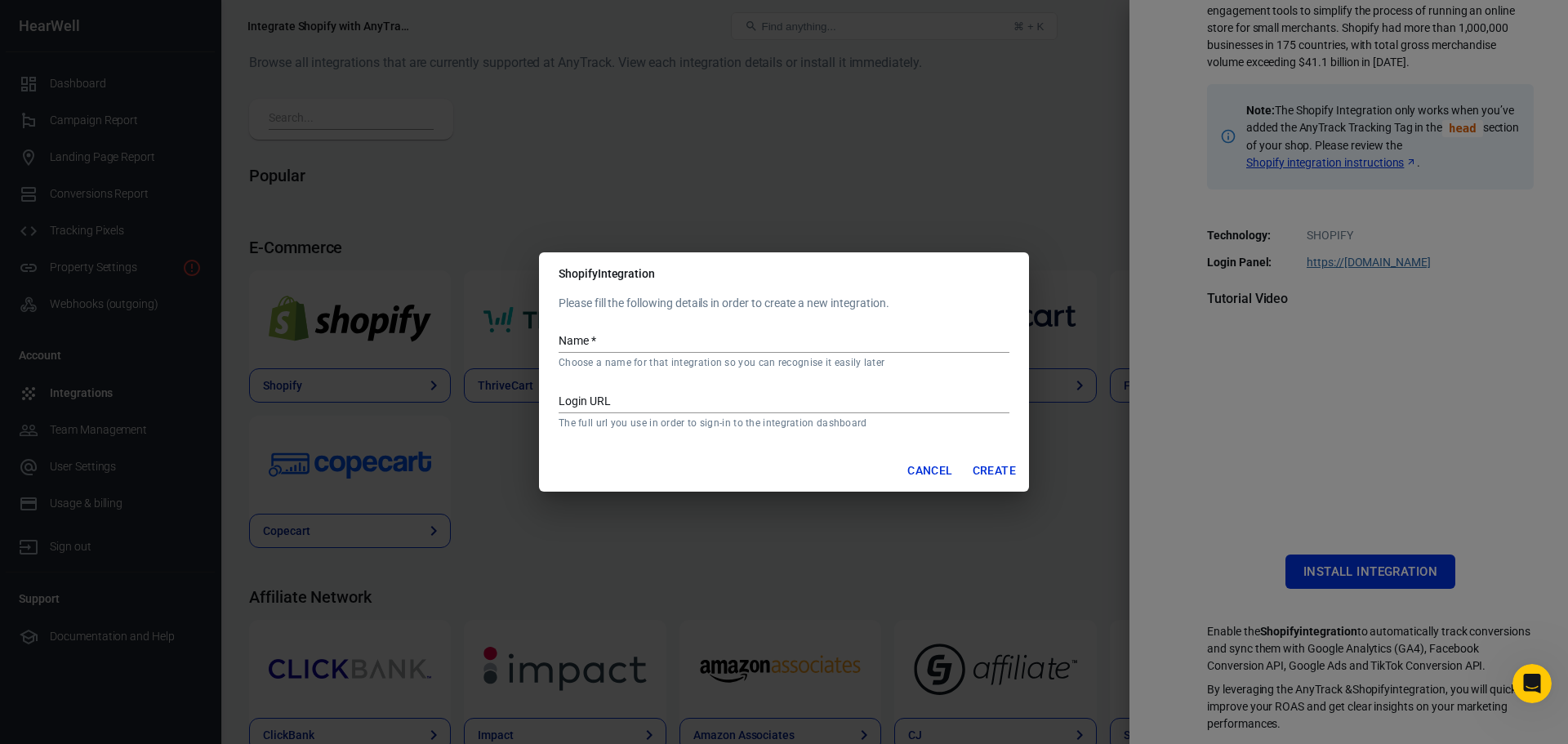
click at [669, 330] on div "Name   * Choose a name for that integration so you can recognise it easily later" at bounding box center [784, 344] width 451 height 50
click at [649, 342] on input "Name   *" at bounding box center [784, 341] width 451 height 21
type input "Shopify"
click at [994, 472] on button "Create" at bounding box center [994, 471] width 56 height 30
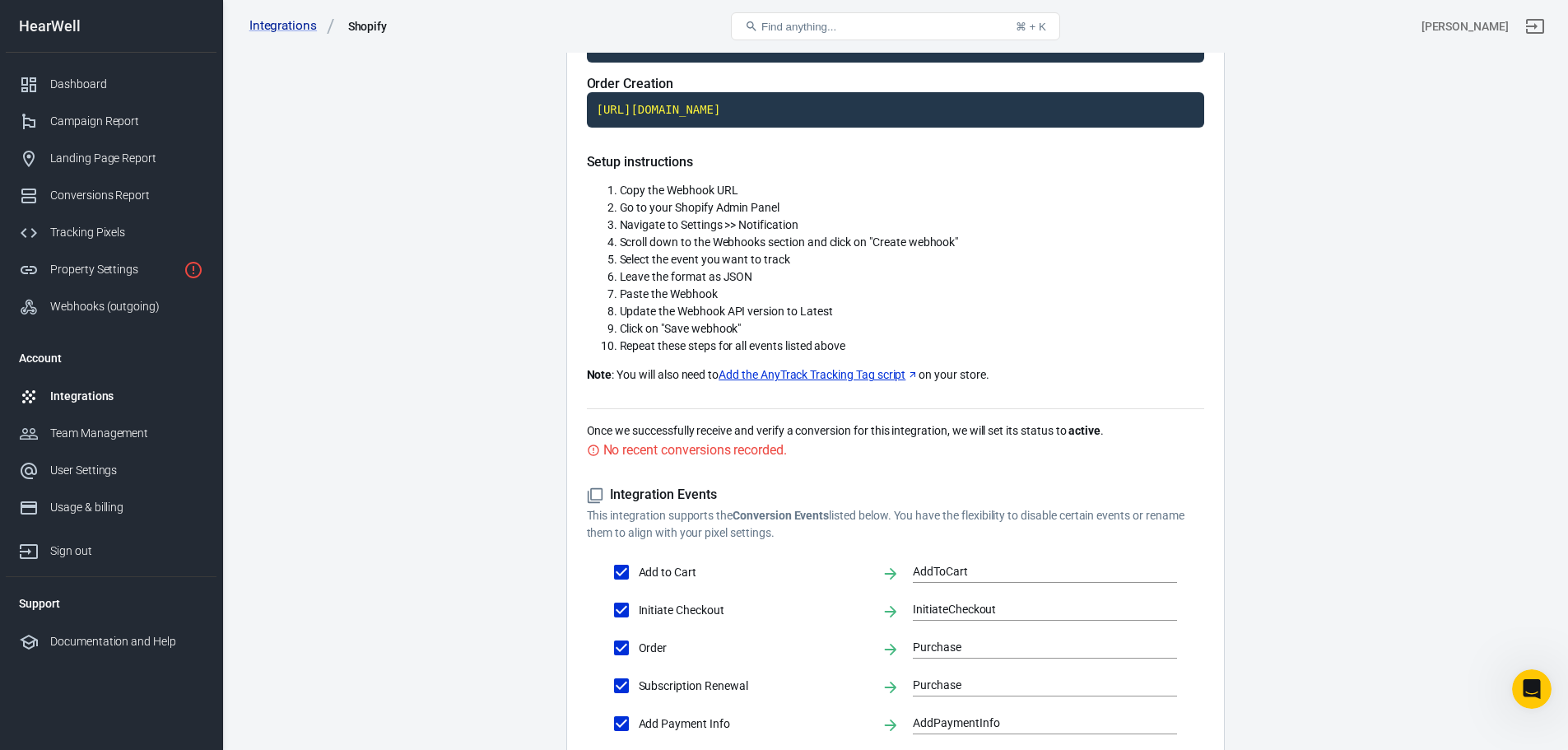
scroll to position [14, 0]
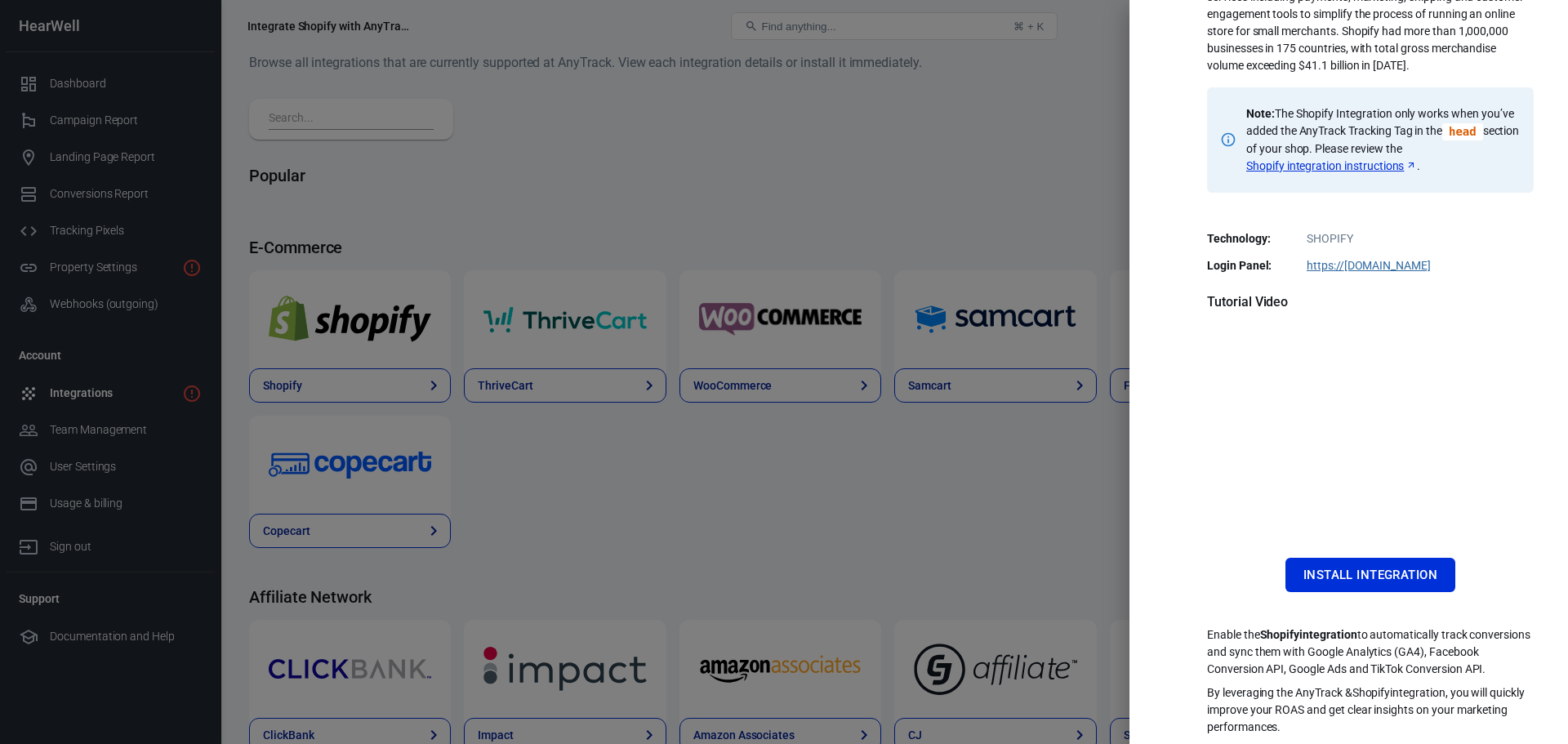
scroll to position [163, 0]
click at [1369, 561] on button "Install Integration" at bounding box center [1370, 572] width 170 height 34
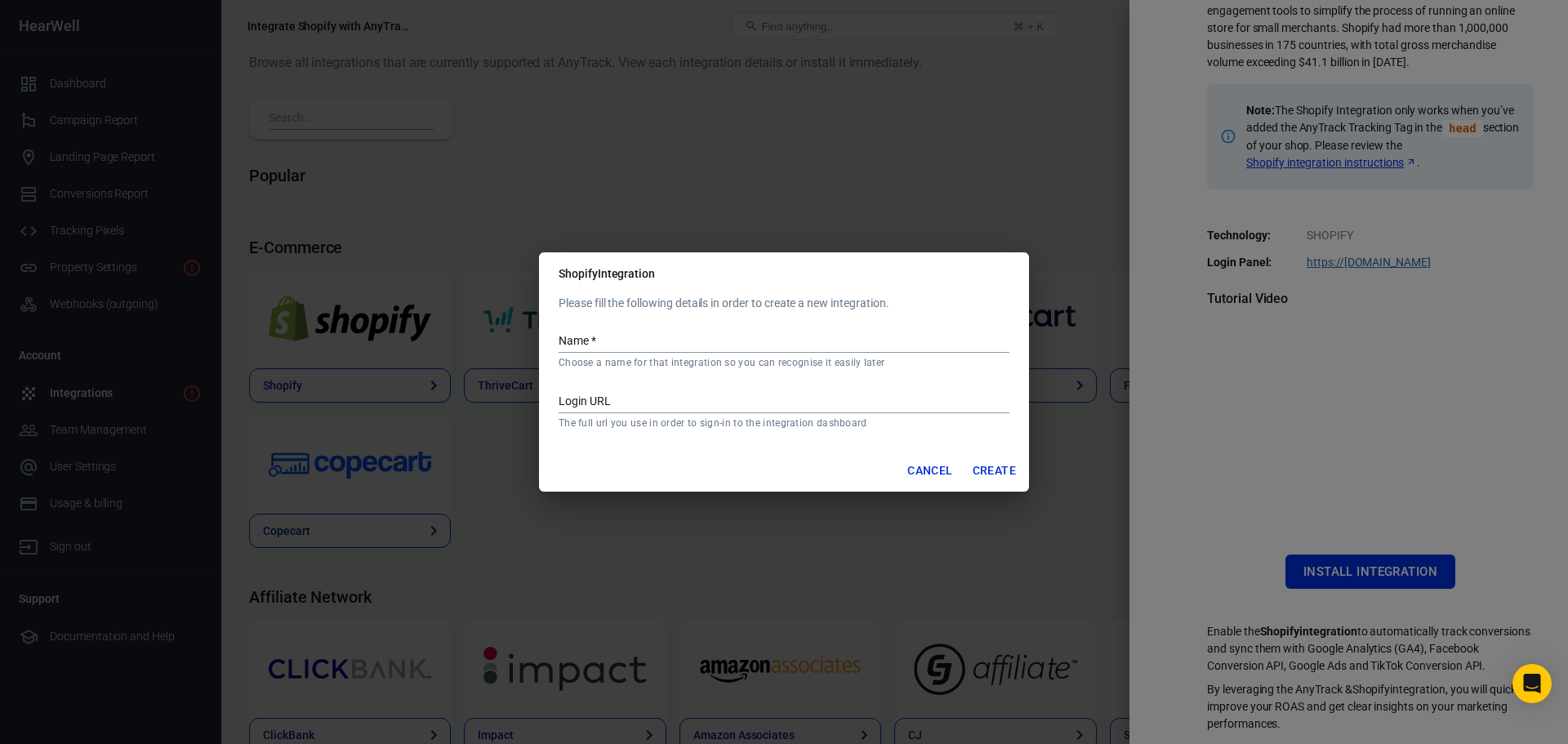
click at [718, 342] on input "Name   *" at bounding box center [784, 341] width 451 height 21
type input "Shopify HearWell"
click at [931, 466] on button "Cancel" at bounding box center [930, 471] width 58 height 30
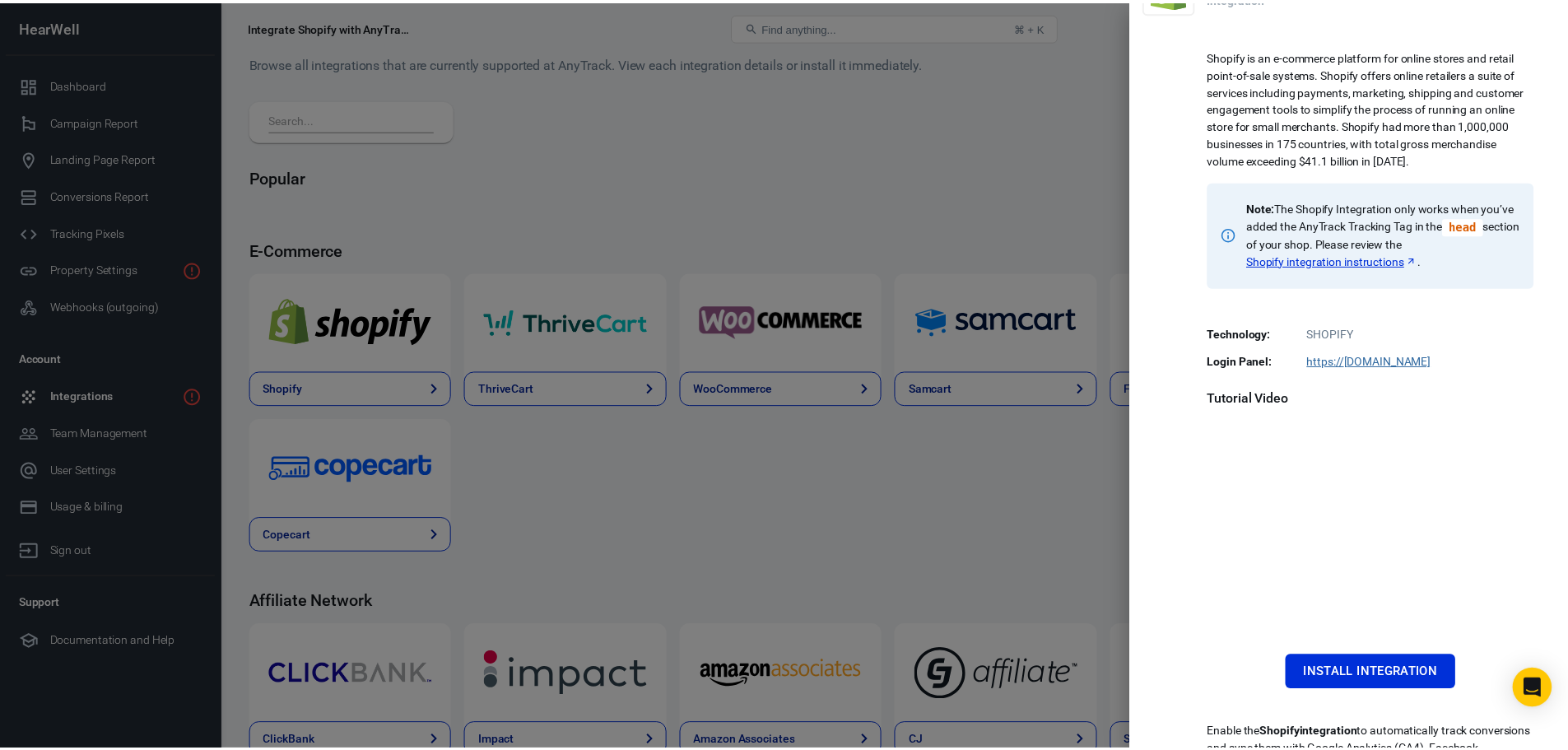
scroll to position [0, 0]
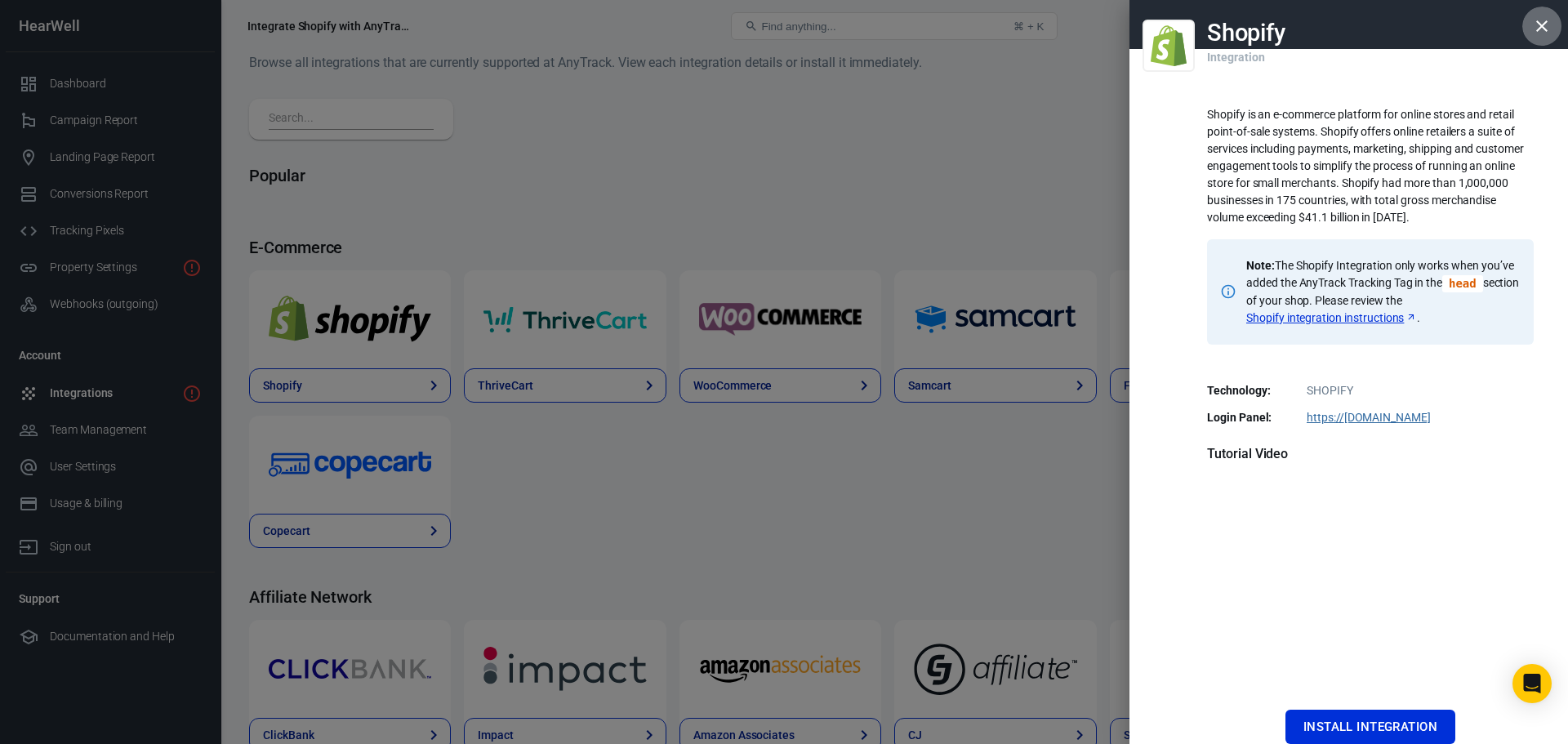
click at [1537, 26] on icon "button" at bounding box center [1543, 26] width 12 height 12
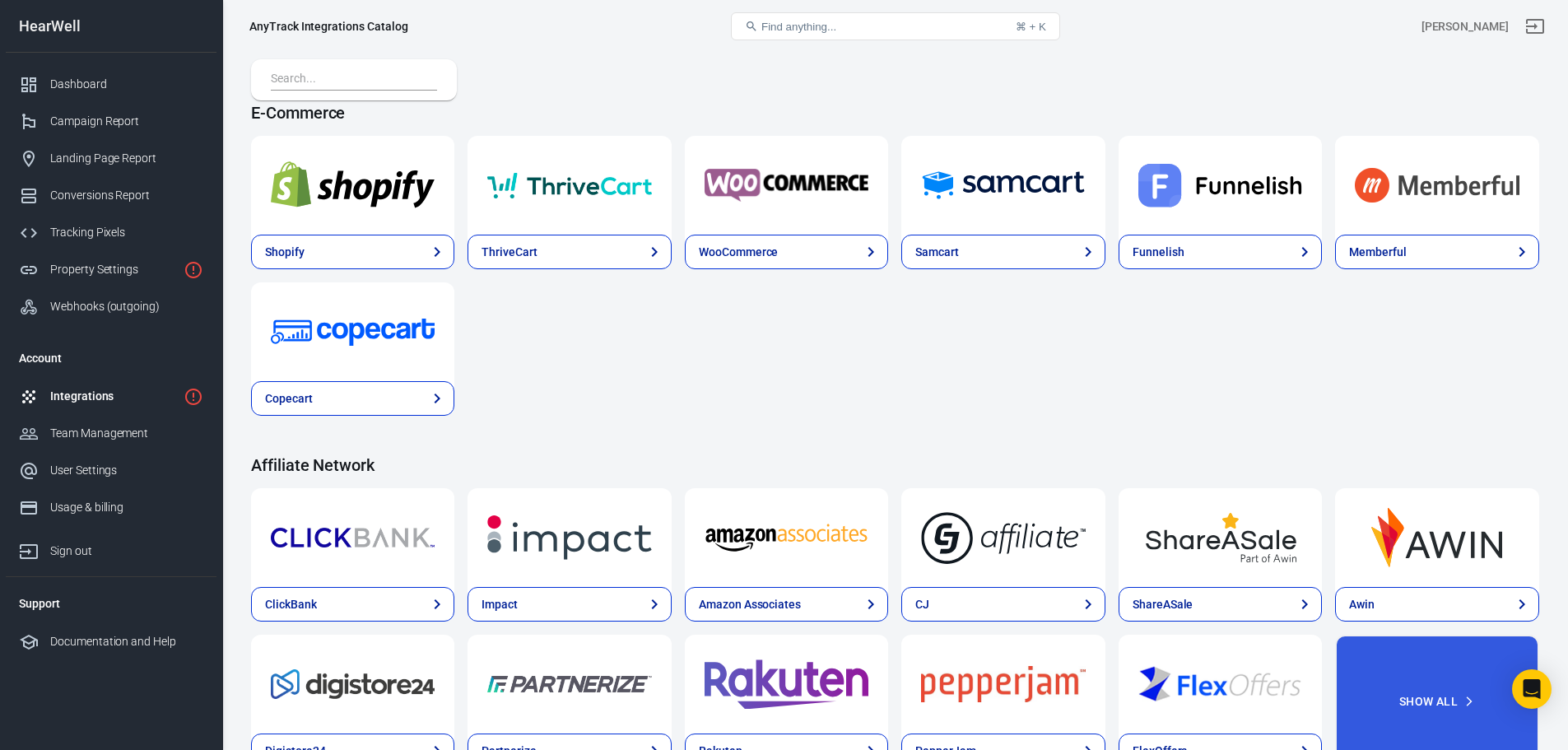
scroll to position [576, 0]
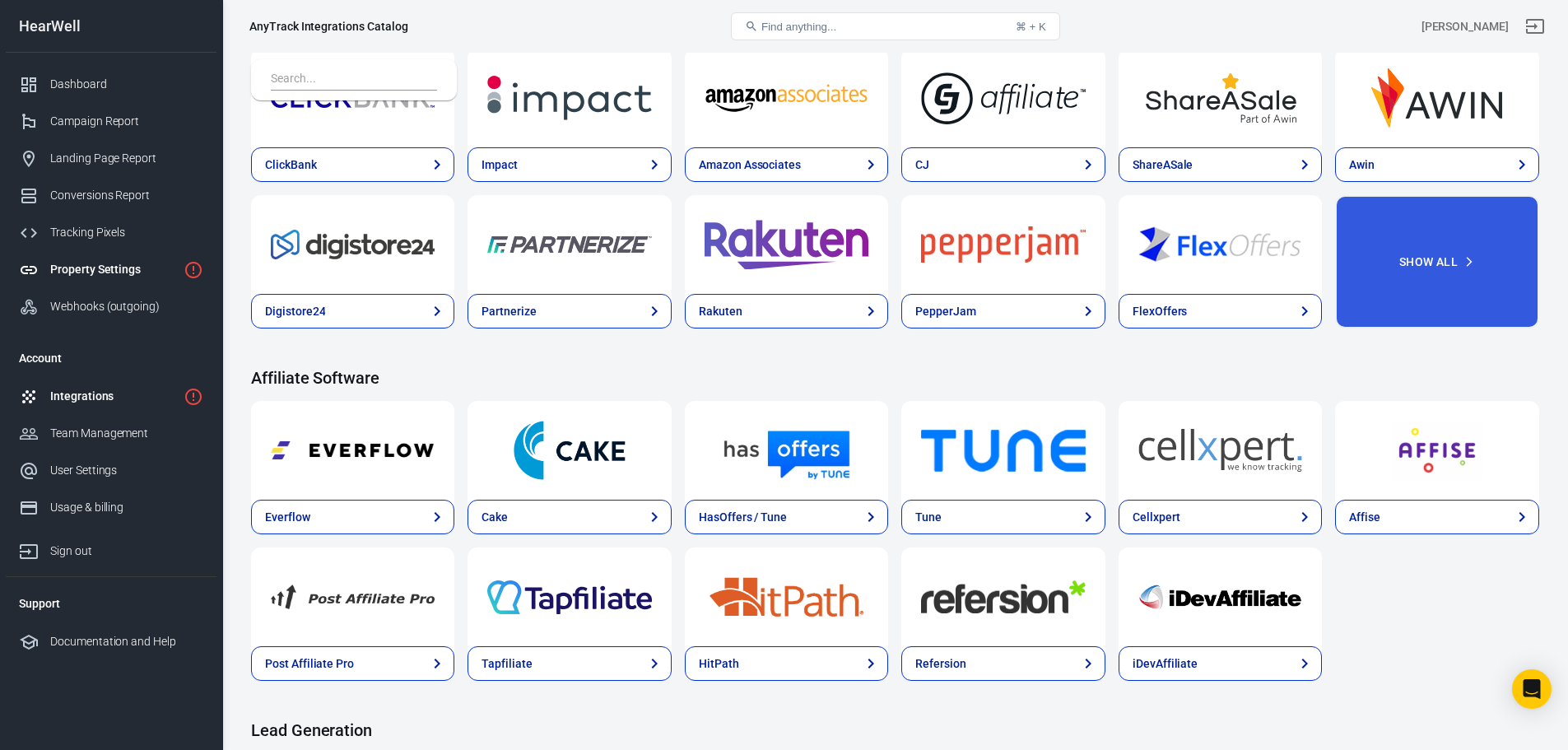
click at [130, 272] on div "Property Settings" at bounding box center [114, 269] width 127 height 17
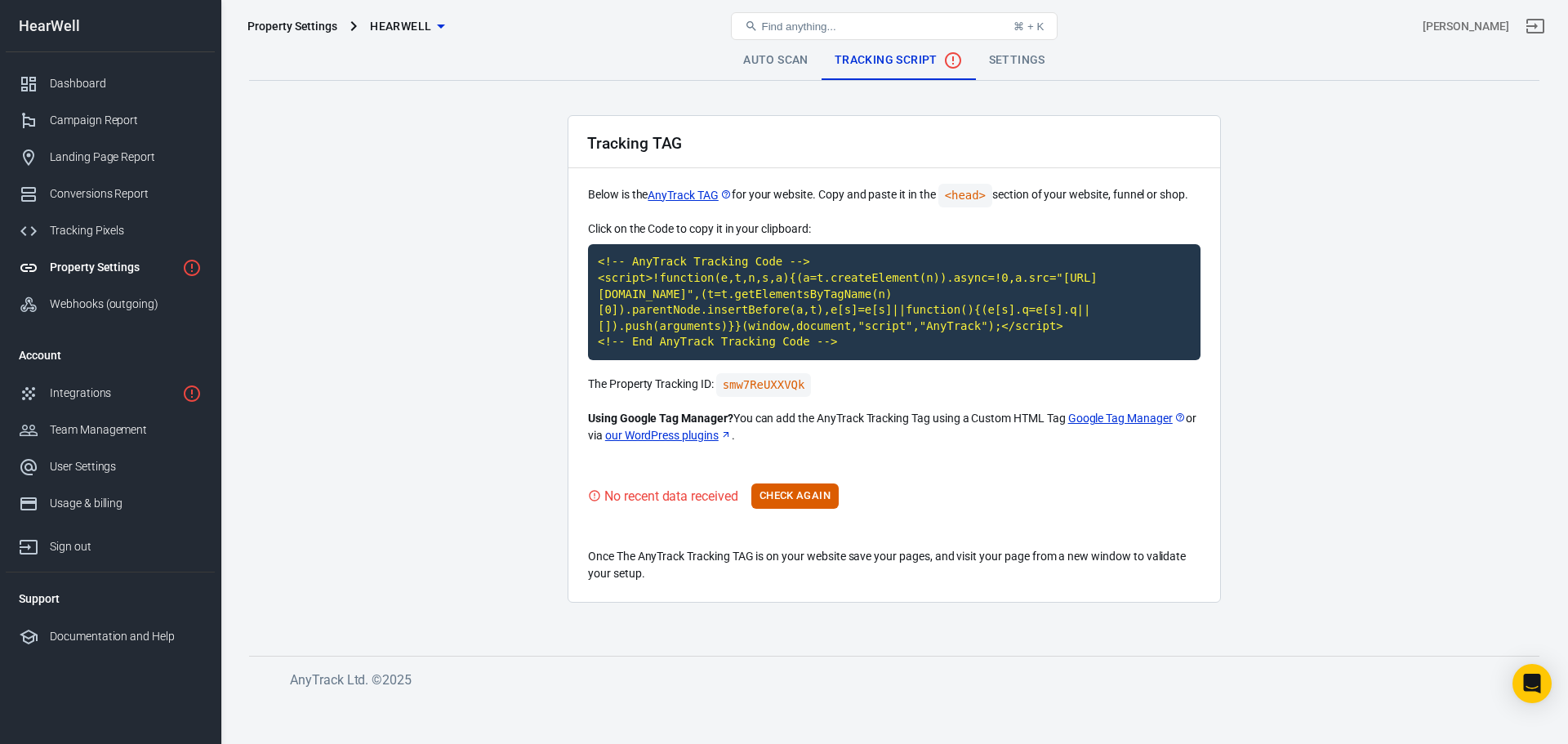
click at [775, 55] on link "Auto Scan" at bounding box center [776, 61] width 92 height 40
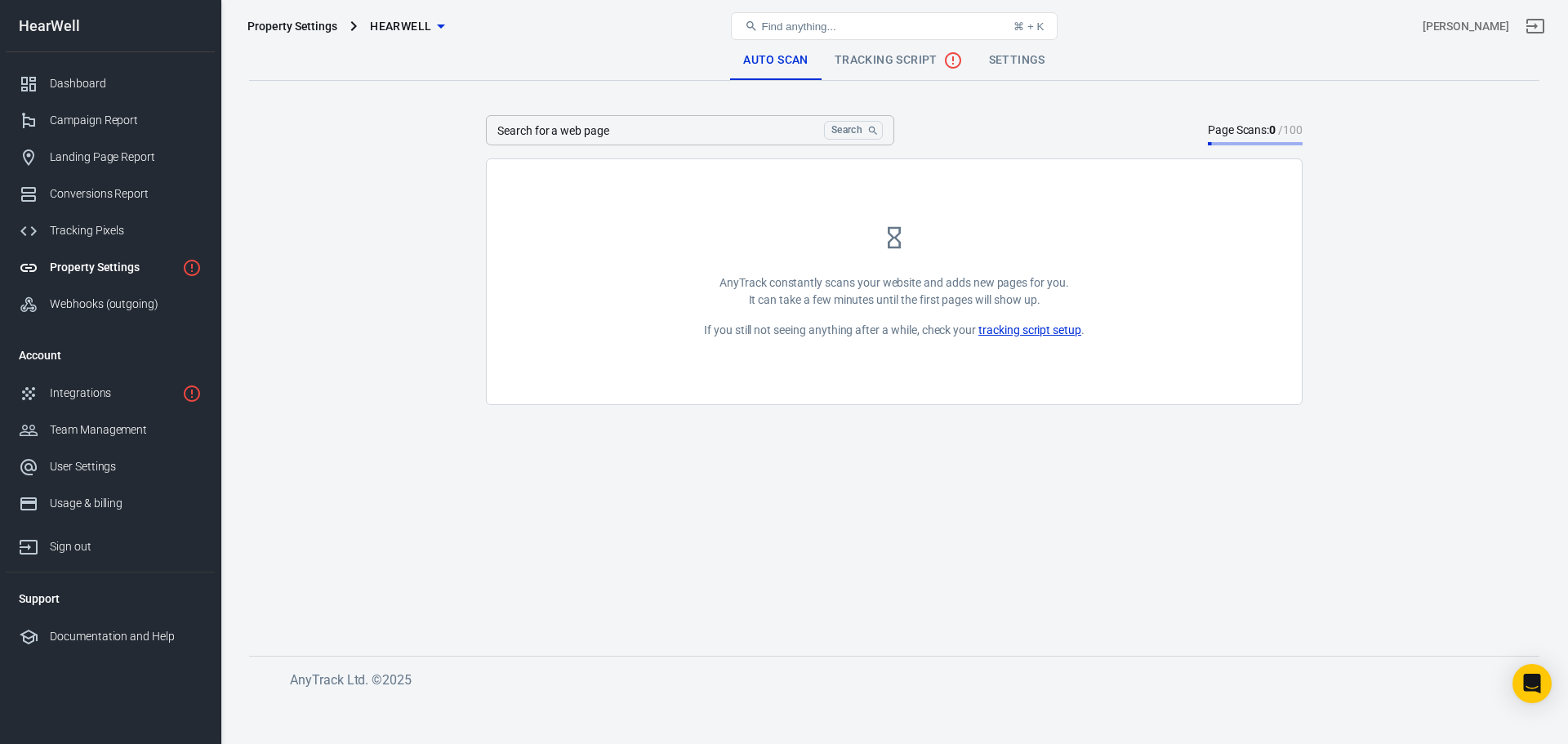
click at [872, 55] on span "Tracking Script" at bounding box center [899, 60] width 129 height 19
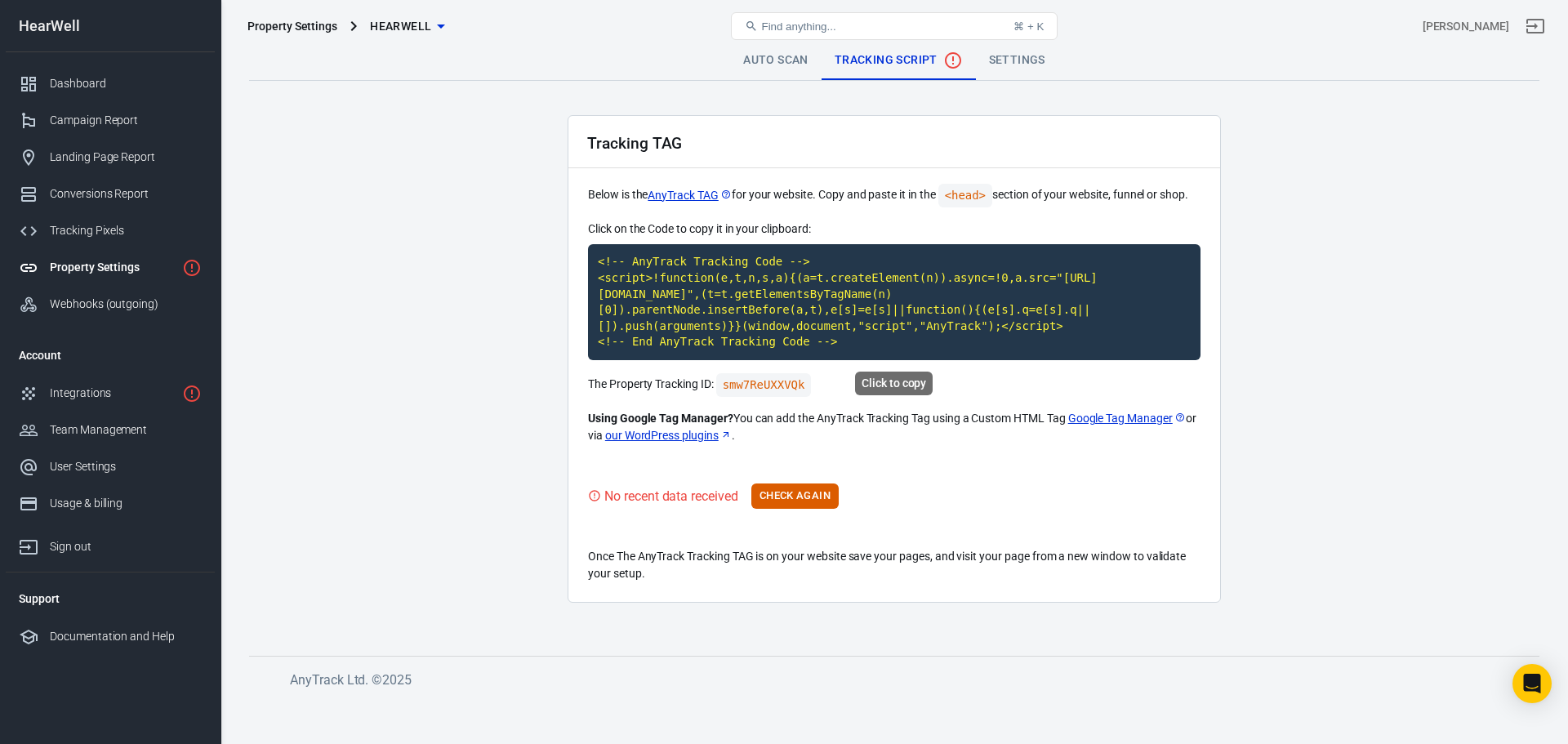
click at [853, 303] on code "<!-- AnyTrack Tracking Code --> <script>!function(e,t,n,s,a){(a=t.createElement…" at bounding box center [895, 303] width 613 height 116
click at [819, 500] on button "Check Again" at bounding box center [795, 496] width 87 height 25
